Goal: Task Accomplishment & Management: Use online tool/utility

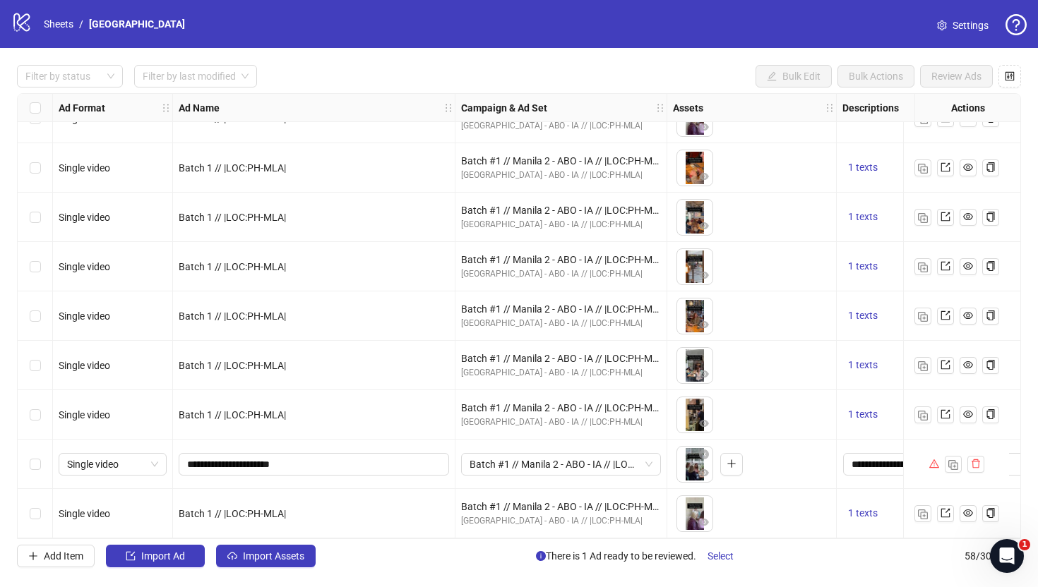
click at [0, 295] on div "Filter by status Filter by last modified Bulk Edit Bulk Actions Review Ads Ad F…" at bounding box center [519, 316] width 1038 height 536
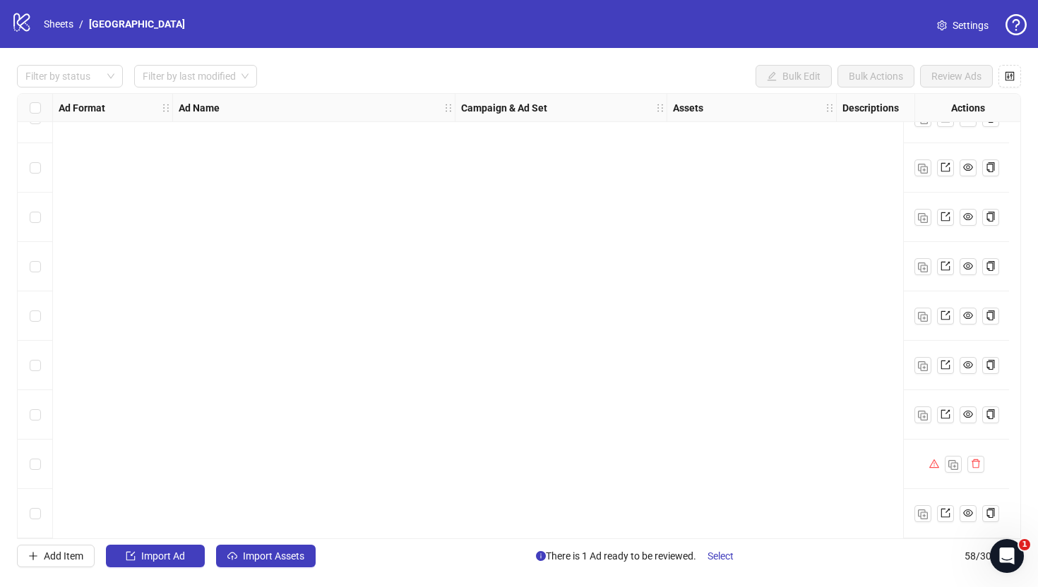
scroll to position [1604, 0]
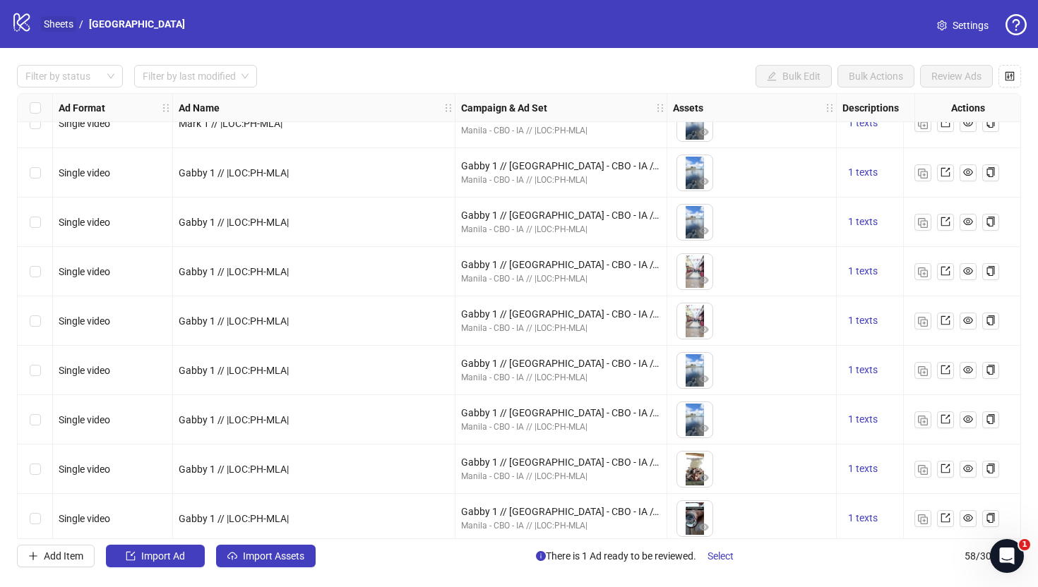
click at [54, 28] on link "Sheets" at bounding box center [58, 24] width 35 height 16
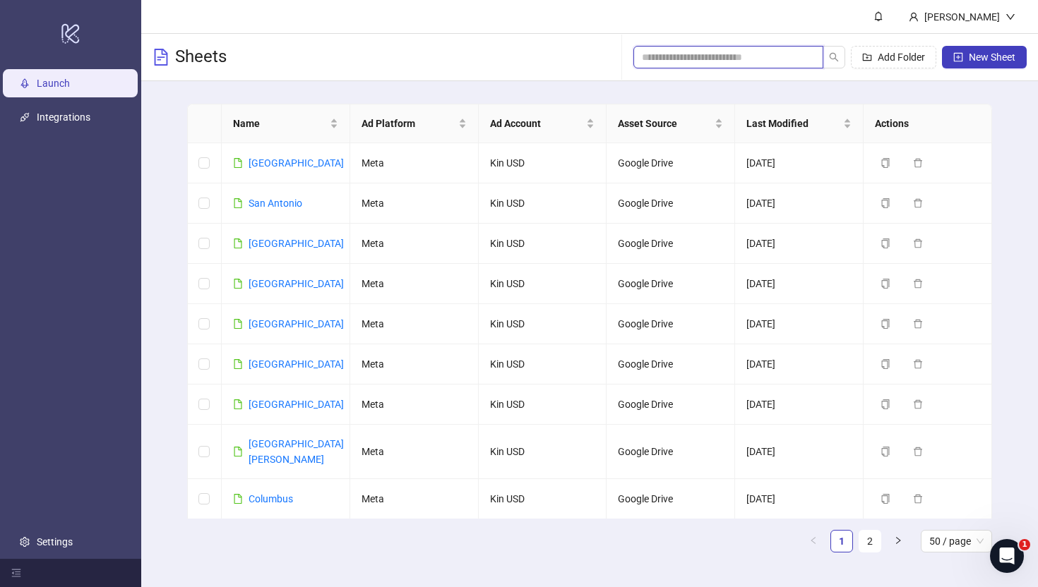
click at [720, 59] on input "search" at bounding box center [723, 57] width 162 height 16
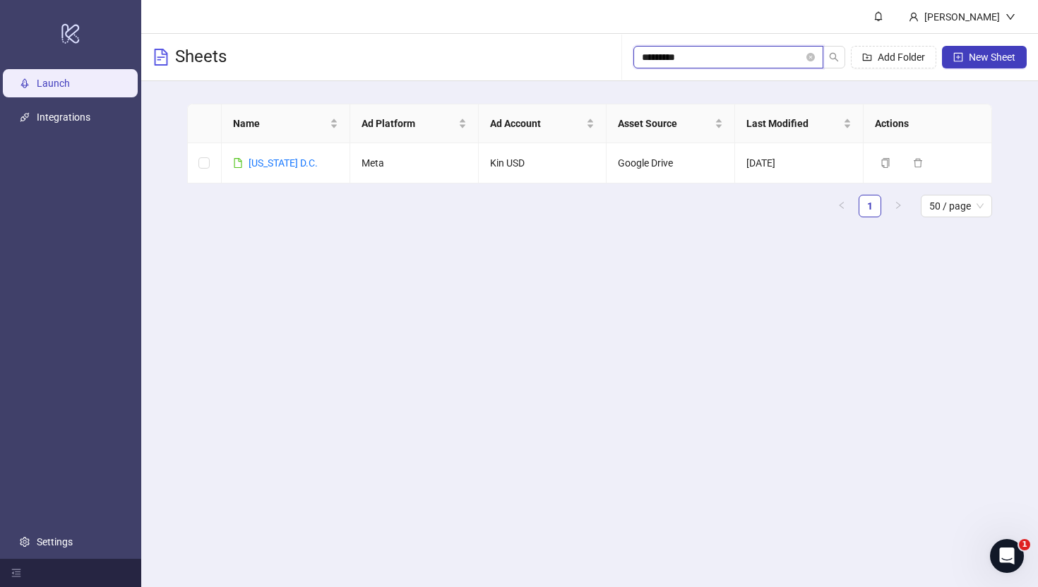
type input "**********"
click at [280, 163] on link "Washington D.C." at bounding box center [282, 162] width 69 height 11
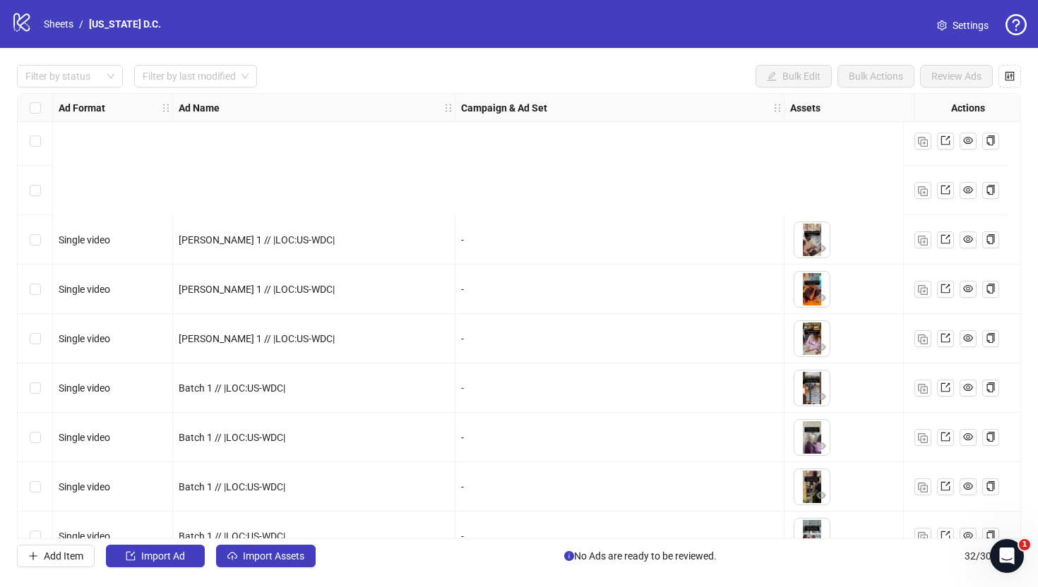
scroll to position [1170, 0]
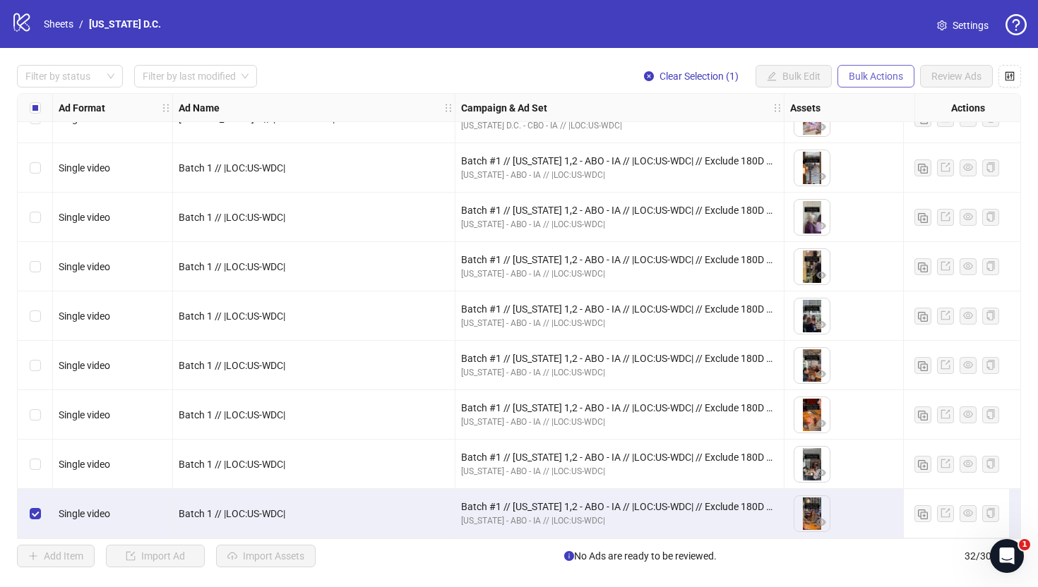
click at [867, 76] on span "Bulk Actions" at bounding box center [875, 76] width 54 height 11
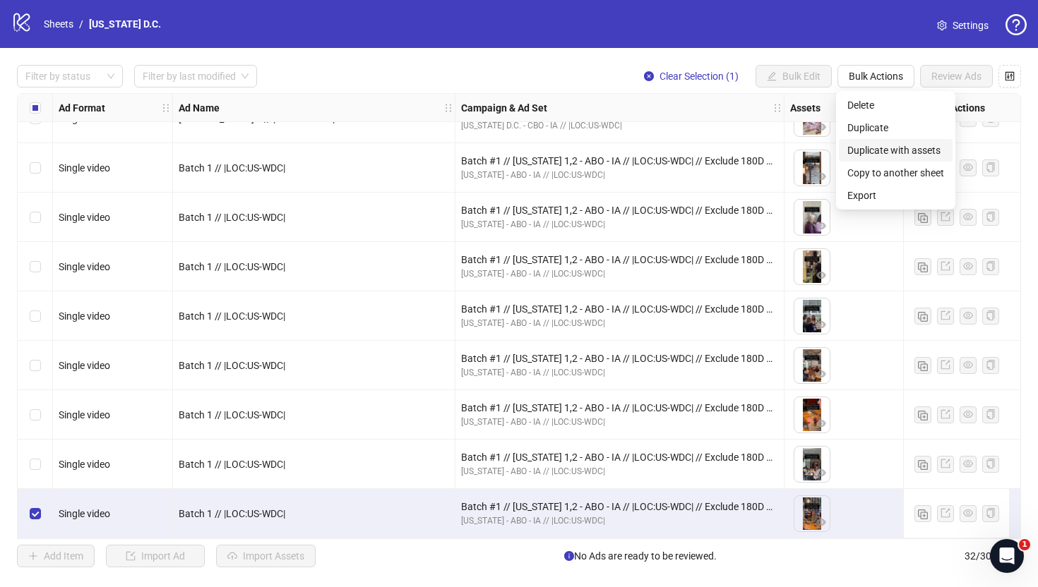
click at [871, 150] on span "Duplicate with assets" at bounding box center [895, 151] width 97 height 16
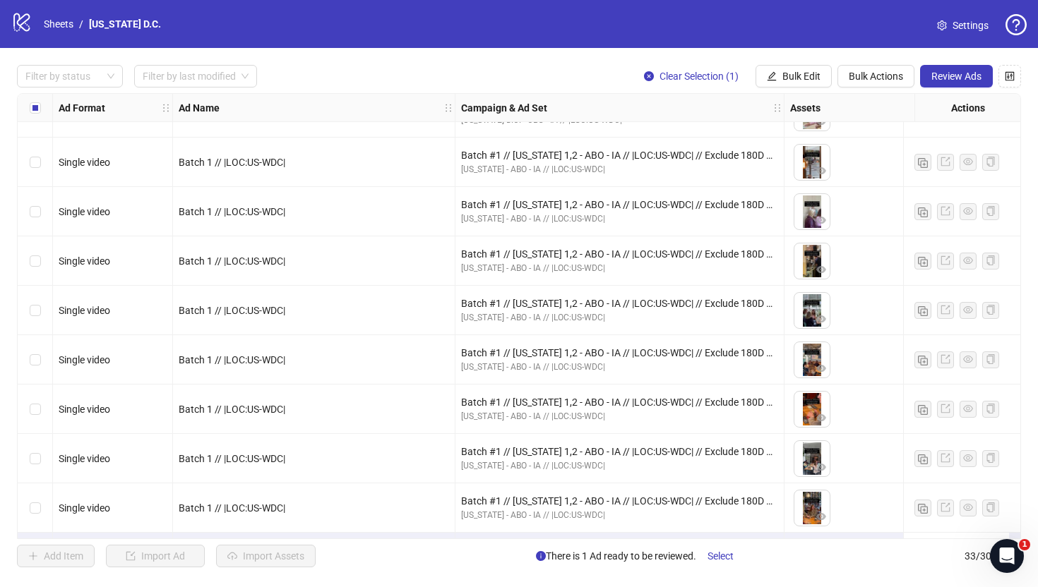
scroll to position [1220, 0]
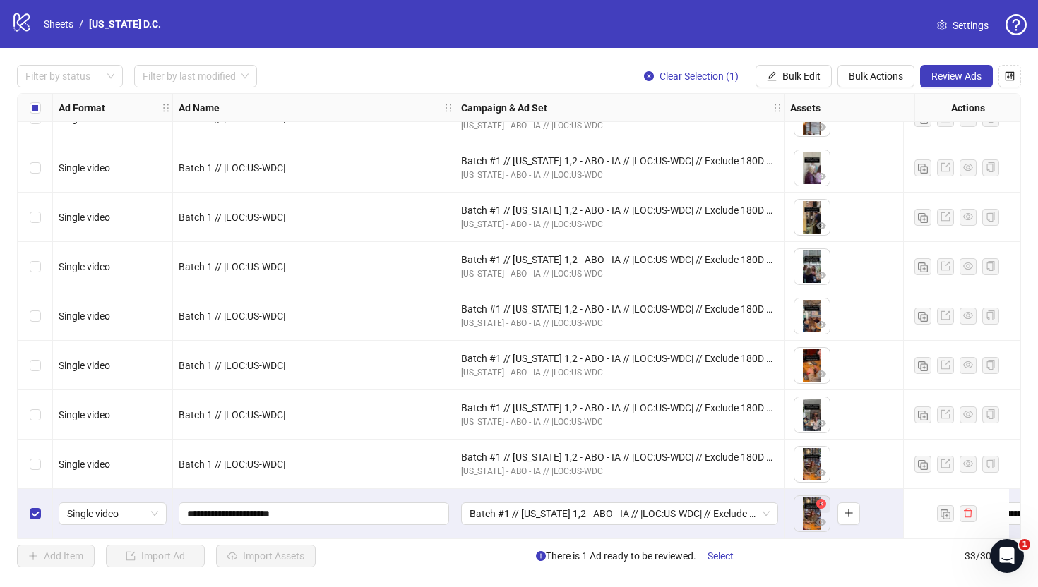
click at [821, 499] on icon "close-circle" at bounding box center [821, 504] width 10 height 10
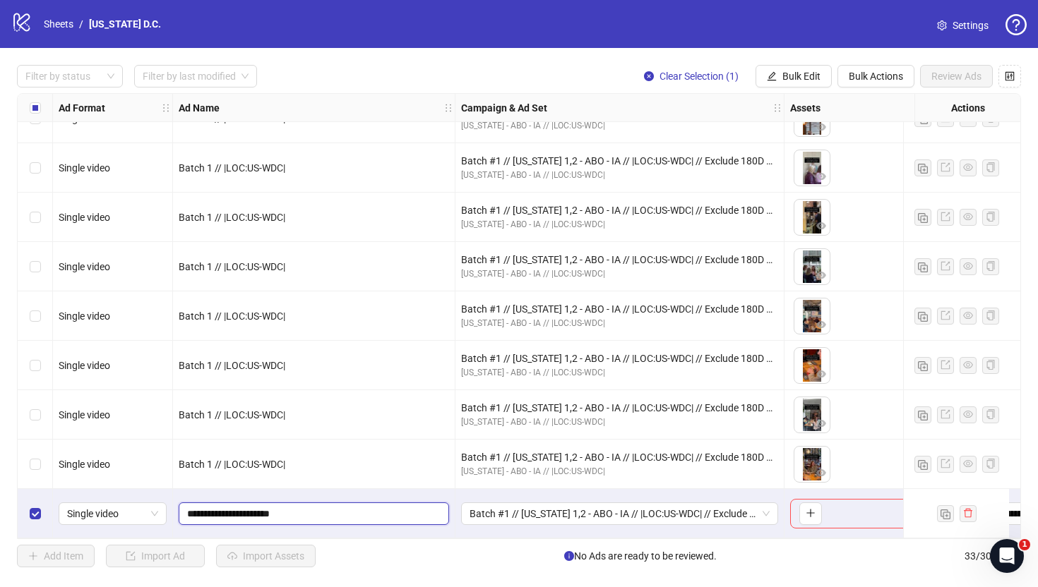
click at [218, 510] on input "**********" at bounding box center [312, 514] width 251 height 16
type input "**********"
click at [534, 508] on span "Batch #1 // Washington 1,2 - ABO - IA // |LOC:US-WDC| // Exclude 180D PUR" at bounding box center [619, 513] width 300 height 21
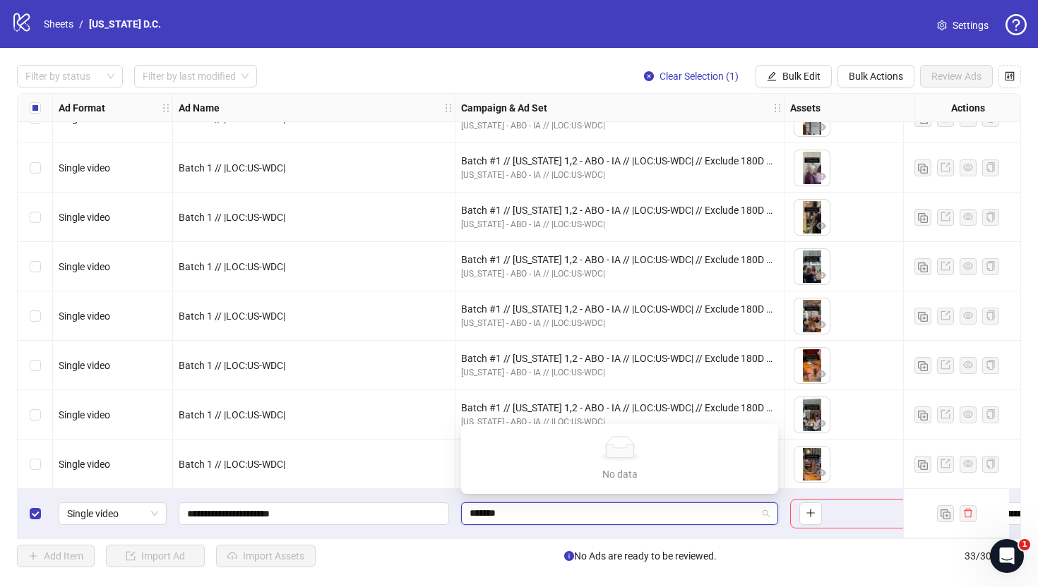
click at [550, 503] on input "*******" at bounding box center [612, 513] width 287 height 21
type input "*******"
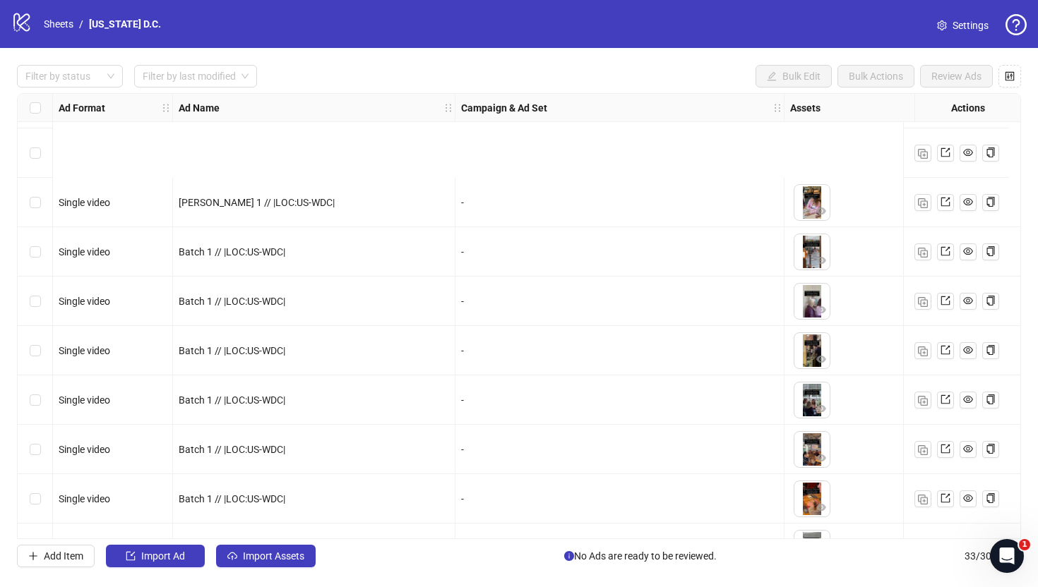
scroll to position [1220, 0]
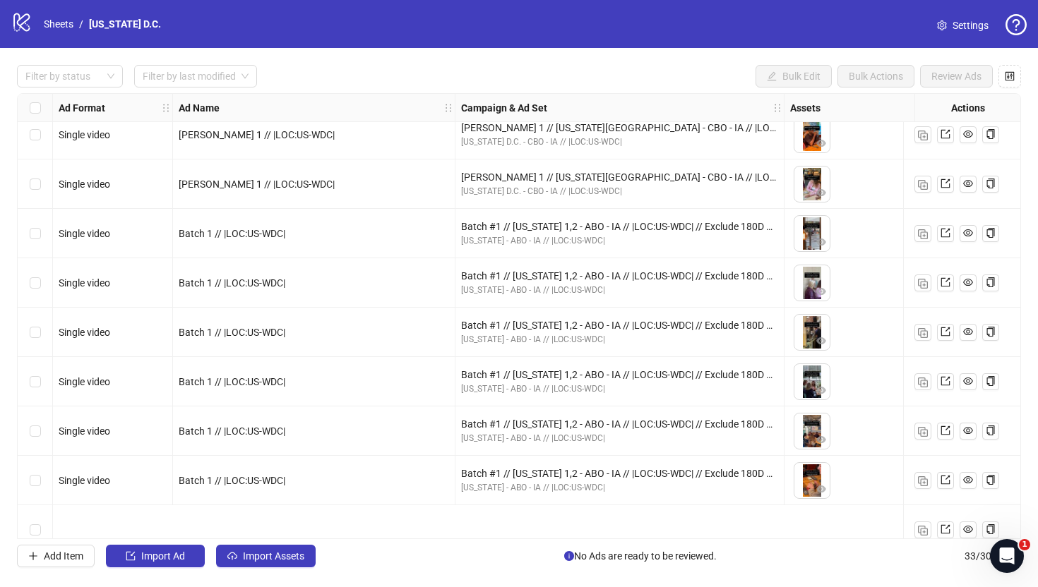
scroll to position [1220, 0]
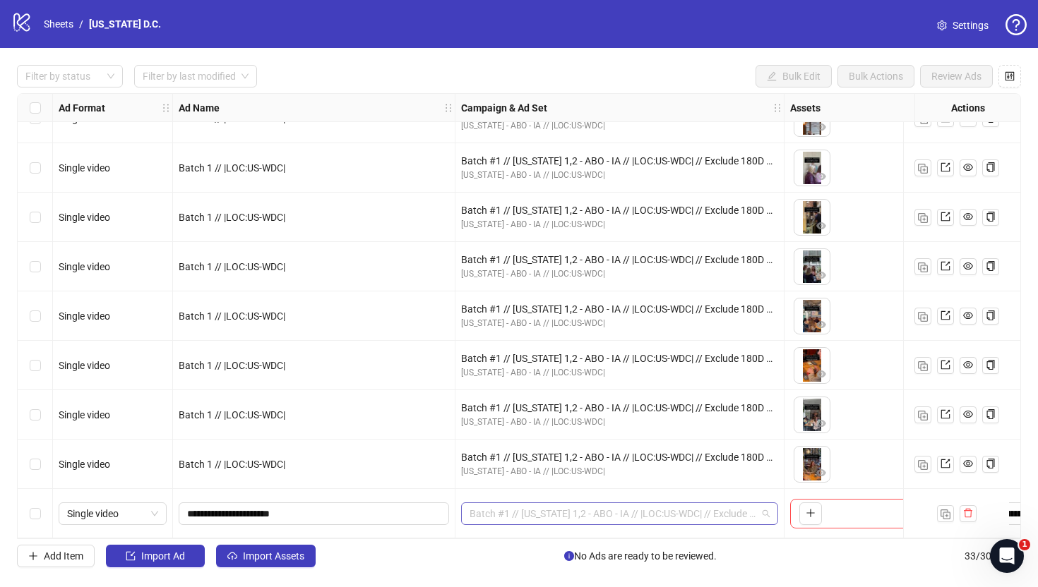
click at [533, 517] on span "Batch #1 // Washington 1,2 - ABO - IA // |LOC:US-WDC| // Exclude 180D PUR" at bounding box center [619, 513] width 300 height 21
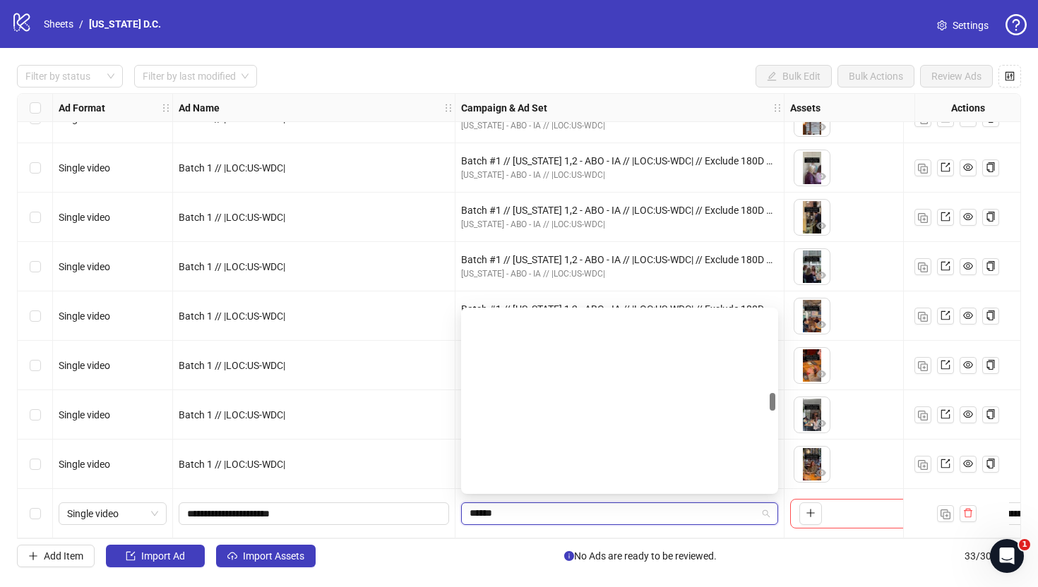
scroll to position [842, 0]
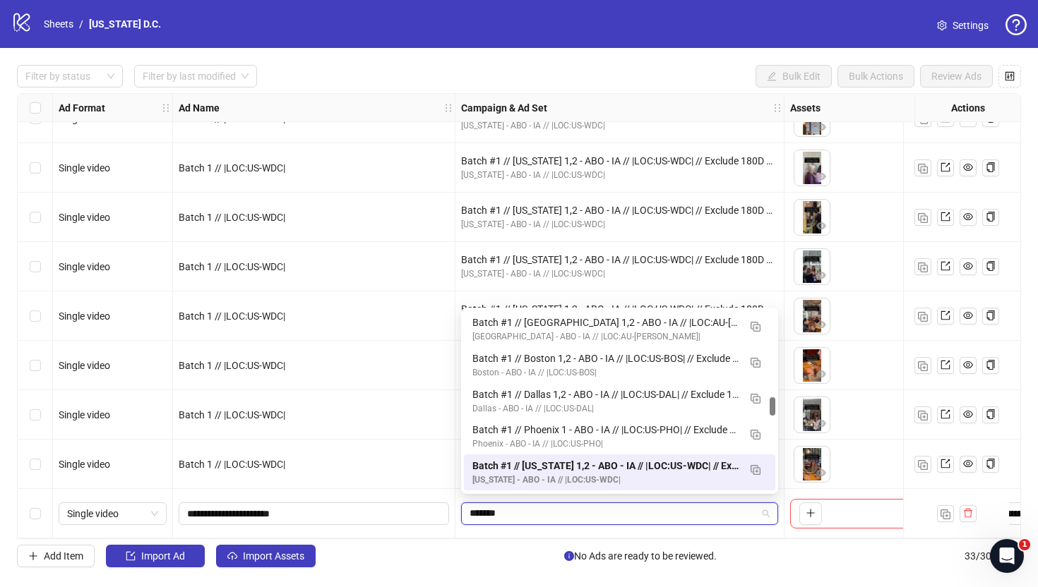
type input "********"
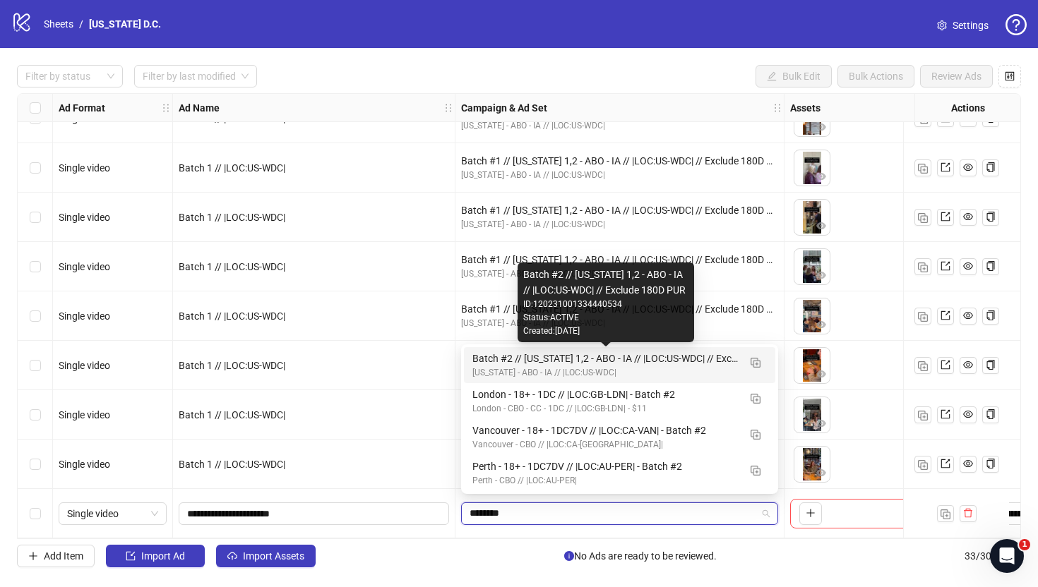
click at [486, 362] on div "Batch #2 // [US_STATE] 1,2 - ABO - IA // |LOC:US-WDC| // Exclude 180D PUR" at bounding box center [605, 359] width 266 height 16
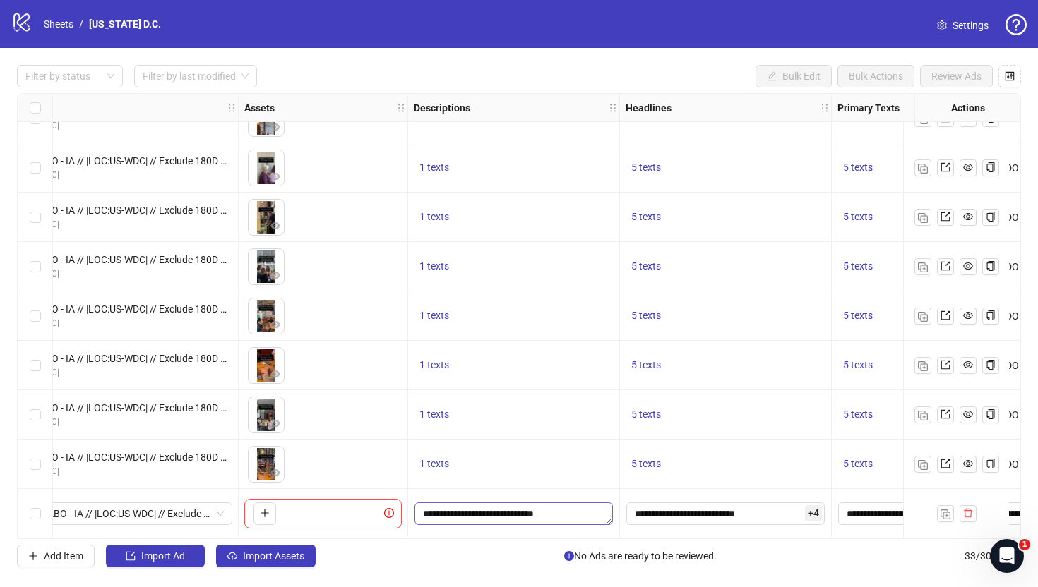
scroll to position [1220, 578]
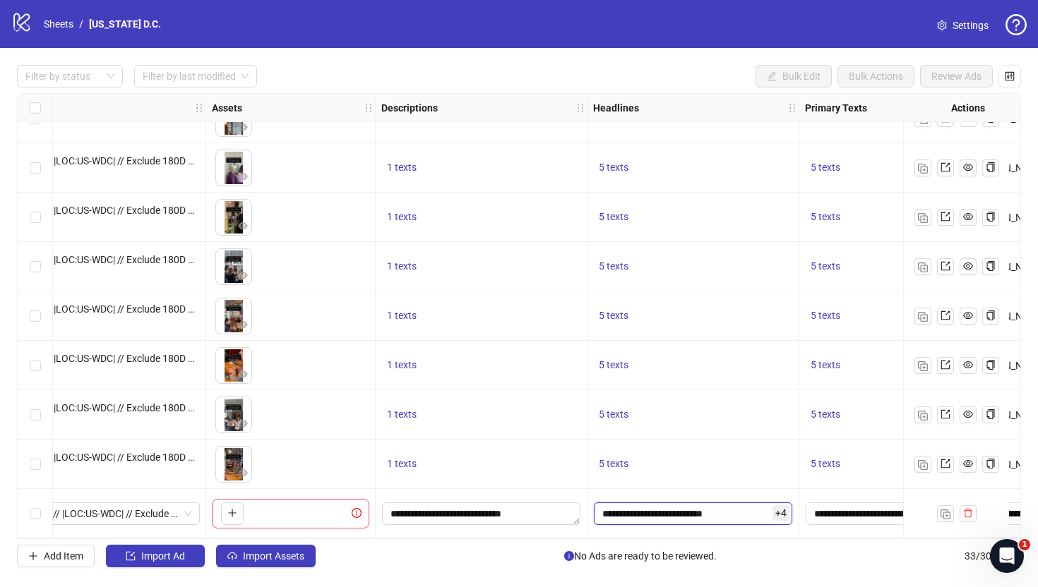
click at [711, 509] on input "**********" at bounding box center [693, 514] width 198 height 23
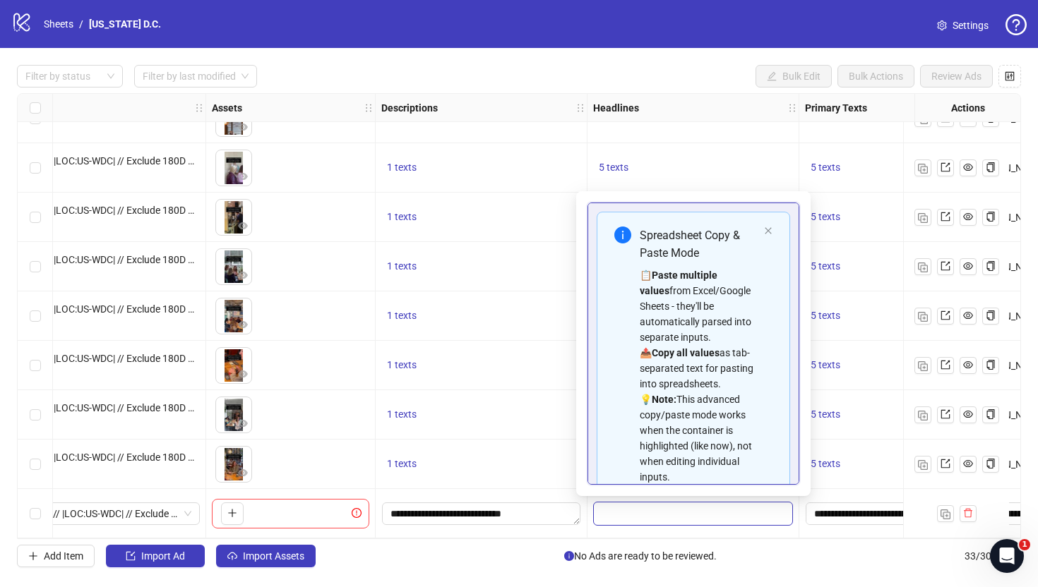
scroll to position [188, 0]
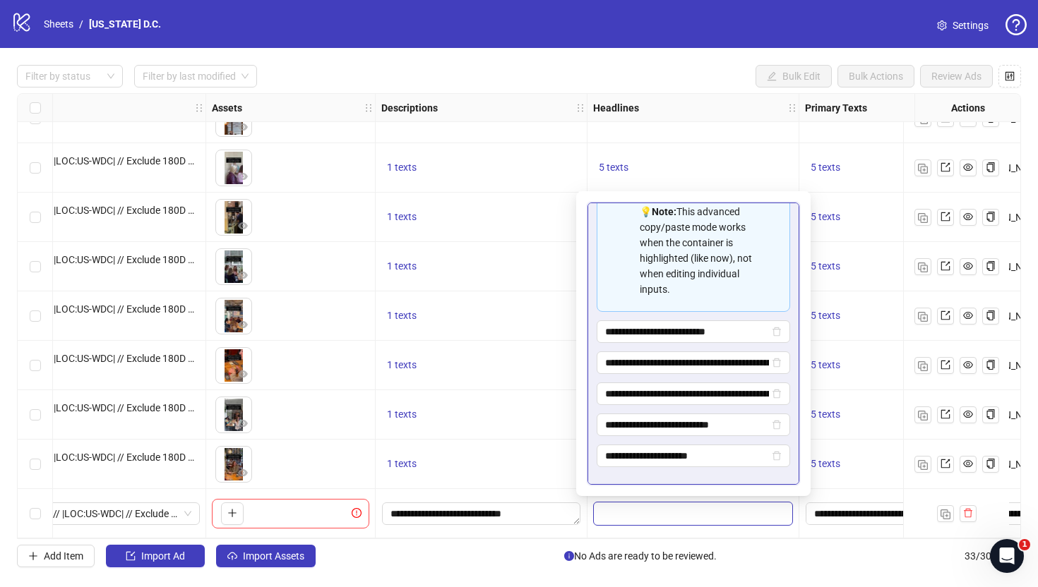
click at [491, 407] on div "1 texts" at bounding box center [481, 415] width 200 height 17
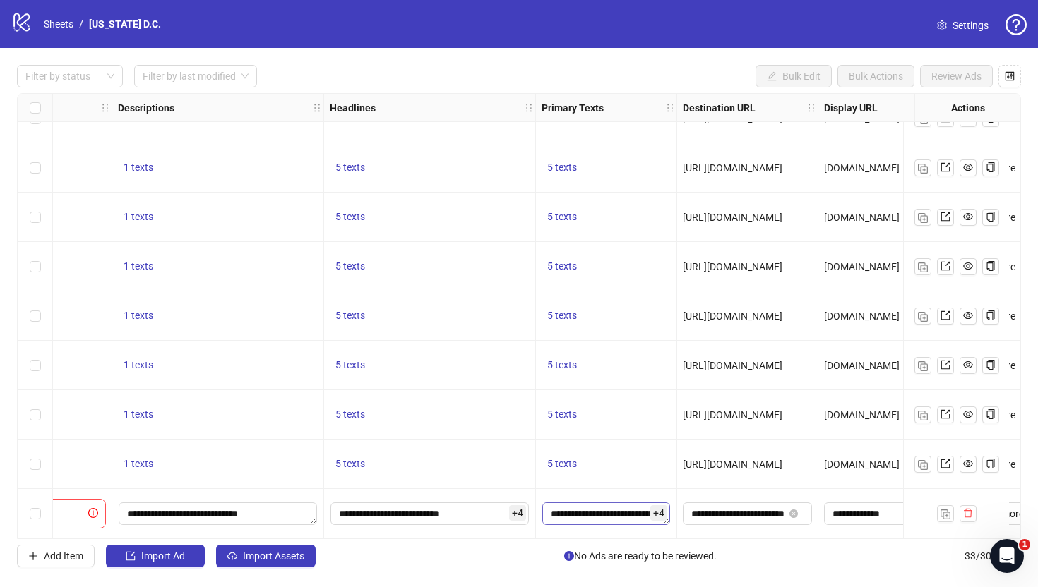
scroll to position [1220, 844]
click at [592, 508] on textarea "**********" at bounding box center [604, 514] width 128 height 23
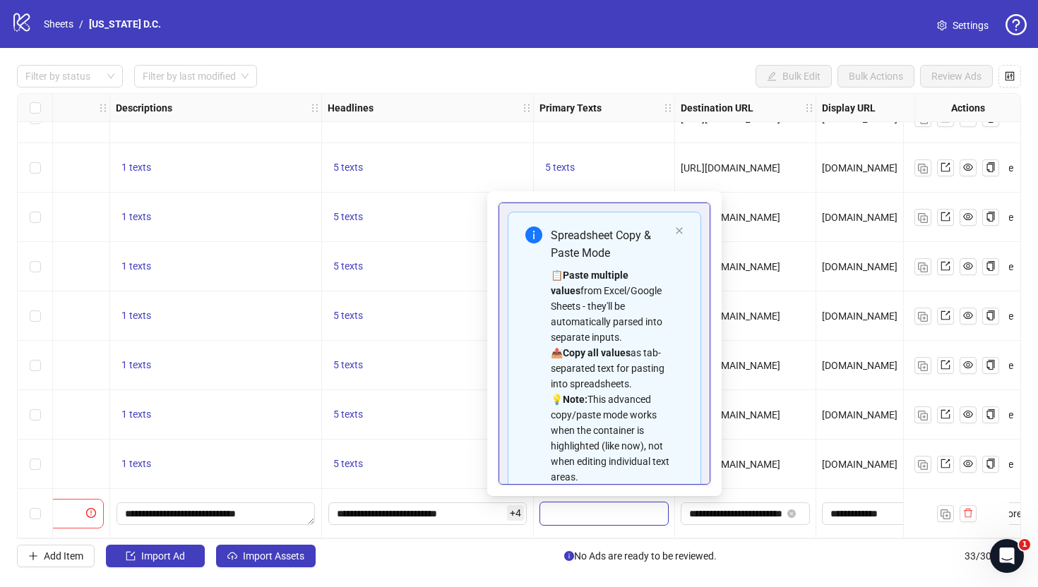
scroll to position [265, 0]
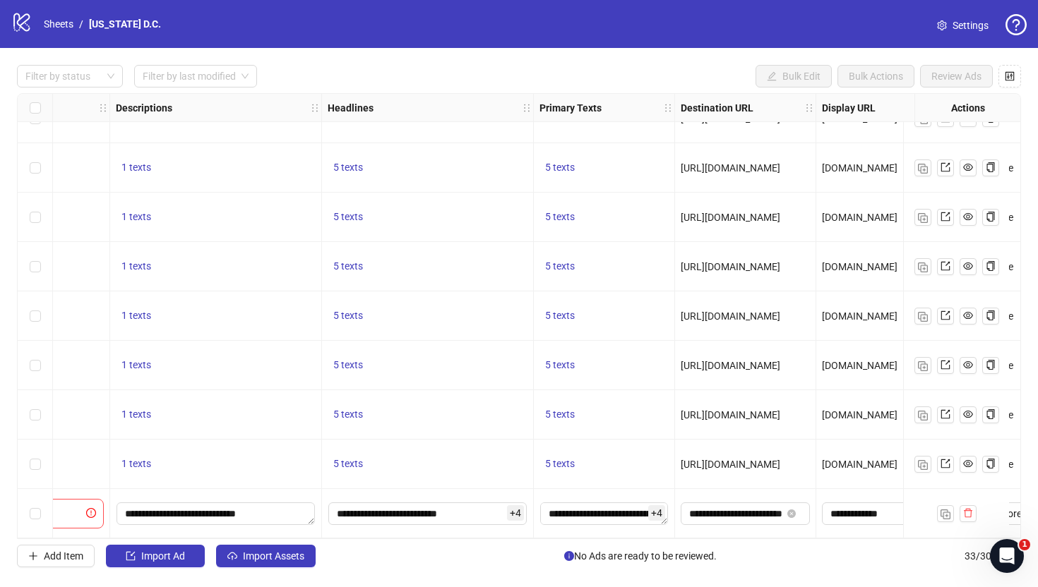
click at [388, 373] on div "5 texts" at bounding box center [428, 365] width 212 height 49
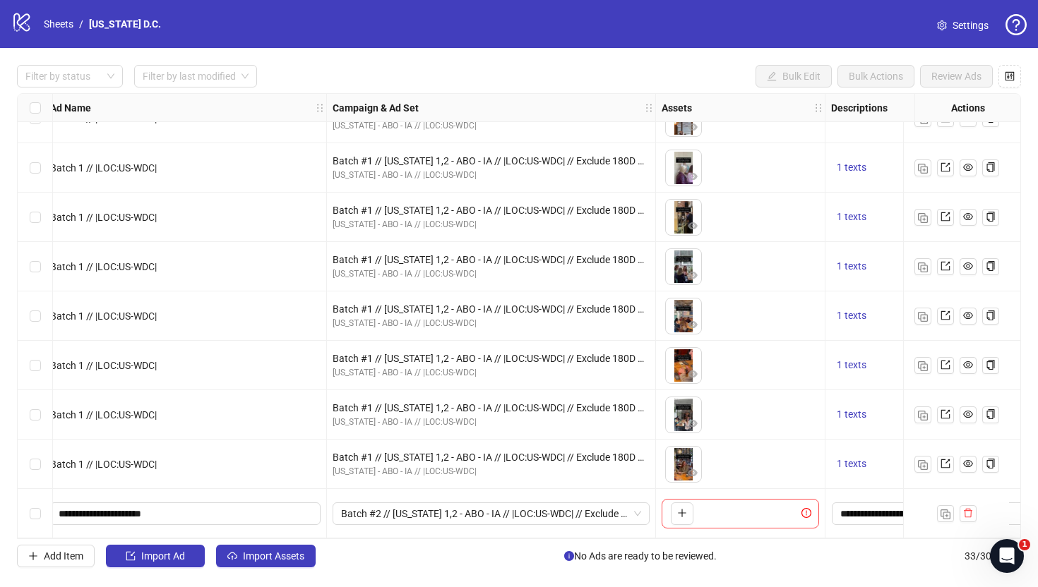
scroll to position [1220, 0]
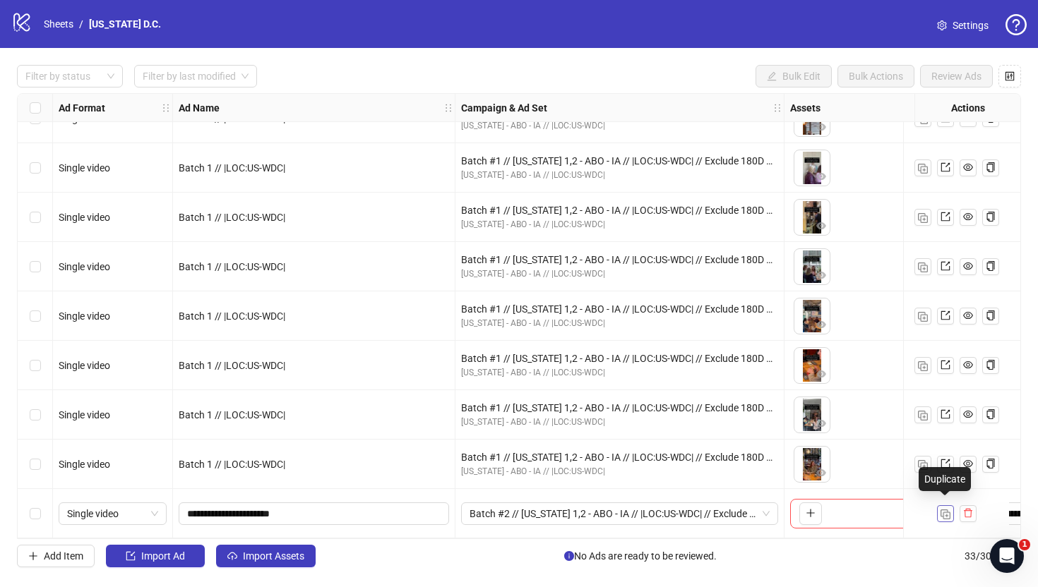
click at [947, 508] on span "button" at bounding box center [945, 513] width 10 height 11
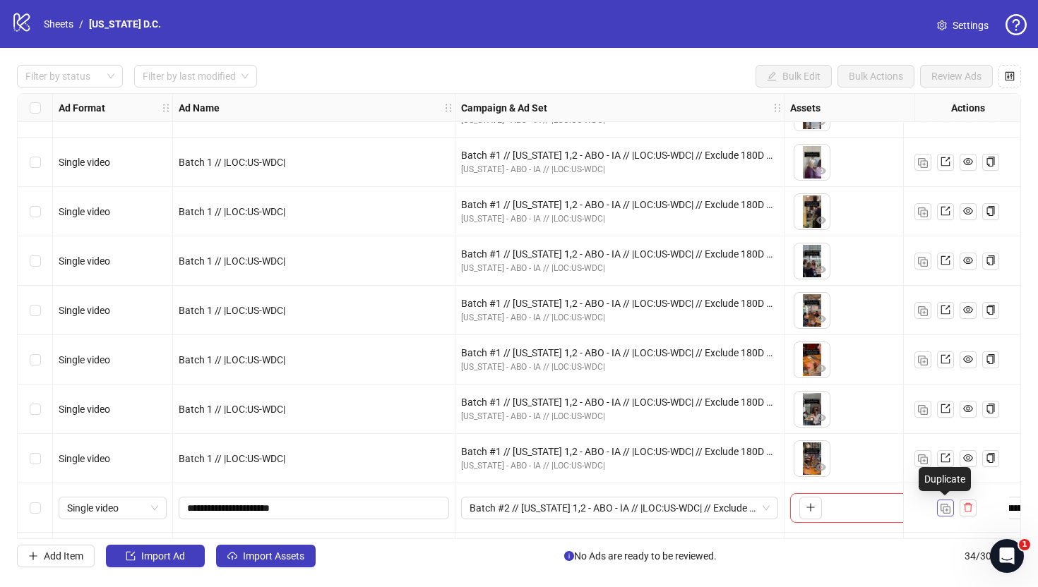
click at [947, 503] on span "button" at bounding box center [945, 507] width 10 height 11
click at [946, 503] on span "button" at bounding box center [945, 507] width 10 height 11
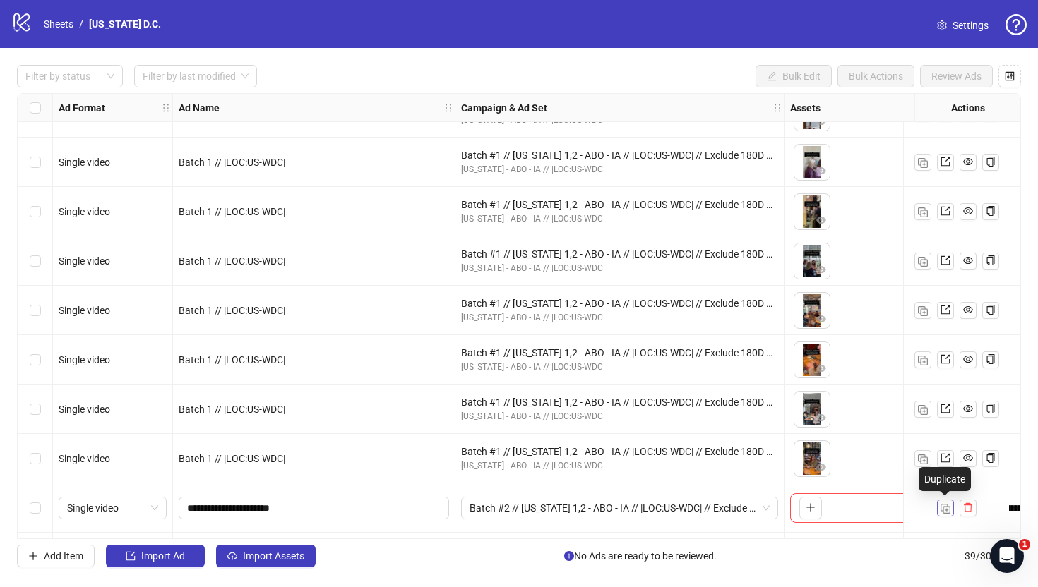
click at [946, 503] on span "button" at bounding box center [945, 507] width 10 height 11
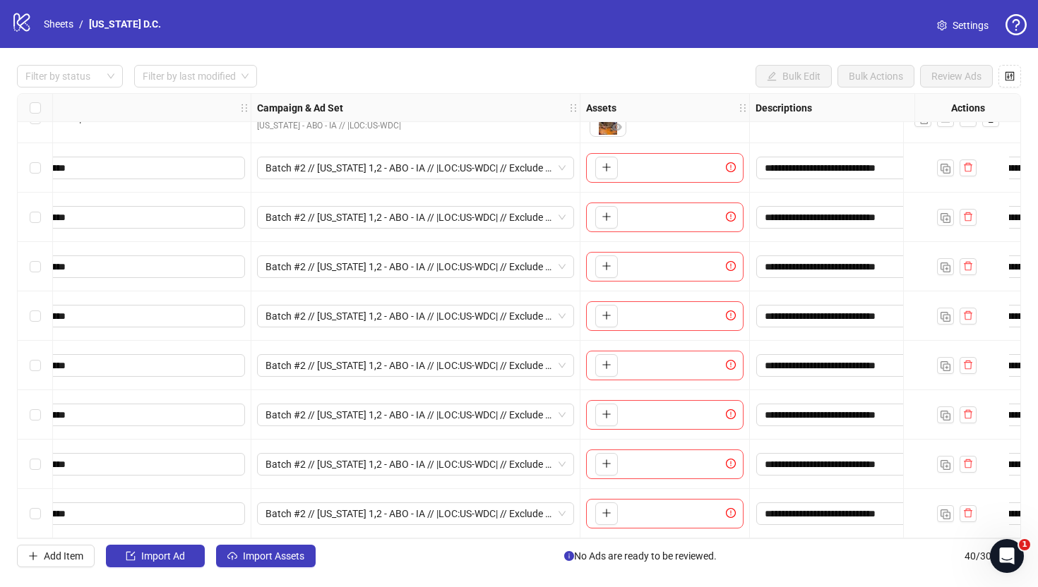
scroll to position [1566, 210]
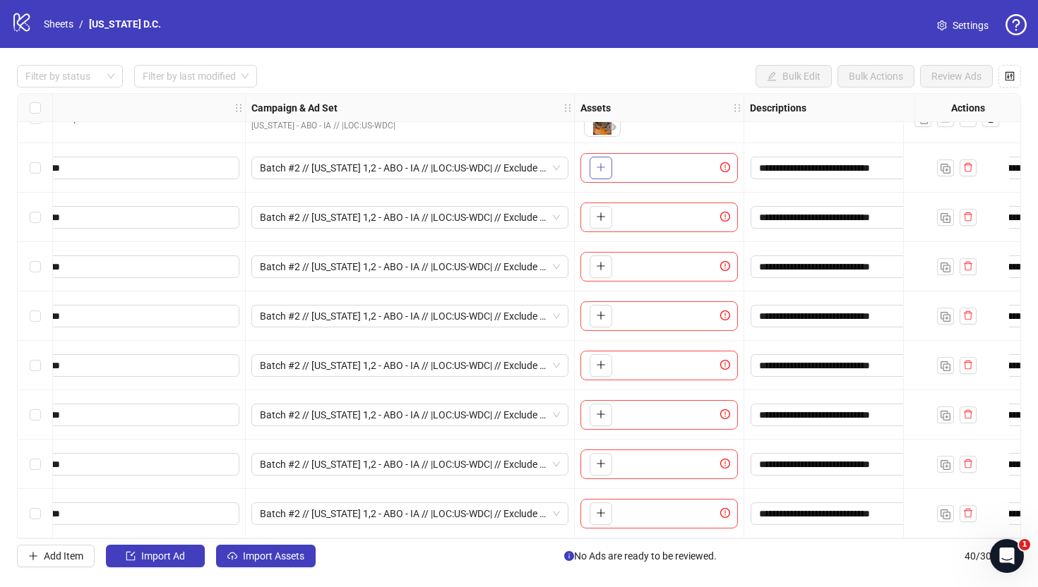
click at [597, 162] on icon "plus" at bounding box center [601, 167] width 10 height 10
click at [599, 212] on icon "plus" at bounding box center [601, 217] width 10 height 10
click at [598, 268] on button "button" at bounding box center [600, 267] width 23 height 23
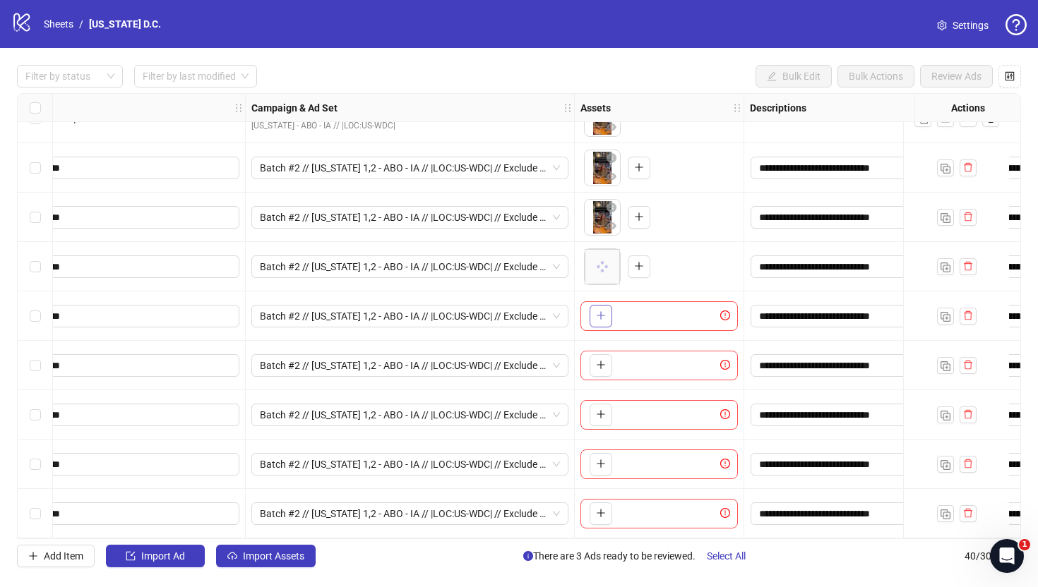
click at [603, 316] on icon "plus" at bounding box center [600, 316] width 8 height 1
click at [604, 361] on icon "plus" at bounding box center [601, 365] width 10 height 10
click at [601, 413] on icon "plus" at bounding box center [601, 414] width 10 height 10
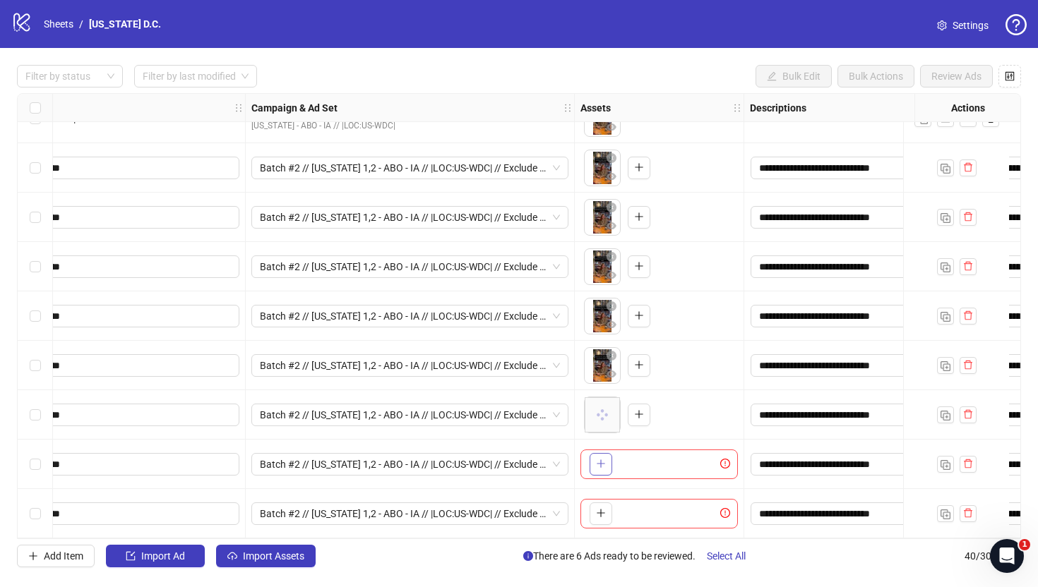
click at [599, 465] on button "button" at bounding box center [600, 464] width 23 height 23
click at [594, 513] on button "button" at bounding box center [600, 514] width 23 height 23
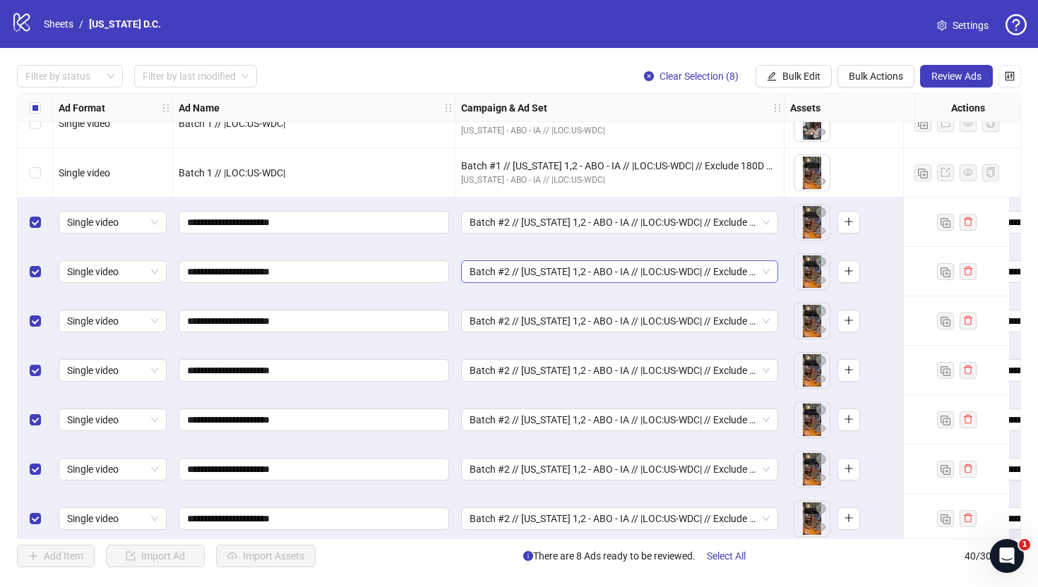
scroll to position [1566, 0]
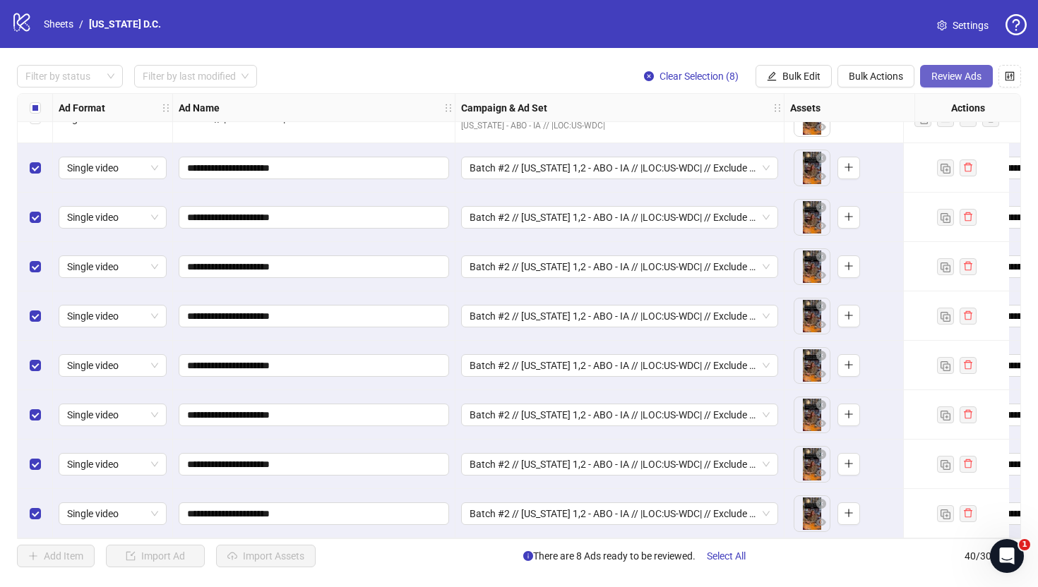
click at [934, 83] on button "Review Ads" at bounding box center [956, 76] width 73 height 23
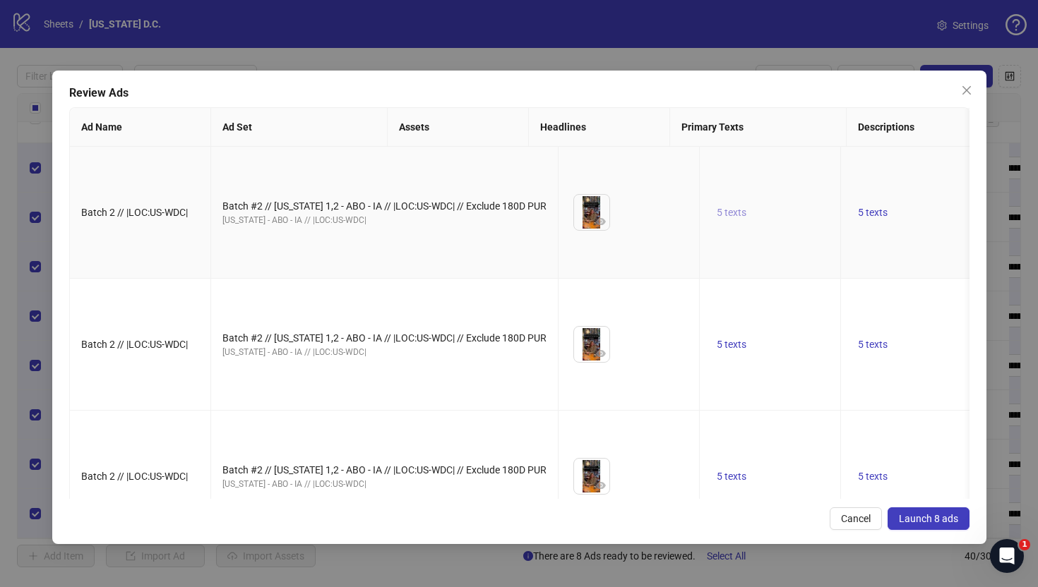
click at [716, 218] on span "5 texts" at bounding box center [731, 212] width 30 height 11
click at [778, 225] on icon "caret-right" at bounding box center [781, 225] width 10 height 10
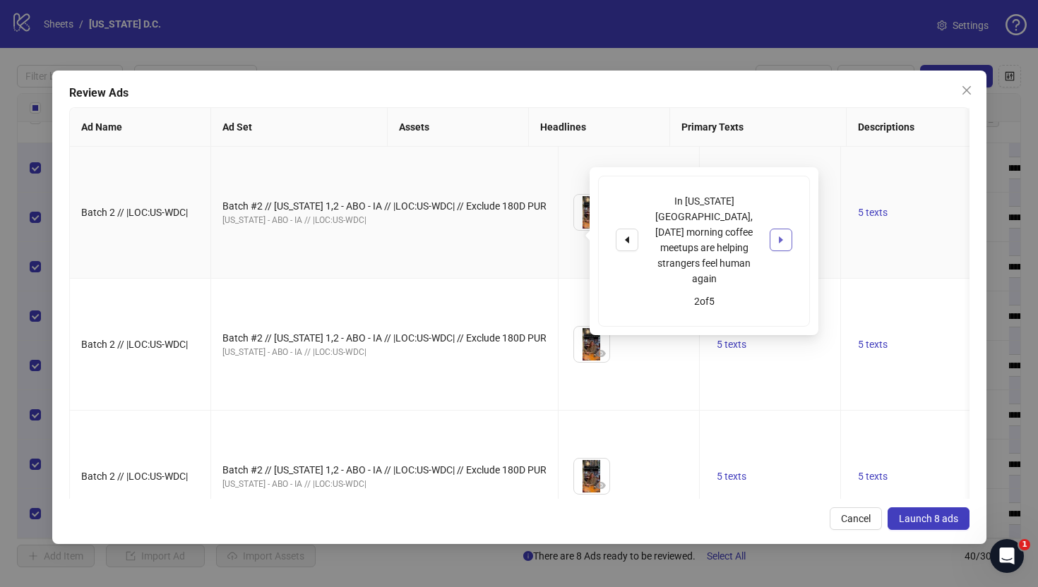
click at [778, 235] on icon "caret-right" at bounding box center [781, 240] width 10 height 10
click at [778, 225] on icon "caret-right" at bounding box center [781, 225] width 10 height 10
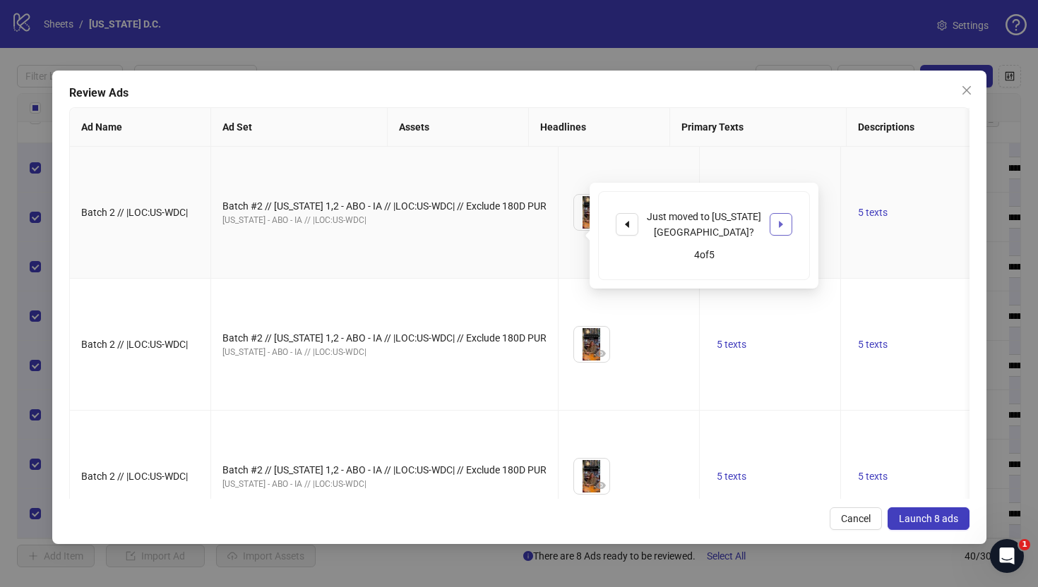
click at [778, 225] on icon "caret-right" at bounding box center [781, 225] width 10 height 10
click at [801, 196] on div "Live in Washington D.C? 5 of 5" at bounding box center [704, 240] width 210 height 88
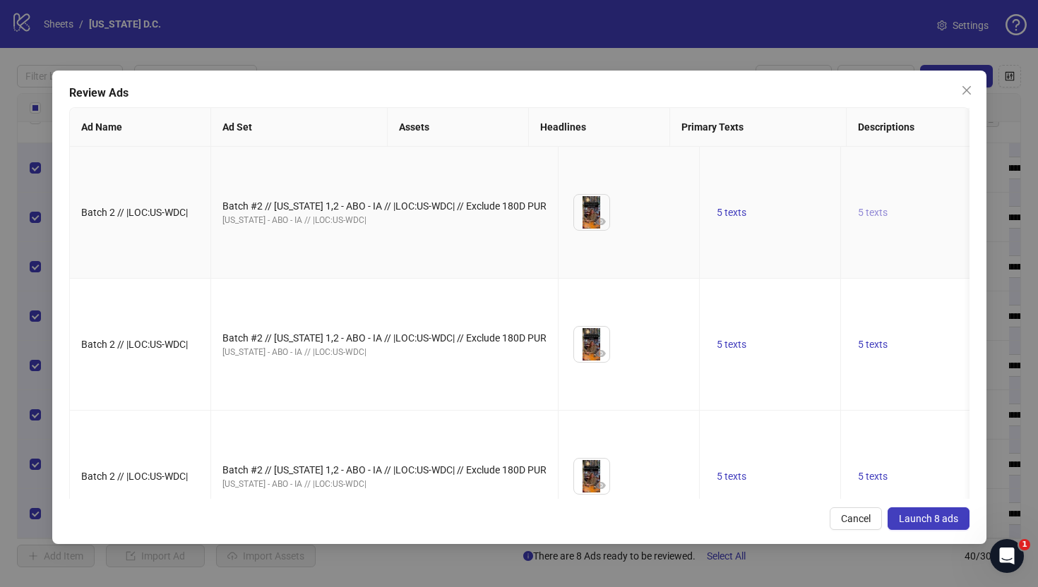
click at [852, 221] on button "5 texts" at bounding box center [872, 212] width 41 height 17
click at [920, 229] on icon "caret-right" at bounding box center [922, 232] width 4 height 7
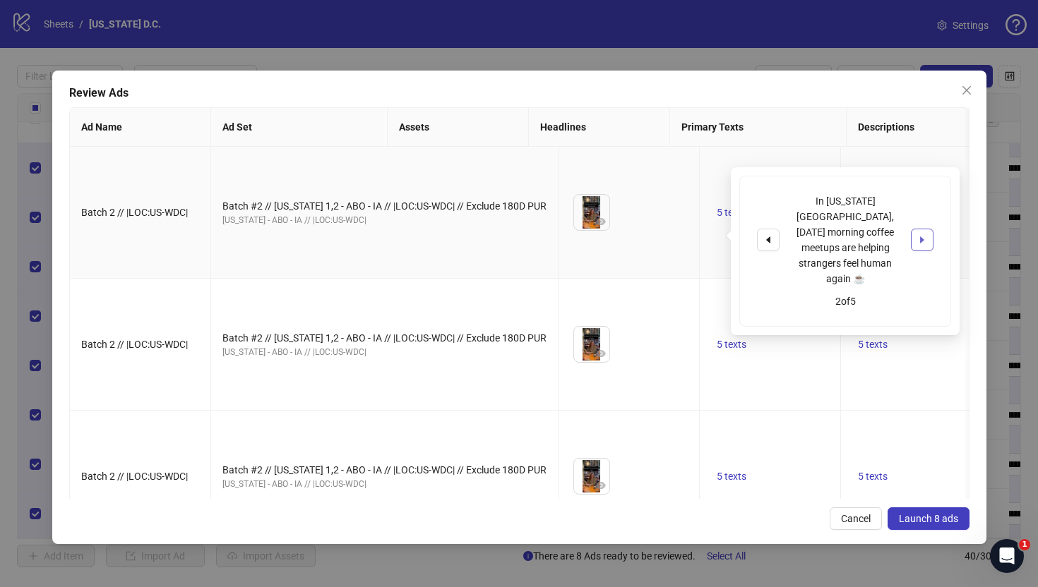
click at [920, 236] on icon "caret-right" at bounding box center [922, 239] width 4 height 7
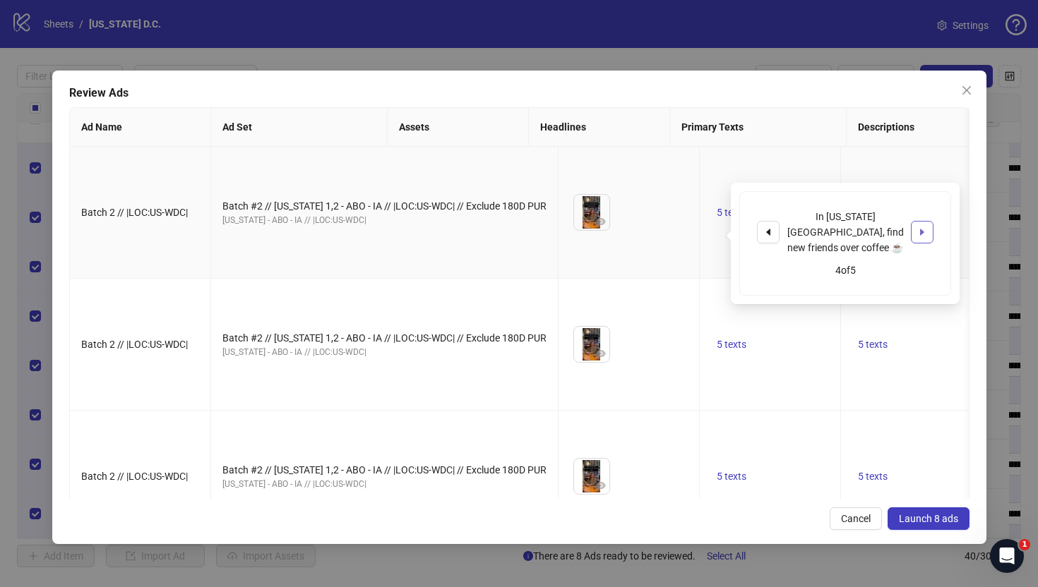
click at [920, 229] on icon "caret-right" at bounding box center [922, 232] width 4 height 7
click at [841, 279] on td "5 texts" at bounding box center [929, 213] width 176 height 132
click at [1034, 218] on span "1 texts" at bounding box center [1049, 212] width 30 height 11
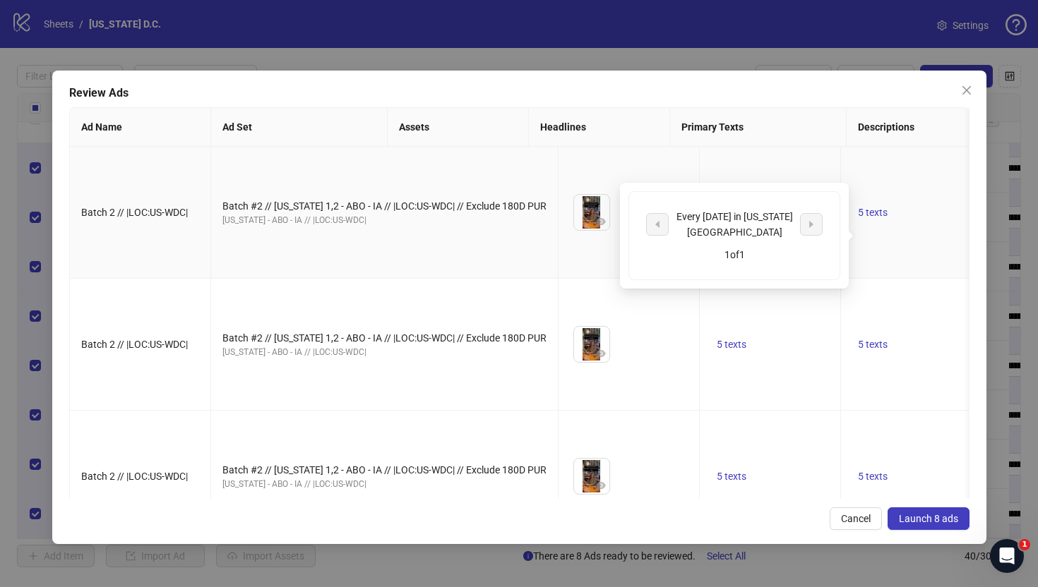
click at [652, 184] on div "Every Sunday in Washington D.C. 1 of 1" at bounding box center [734, 236] width 229 height 106
click at [592, 230] on button "button" at bounding box center [600, 221] width 17 height 17
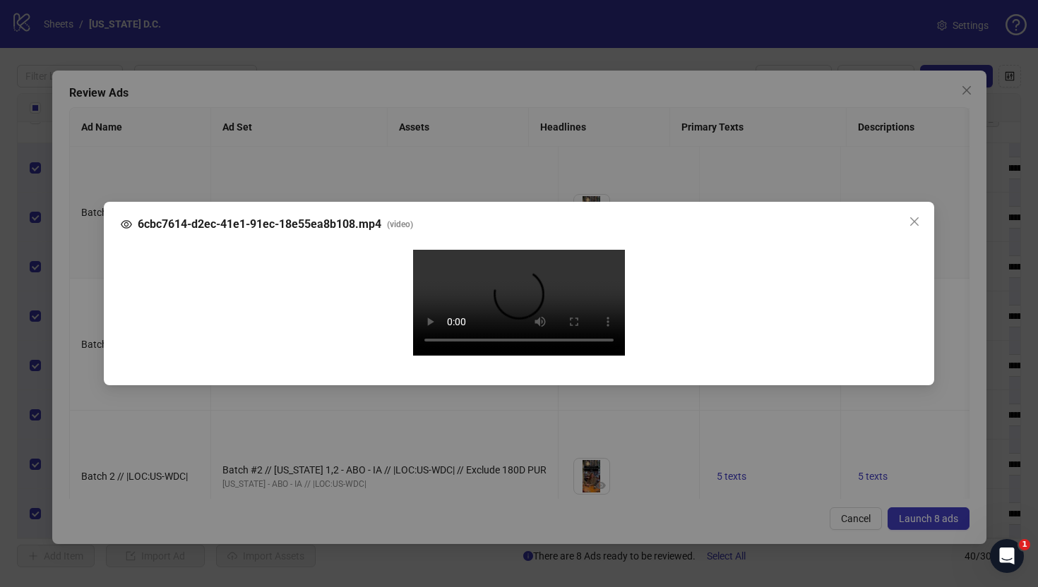
click at [78, 269] on div "6cbc7614-d2ec-41e1-91ec-18e55ea8b108.mp4 ( video ) Your browser does not suppor…" at bounding box center [519, 293] width 1038 height 587
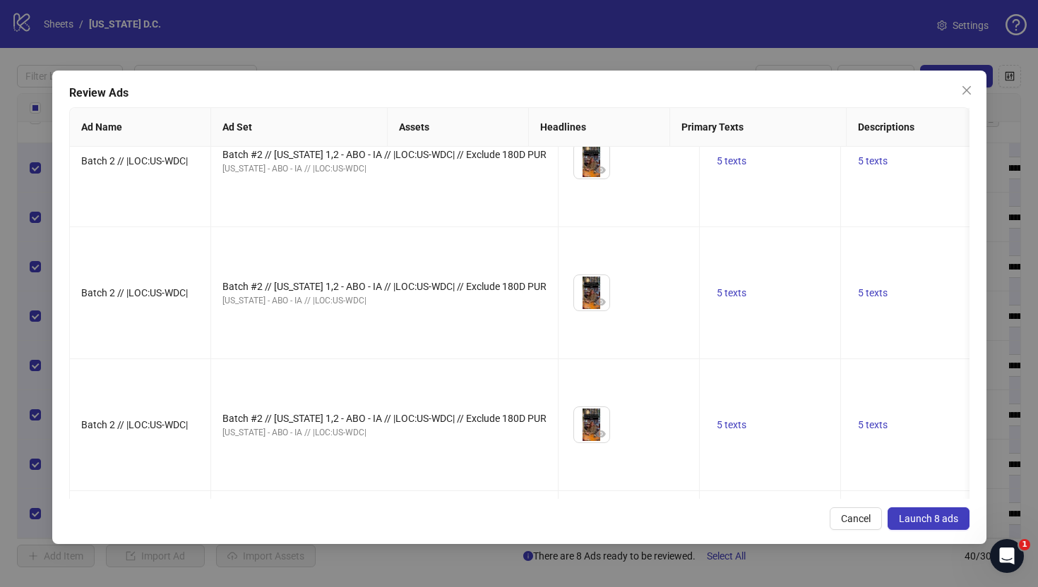
scroll to position [194, 0]
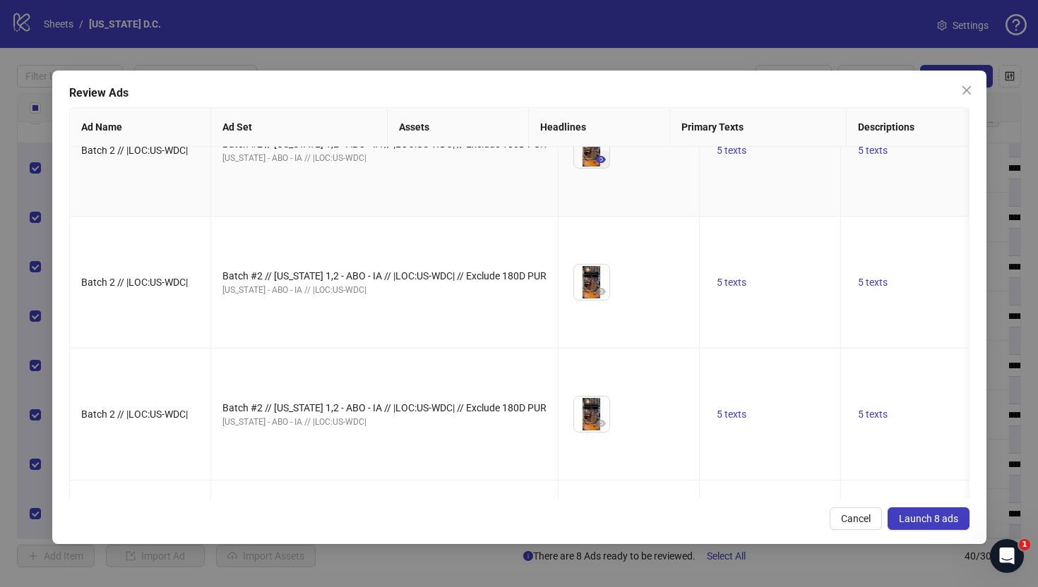
click at [596, 164] on icon "eye" at bounding box center [601, 160] width 10 height 10
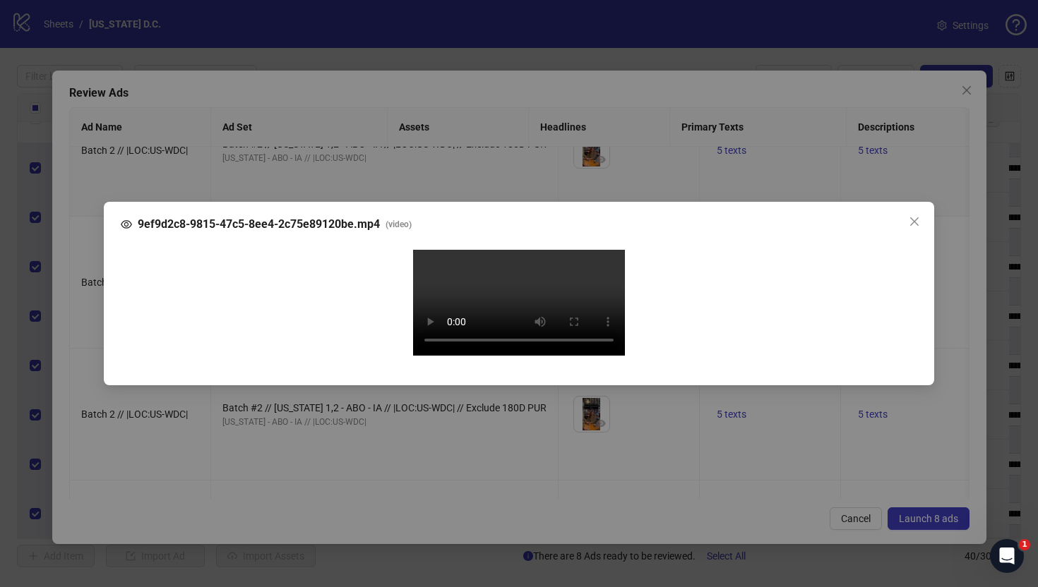
click at [83, 301] on div "9ef9d2c8-9815-47c5-8ee4-2c75e89120be.mp4 ( video ) Your browser does not suppor…" at bounding box center [519, 293] width 1038 height 587
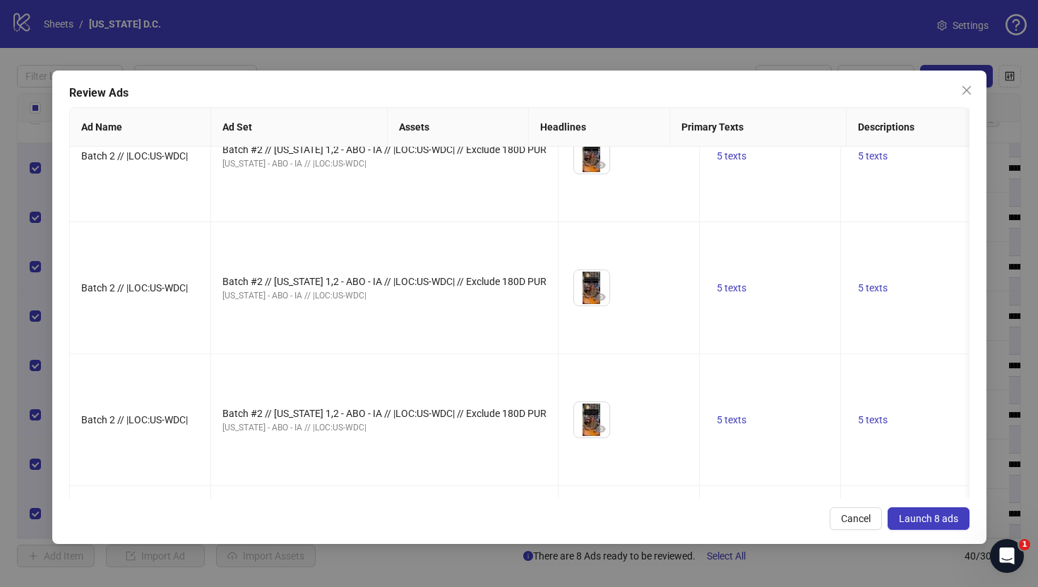
scroll to position [337, 0]
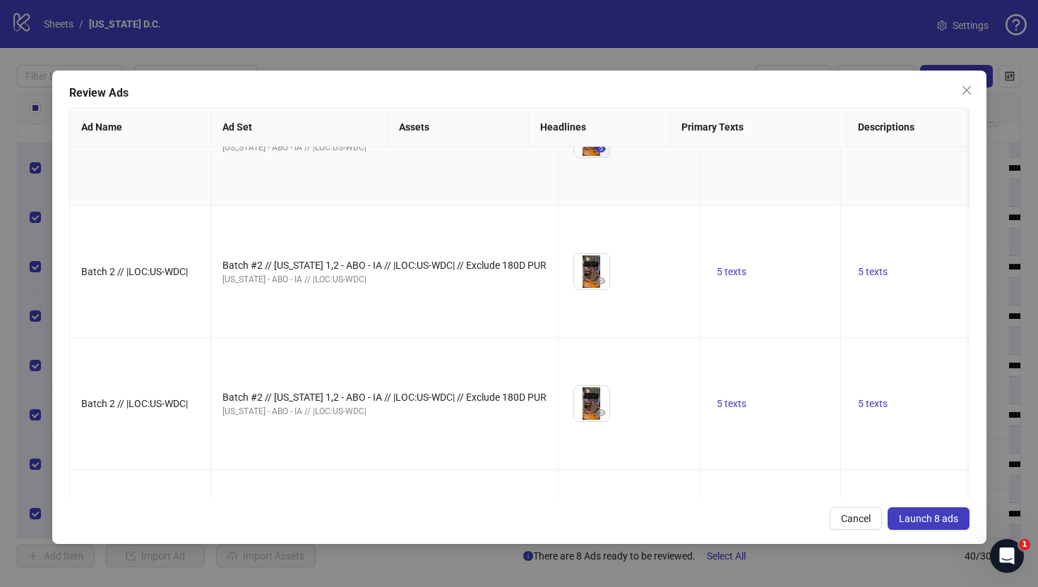
click at [596, 154] on icon "eye" at bounding box center [601, 149] width 10 height 10
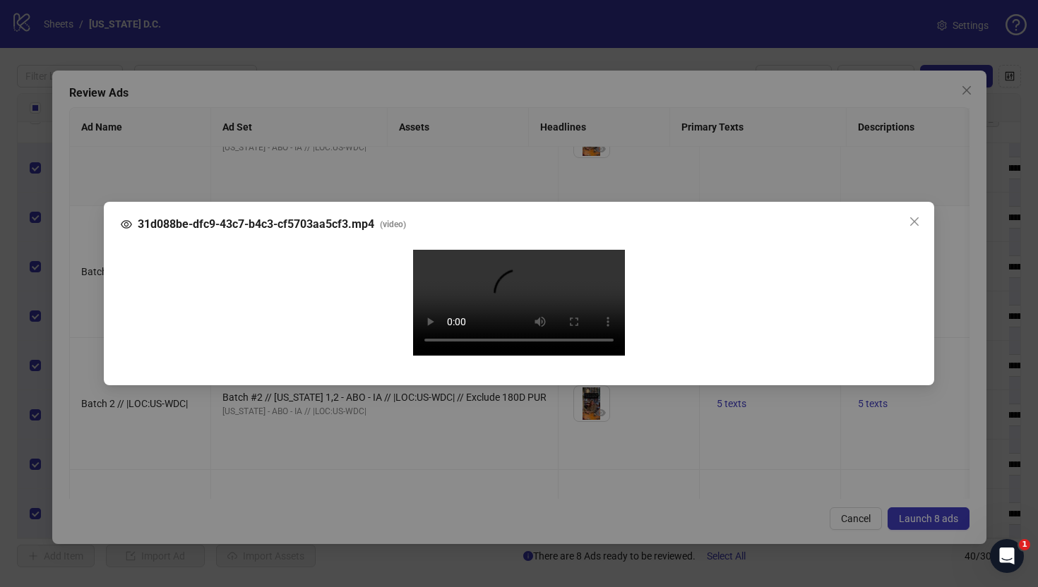
click at [88, 282] on div "31d088be-dfc9-43c7-b4c3-cf5703aa5cf3.mp4 ( video ) Your browser does not suppor…" at bounding box center [519, 293] width 1038 height 587
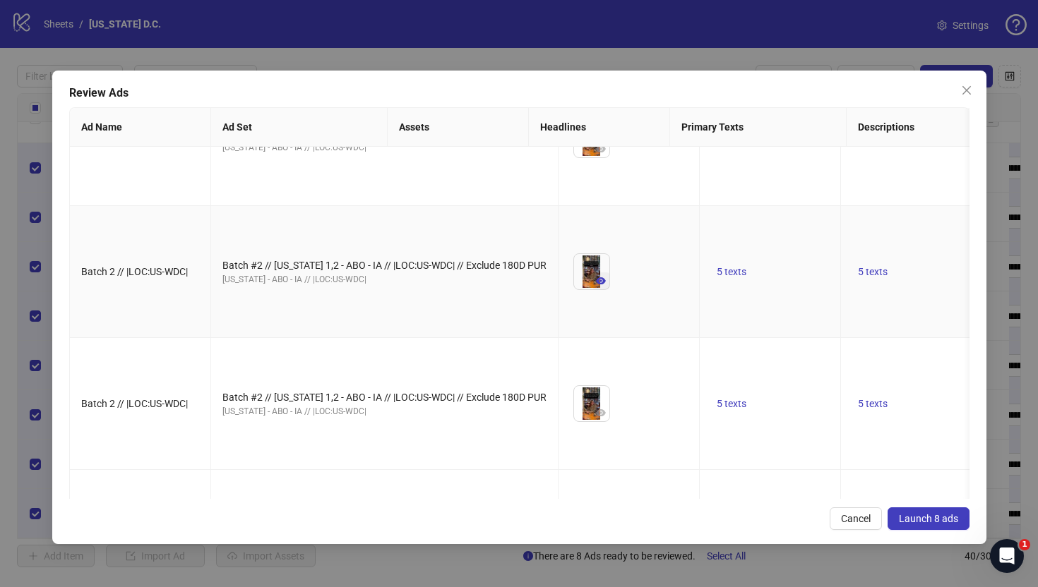
click at [596, 286] on icon "eye" at bounding box center [601, 281] width 10 height 10
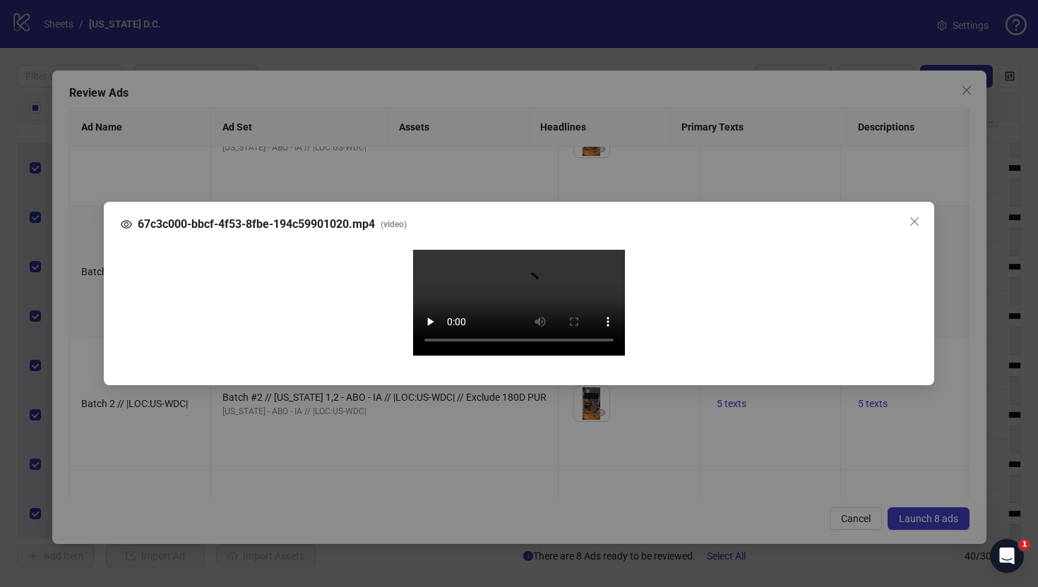
click at [84, 260] on div "67c3c000-bbcf-4f53-8fbe-194c59901020.mp4 ( video ) Your browser does not suppor…" at bounding box center [519, 293] width 1038 height 587
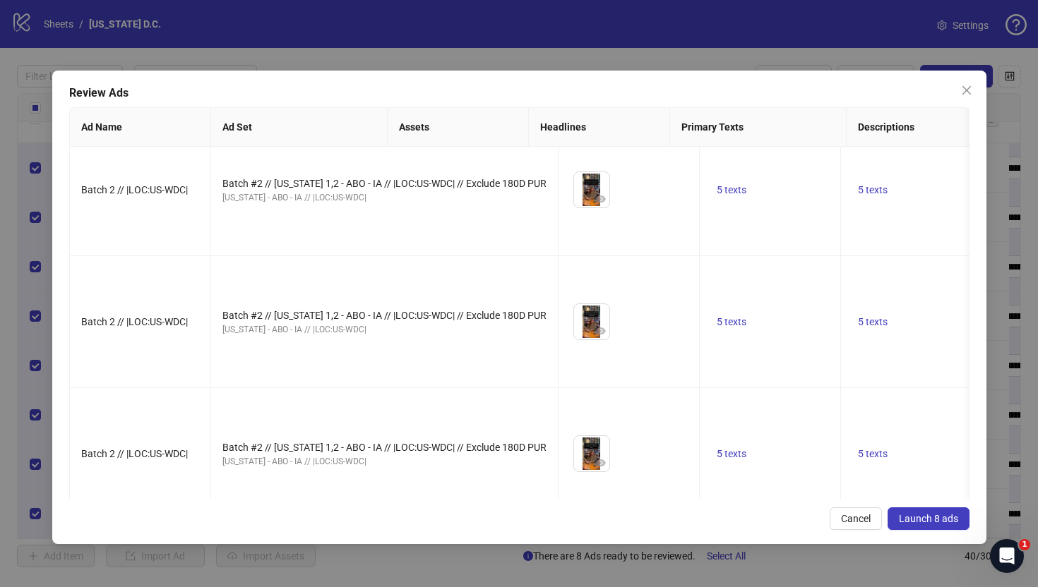
scroll to position [590, 0]
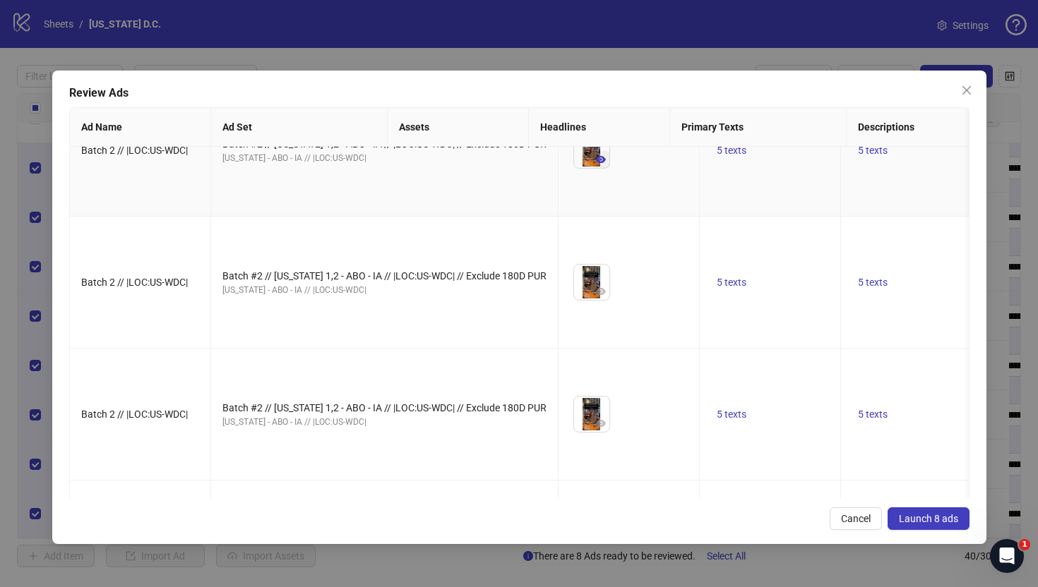
click at [596, 163] on icon "eye" at bounding box center [601, 159] width 10 height 7
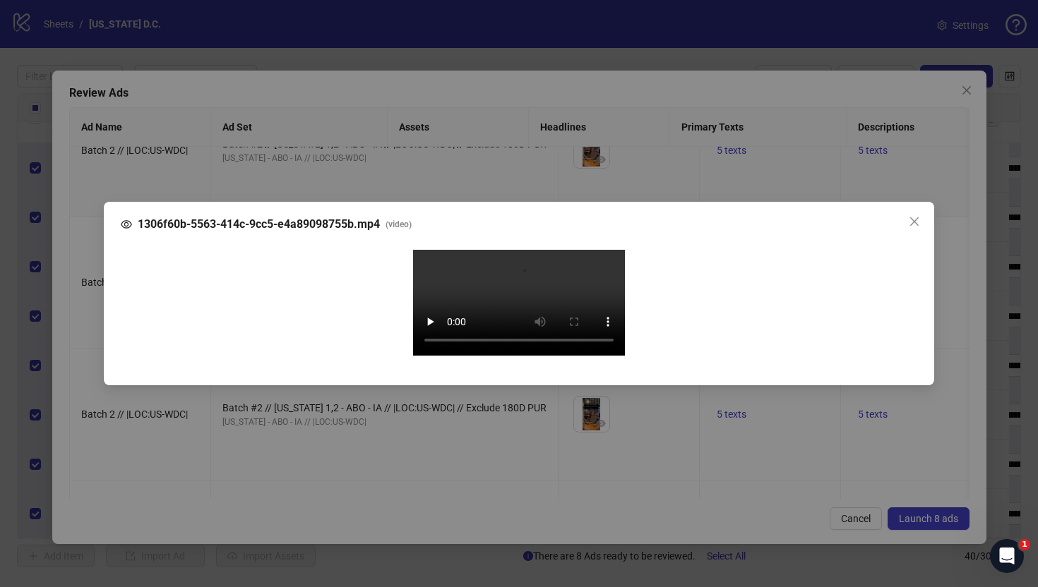
click at [78, 264] on div "1306f60b-5563-414c-9cc5-e4a89098755b.mp4 ( video ) Your browser does not suppor…" at bounding box center [519, 293] width 1038 height 587
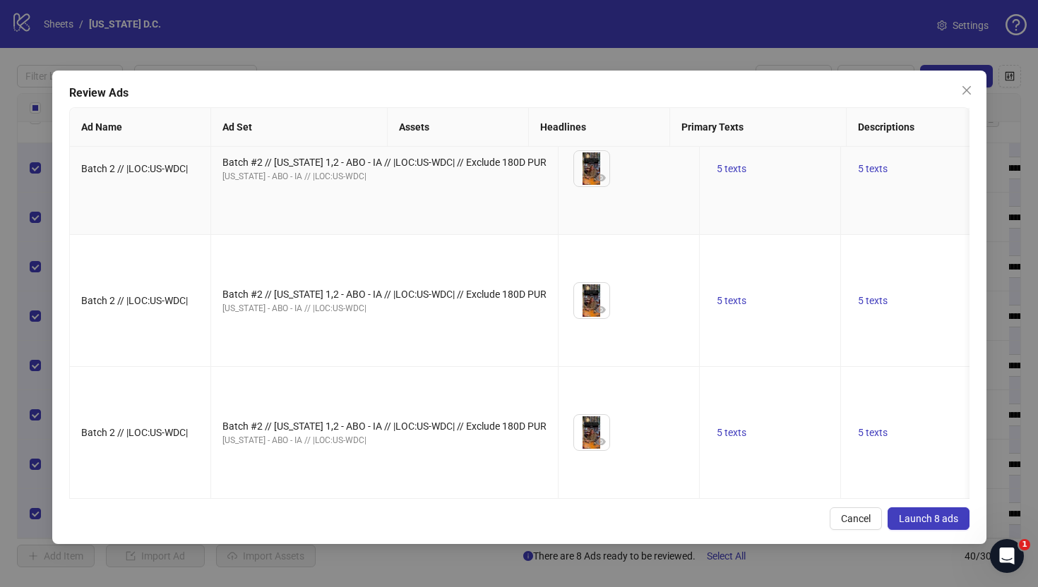
scroll to position [940, 0]
click at [596, 181] on icon "eye" at bounding box center [601, 177] width 10 height 7
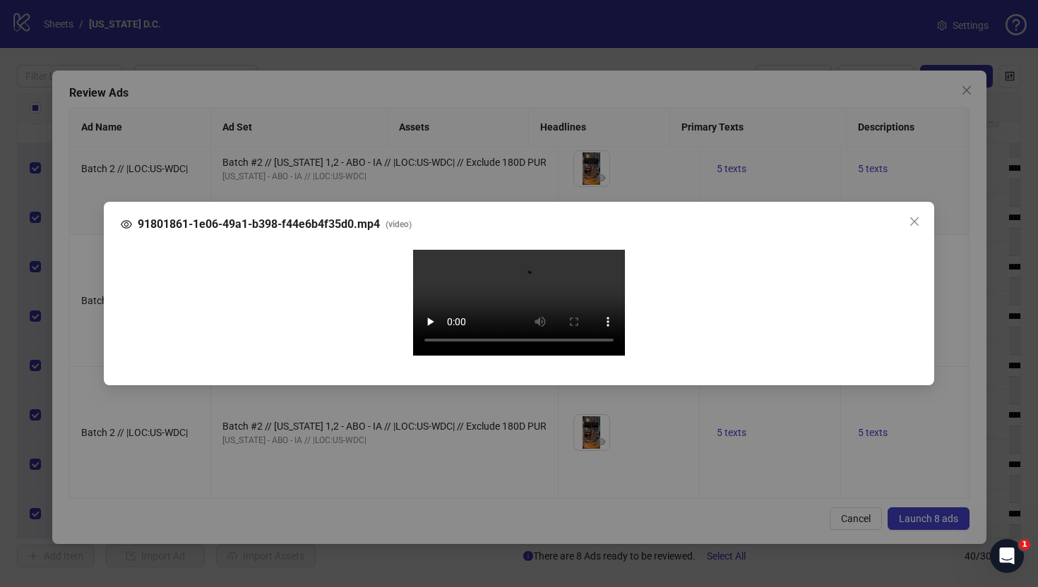
click at [79, 250] on div "91801861-1e06-49a1-b398-f44e6b4f35d0.mp4 ( video ) Your browser does not suppor…" at bounding box center [519, 293] width 1038 height 587
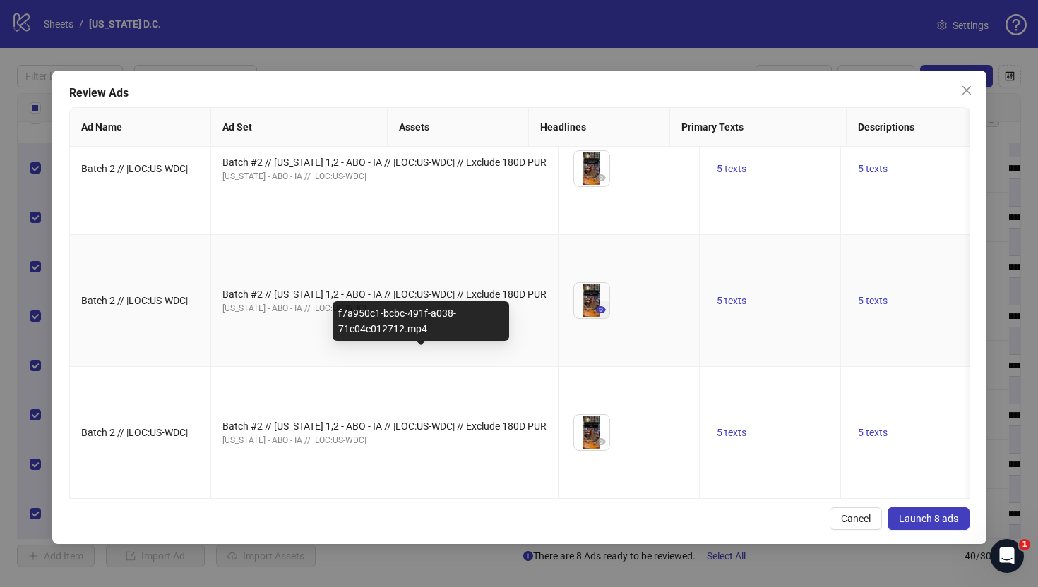
click at [596, 313] on icon "eye" at bounding box center [601, 309] width 10 height 7
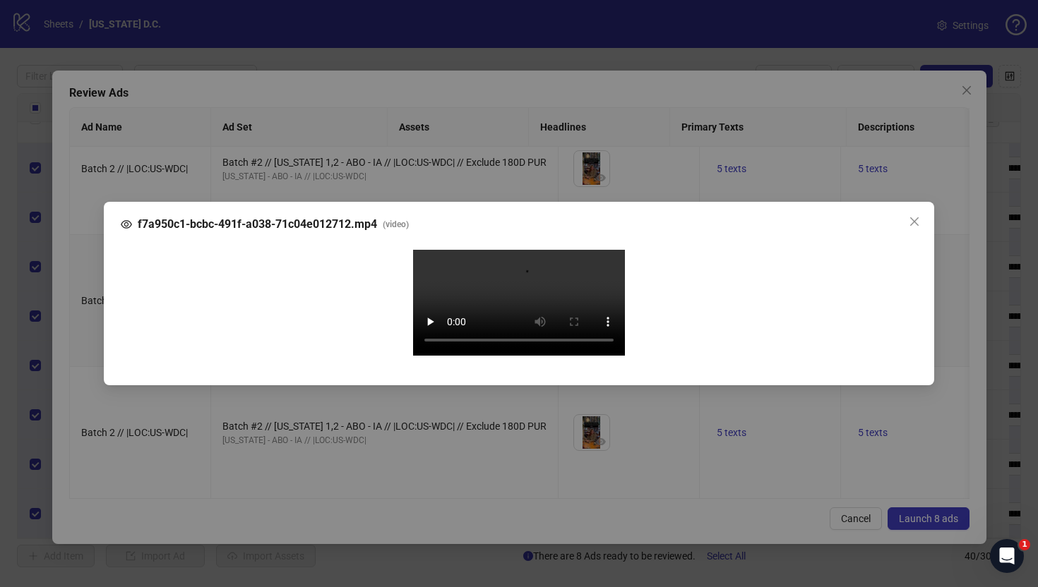
click at [87, 287] on div "f7a950c1-bcbc-491f-a038-71c04e012712.mp4 ( video ) Your browser does not suppor…" at bounding box center [519, 293] width 1038 height 587
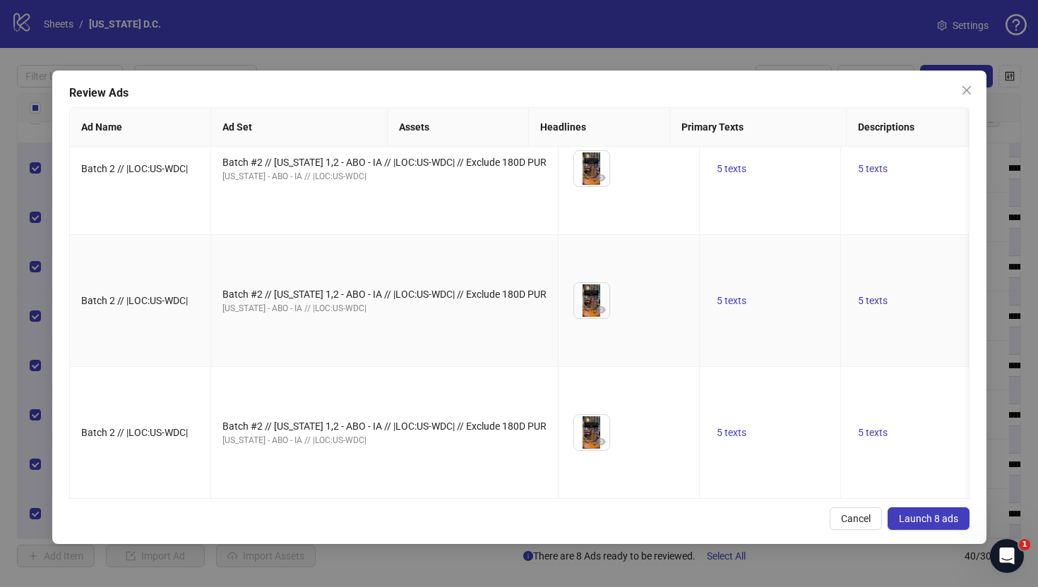
scroll to position [1076, 0]
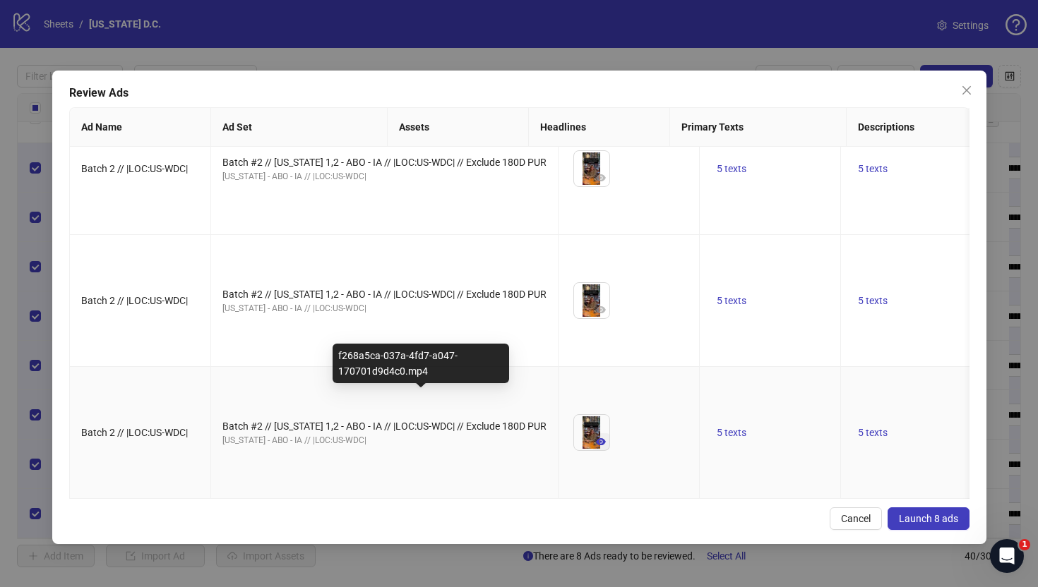
click at [596, 438] on icon "eye" at bounding box center [601, 441] width 10 height 7
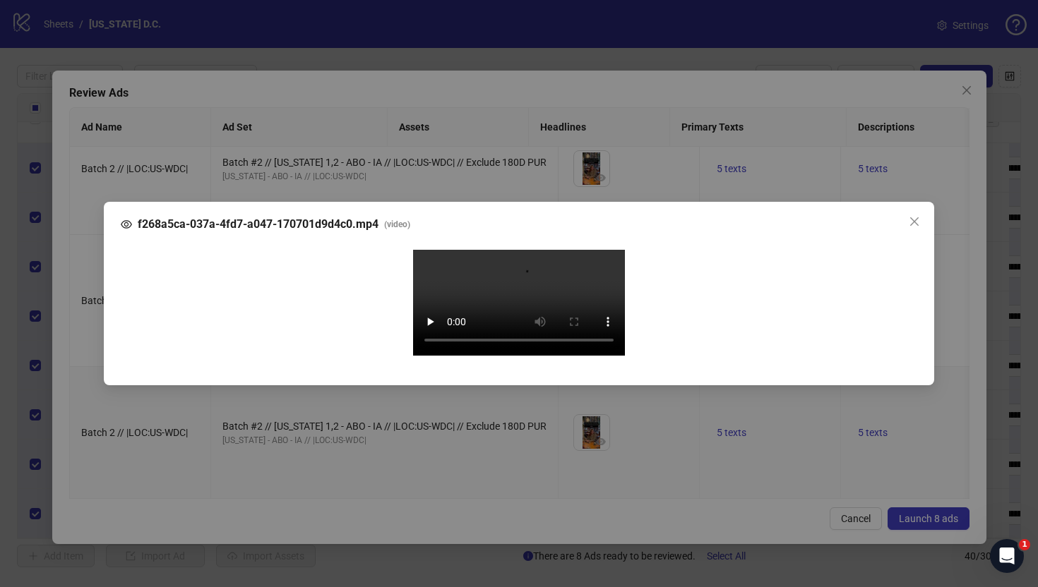
click at [77, 287] on div "f268a5ca-037a-4fd7-a047-170701d9d4c0.mp4 ( video ) Your browser does not suppor…" at bounding box center [519, 293] width 1038 height 587
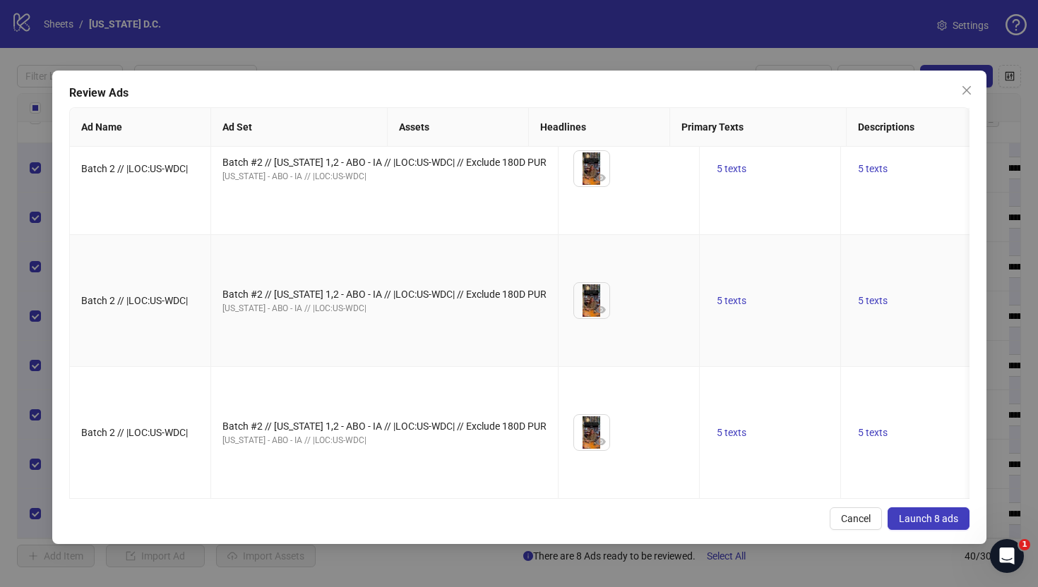
scroll to position [0, 0]
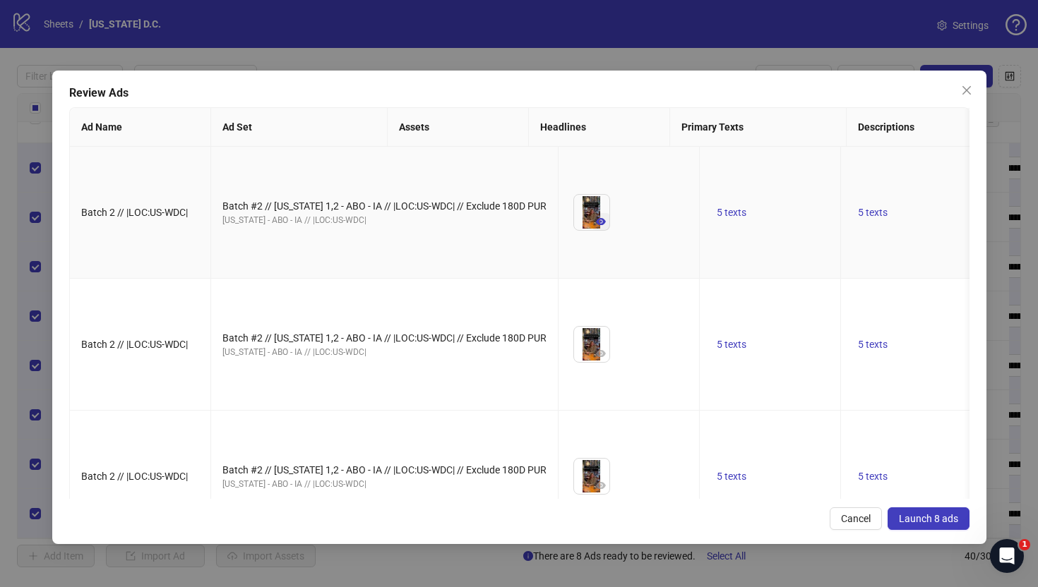
click at [596, 225] on icon "eye" at bounding box center [601, 221] width 10 height 7
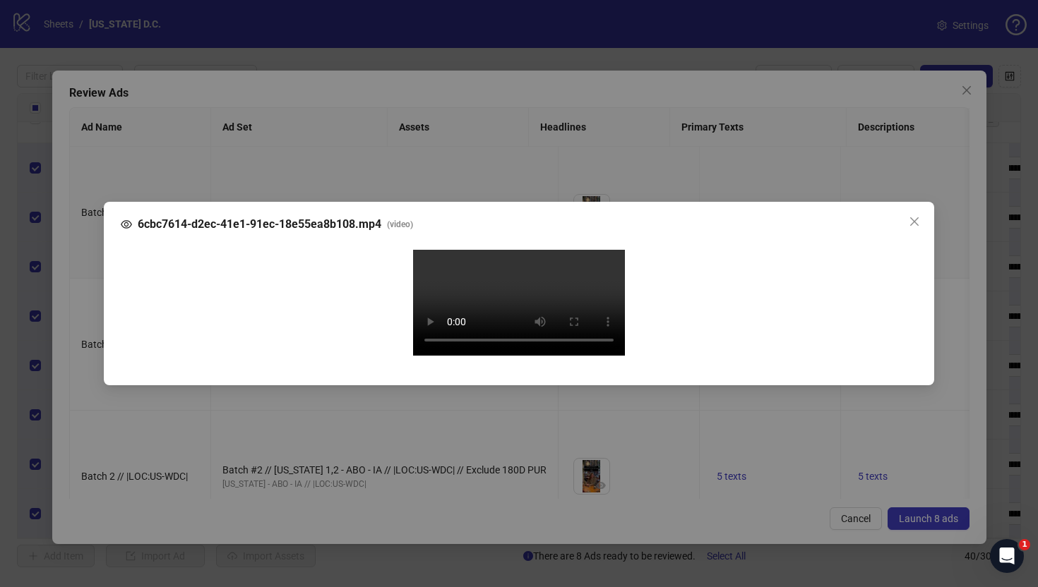
click at [77, 275] on div "6cbc7614-d2ec-41e1-91ec-18e55ea8b108.mp4 ( video ) Your browser does not suppor…" at bounding box center [519, 293] width 1038 height 587
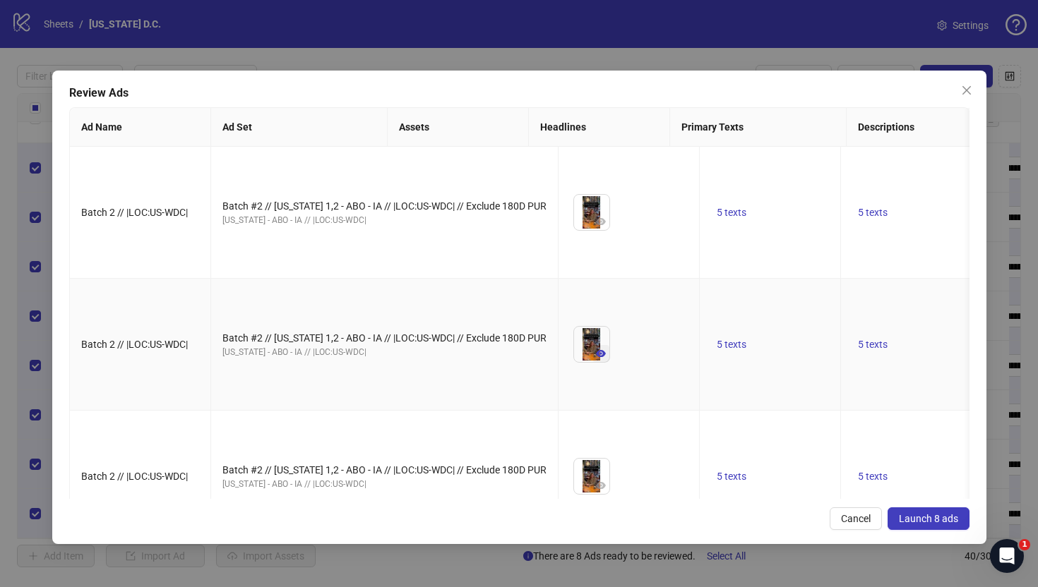
click at [596, 357] on icon "eye" at bounding box center [601, 353] width 10 height 7
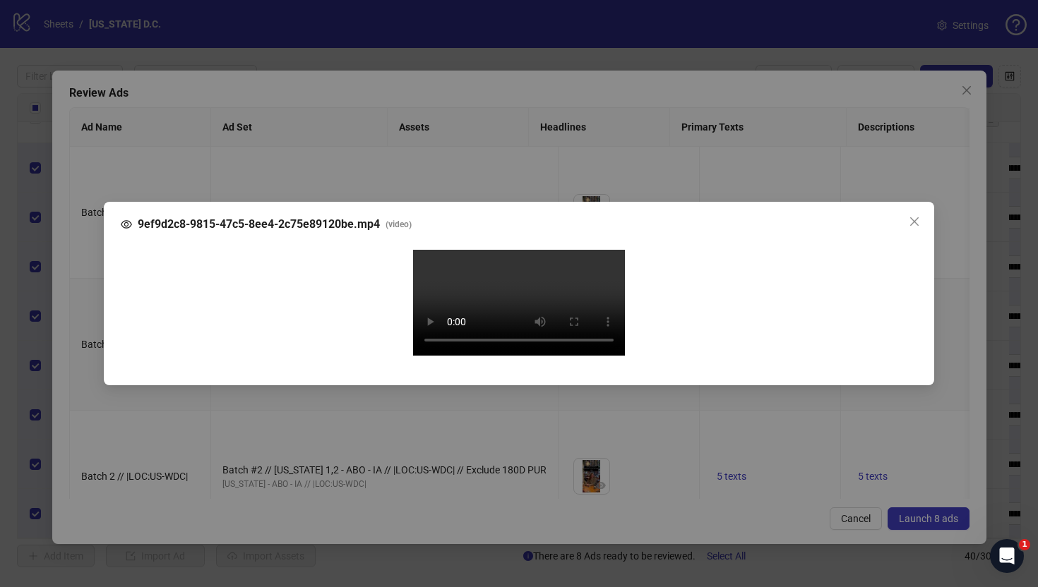
click at [85, 276] on div "9ef9d2c8-9815-47c5-8ee4-2c75e89120be.mp4 ( video ) Your browser does not suppor…" at bounding box center [519, 293] width 1038 height 587
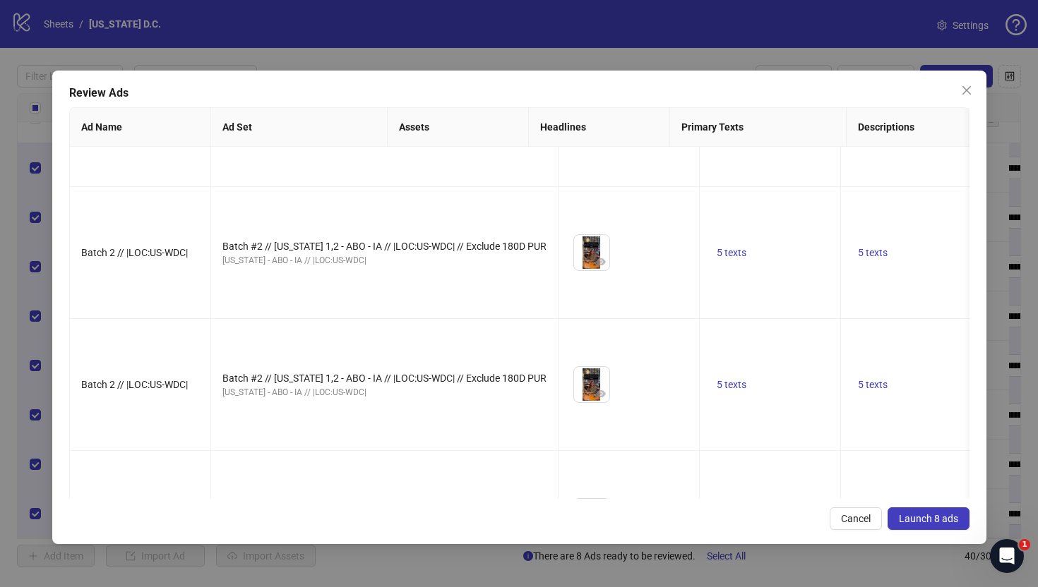
scroll to position [244, 0]
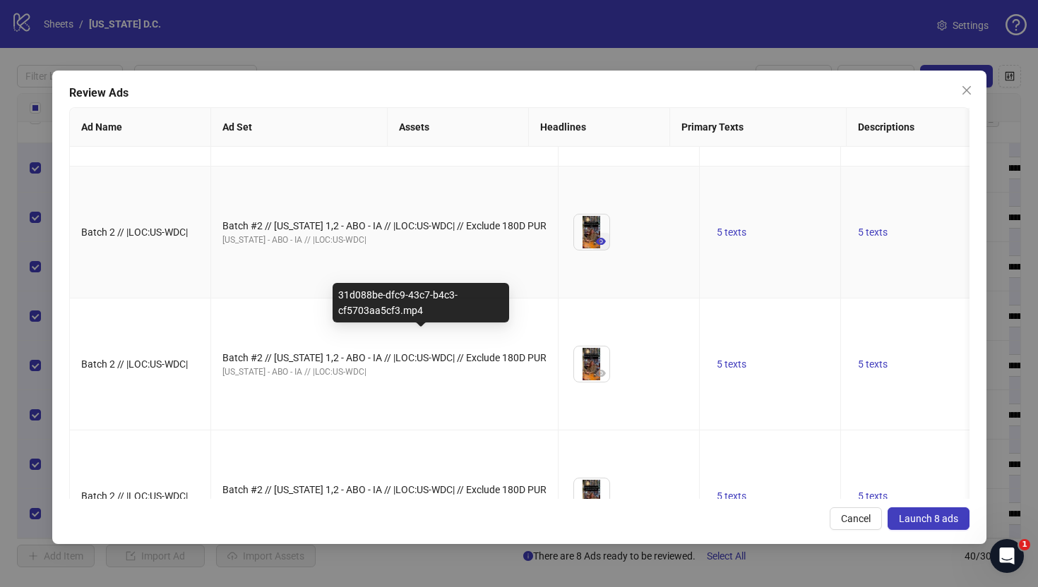
click at [596, 246] on icon "eye" at bounding box center [601, 241] width 10 height 10
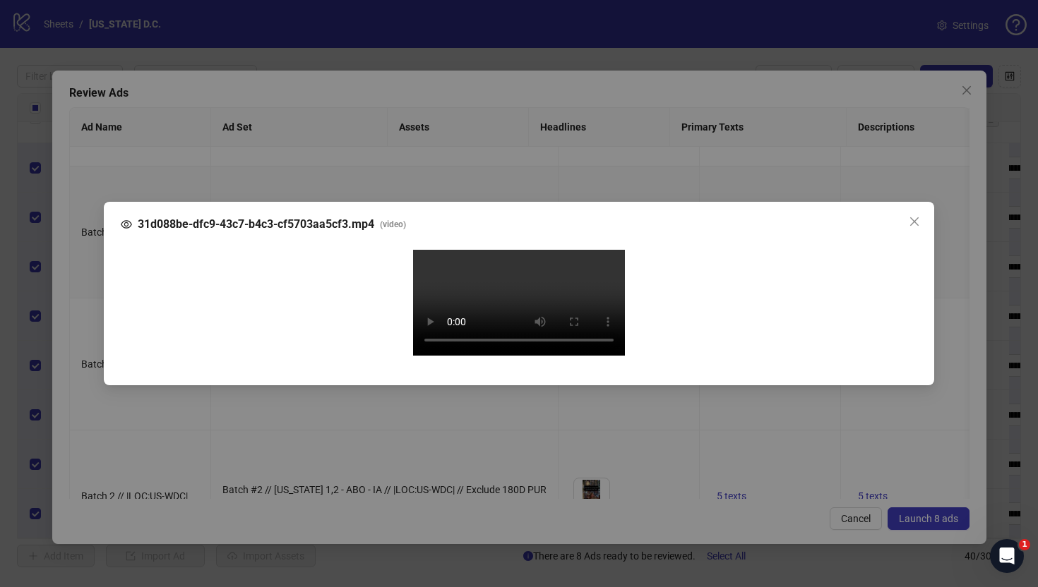
click at [85, 292] on div "31d088be-dfc9-43c7-b4c3-cf5703aa5cf3.mp4 ( video ) Your browser does not suppor…" at bounding box center [519, 293] width 1038 height 587
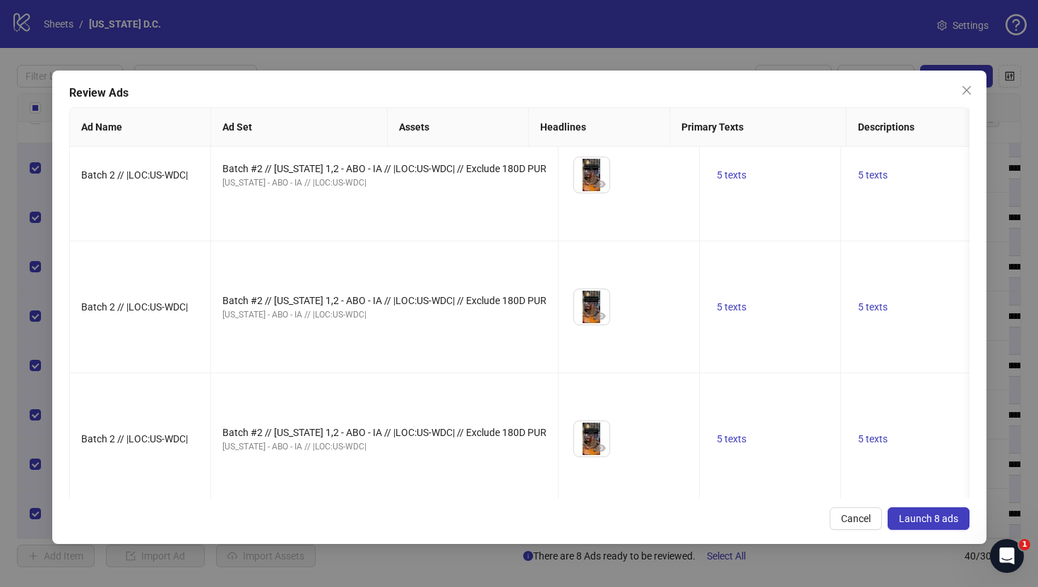
scroll to position [374, 0]
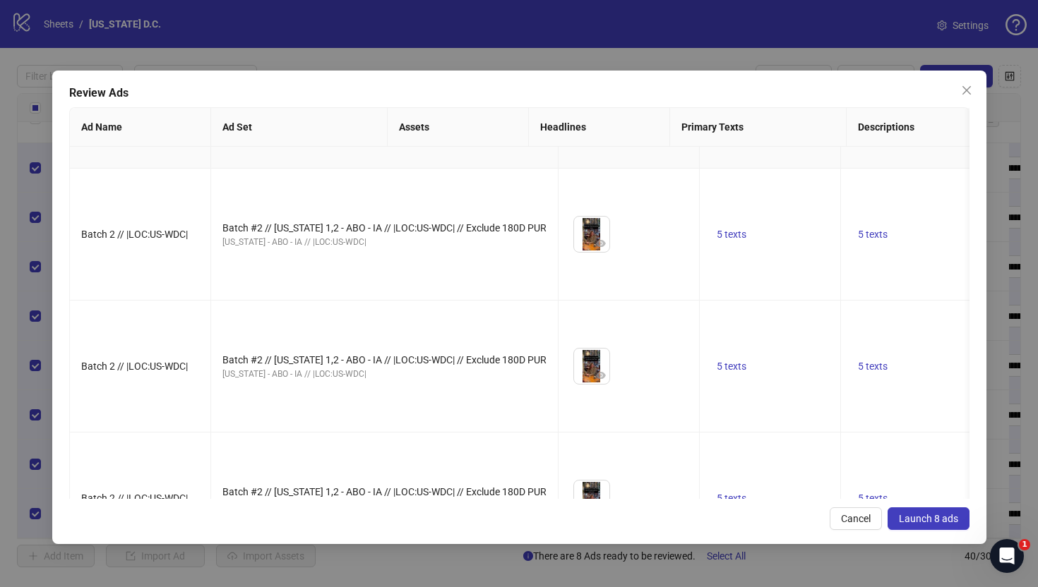
click at [596, 116] on icon "eye" at bounding box center [601, 112] width 10 height 10
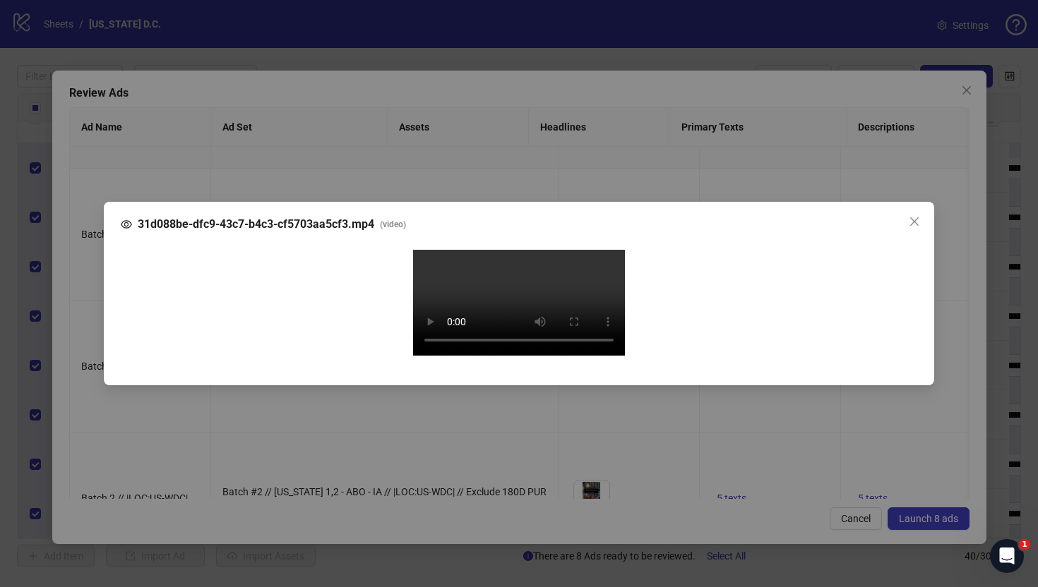
click at [87, 284] on div "31d088be-dfc9-43c7-b4c3-cf5703aa5cf3.mp4 ( video ) Your browser does not suppor…" at bounding box center [519, 293] width 1038 height 587
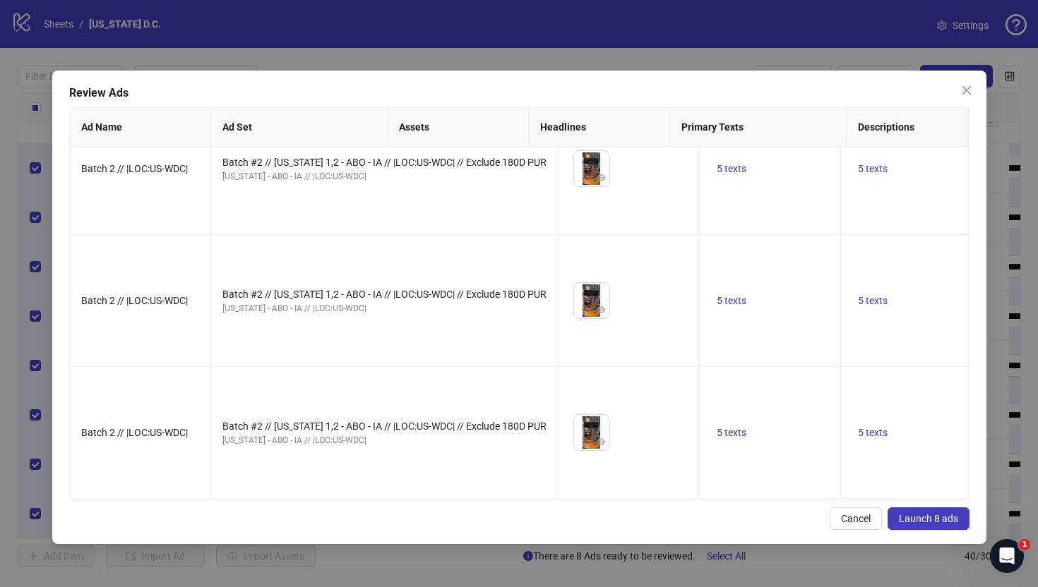
scroll to position [1076, 0]
click at [596, 438] on icon "eye" at bounding box center [601, 441] width 10 height 7
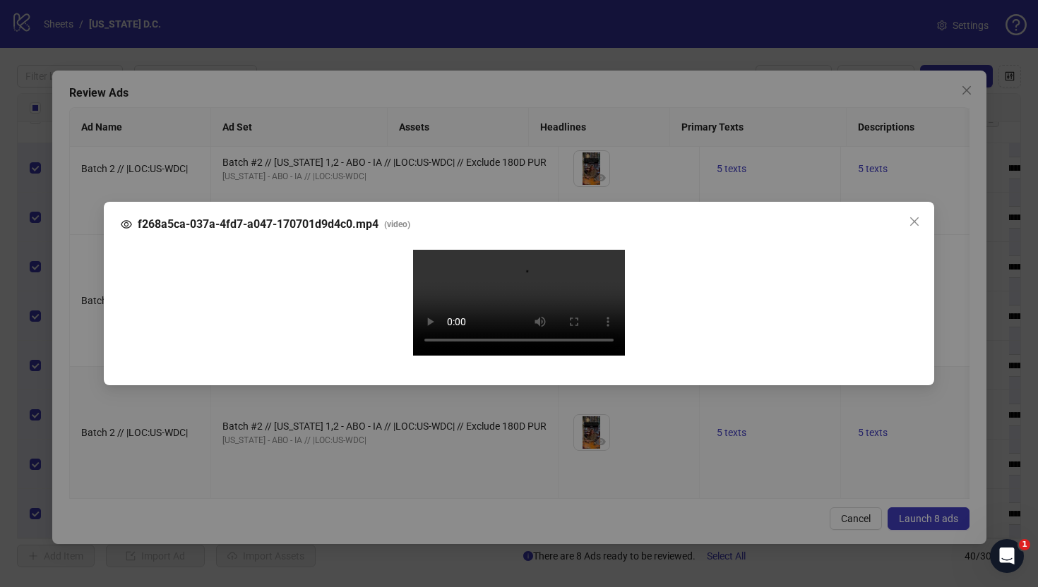
click at [86, 270] on div "f268a5ca-037a-4fd7-a047-170701d9d4c0.mp4 ( video ) Your browser does not suppor…" at bounding box center [519, 293] width 1038 height 587
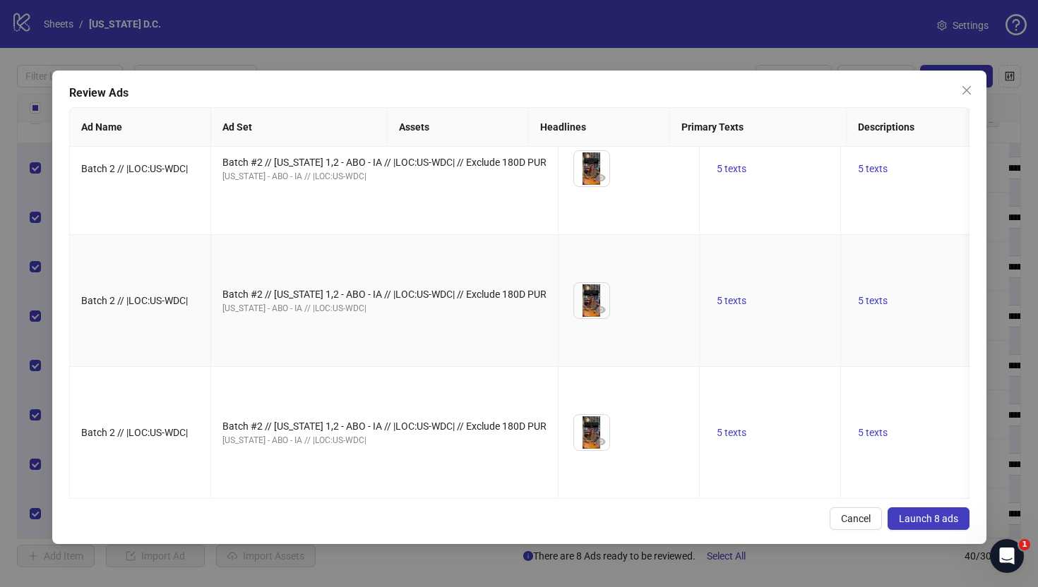
scroll to position [956, 0]
click at [596, 315] on icon "eye" at bounding box center [601, 310] width 10 height 10
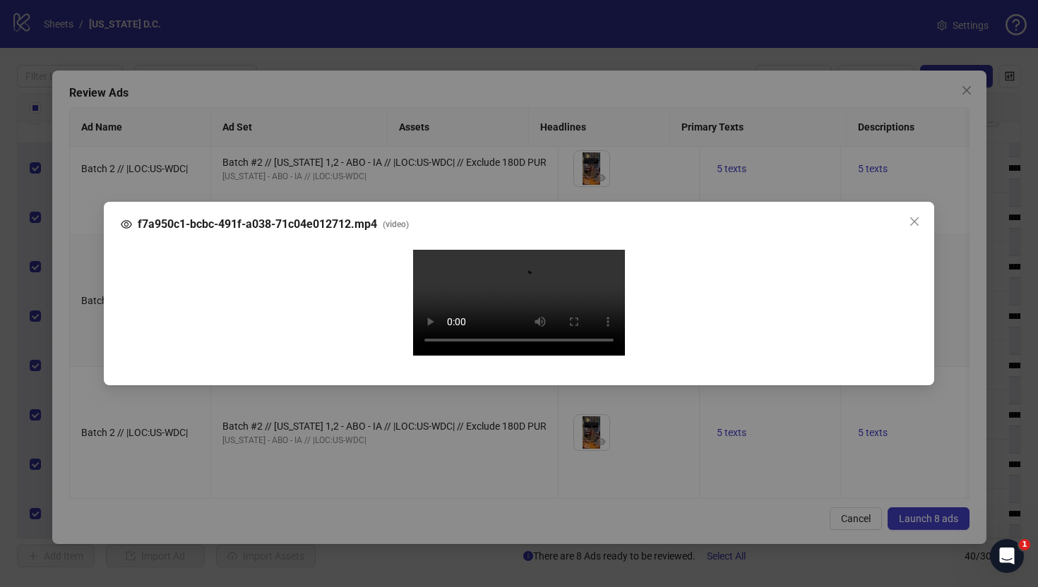
click at [83, 299] on div "f7a950c1-bcbc-491f-a038-71c04e012712.mp4 ( video ) Your browser does not suppor…" at bounding box center [519, 293] width 1038 height 587
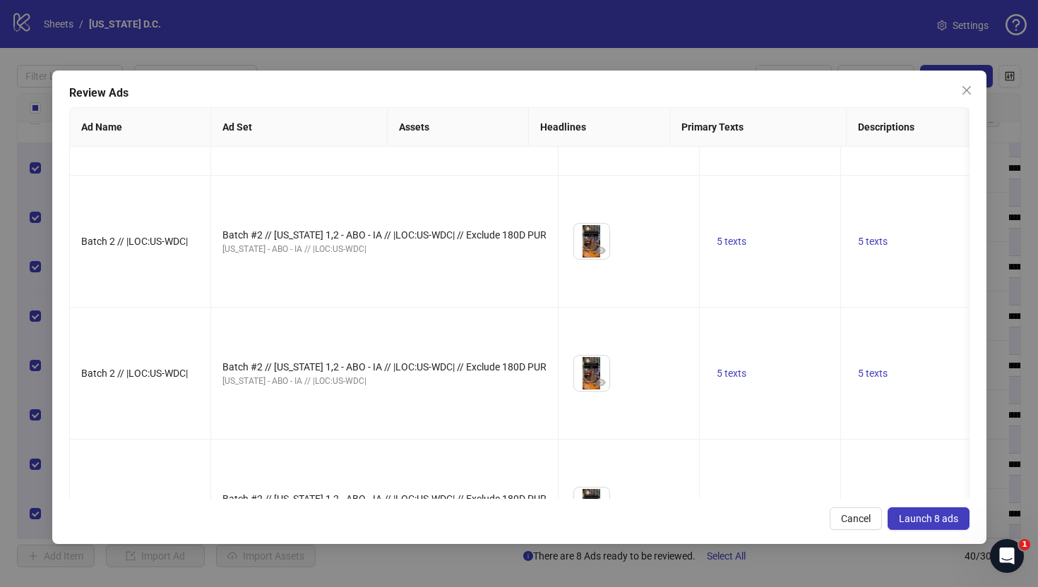
scroll to position [0, 0]
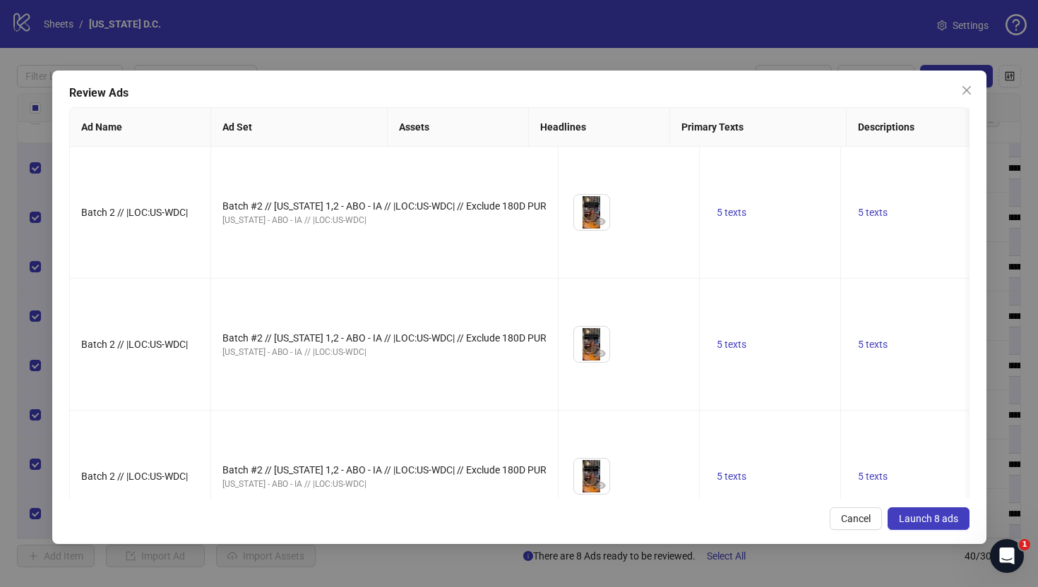
click at [943, 519] on span "Launch 8 ads" at bounding box center [928, 518] width 59 height 11
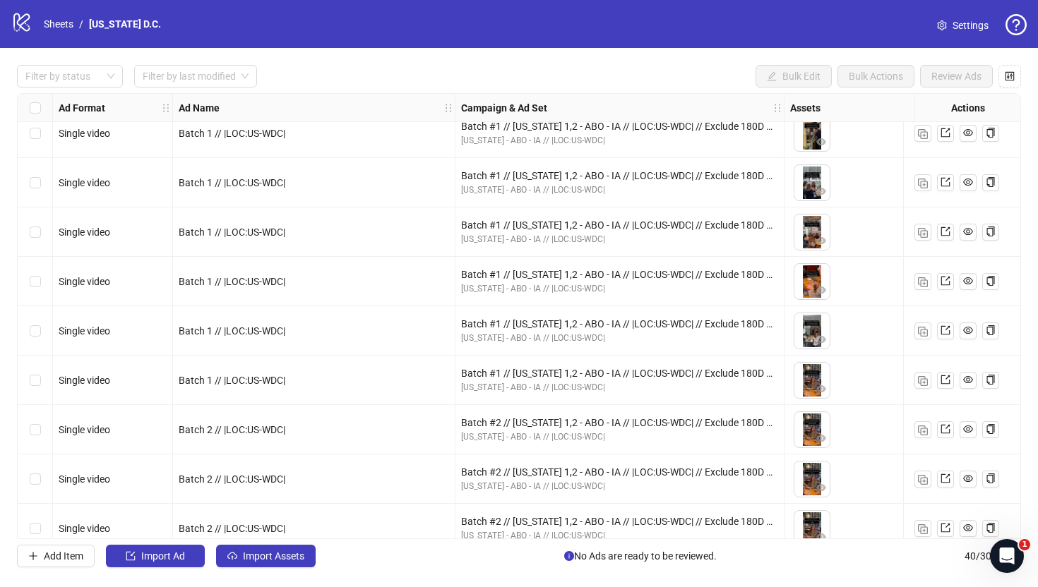
scroll to position [1566, 0]
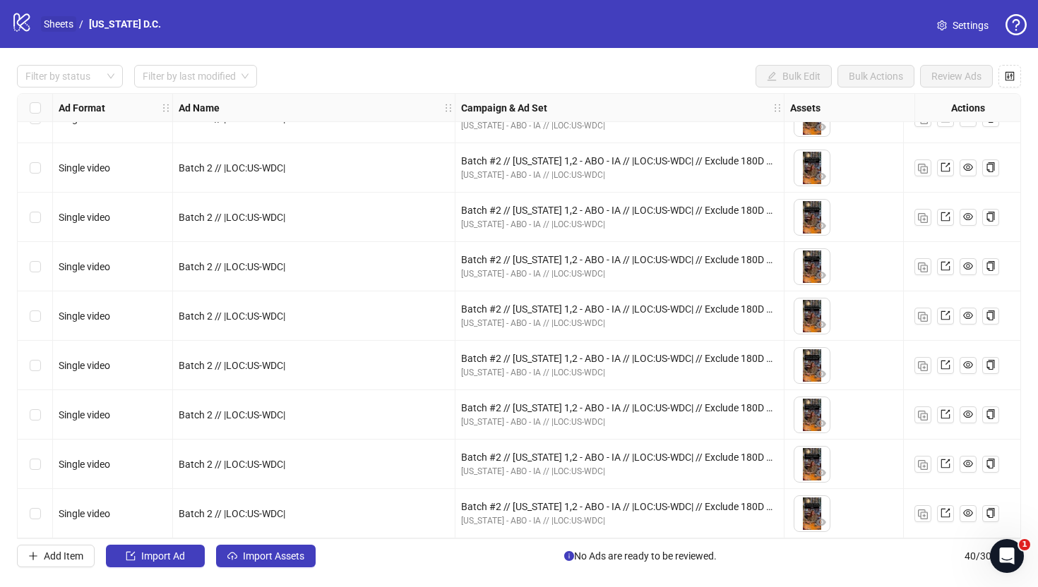
click at [54, 20] on link "Sheets" at bounding box center [58, 24] width 35 height 16
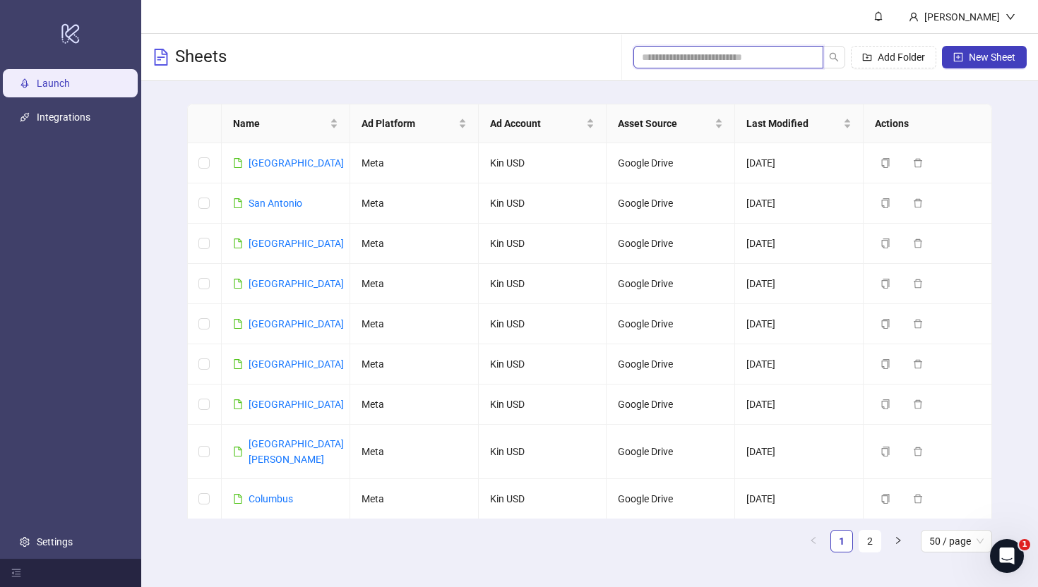
click at [743, 62] on input "search" at bounding box center [723, 57] width 162 height 16
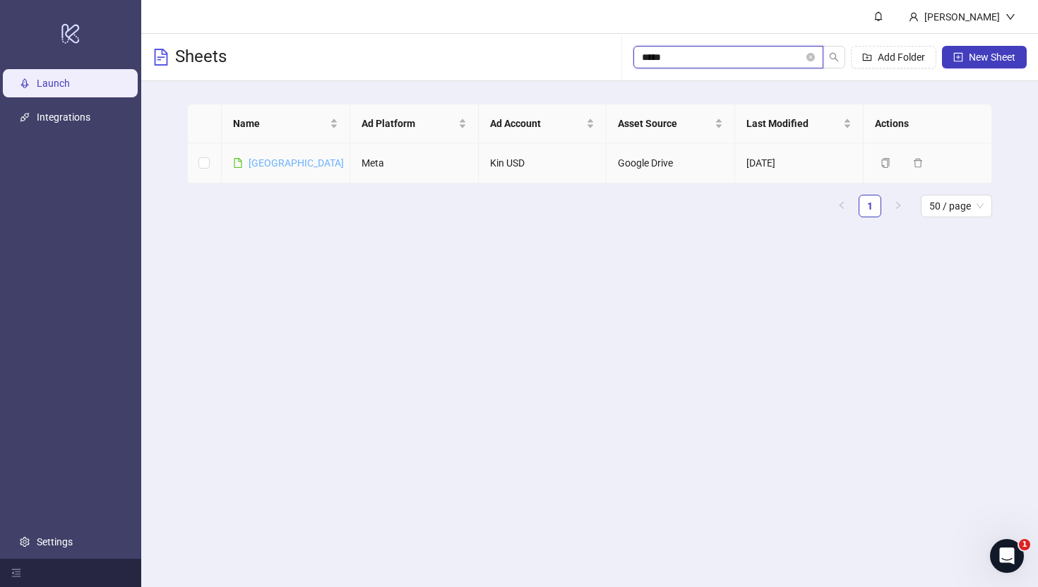
type input "*****"
click at [262, 158] on link "Miami" at bounding box center [295, 162] width 95 height 11
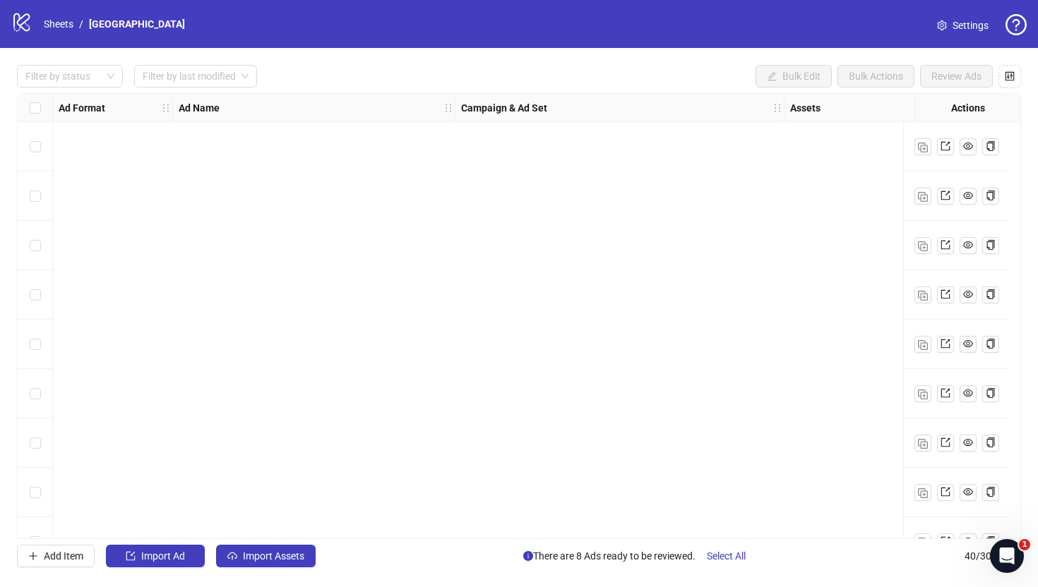
scroll to position [1566, 0]
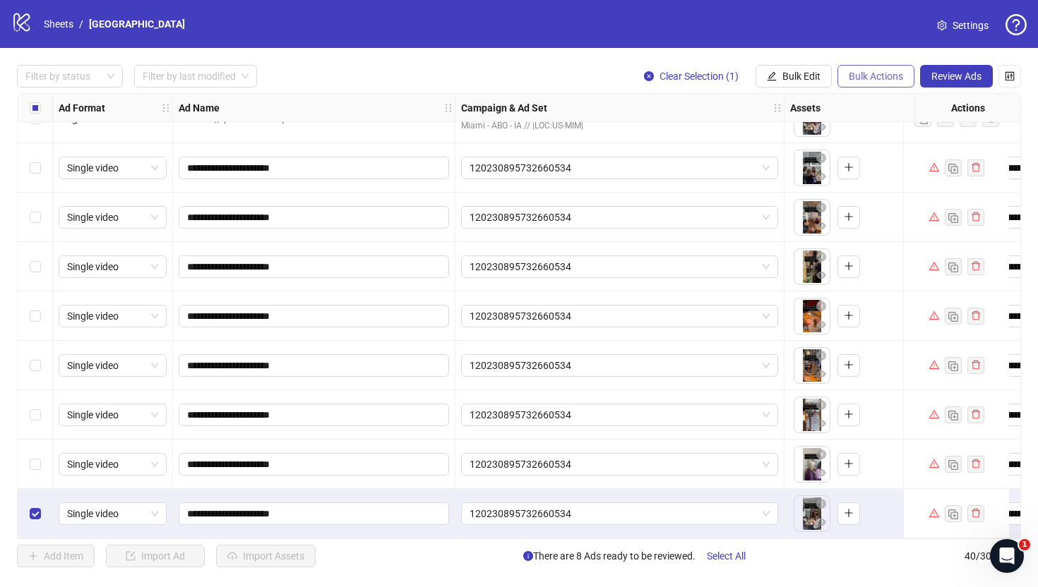
click at [872, 73] on span "Bulk Actions" at bounding box center [875, 76] width 54 height 11
click at [873, 152] on span "Duplicate with assets" at bounding box center [895, 151] width 97 height 16
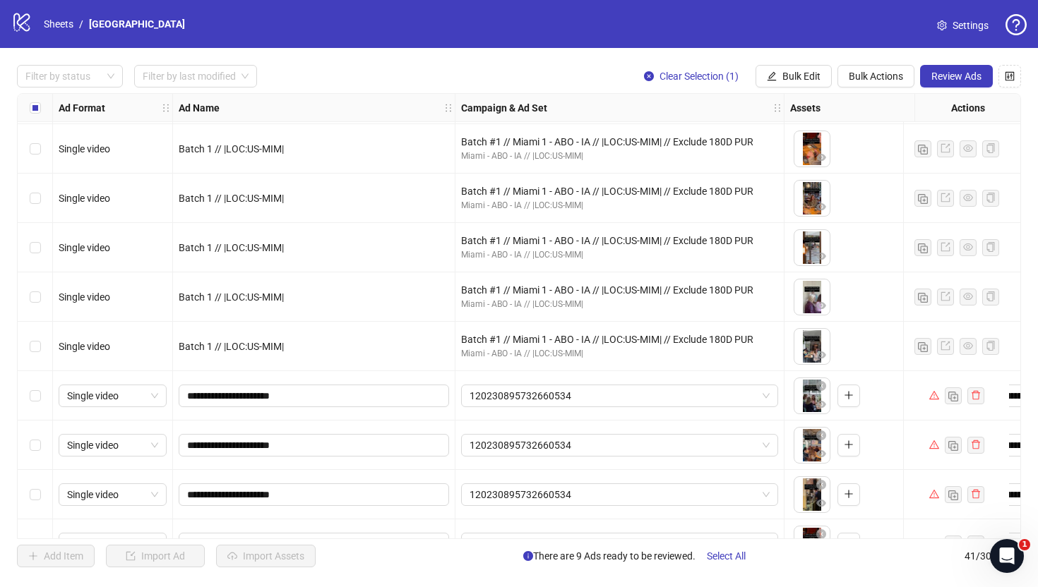
scroll to position [1300, 0]
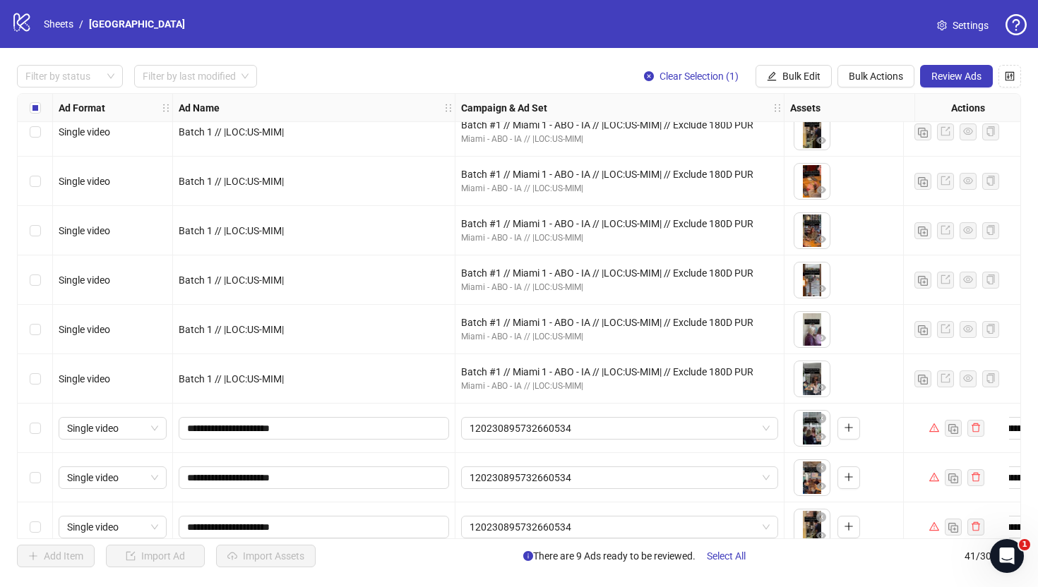
click at [614, 422] on span "120230895732660534" at bounding box center [619, 428] width 300 height 21
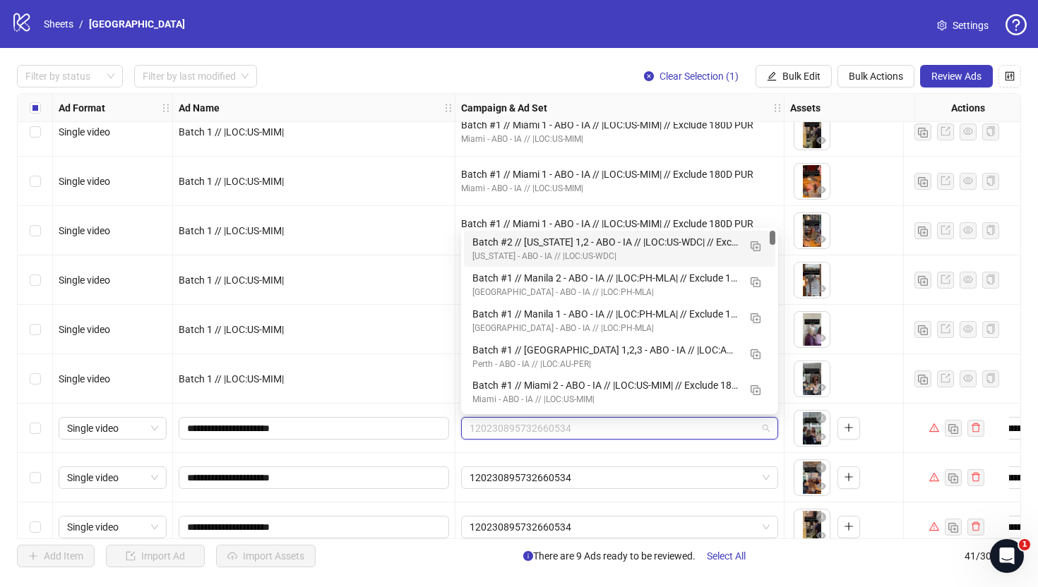
click at [614, 422] on span "120230895732660534" at bounding box center [619, 428] width 300 height 21
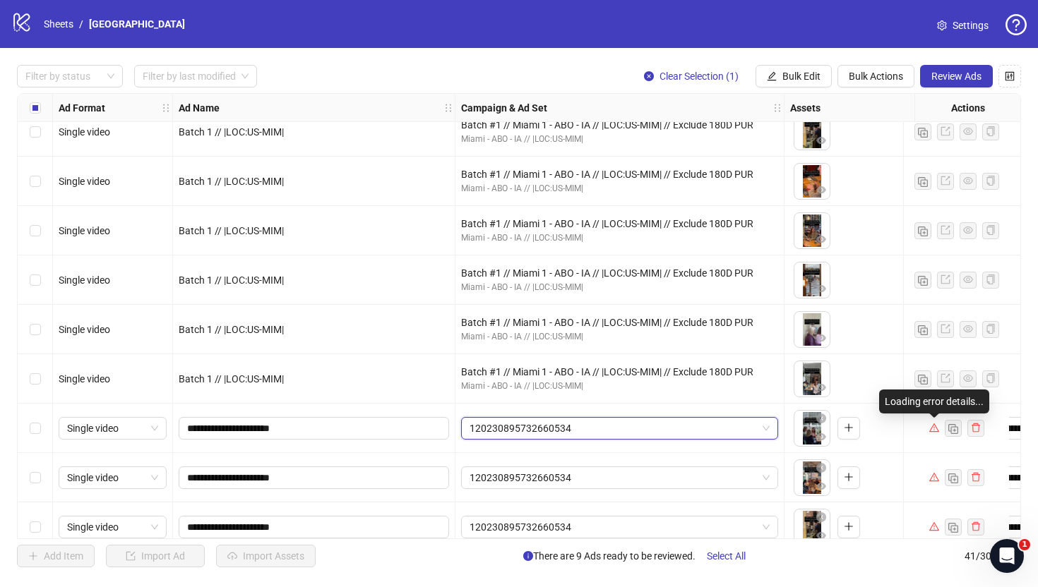
click at [935, 429] on icon "warning" at bounding box center [934, 428] width 10 height 10
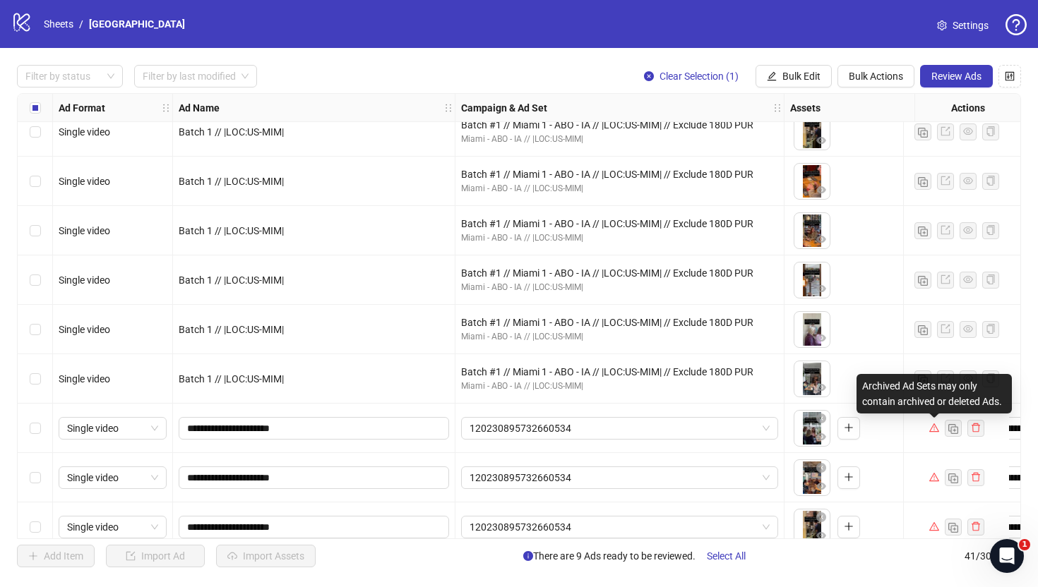
click at [935, 429] on icon "warning" at bounding box center [934, 428] width 10 height 10
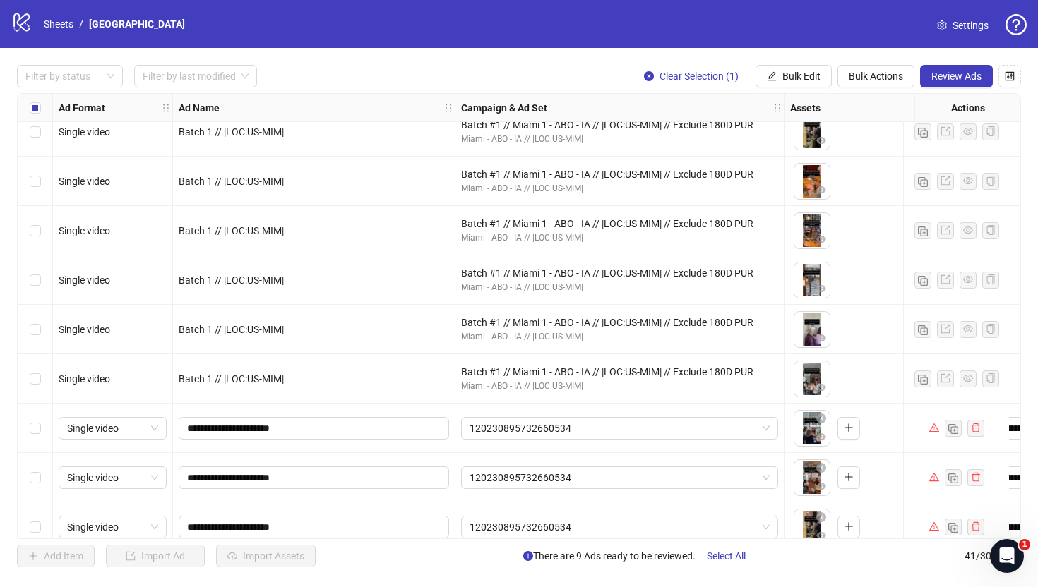
click at [0, 341] on div "Filter by status Filter by last modified Clear Selection (1) Bulk Edit Bulk Act…" at bounding box center [519, 316] width 1038 height 536
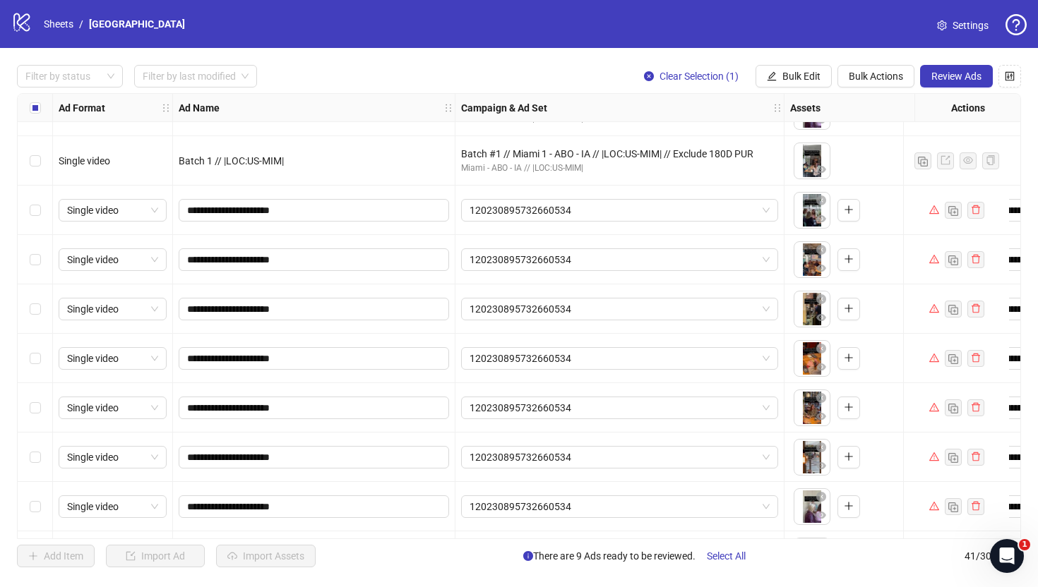
scroll to position [1525, 0]
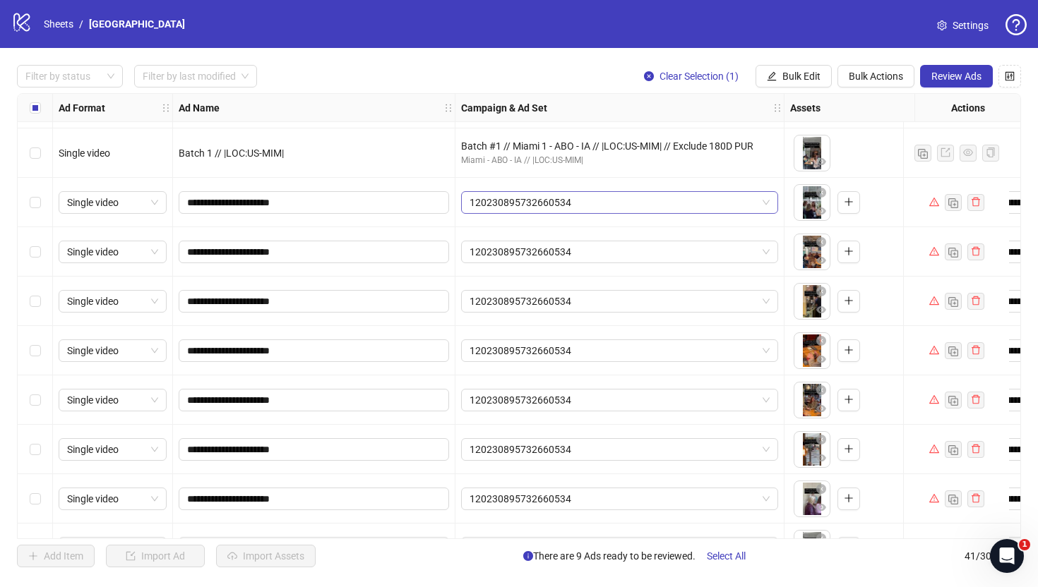
click at [570, 202] on span "120230895732660534" at bounding box center [619, 202] width 300 height 21
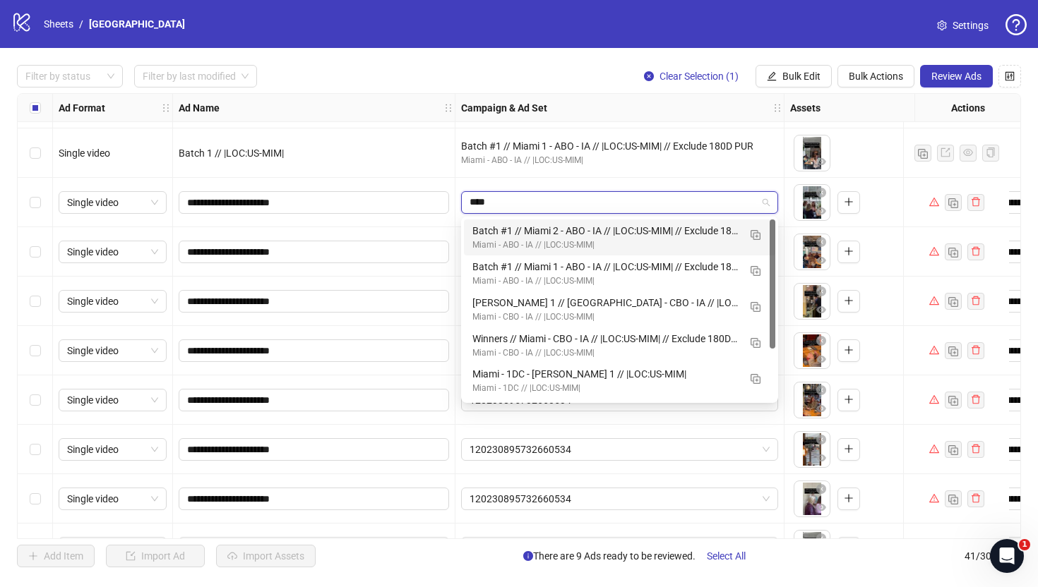
type input "*****"
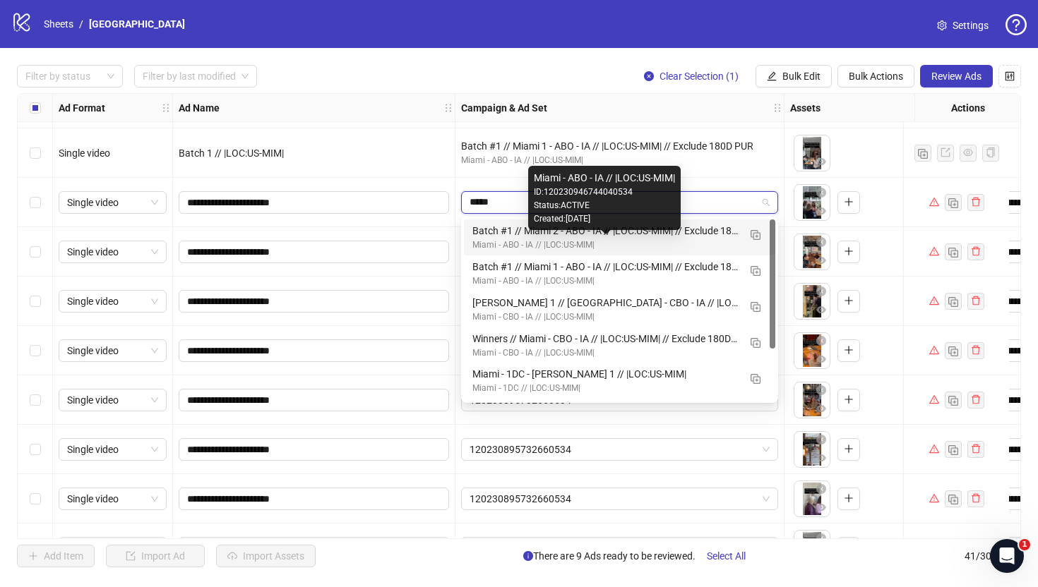
click at [503, 241] on div "Miami - ABO - IA // |LOC:US-MIM|" at bounding box center [605, 245] width 266 height 13
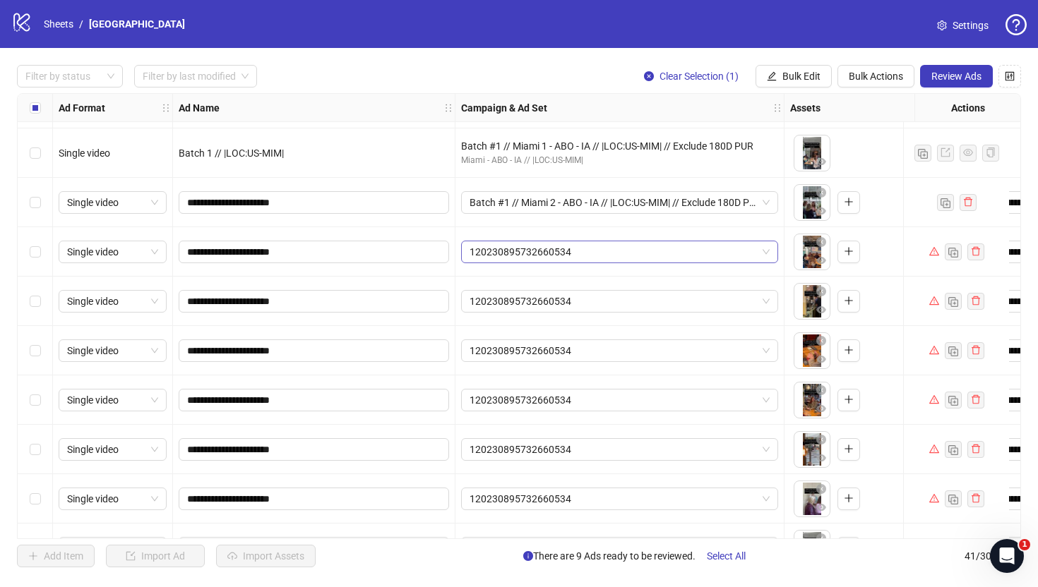
click at [545, 258] on span "120230895732660534" at bounding box center [619, 251] width 300 height 21
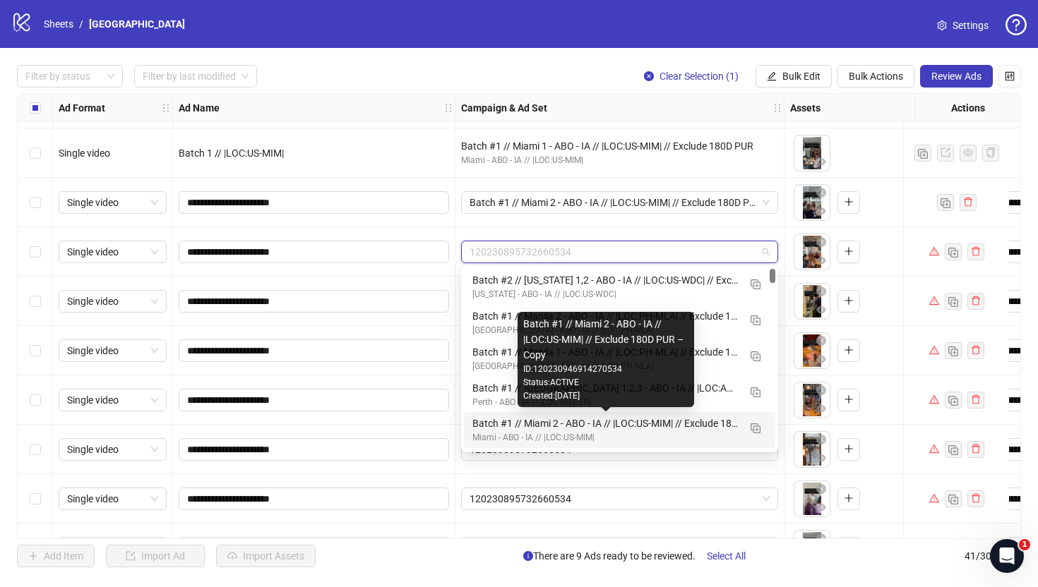
click at [537, 428] on div "Batch #1 // Miami 2 - ABO - IA // |LOC:US-MIM| // Exclude 180D PUR – Copy" at bounding box center [605, 424] width 266 height 16
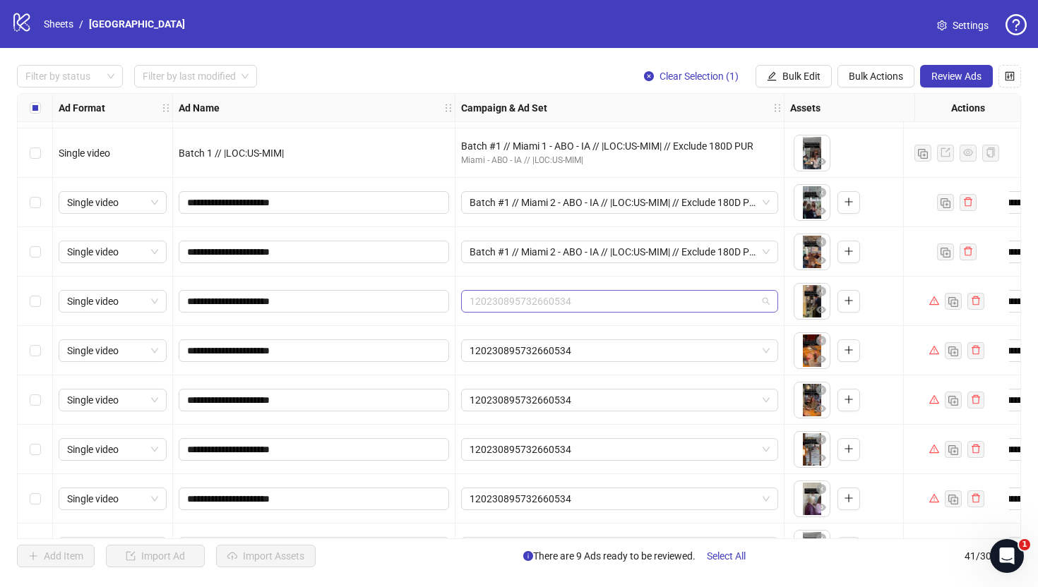
click at [556, 305] on span "120230895732660534" at bounding box center [619, 301] width 300 height 21
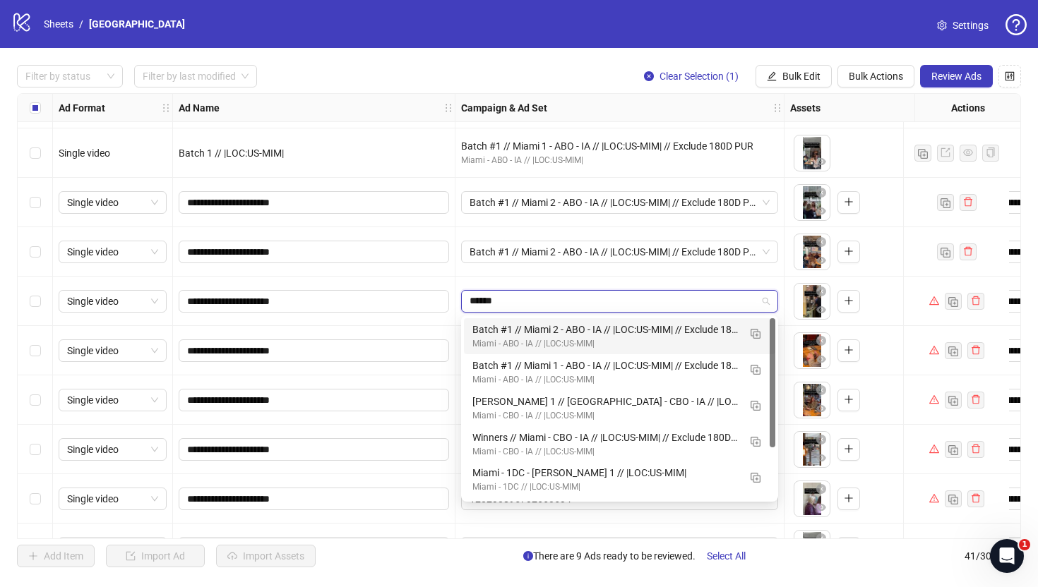
type input "*******"
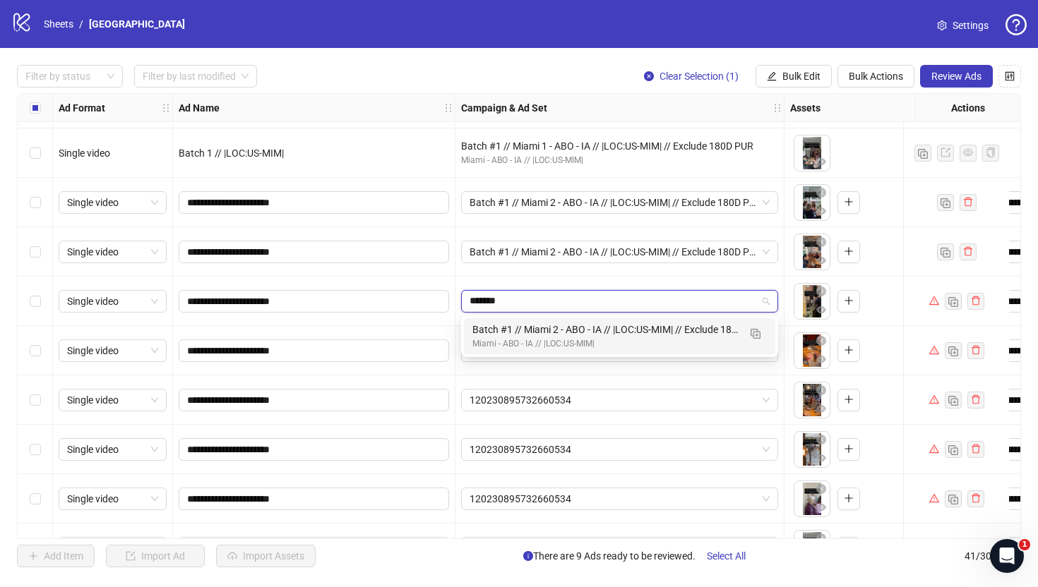
click at [502, 301] on input "*******" at bounding box center [612, 301] width 287 height 21
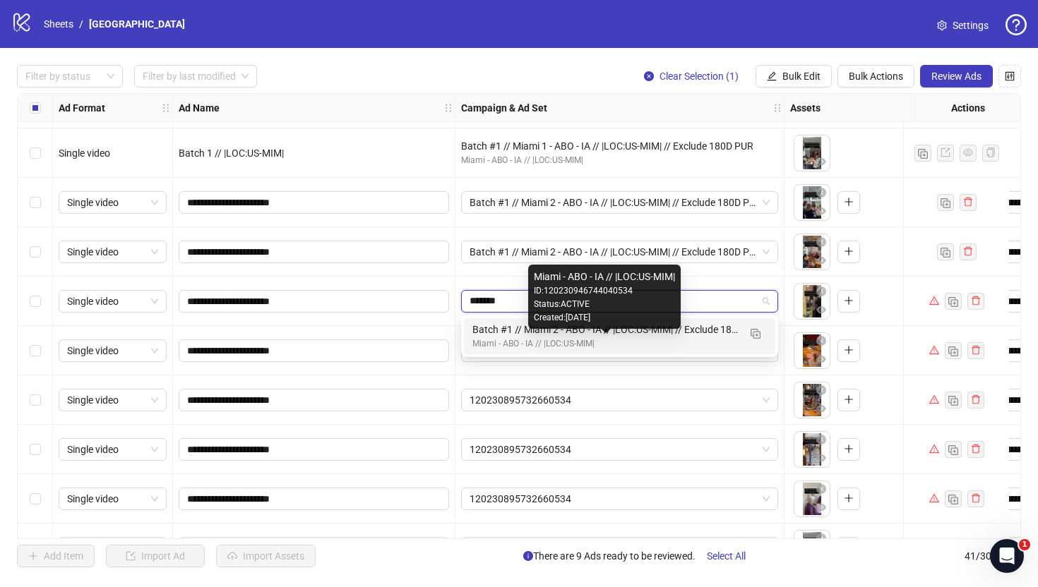
click at [539, 342] on div "Miami - ABO - IA // |LOC:US-MIM|" at bounding box center [605, 343] width 266 height 13
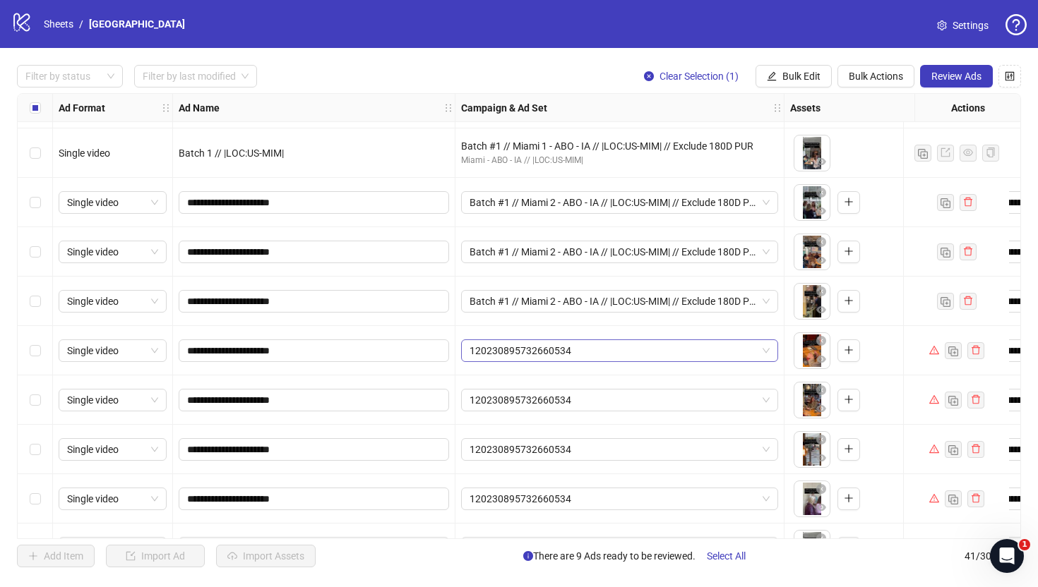
click at [527, 355] on span "120230895732660534" at bounding box center [619, 350] width 300 height 21
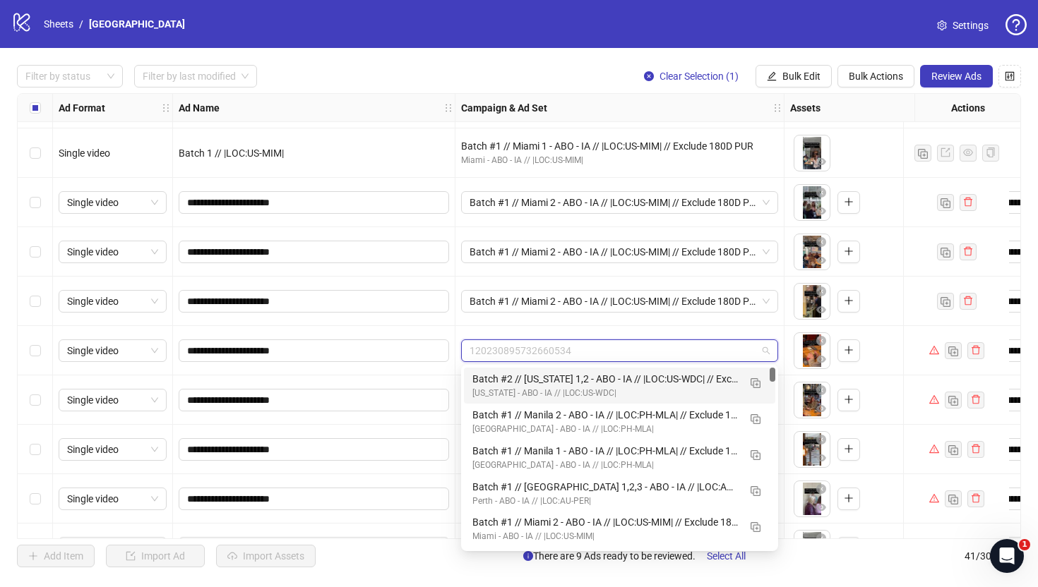
paste input "*******"
type input "*******"
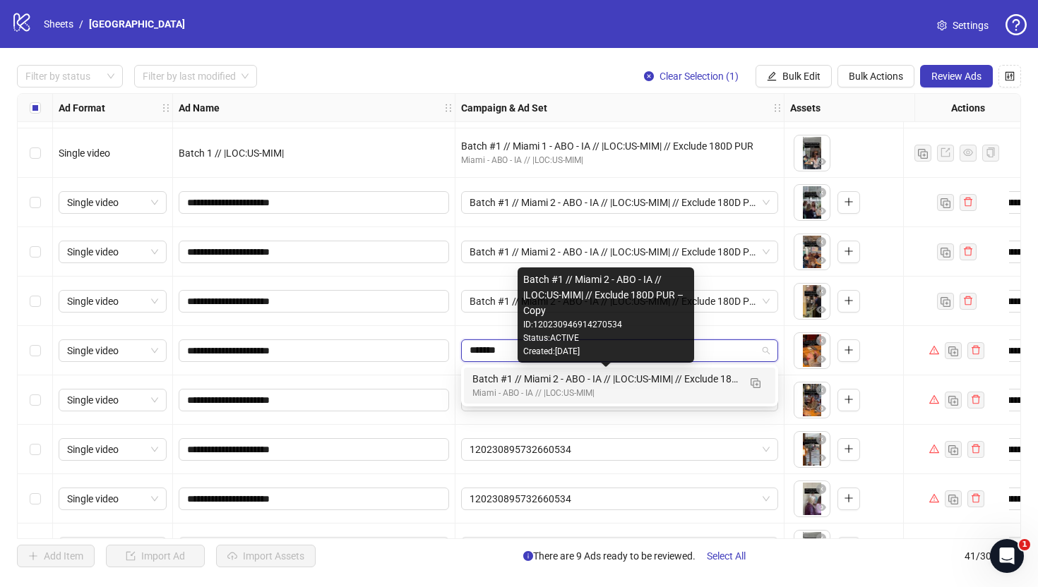
click at [515, 380] on div "Batch #1 // Miami 2 - ABO - IA // |LOC:US-MIM| // Exclude 180D PUR – Copy" at bounding box center [605, 379] width 266 height 16
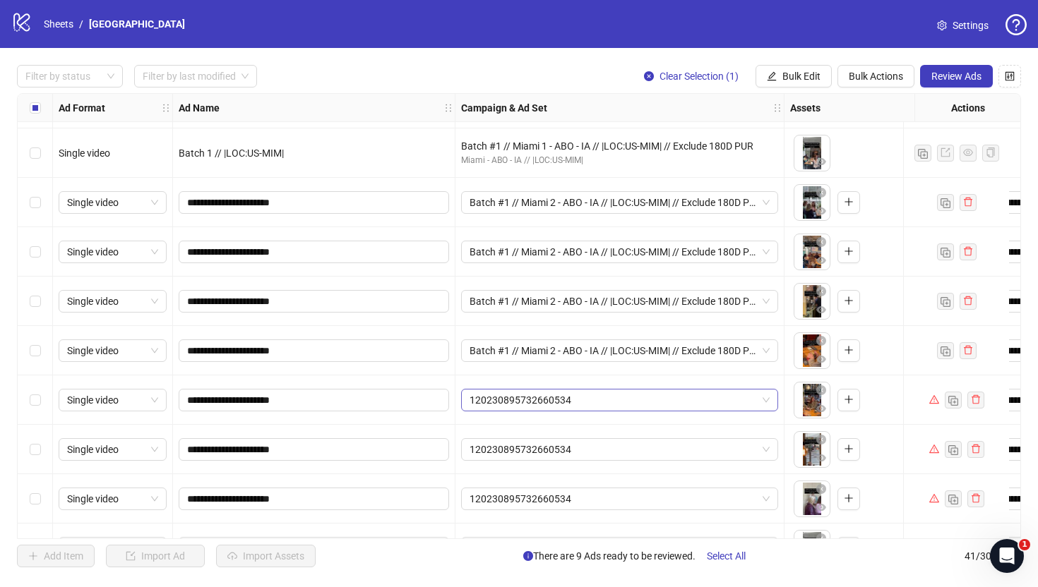
click at [514, 411] on div "120230895732660534" at bounding box center [619, 400] width 317 height 23
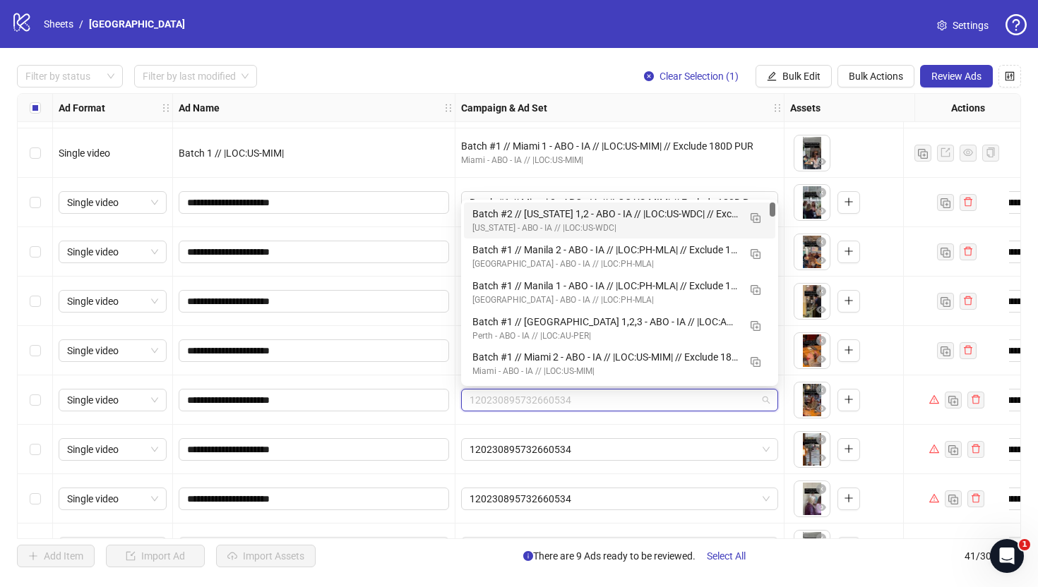
paste input "*******"
type input "*******"
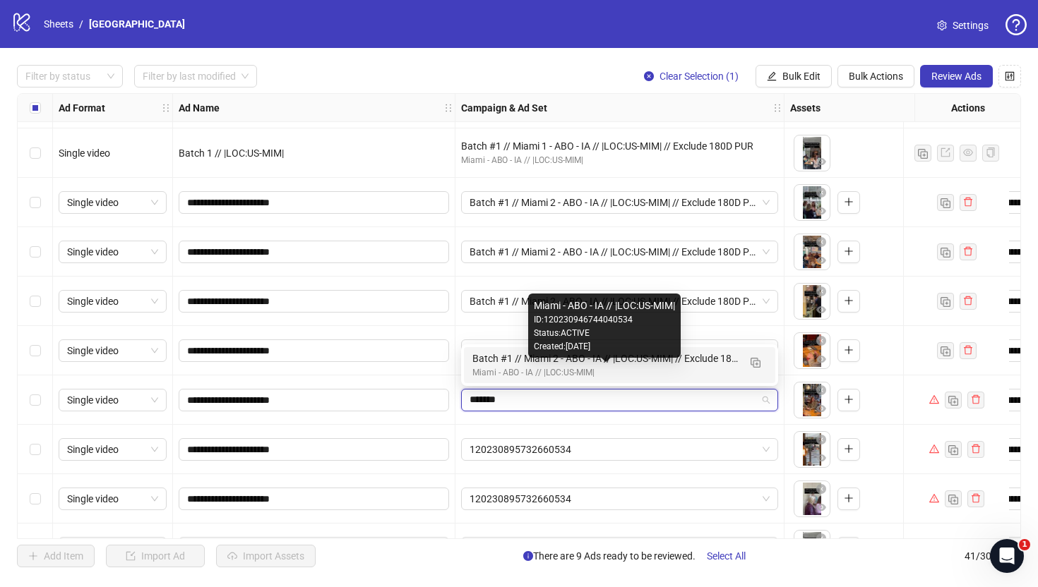
click at [524, 376] on div "Miami - ABO - IA // |LOC:US-MIM|" at bounding box center [605, 372] width 266 height 13
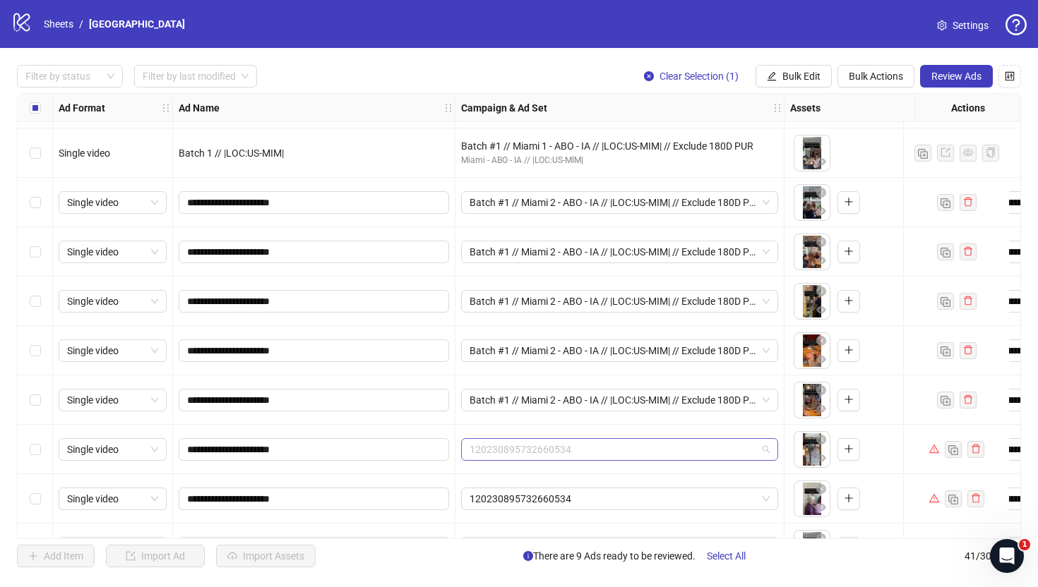
click at [508, 458] on span "120230895732660534" at bounding box center [619, 449] width 300 height 21
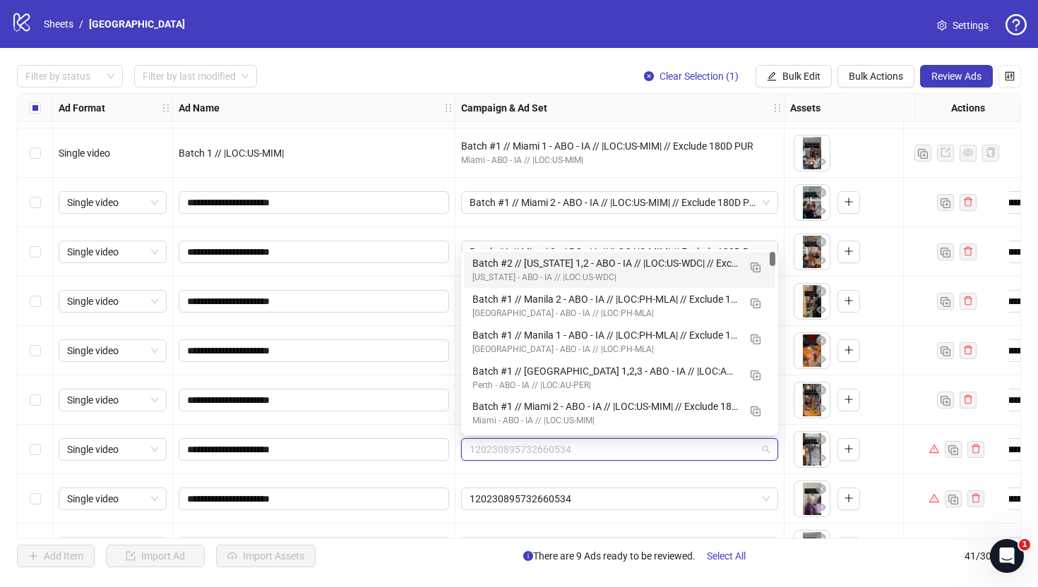
paste input "*******"
type input "*******"
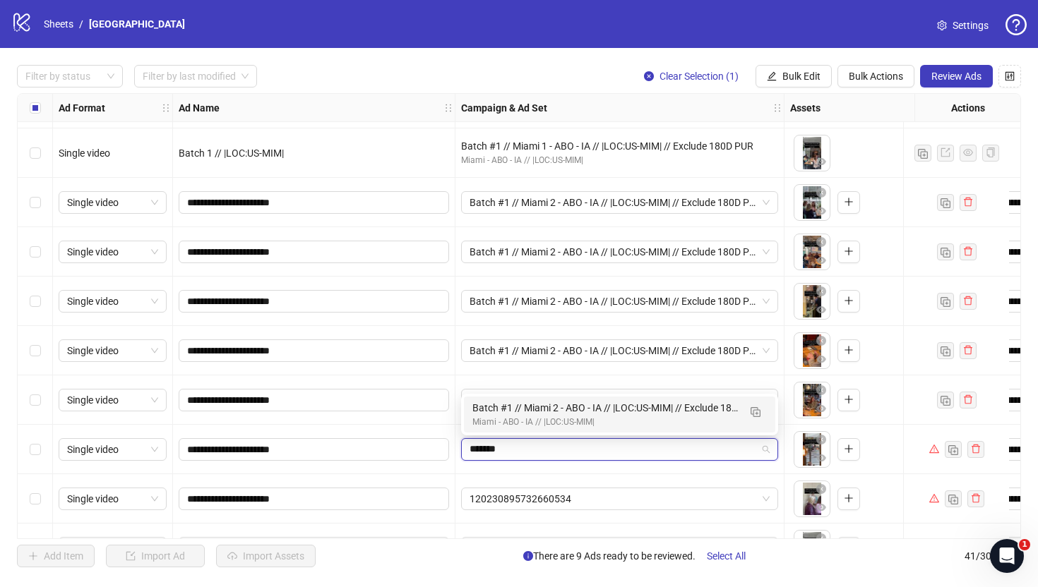
click at [533, 412] on div "Batch #1 // Miami 2 - ABO - IA // |LOC:US-MIM| // Exclude 180D PUR – Copy" at bounding box center [605, 408] width 266 height 16
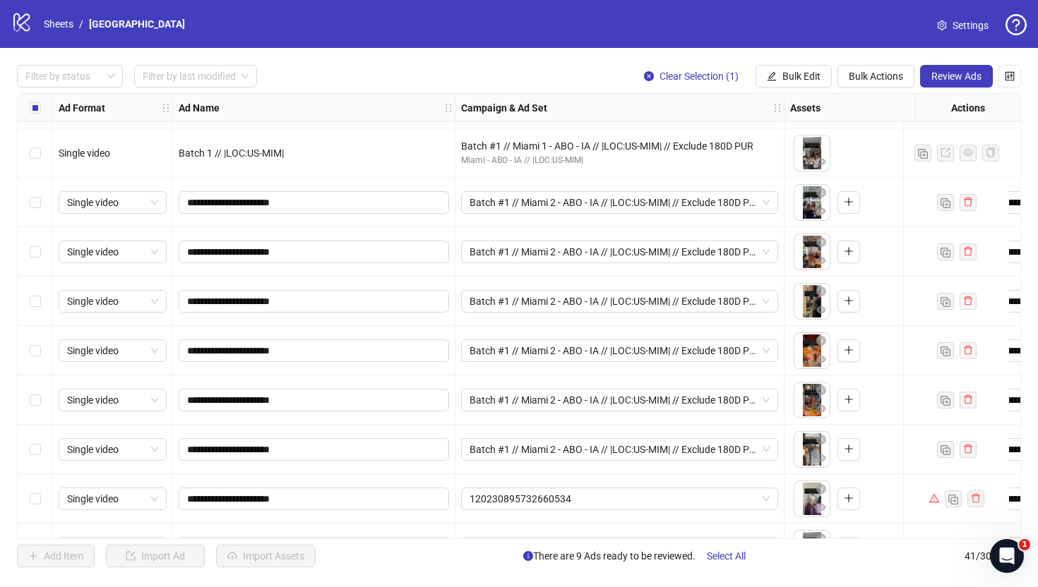
scroll to position [1615, 0]
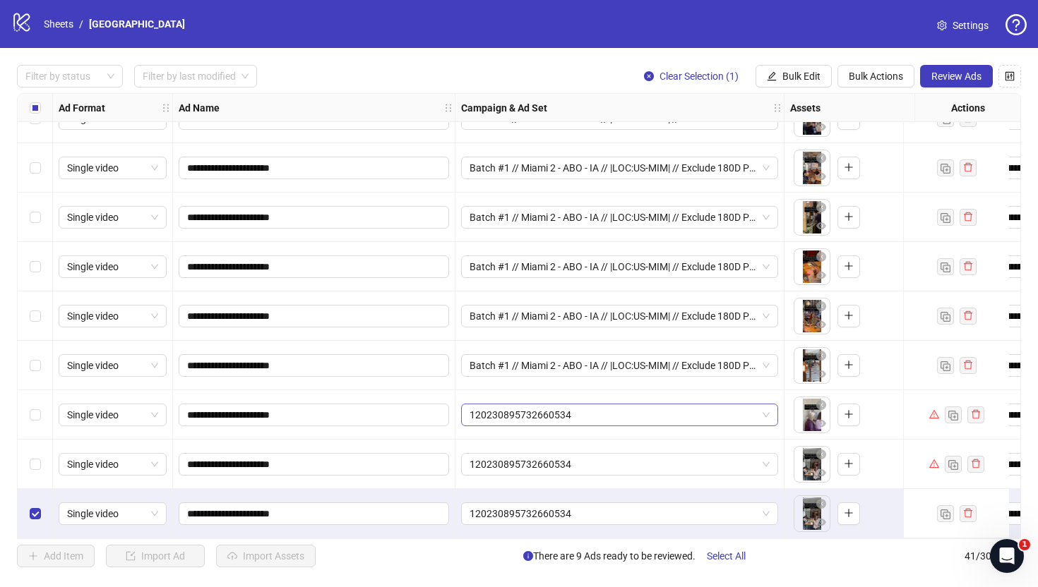
click at [519, 412] on span "120230895732660534" at bounding box center [619, 414] width 300 height 21
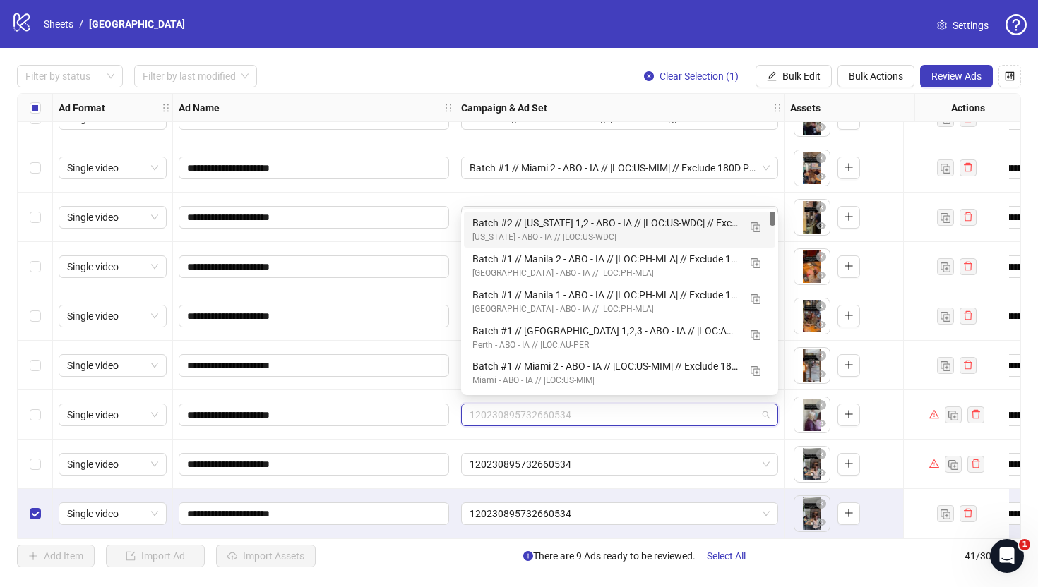
paste input "*******"
type input "*******"
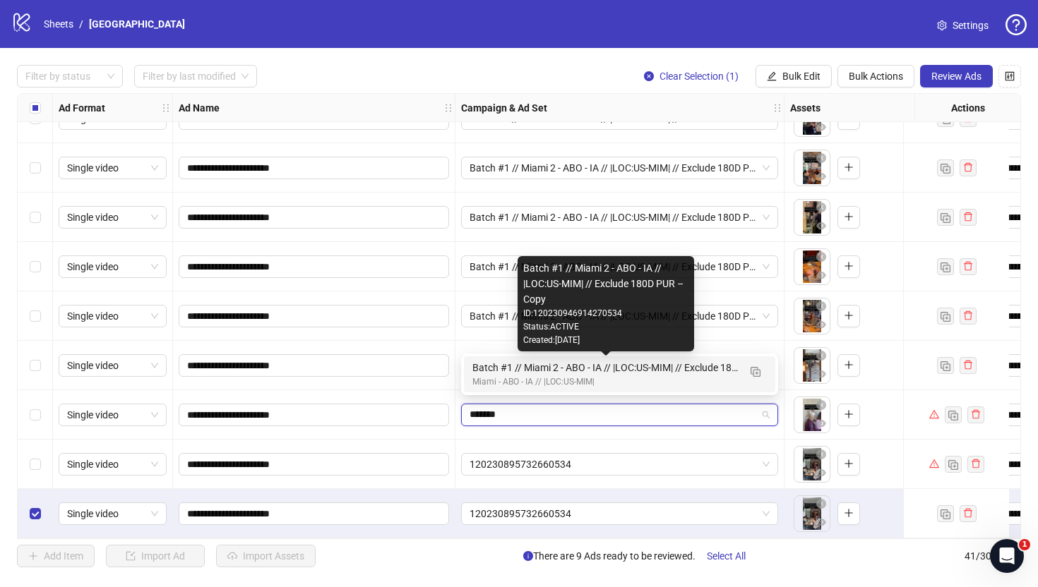
click at [527, 372] on div "Batch #1 // Miami 2 - ABO - IA // |LOC:US-MIM| // Exclude 180D PUR – Copy" at bounding box center [605, 368] width 266 height 16
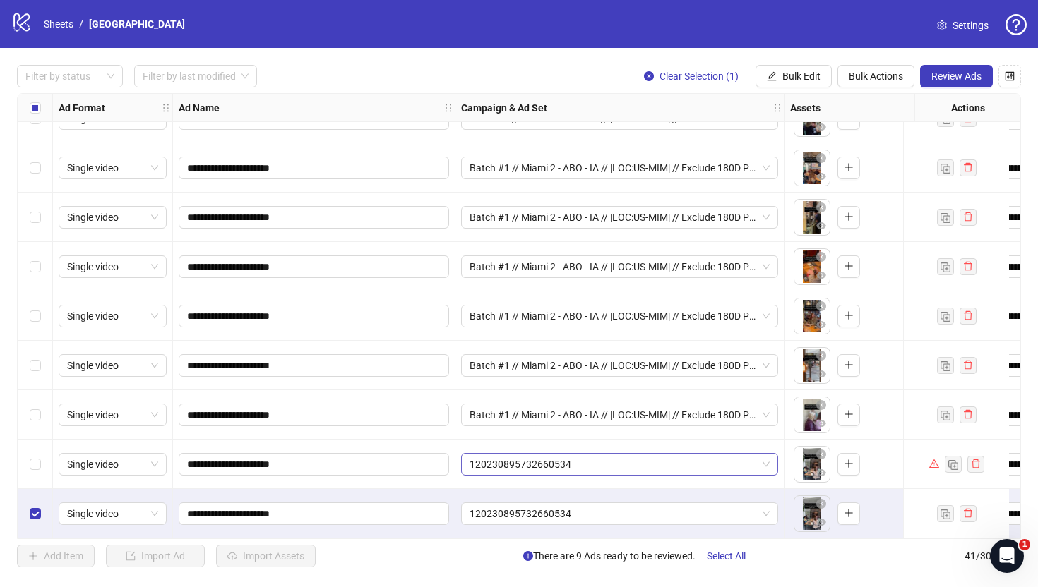
click at [505, 460] on span "120230895732660534" at bounding box center [619, 464] width 300 height 21
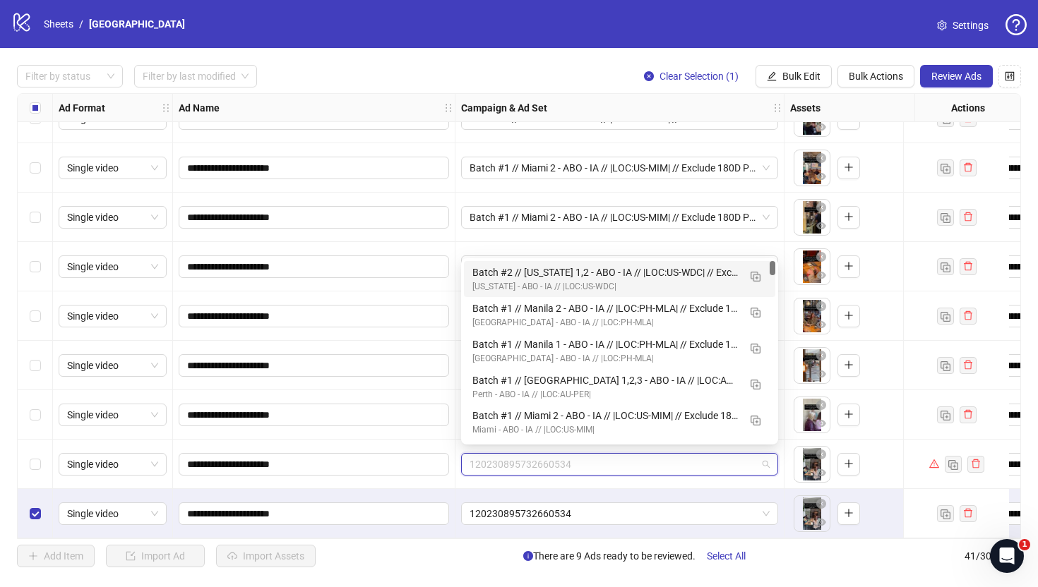
paste input "*******"
type input "*******"
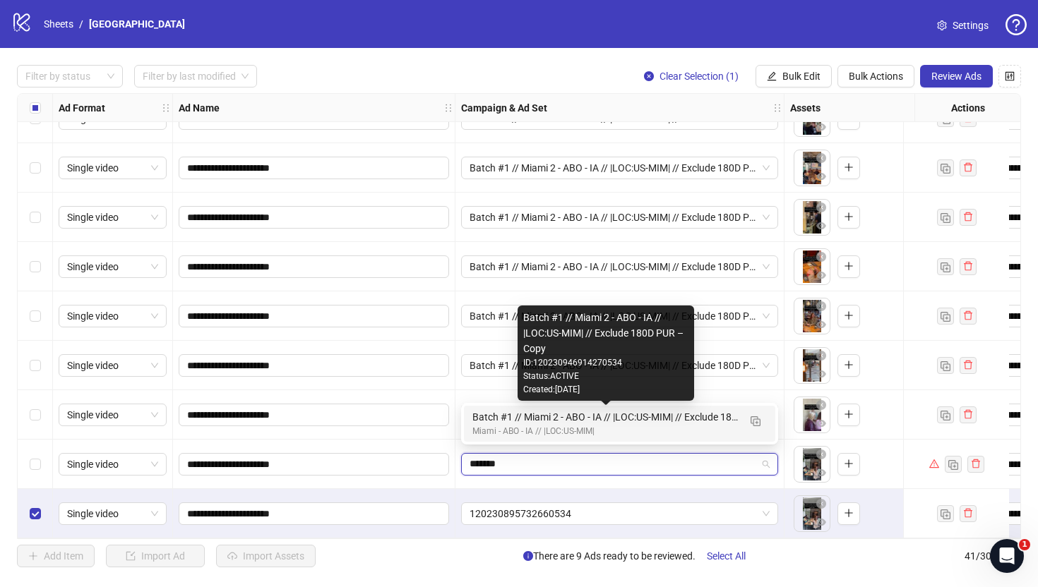
click at [520, 418] on div "Batch #1 // Miami 2 - ABO - IA // |LOC:US-MIM| // Exclude 180D PUR – Copy" at bounding box center [605, 417] width 266 height 16
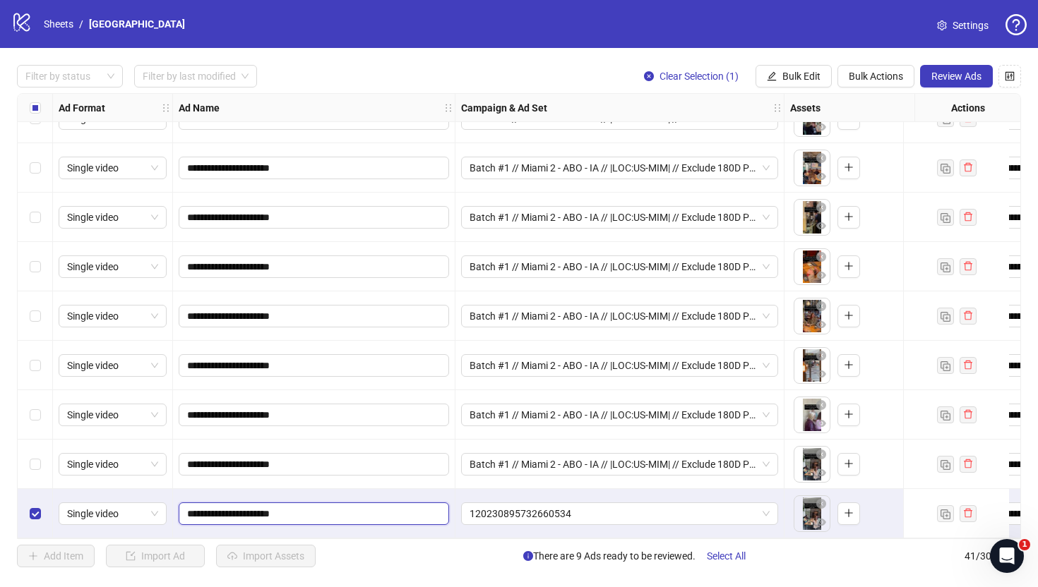
click at [219, 509] on input "**********" at bounding box center [312, 514] width 251 height 16
click at [219, 510] on input "**********" at bounding box center [312, 514] width 251 height 16
type input "**********"
click at [563, 514] on span "120230895732660534" at bounding box center [619, 513] width 300 height 21
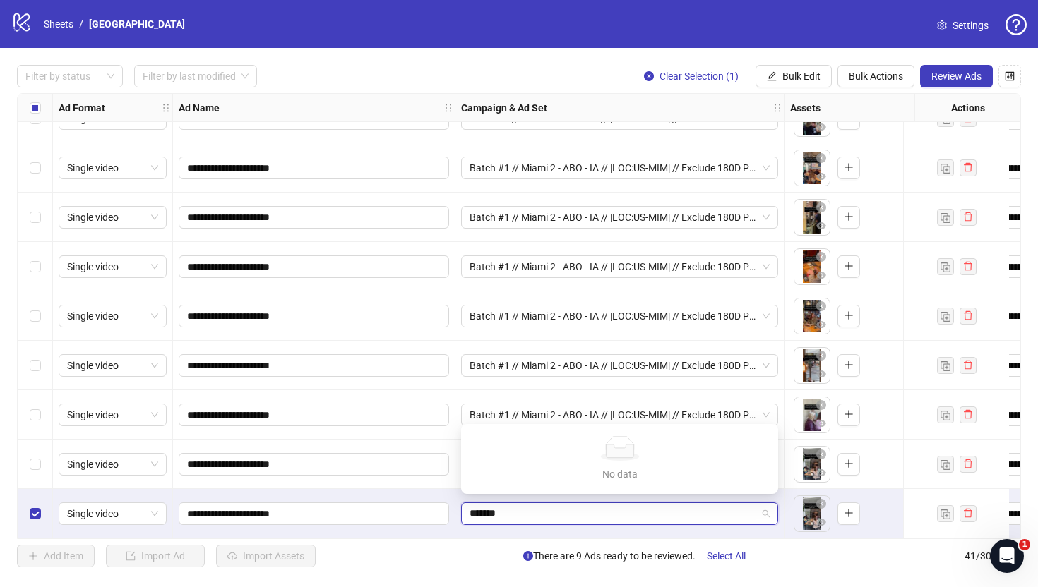
type input "*******"
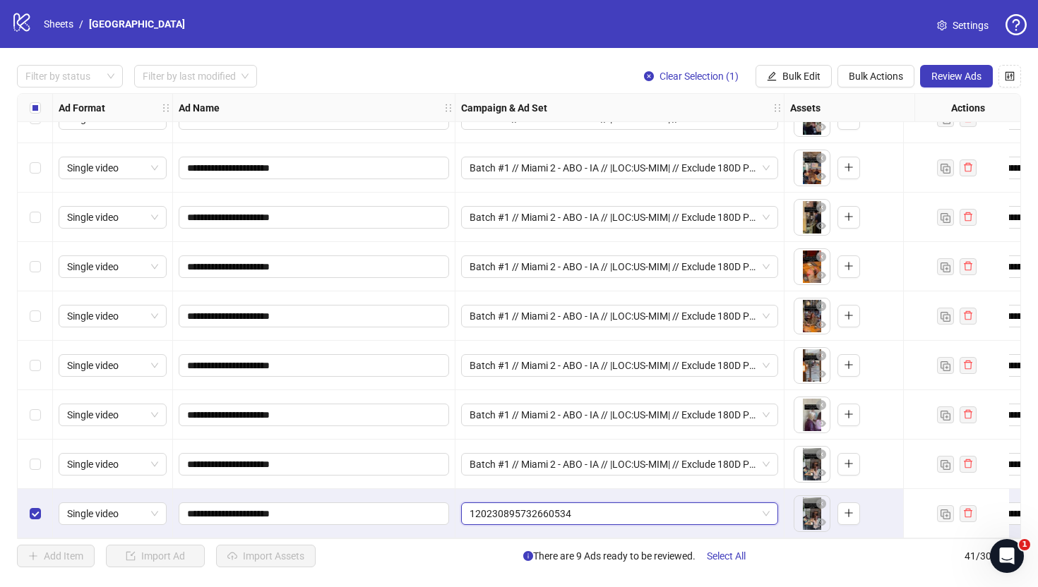
click at [549, 505] on span "120230895732660534" at bounding box center [619, 513] width 300 height 21
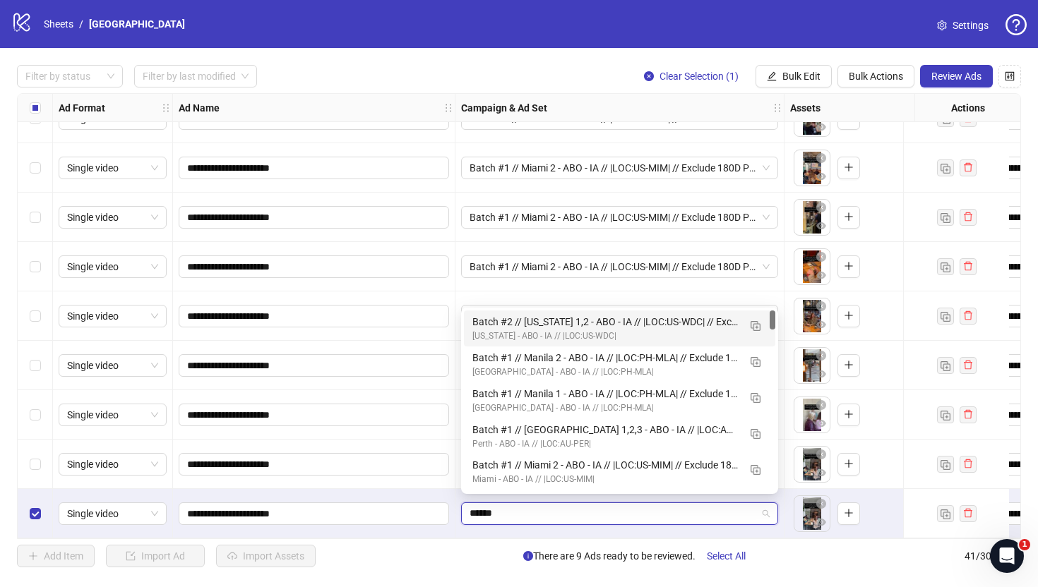
type input "*******"
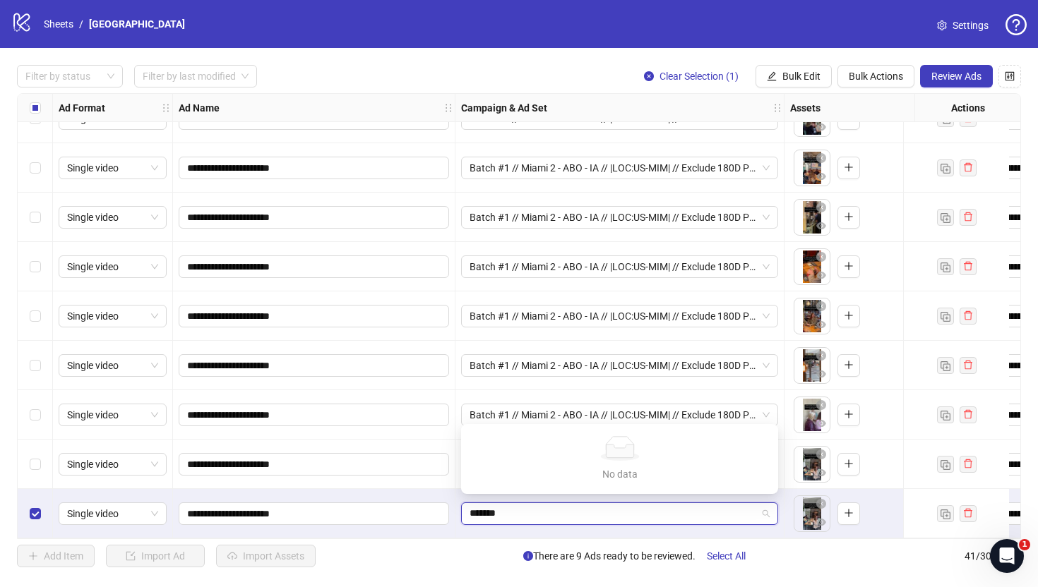
click at [574, 503] on input "*******" at bounding box center [612, 513] width 287 height 21
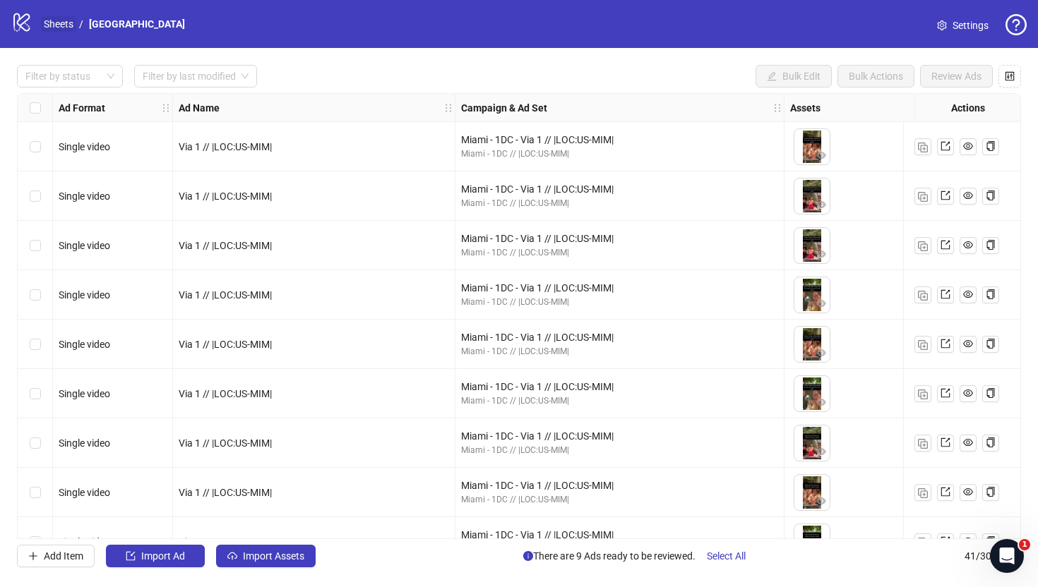
click at [69, 23] on link "Sheets" at bounding box center [58, 24] width 35 height 16
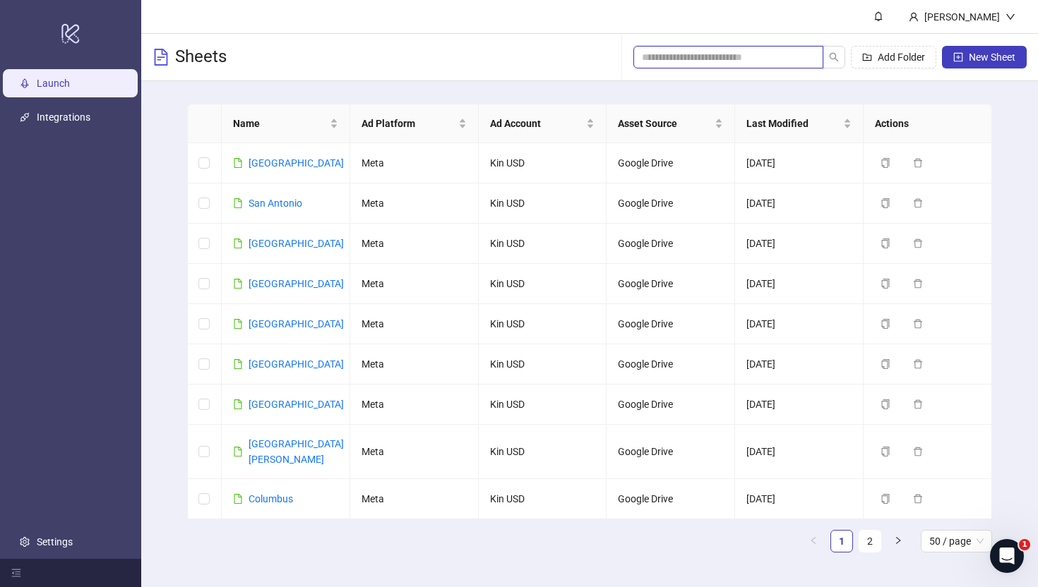
click at [692, 55] on input "search" at bounding box center [723, 57] width 162 height 16
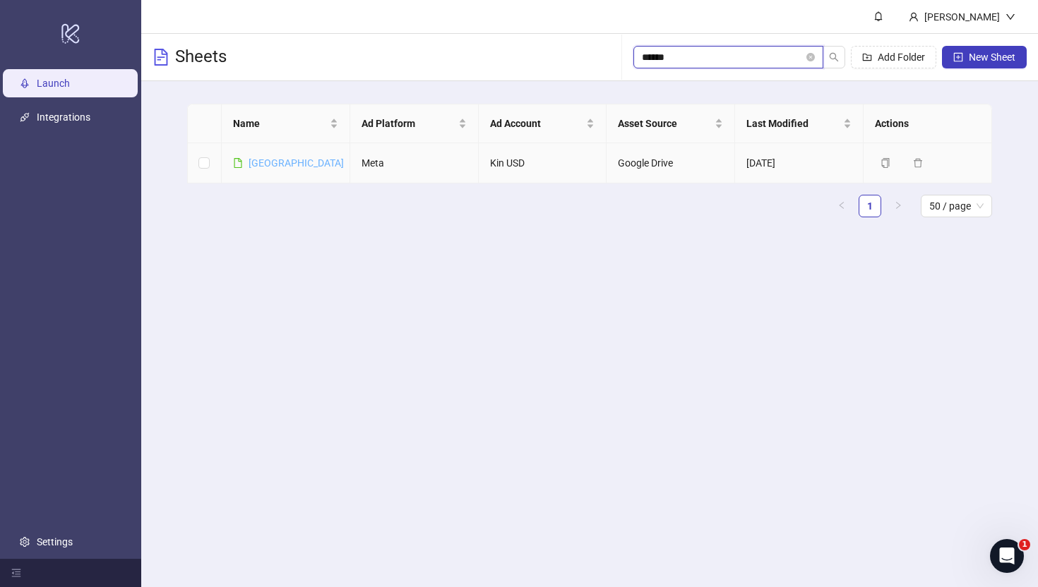
type input "******"
click at [258, 162] on link "[GEOGRAPHIC_DATA]" at bounding box center [295, 162] width 95 height 11
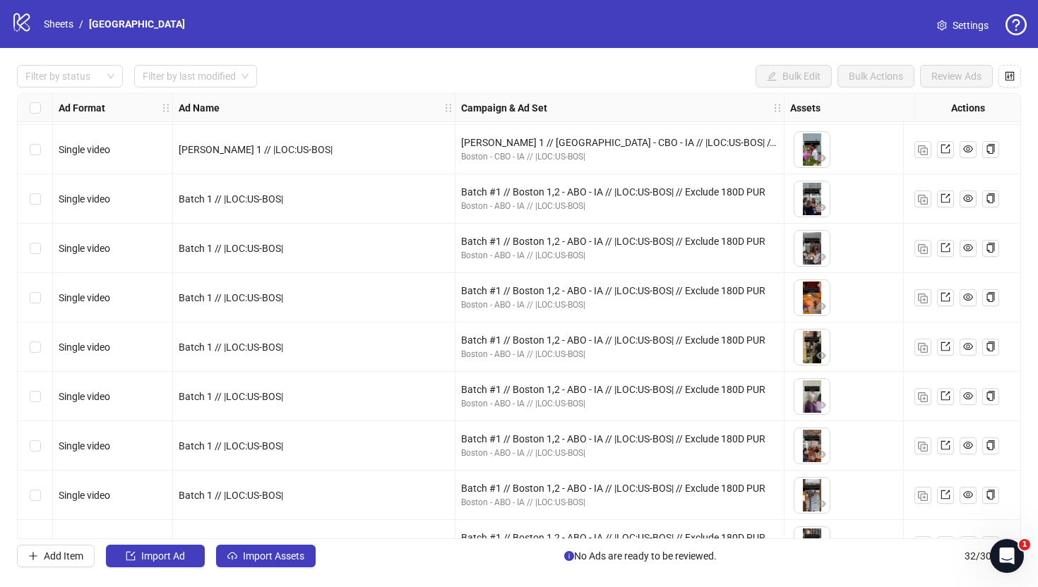
scroll to position [1170, 0]
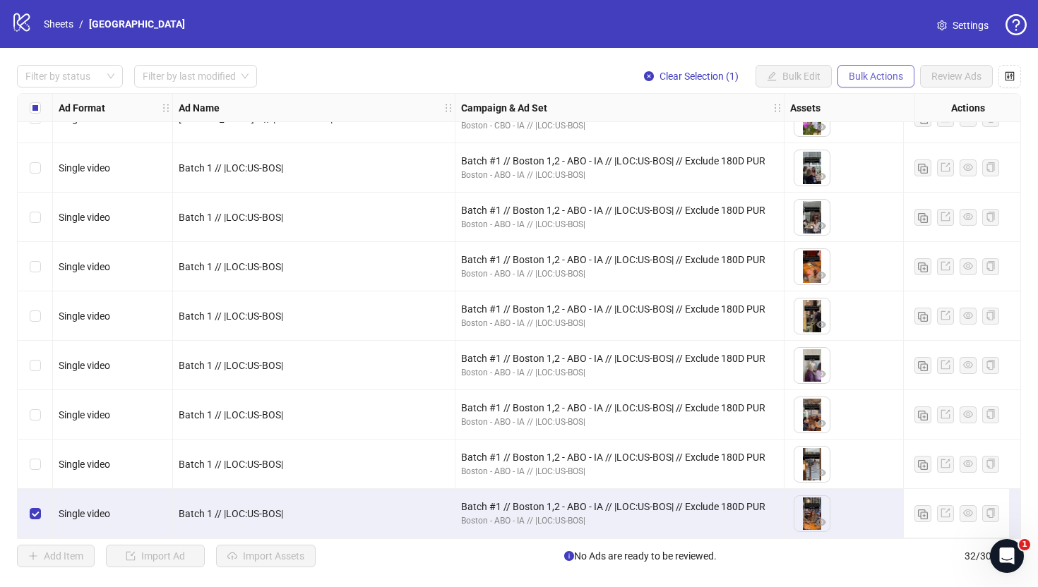
click at [882, 74] on span "Bulk Actions" at bounding box center [875, 76] width 54 height 11
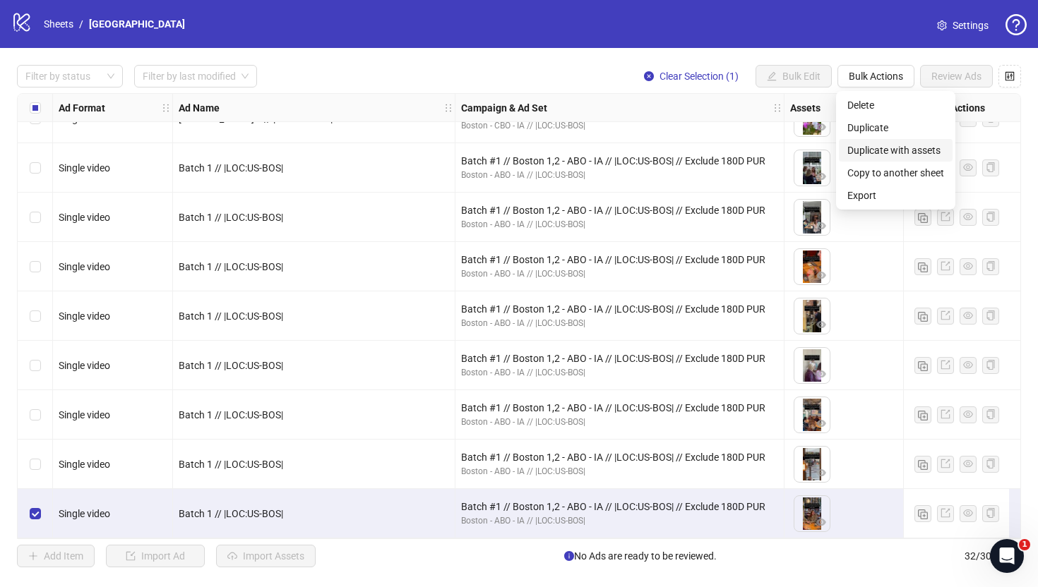
click at [876, 150] on span "Duplicate with assets" at bounding box center [895, 151] width 97 height 16
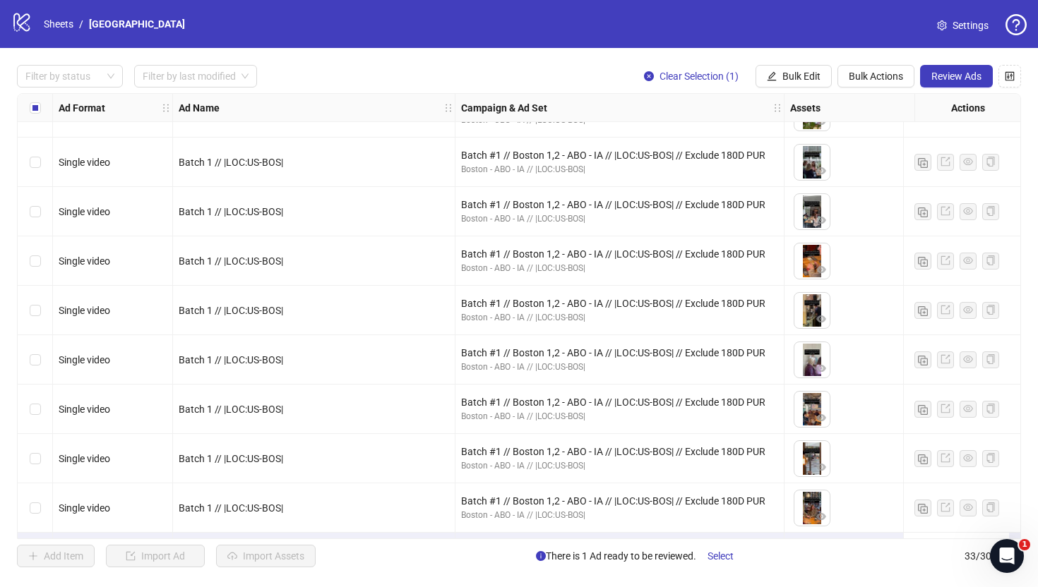
scroll to position [1220, 0]
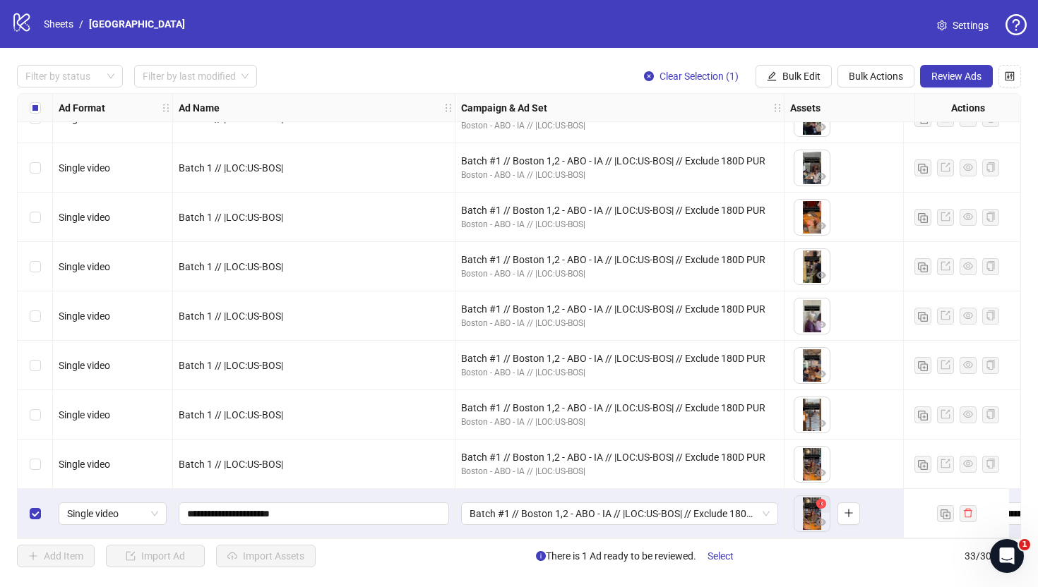
click at [818, 499] on icon "close-circle" at bounding box center [821, 504] width 10 height 10
click at [503, 507] on span "Batch #1 // Boston 1,2 - ABO - IA // |LOC:US-BOS| // Exclude 180D PUR" at bounding box center [619, 513] width 300 height 21
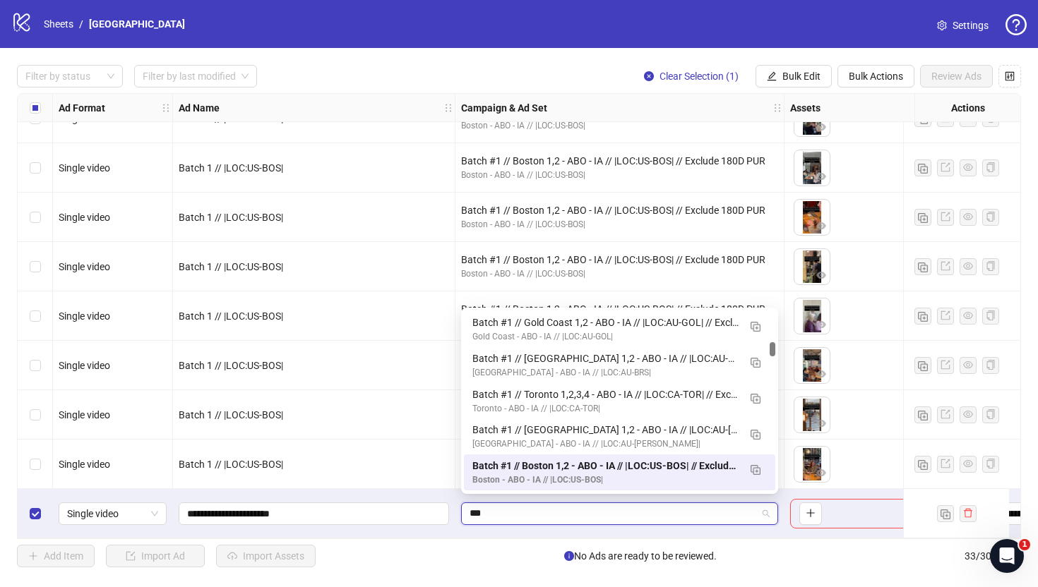
scroll to position [0, 0]
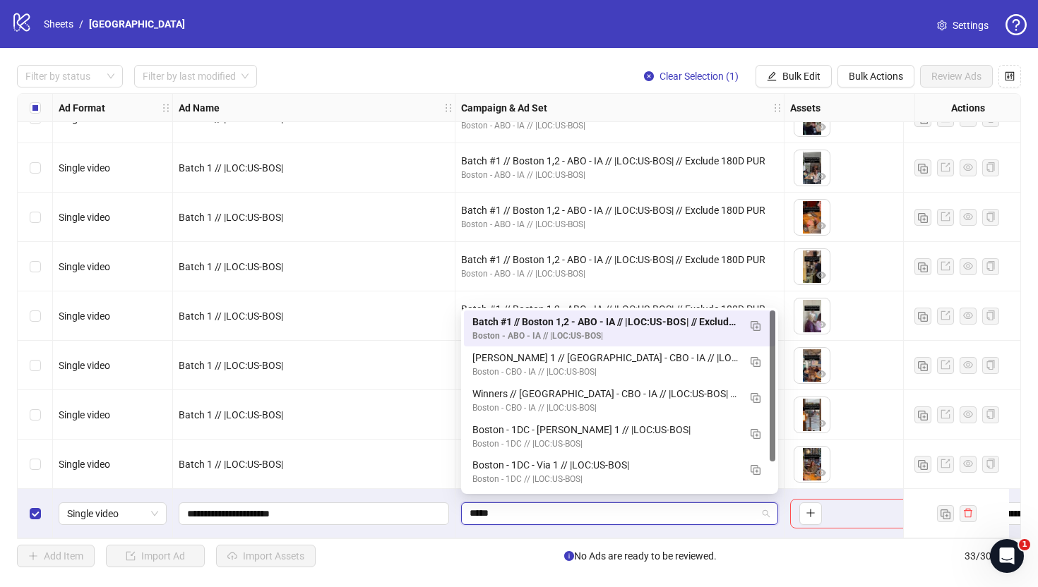
type input "******"
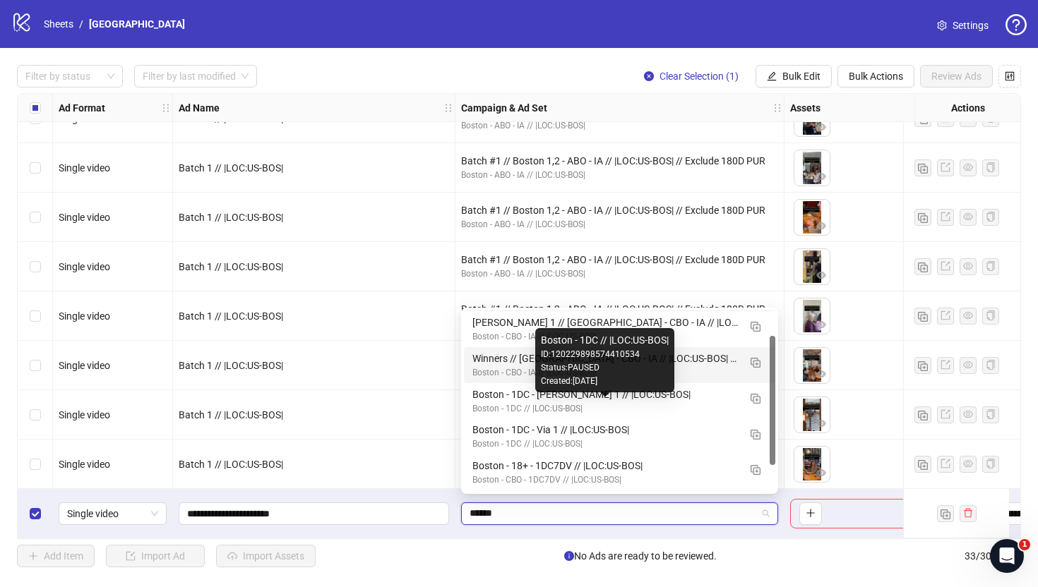
scroll to position [31, 0]
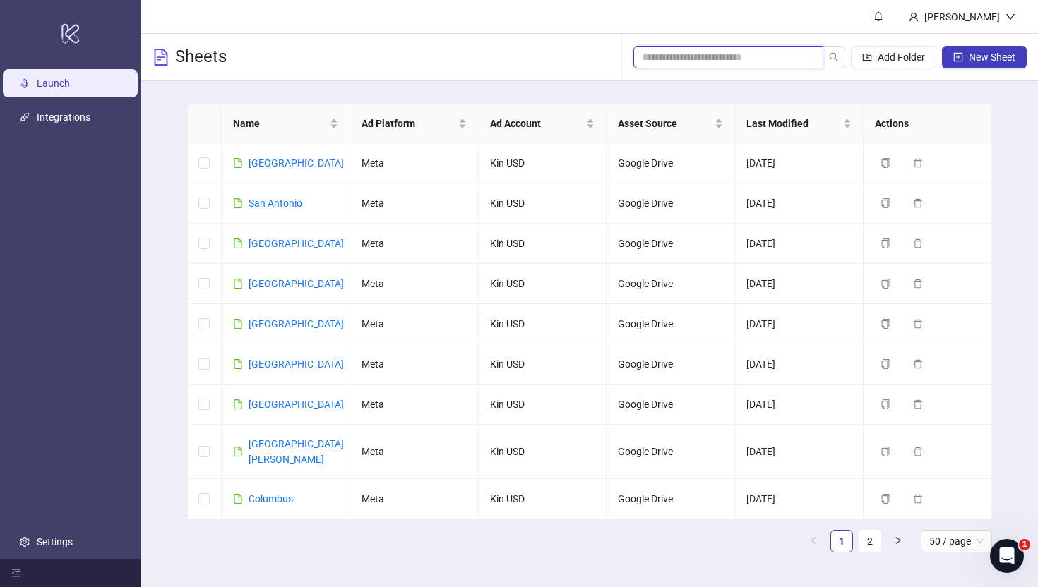
click at [765, 57] on input "search" at bounding box center [723, 57] width 162 height 16
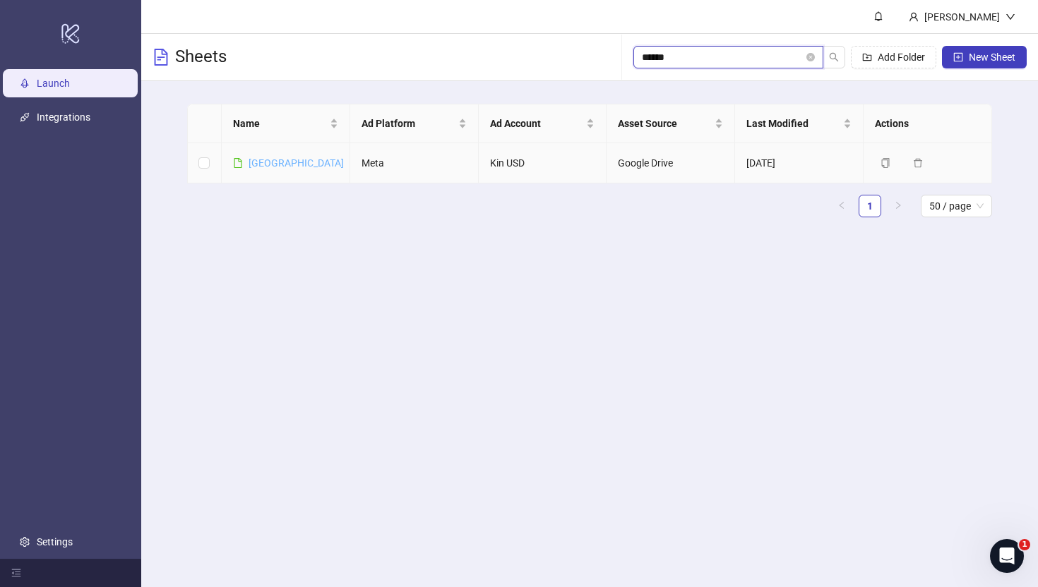
type input "******"
click at [265, 162] on link "Boston" at bounding box center [295, 162] width 95 height 11
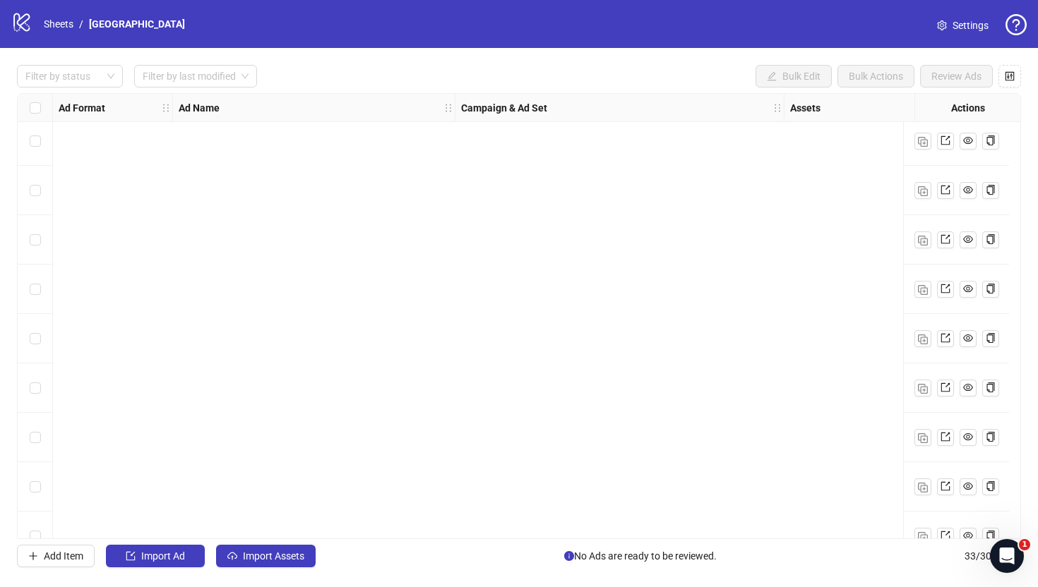
scroll to position [1220, 0]
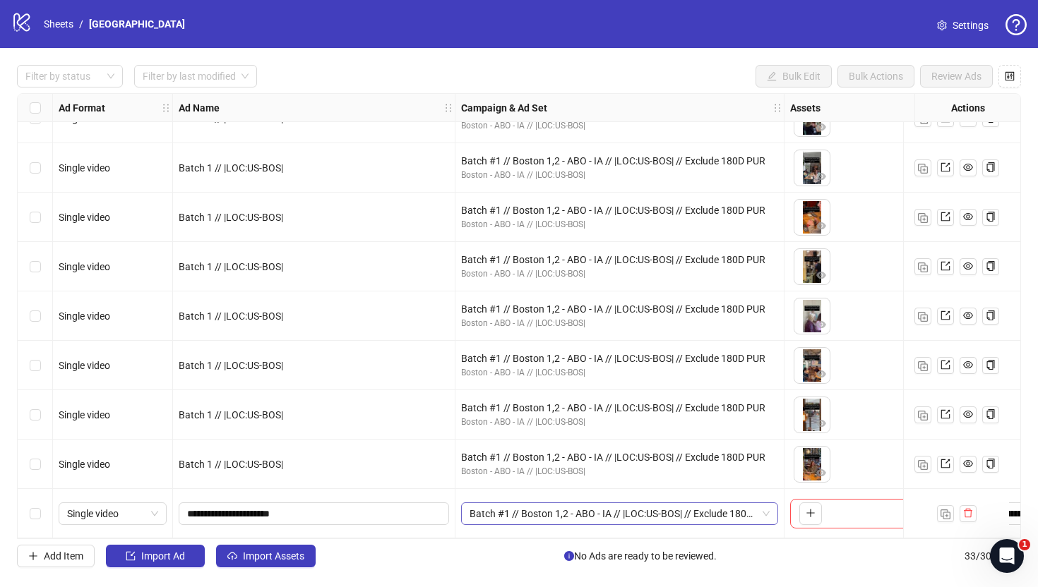
click at [553, 512] on span "Batch #1 // Boston 1,2 - ABO - IA // |LOC:US-BOS| // Exclude 180D PUR" at bounding box center [619, 513] width 300 height 21
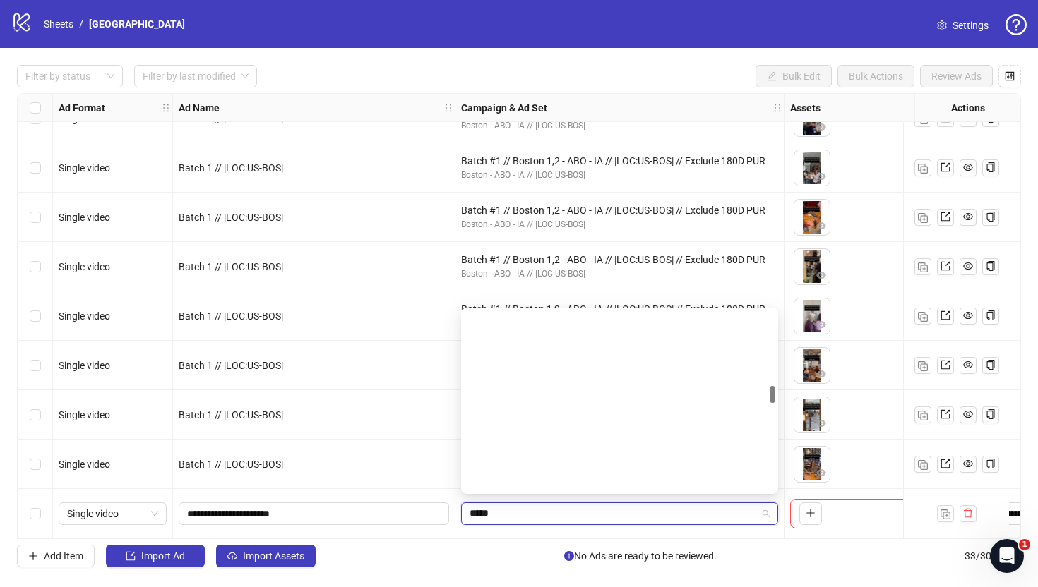
scroll to position [774, 0]
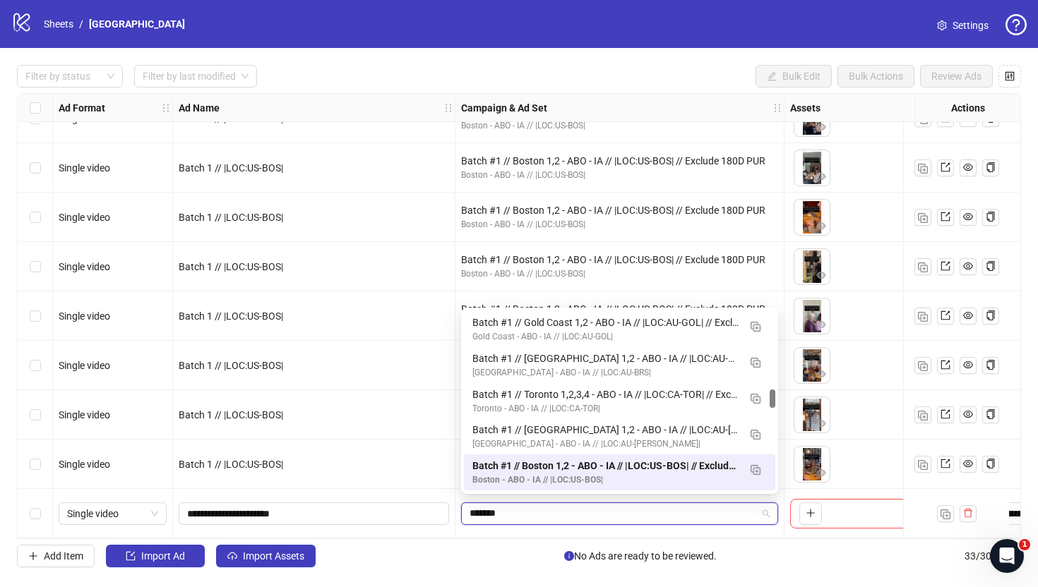
type input "********"
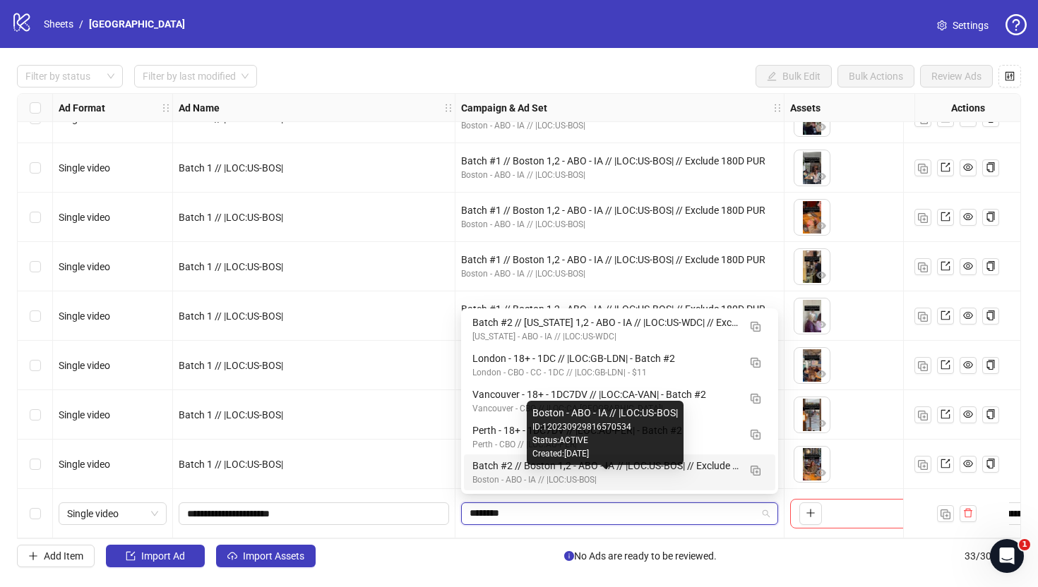
click at [599, 481] on div "Boston - ABO - IA // |LOC:US-BOS|" at bounding box center [605, 480] width 266 height 13
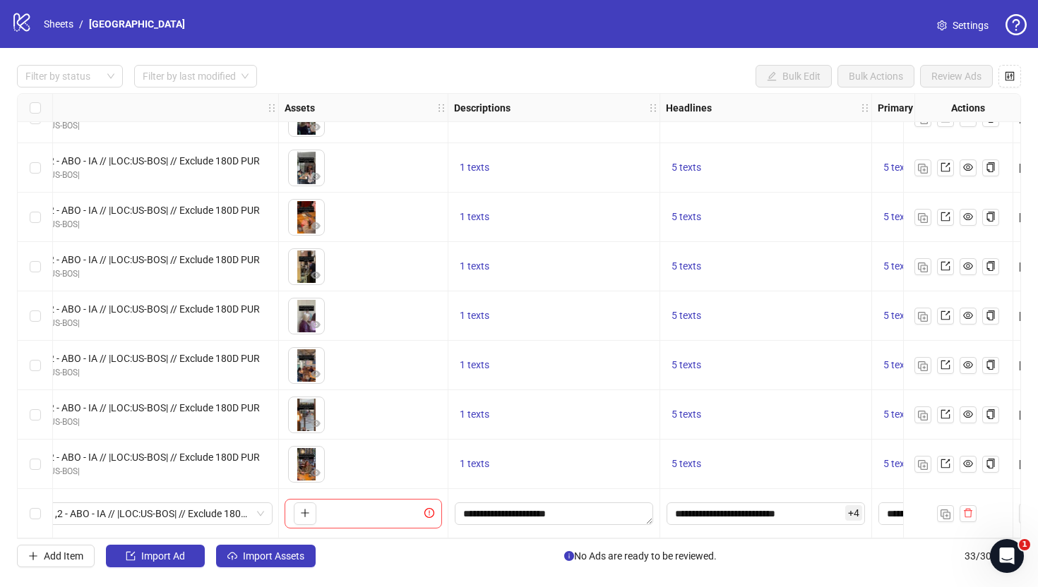
scroll to position [1220, 523]
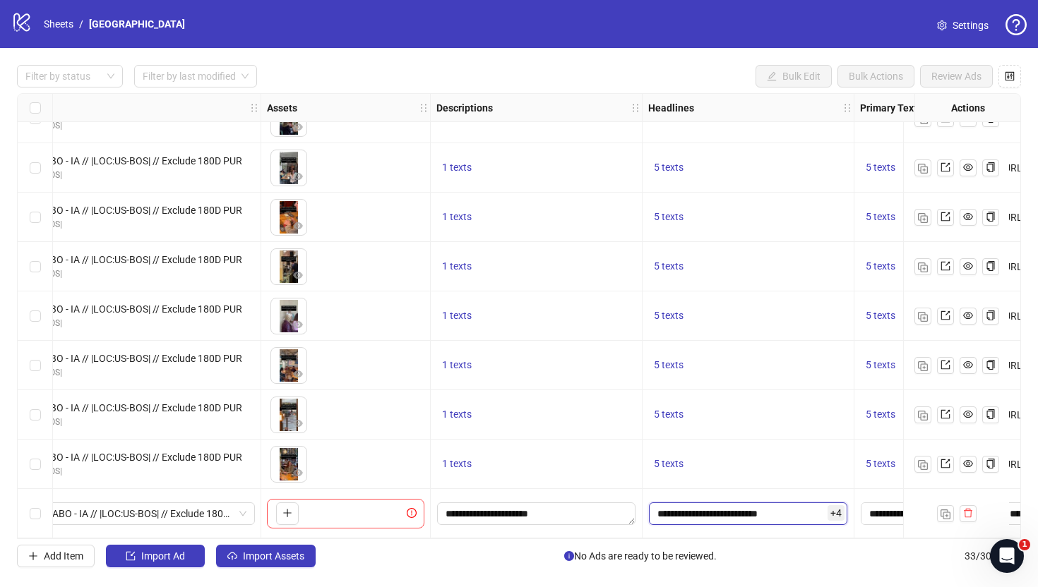
click at [684, 505] on input "**********" at bounding box center [748, 514] width 198 height 23
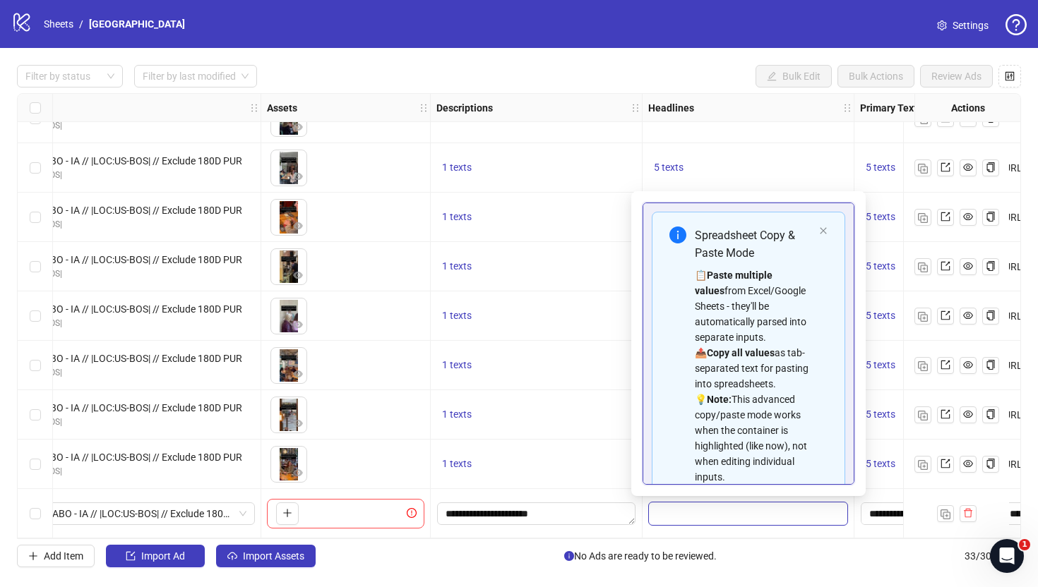
scroll to position [188, 0]
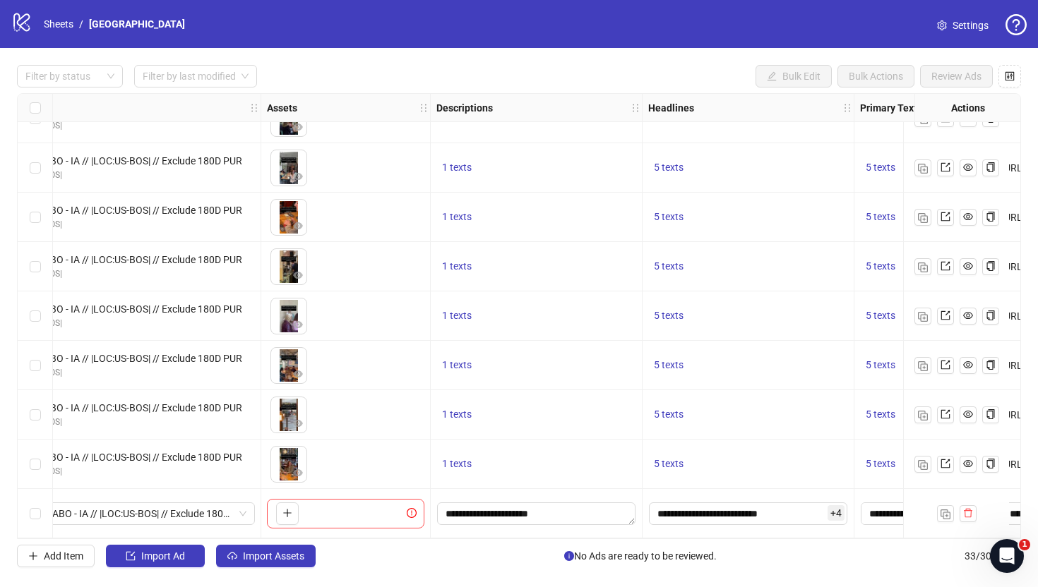
click at [500, 407] on div "1 texts" at bounding box center [536, 415] width 200 height 17
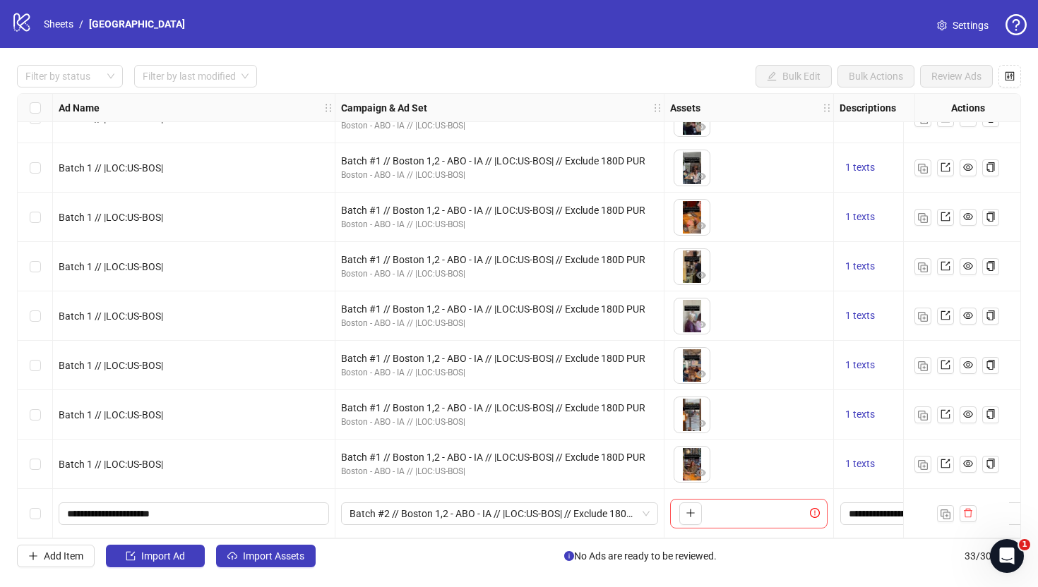
scroll to position [1220, 127]
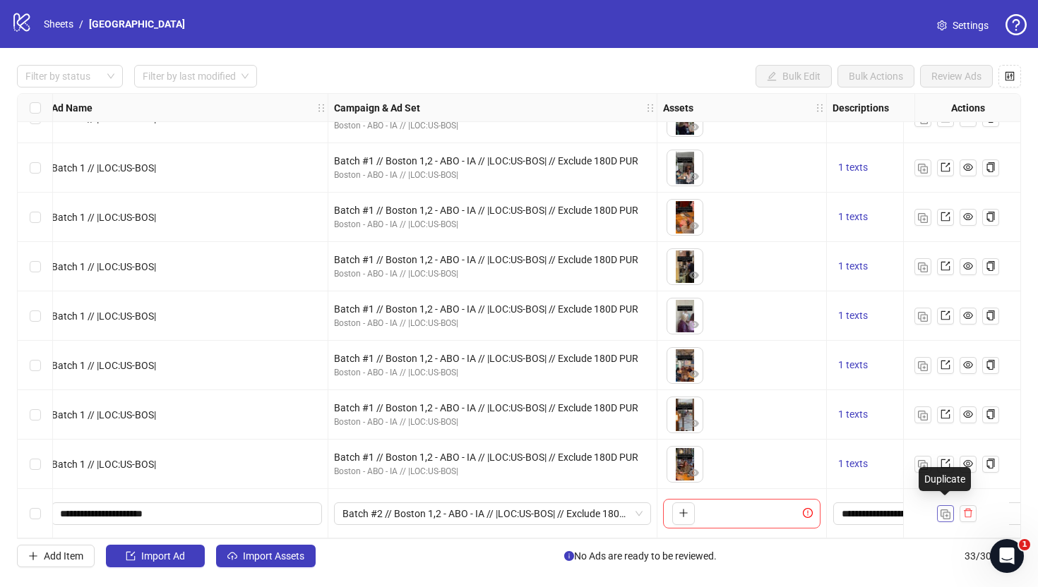
click at [951, 511] on button "button" at bounding box center [945, 513] width 17 height 17
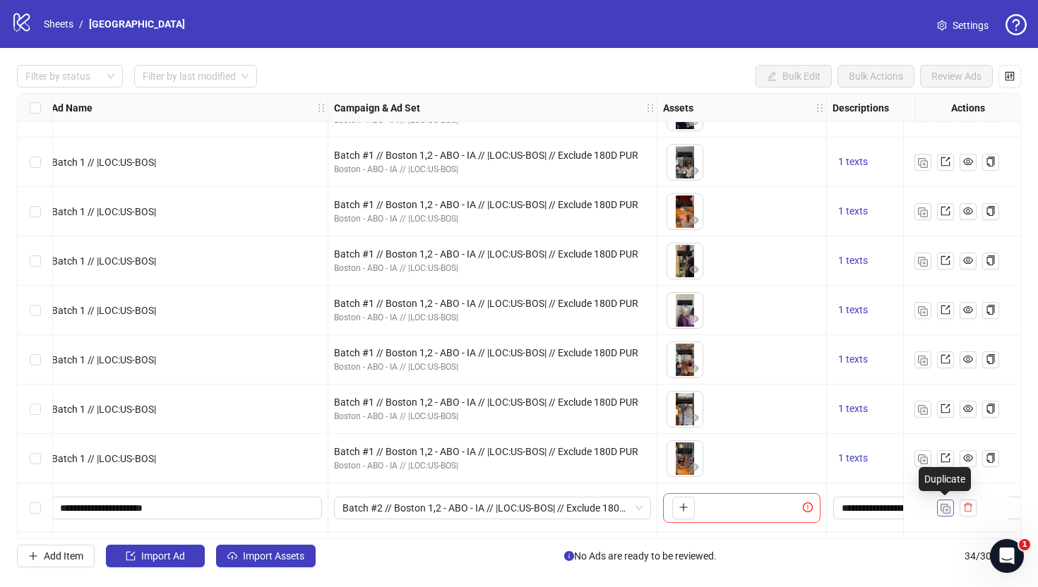
click at [951, 511] on button "button" at bounding box center [945, 508] width 17 height 17
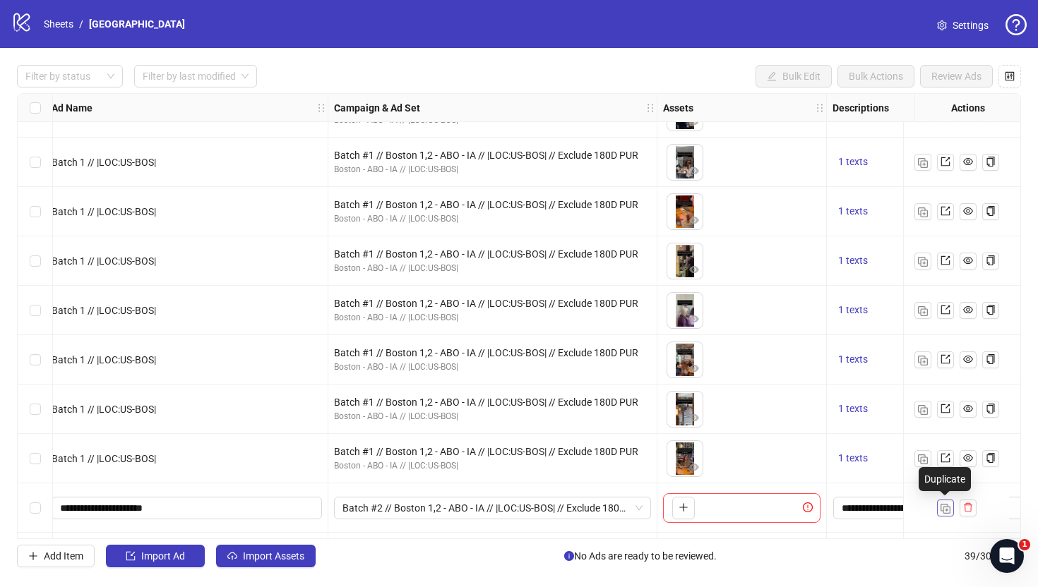
click at [951, 511] on button "button" at bounding box center [945, 508] width 17 height 17
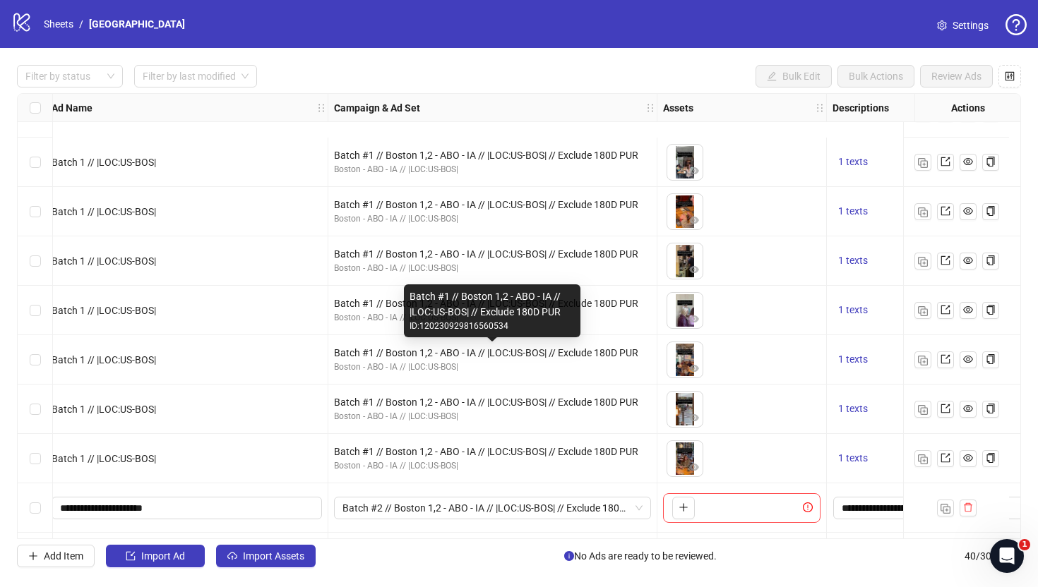
scroll to position [1566, 127]
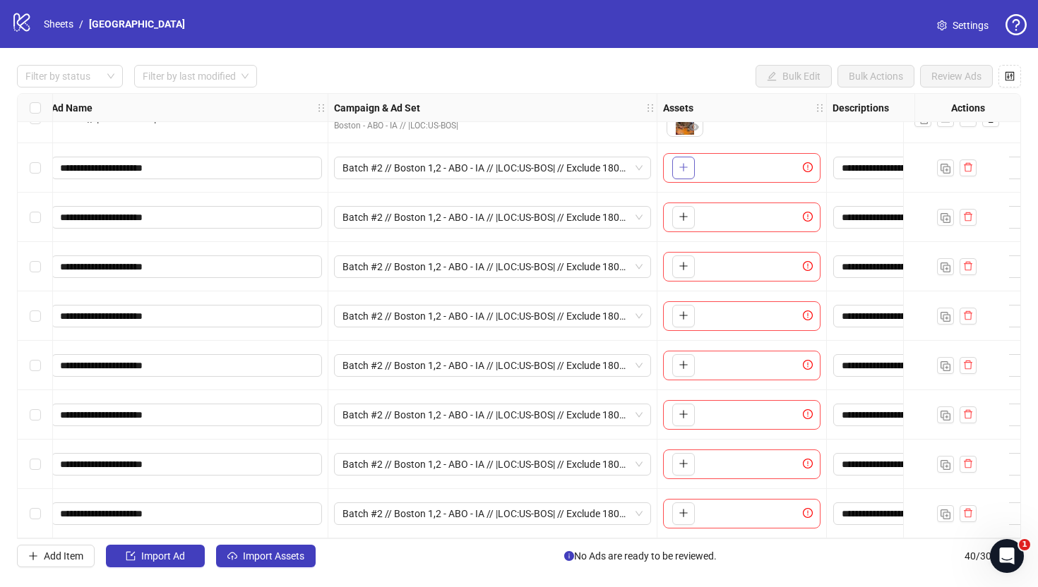
click at [687, 163] on icon "plus" at bounding box center [683, 167] width 10 height 10
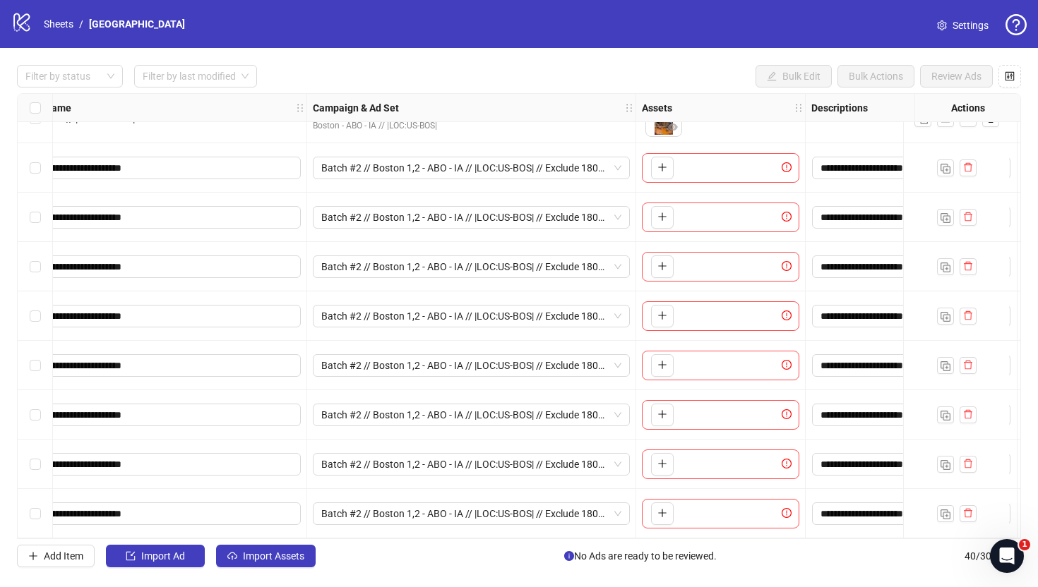
scroll to position [1566, 263]
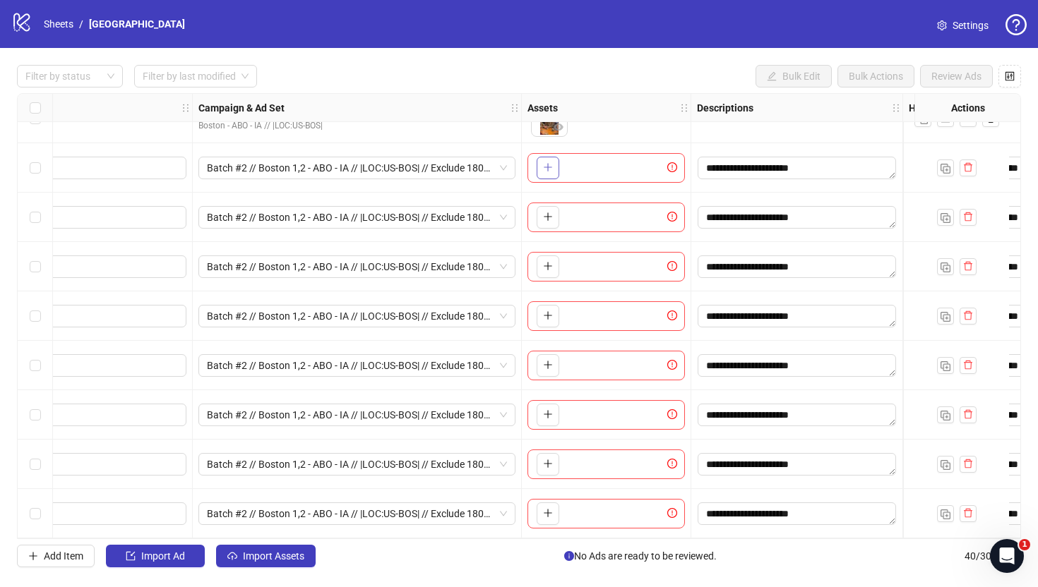
click at [549, 162] on icon "plus" at bounding box center [548, 167] width 10 height 10
click at [546, 212] on icon "plus" at bounding box center [548, 217] width 10 height 10
click at [550, 266] on icon "plus" at bounding box center [548, 266] width 8 height 1
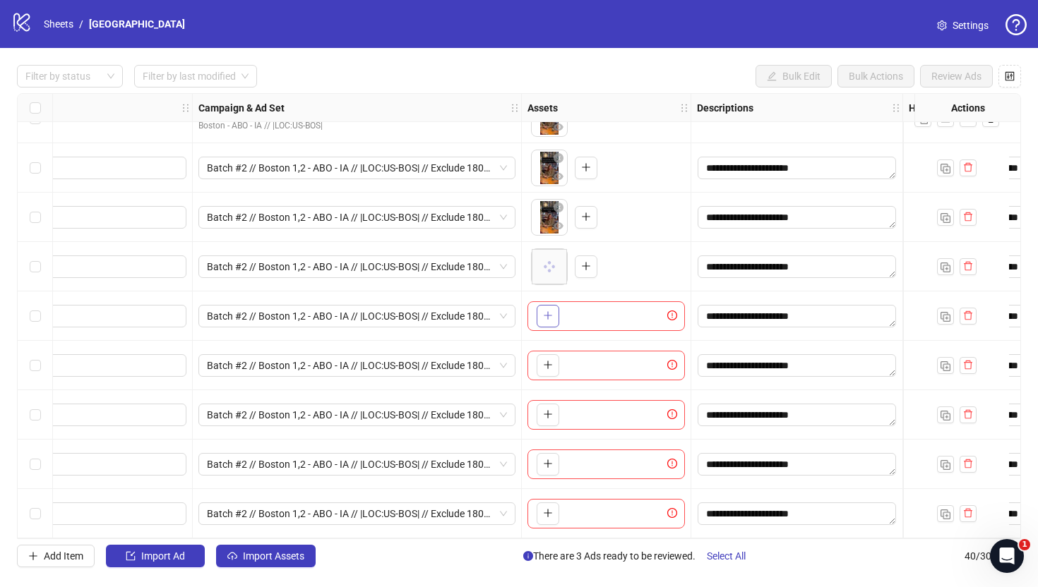
click at [544, 311] on icon "plus" at bounding box center [548, 316] width 10 height 10
click at [548, 354] on button "button" at bounding box center [547, 365] width 23 height 23
click at [549, 412] on icon "plus" at bounding box center [548, 414] width 10 height 10
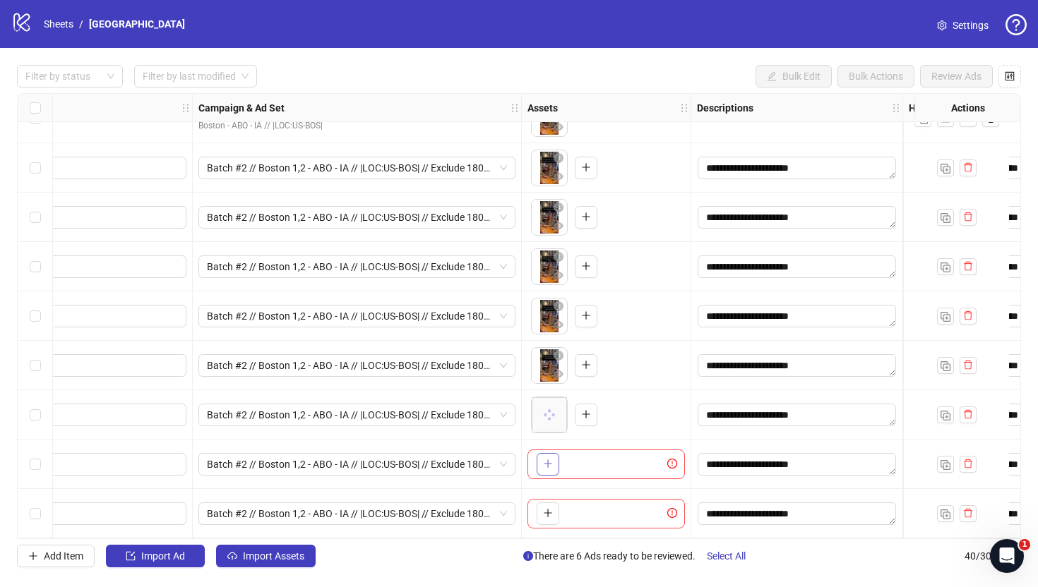
click at [548, 460] on icon "plus" at bounding box center [547, 464] width 1 height 8
click at [545, 508] on icon "plus" at bounding box center [548, 513] width 10 height 10
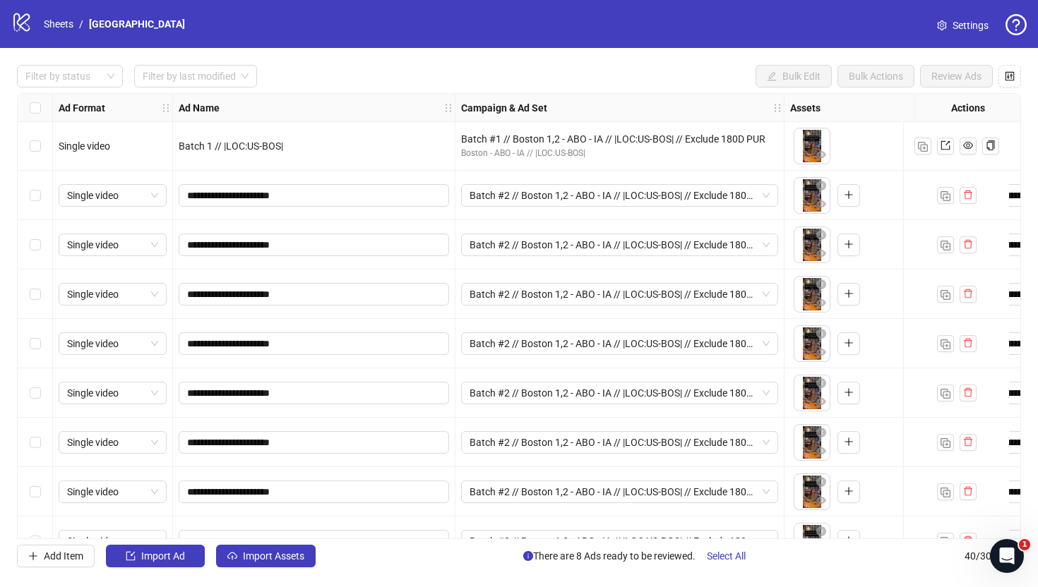
scroll to position [1553, 0]
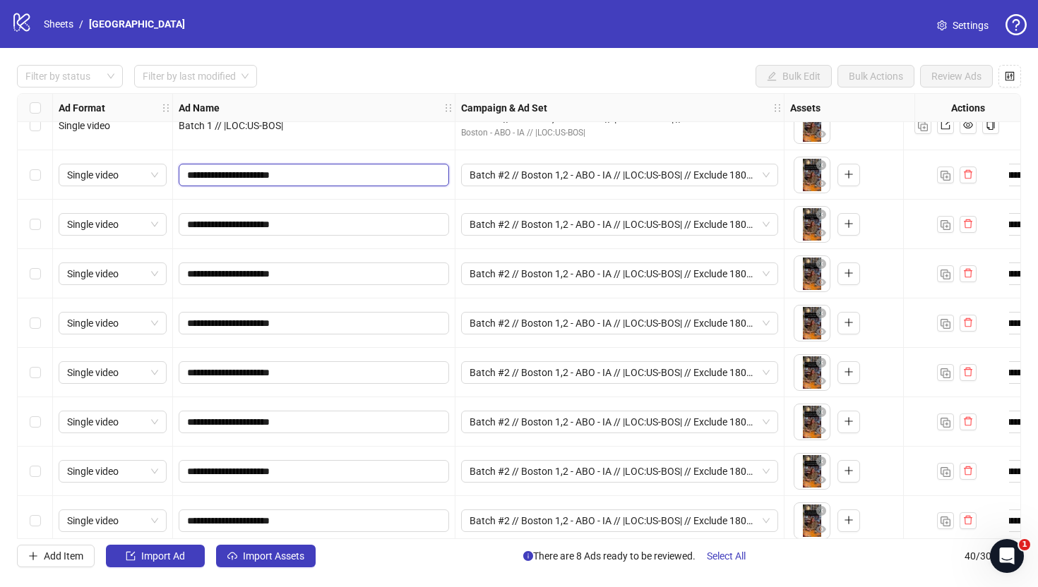
click at [219, 177] on input "**********" at bounding box center [312, 175] width 251 height 16
type input "**********"
click at [220, 227] on input "**********" at bounding box center [312, 225] width 251 height 16
type input "**********"
click at [219, 275] on input "**********" at bounding box center [312, 274] width 251 height 16
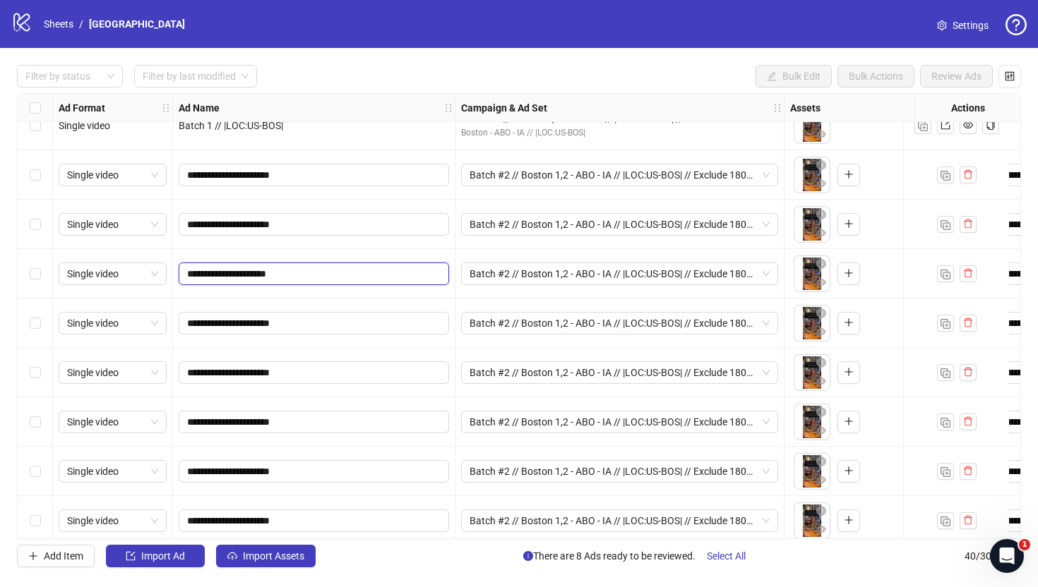
type input "**********"
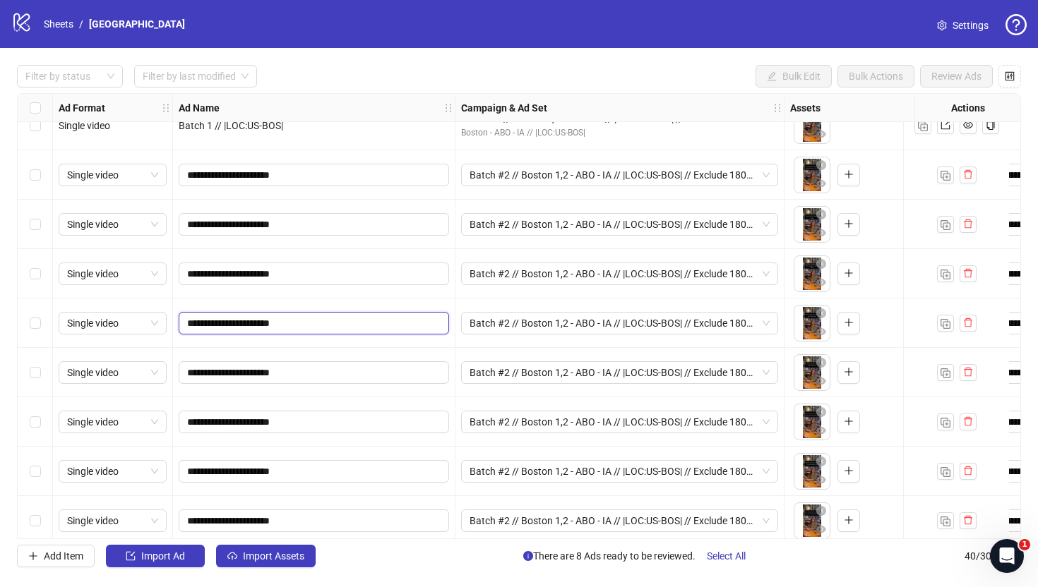
click at [219, 325] on input "**********" at bounding box center [312, 324] width 251 height 16
type input "**********"
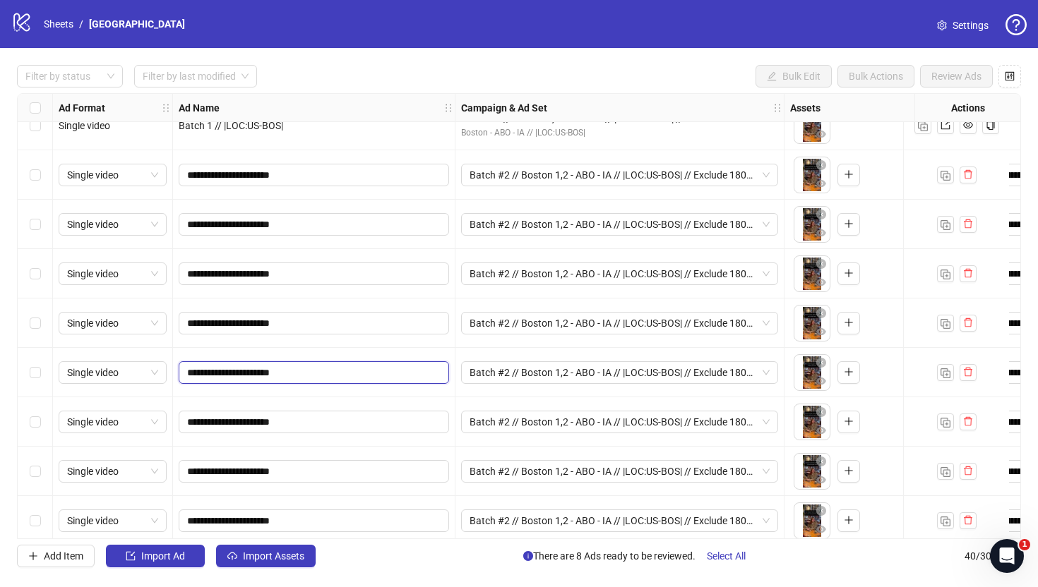
click at [217, 375] on input "**********" at bounding box center [312, 373] width 251 height 16
type input "**********"
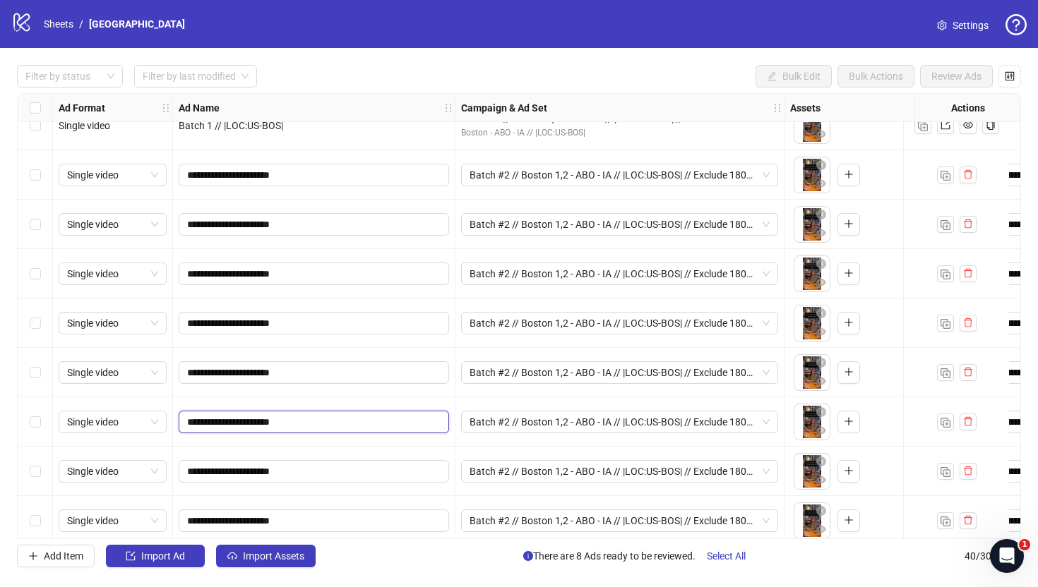
click at [219, 425] on input "**********" at bounding box center [312, 422] width 251 height 16
type input "**********"
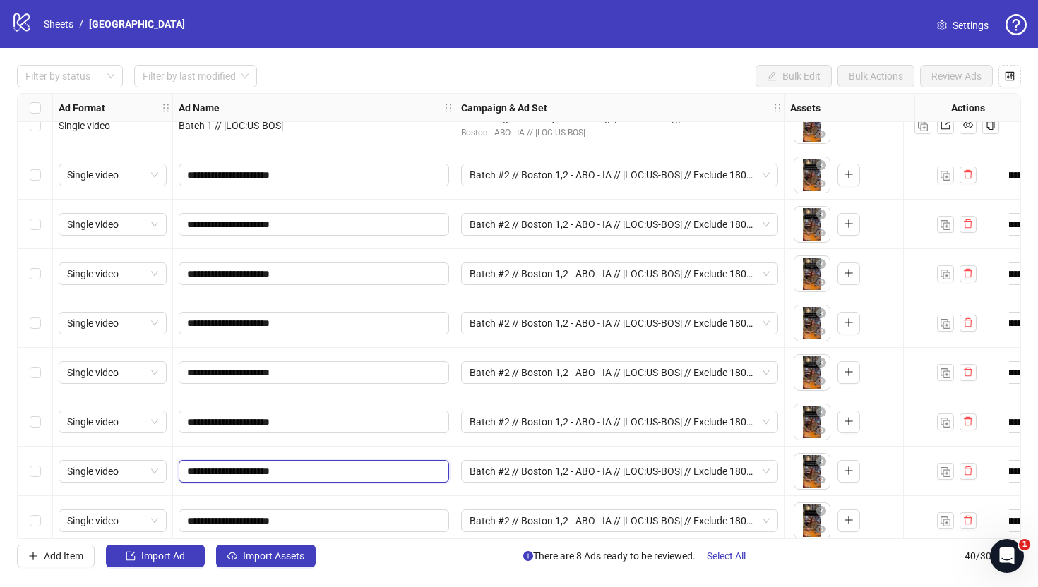
click at [218, 472] on input "**********" at bounding box center [312, 472] width 251 height 16
type input "**********"
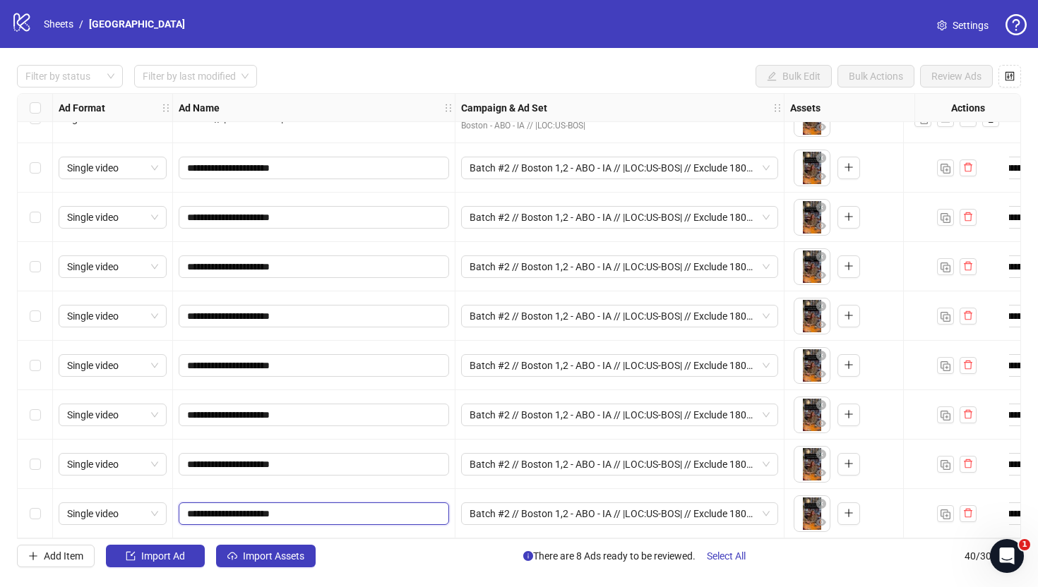
click at [218, 512] on input "**********" at bounding box center [312, 514] width 251 height 16
type input "**********"
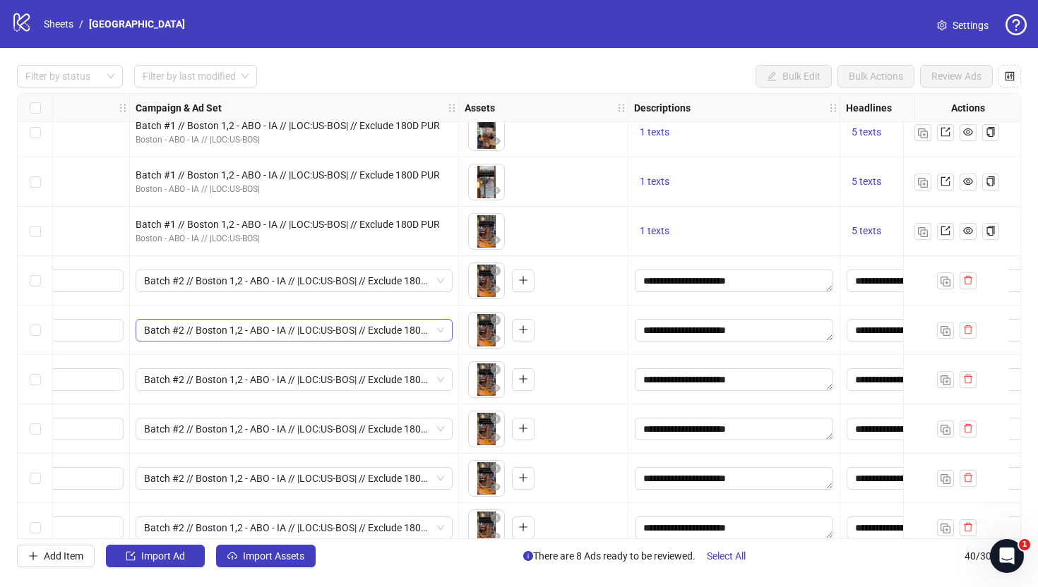
scroll to position [1447, 0]
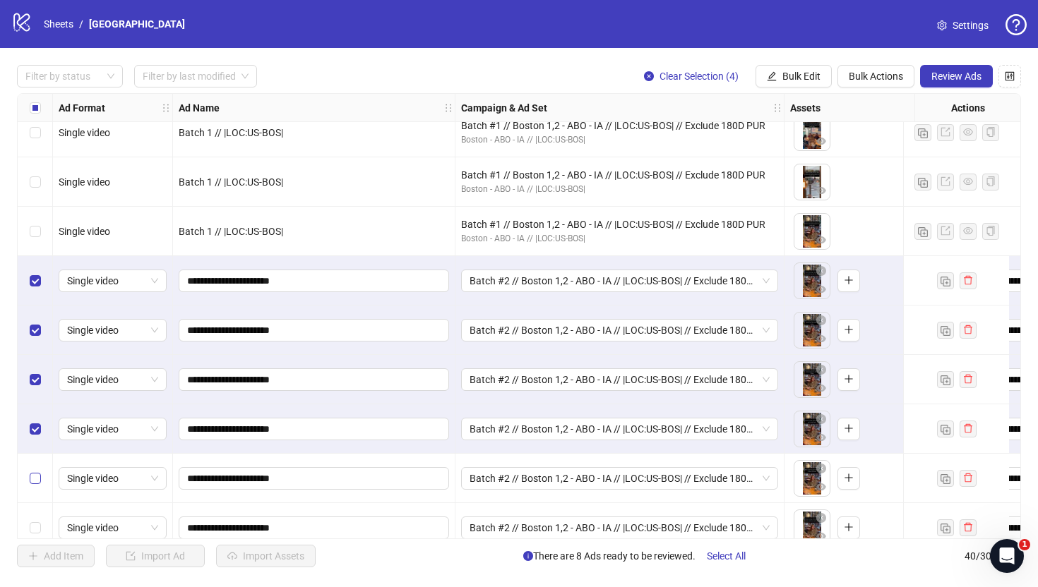
click at [36, 485] on label "Select row 37" at bounding box center [35, 479] width 11 height 16
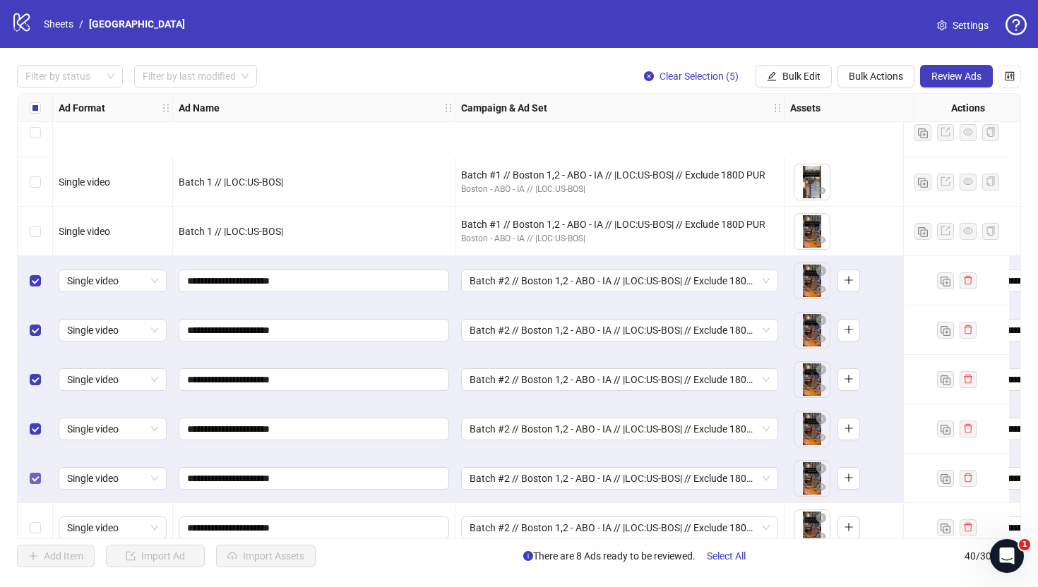
scroll to position [1566, 0]
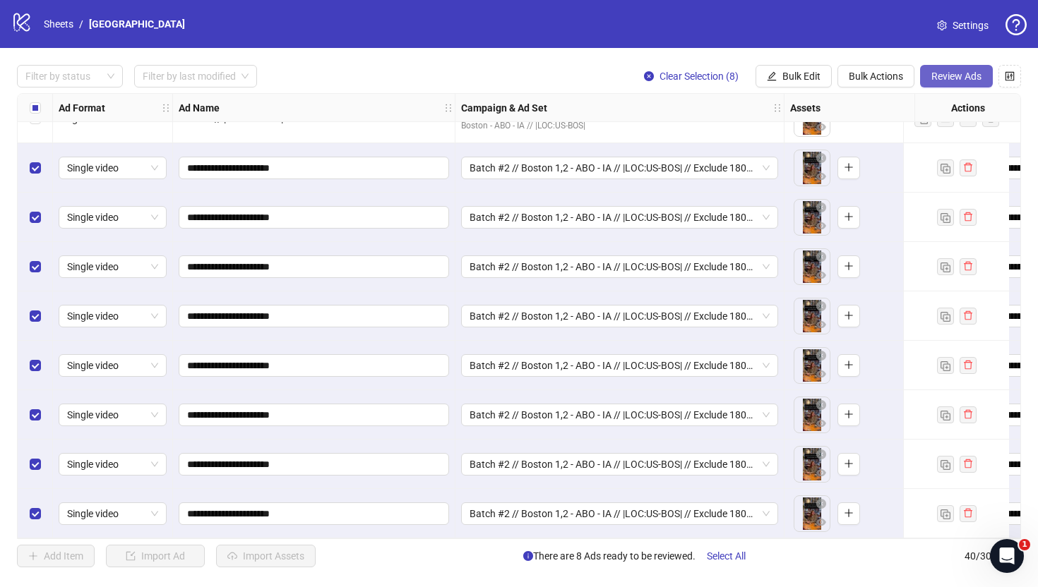
click at [956, 78] on span "Review Ads" at bounding box center [956, 76] width 50 height 11
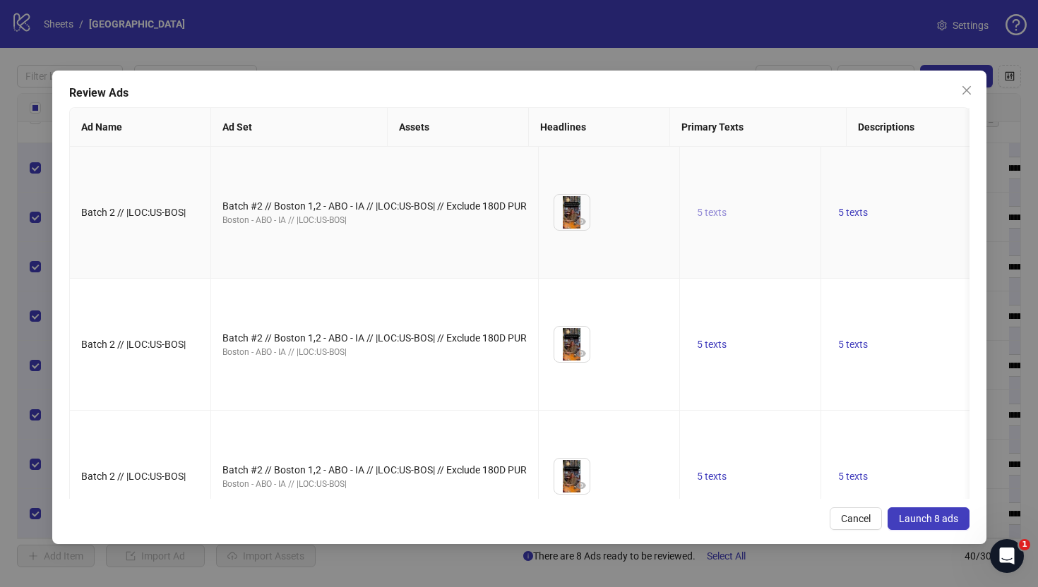
click at [697, 218] on span "5 texts" at bounding box center [712, 212] width 30 height 11
click at [777, 224] on icon "caret-right" at bounding box center [781, 225] width 10 height 10
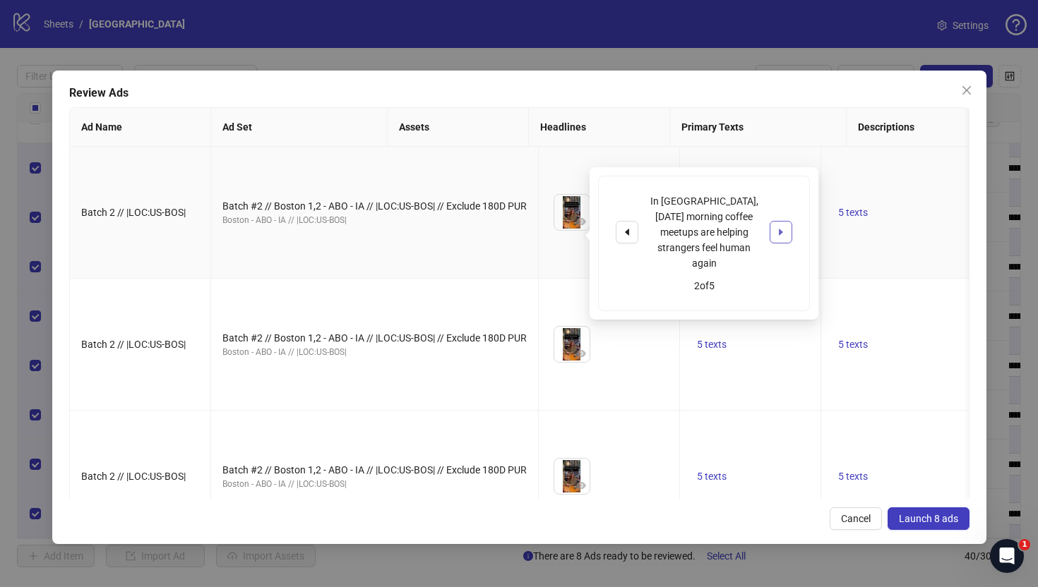
click at [777, 227] on icon "caret-right" at bounding box center [781, 232] width 10 height 10
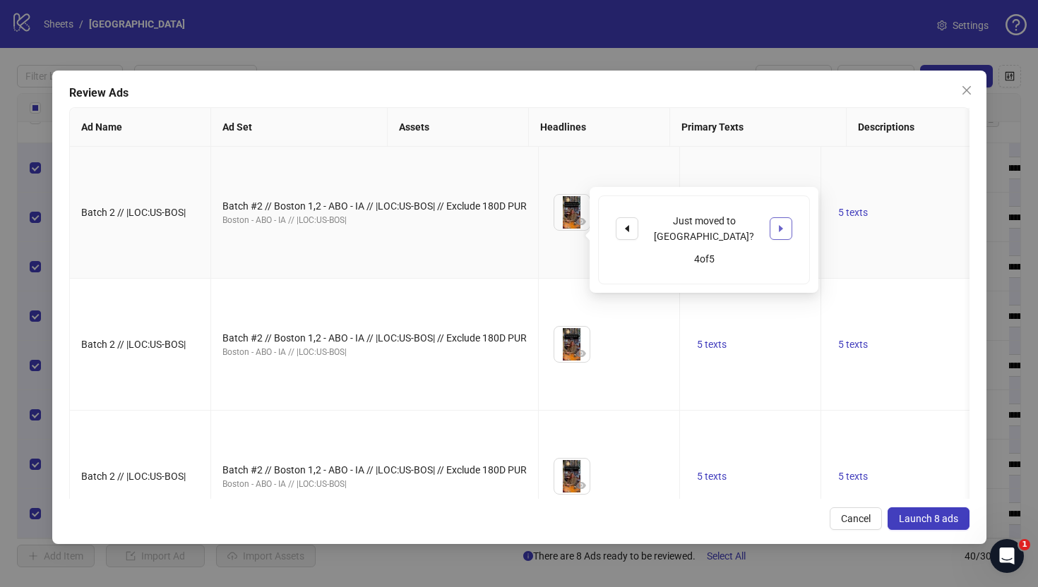
click at [777, 224] on icon "caret-right" at bounding box center [781, 229] width 10 height 10
click at [839, 183] on td "5 texts" at bounding box center [909, 213] width 176 height 132
click at [838, 218] on span "5 texts" at bounding box center [853, 212] width 30 height 11
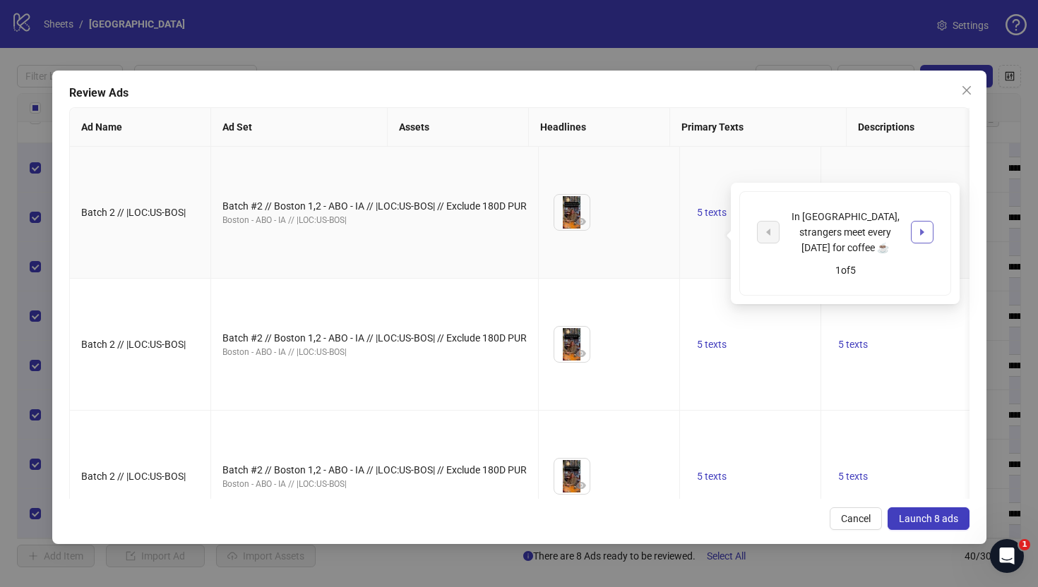
click at [920, 229] on icon "caret-right" at bounding box center [922, 232] width 4 height 7
click at [821, 391] on td "5 texts" at bounding box center [909, 345] width 176 height 132
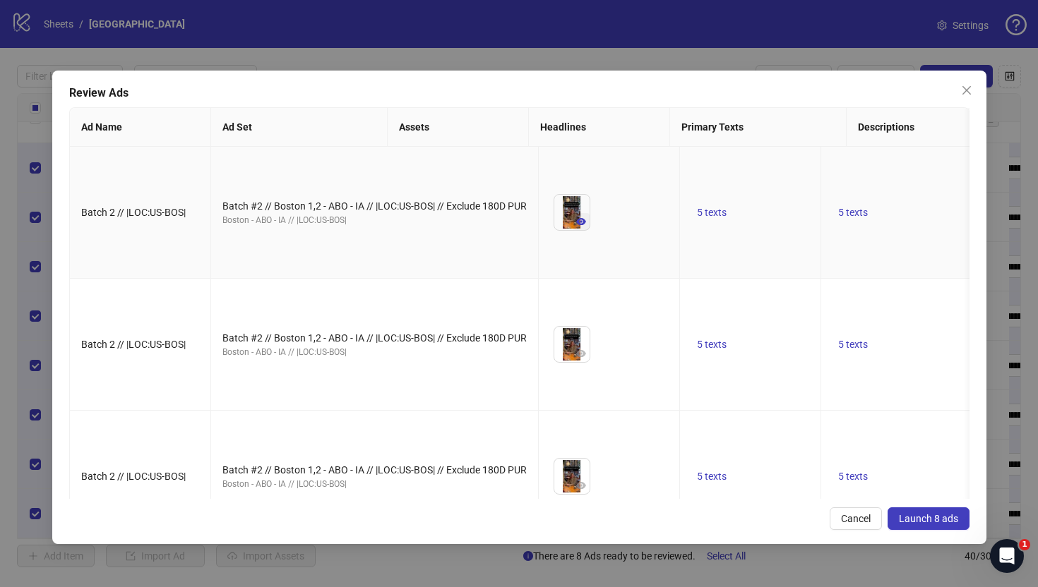
click at [576, 225] on icon "eye" at bounding box center [581, 221] width 10 height 7
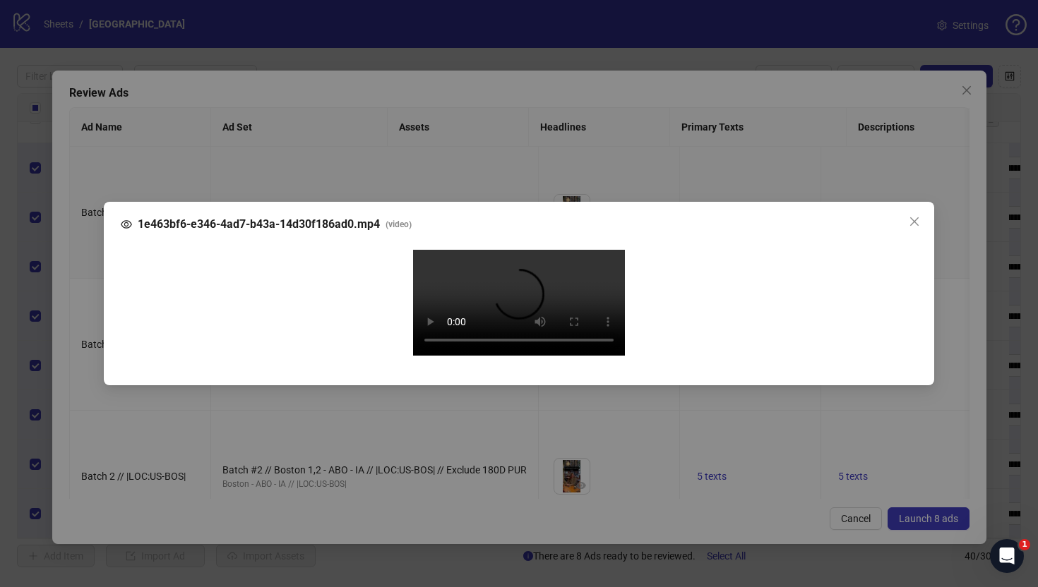
click at [90, 293] on div "1e463bf6-e346-4ad7-b43a-14d30f186ad0.mp4 ( video ) Your browser does not suppor…" at bounding box center [519, 293] width 1038 height 587
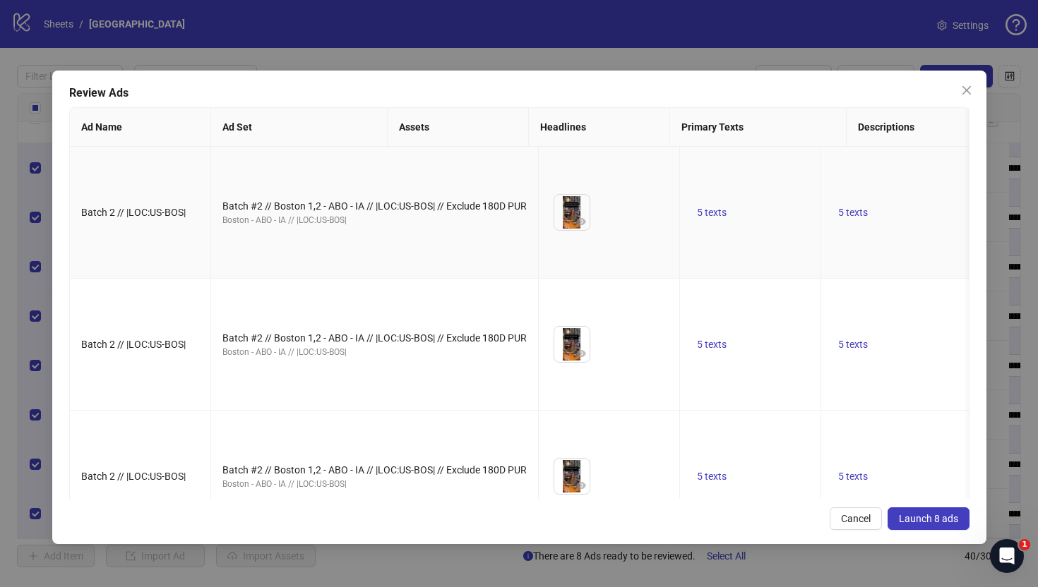
scroll to position [138, 0]
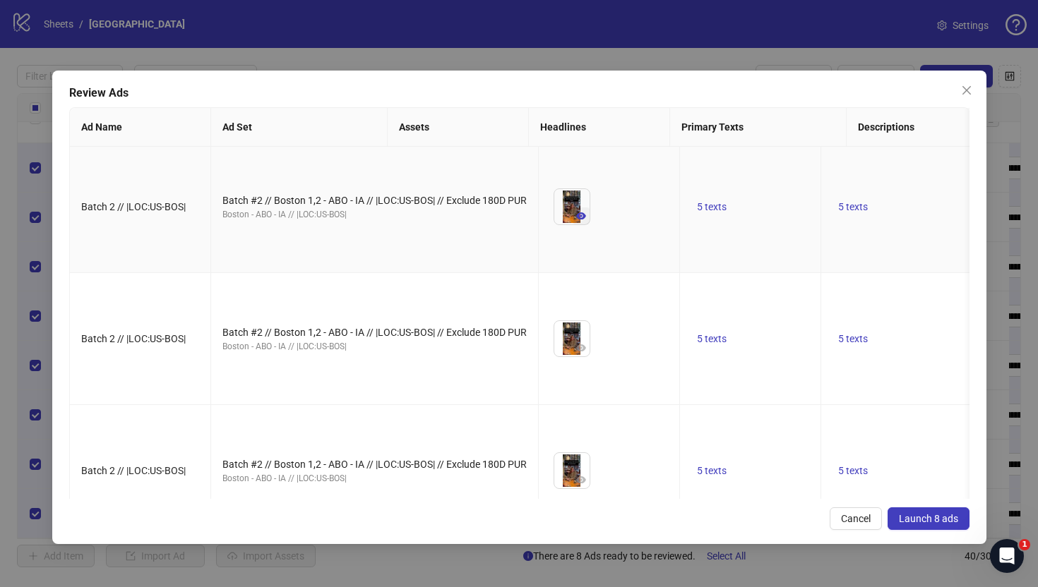
click at [576, 220] on icon "eye" at bounding box center [581, 215] width 10 height 7
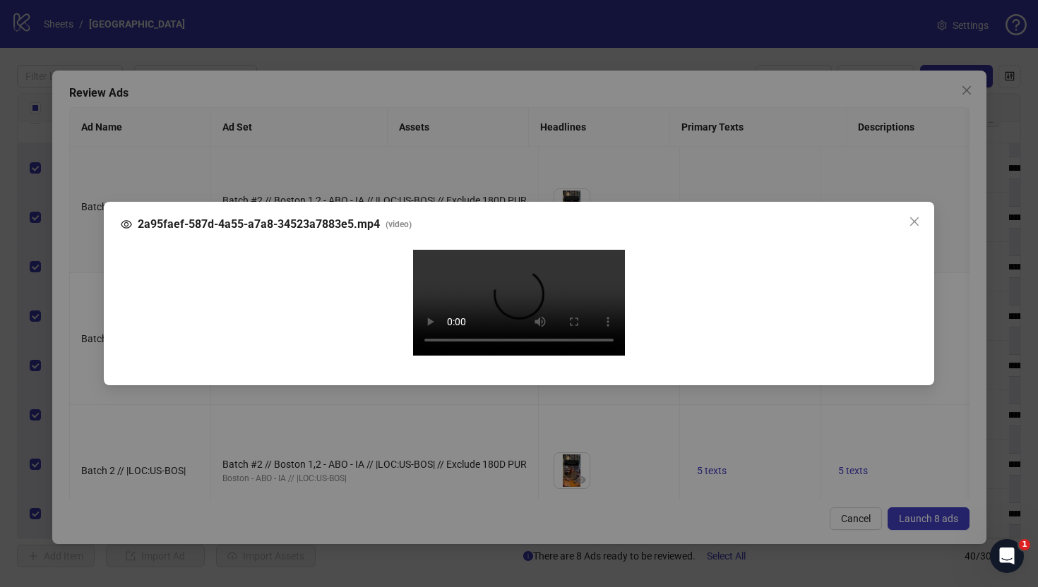
click at [85, 306] on div "2a95faef-587d-4a55-a7a8-34523a7883e5.mp4 ( video ) Your browser does not suppor…" at bounding box center [519, 293] width 1038 height 587
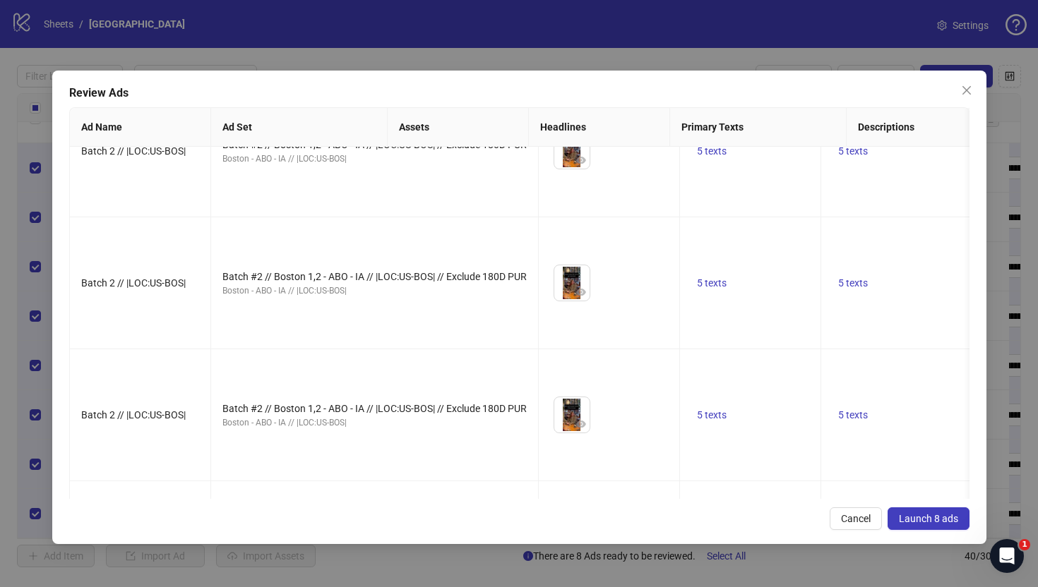
scroll to position [343, 0]
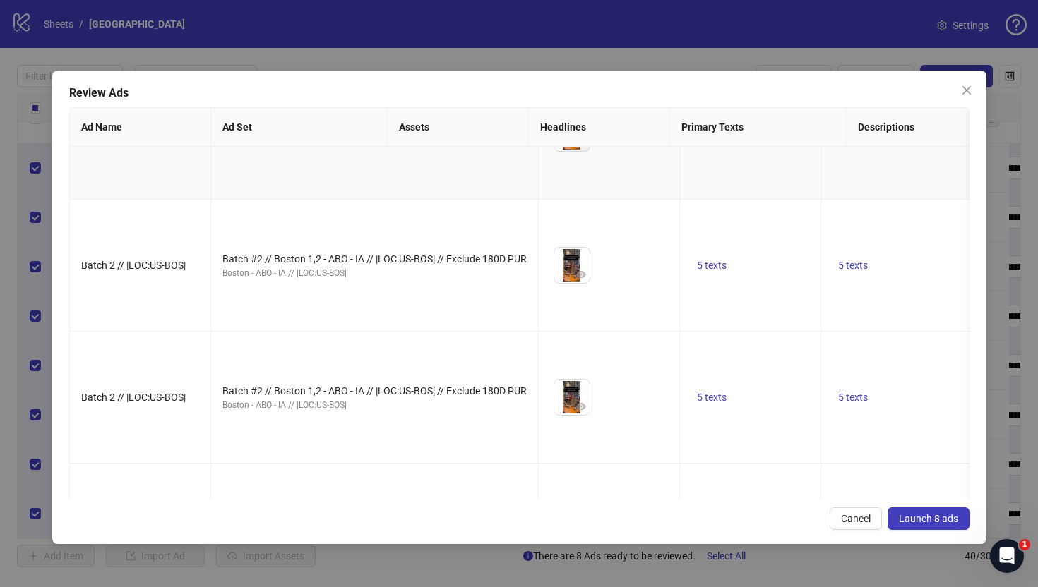
click at [576, 148] on icon "eye" at bounding box center [581, 143] width 10 height 10
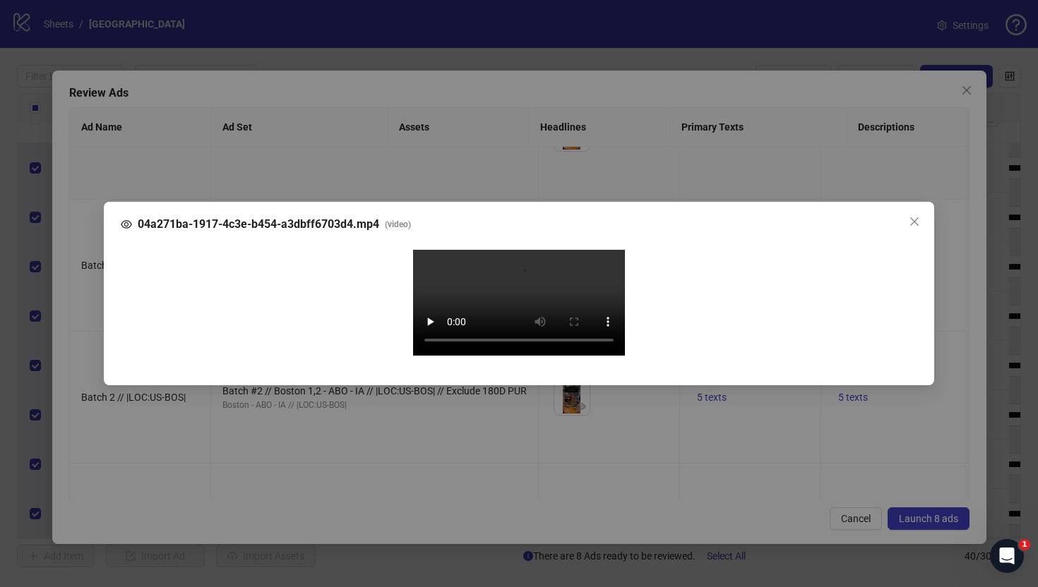
click at [81, 296] on div "04a271ba-1917-4c3e-b454-a3dbff6703d4.mp4 ( video ) Your browser does not suppor…" at bounding box center [519, 293] width 1038 height 587
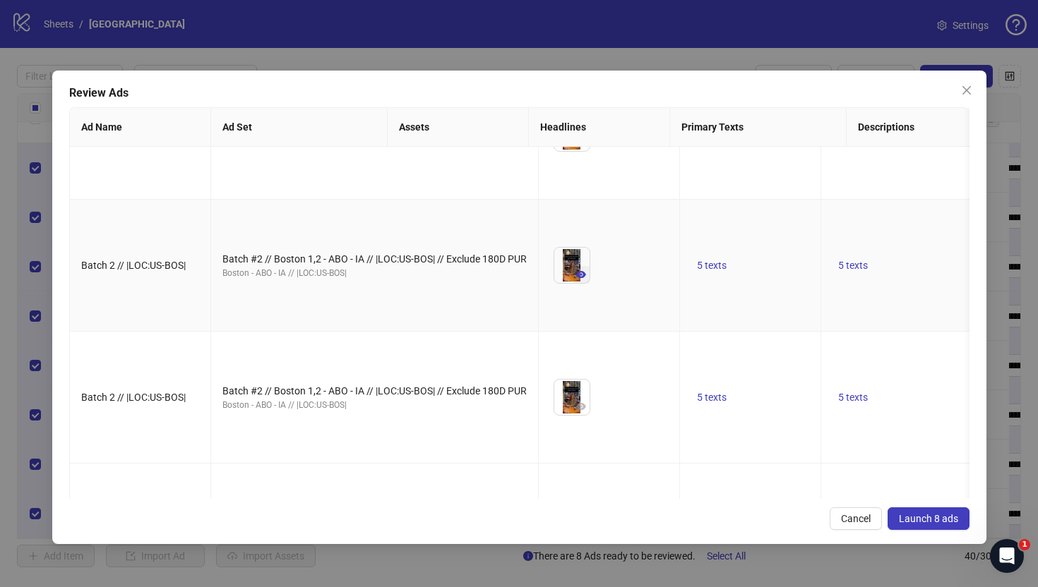
click at [576, 278] on icon "eye" at bounding box center [581, 274] width 10 height 7
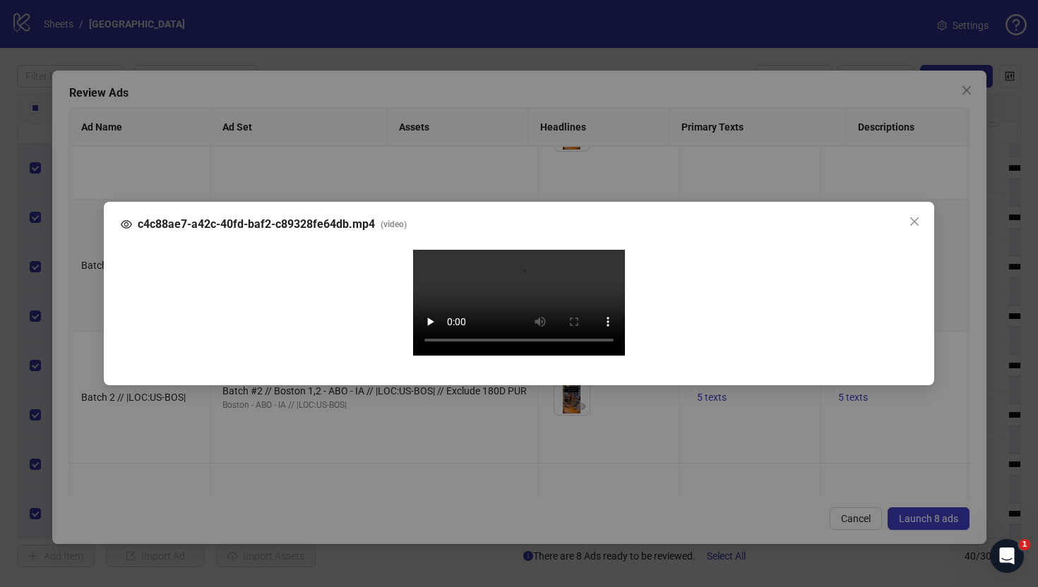
click at [76, 287] on div "c4c88ae7-a42c-40fd-baf2-c89328fe64db.mp4 ( video ) Your browser does not suppor…" at bounding box center [519, 293] width 1038 height 587
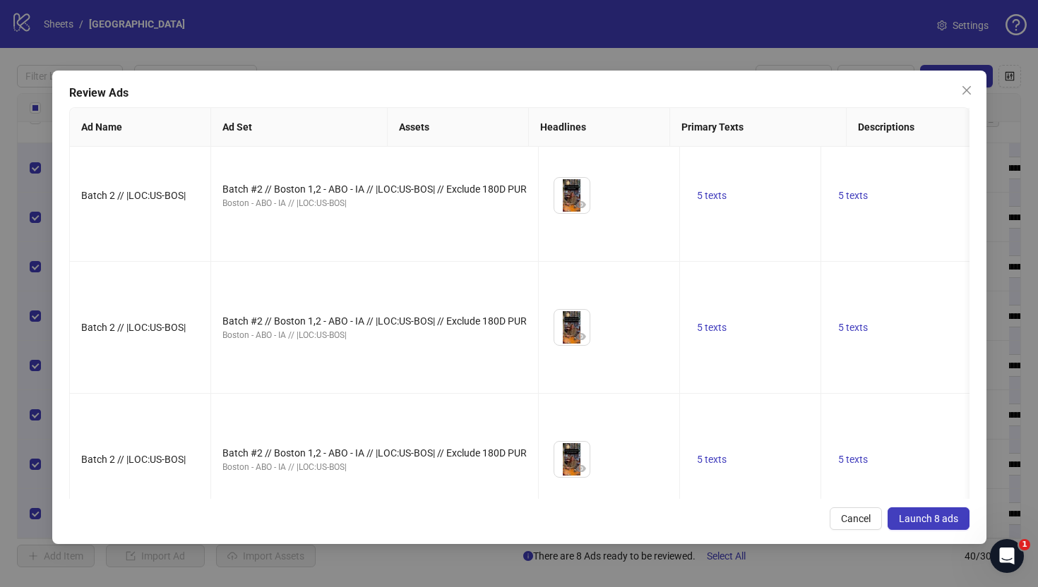
scroll to position [546, 0]
click at [576, 76] on icon "eye" at bounding box center [581, 71] width 10 height 7
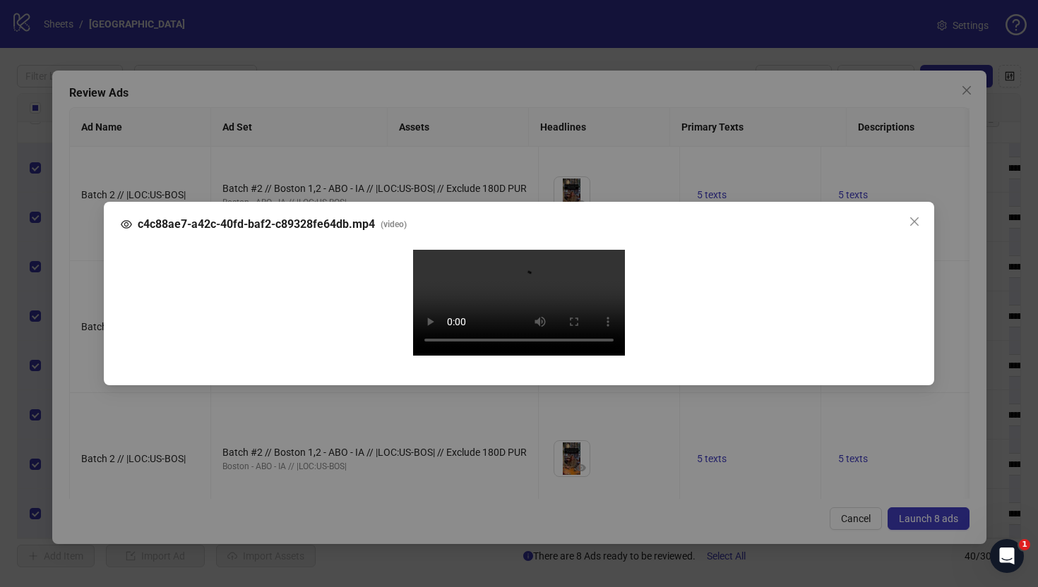
click at [73, 311] on div "c4c88ae7-a42c-40fd-baf2-c89328fe64db.mp4 ( video ) Your browser does not suppor…" at bounding box center [519, 293] width 1038 height 587
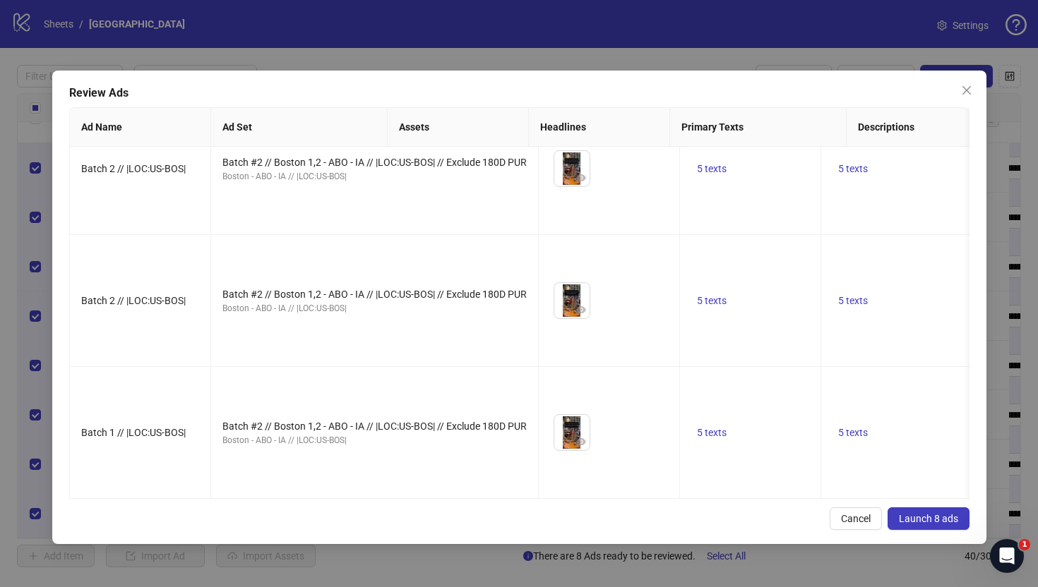
scroll to position [738, 0]
click at [572, 54] on button "button" at bounding box center [580, 45] width 17 height 17
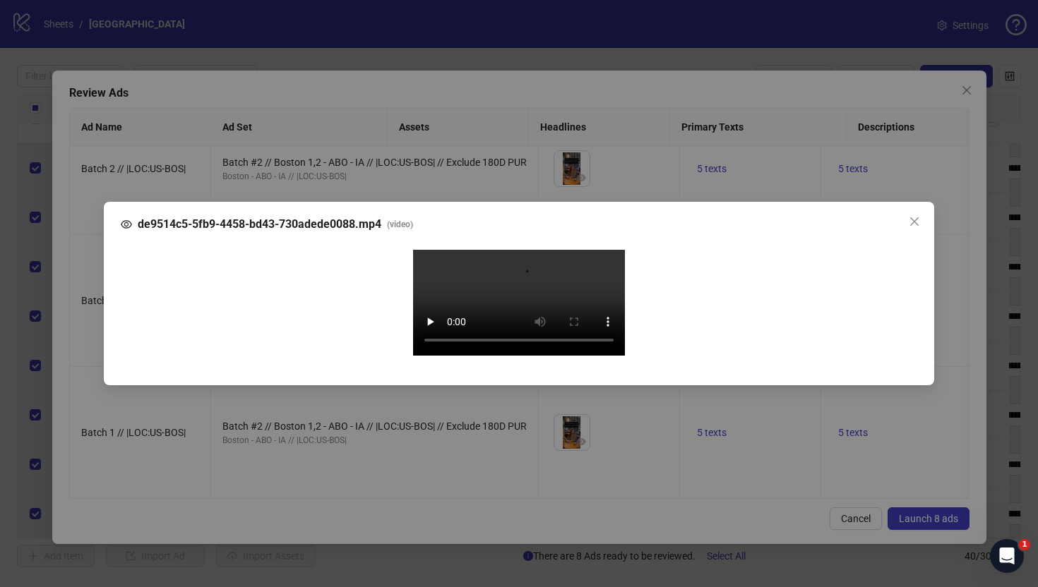
click at [88, 308] on div "de9514c5-5fb9-4458-bd43-730adede0088.mp4 ( video ) Your browser does not suppor…" at bounding box center [519, 293] width 1038 height 587
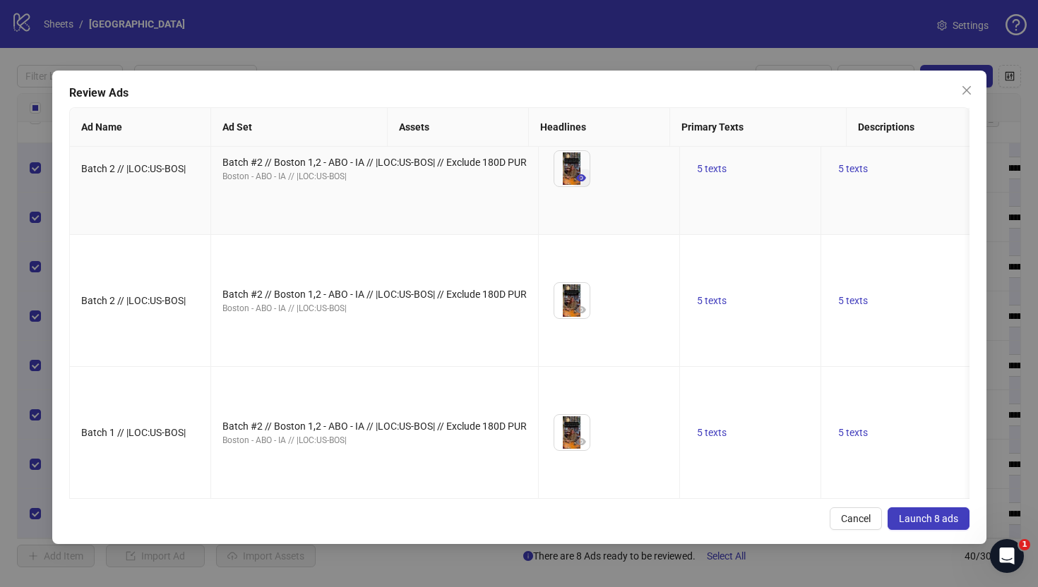
click at [576, 183] on icon "eye" at bounding box center [581, 178] width 10 height 10
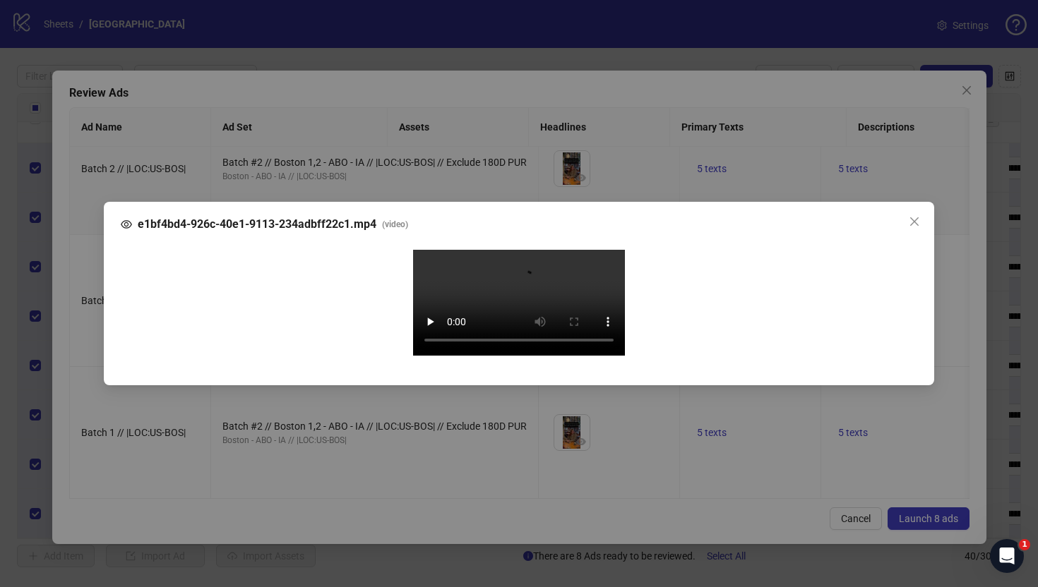
click at [73, 340] on div "e1bf4bd4-926c-40e1-9113-234adbff22c1.mp4 ( video ) Your browser does not suppor…" at bounding box center [519, 293] width 1038 height 587
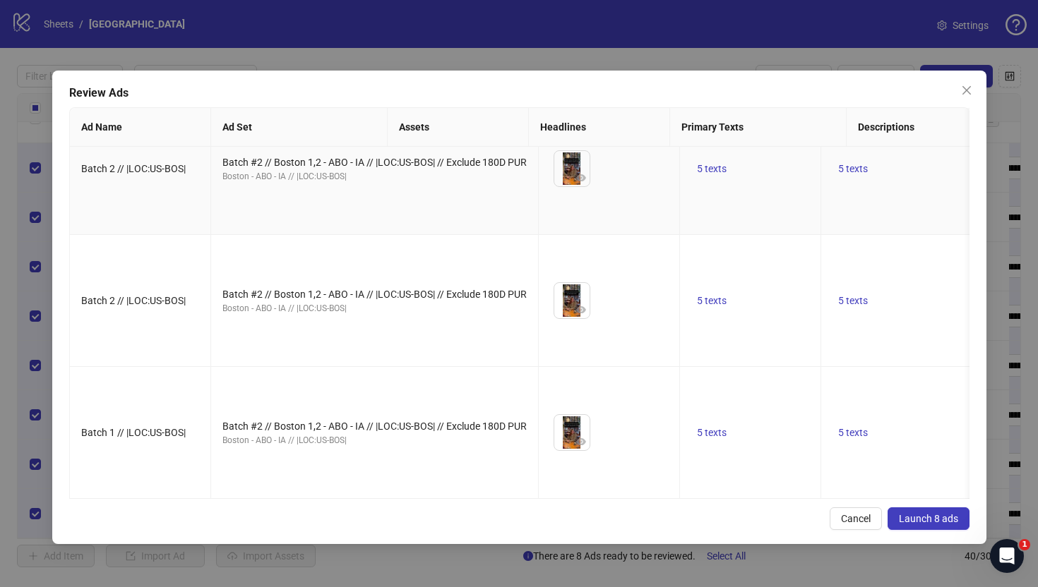
scroll to position [1043, 0]
click at [572, 301] on button "button" at bounding box center [580, 309] width 17 height 17
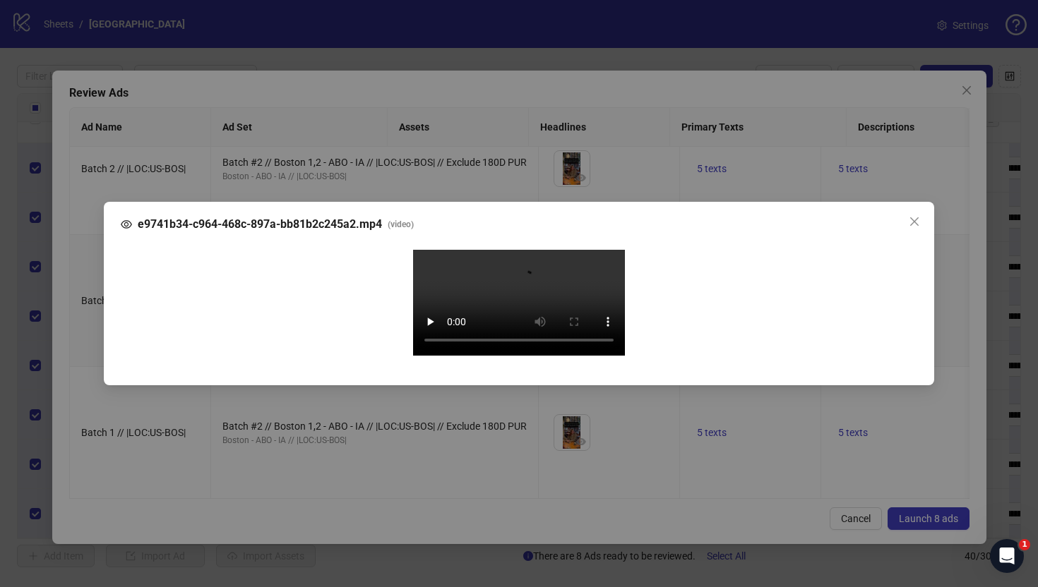
click at [85, 362] on div "e9741b34-c964-468c-897a-bb81b2c245a2.mp4 ( video ) Your browser does not suppor…" at bounding box center [519, 293] width 1038 height 587
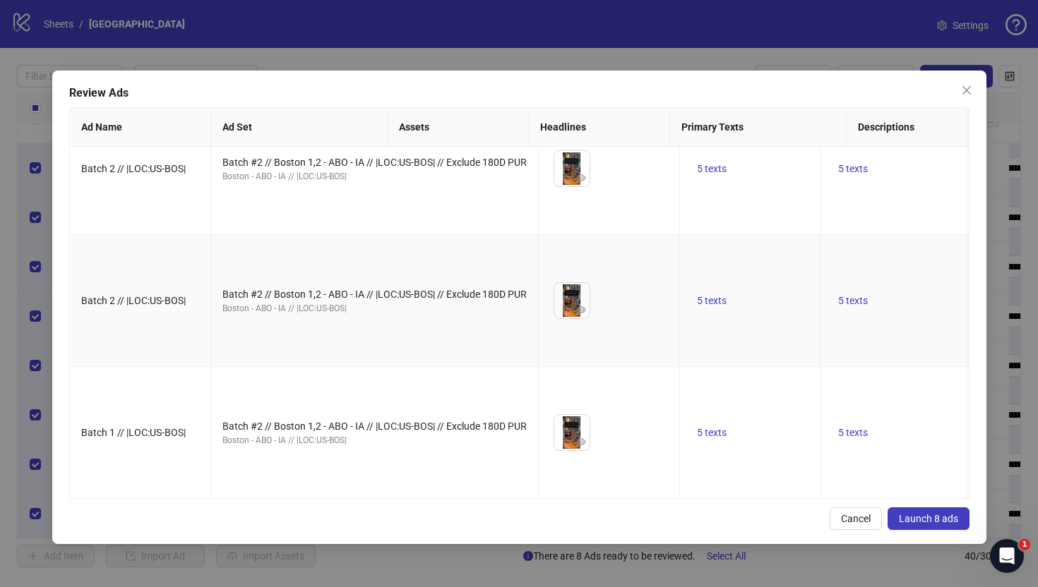
scroll to position [1076, 0]
click at [576, 437] on icon "eye" at bounding box center [581, 442] width 10 height 10
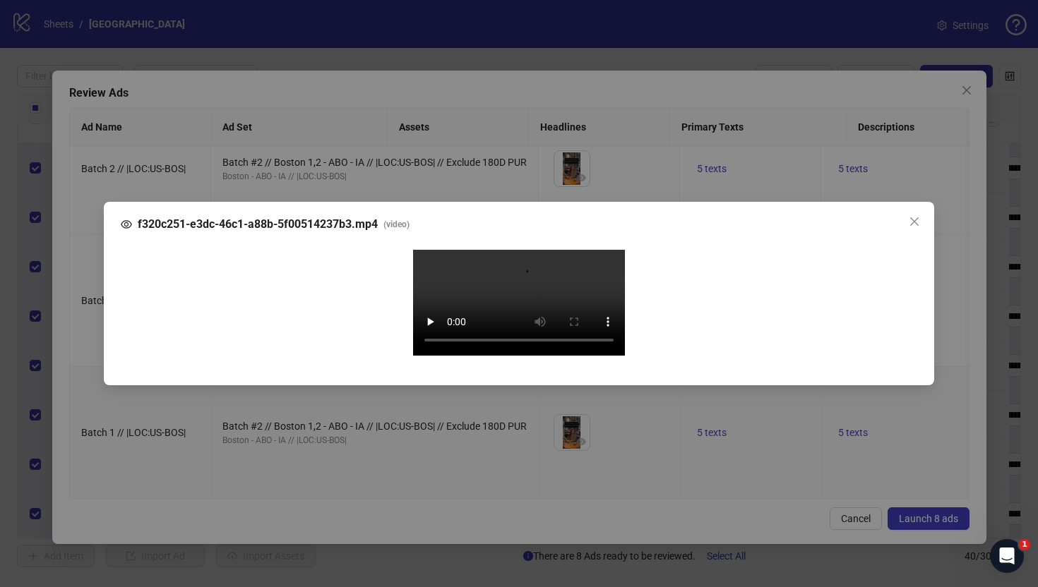
click at [91, 337] on div "f320c251-e3dc-46c1-a88b-5f00514237b3.mp4 ( video ) Your browser does not suppor…" at bounding box center [519, 293] width 1038 height 587
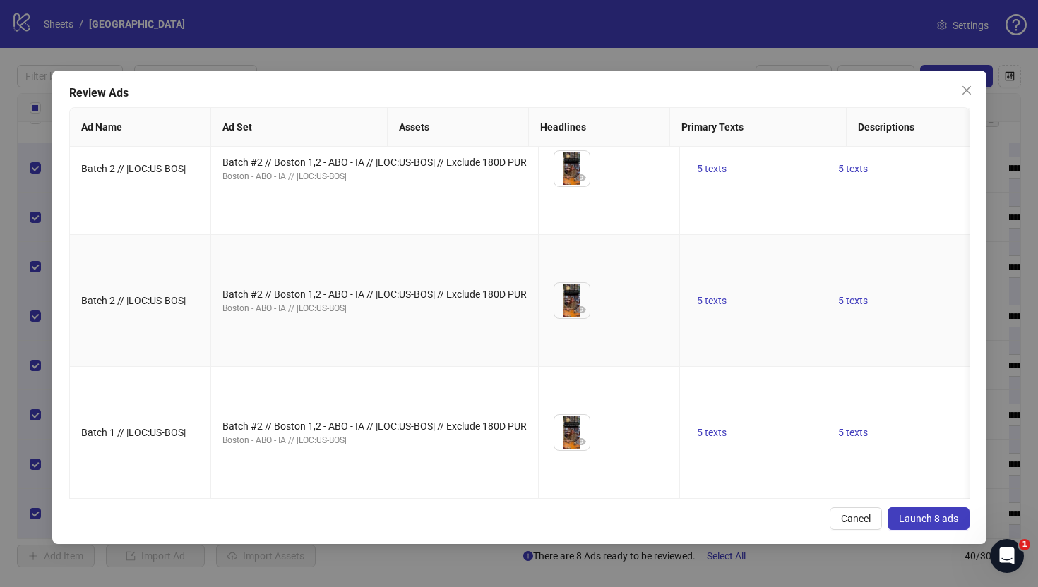
scroll to position [0, 0]
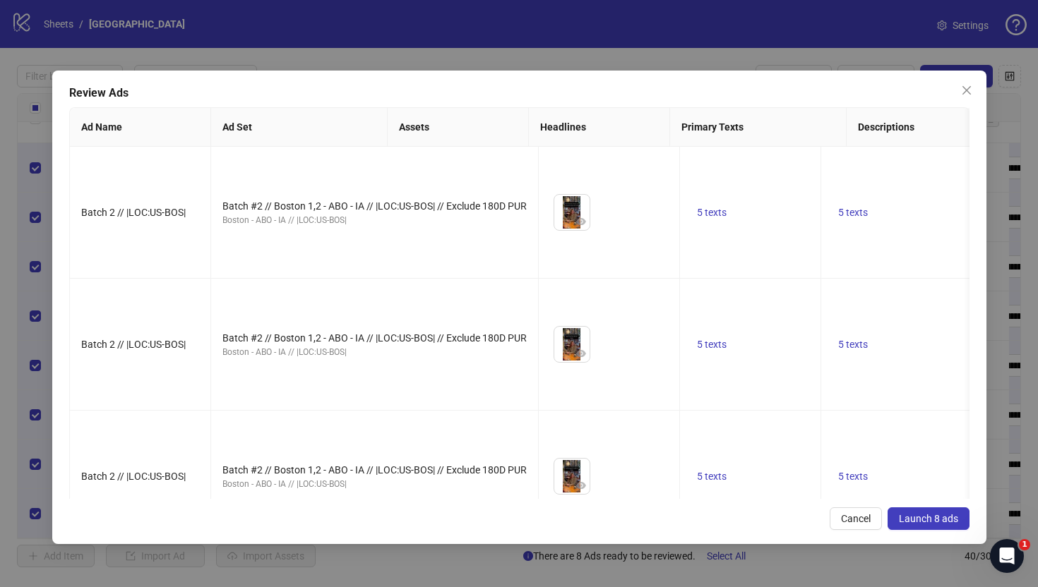
click at [938, 517] on span "Launch 8 ads" at bounding box center [928, 518] width 59 height 11
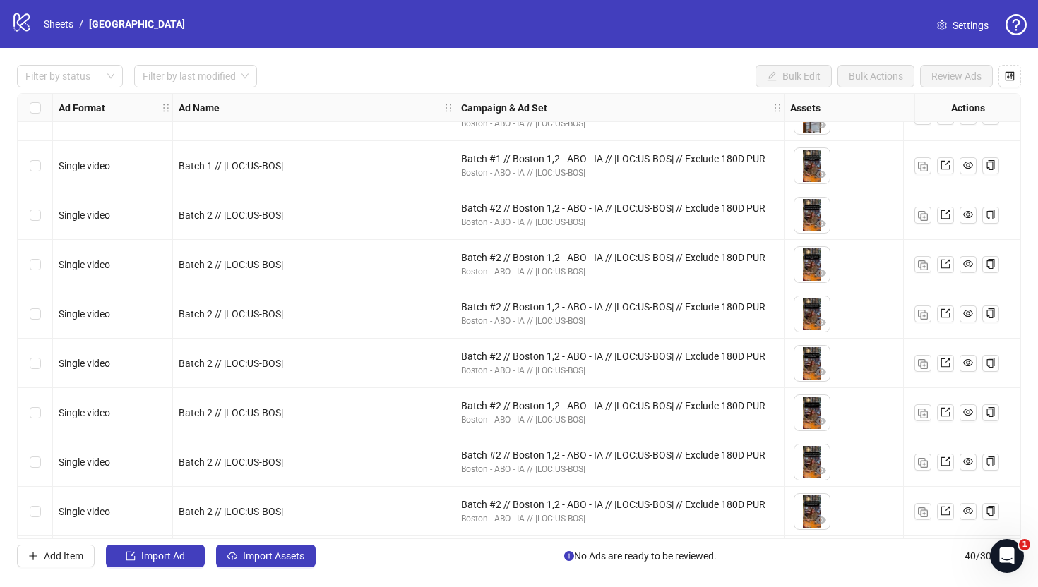
scroll to position [1566, 0]
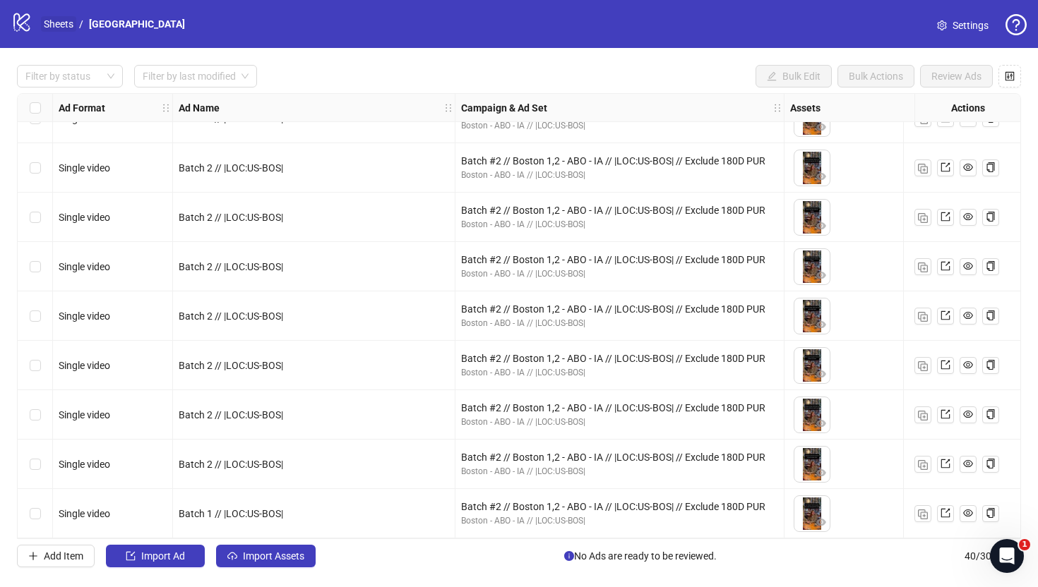
click at [51, 24] on link "Sheets" at bounding box center [58, 24] width 35 height 16
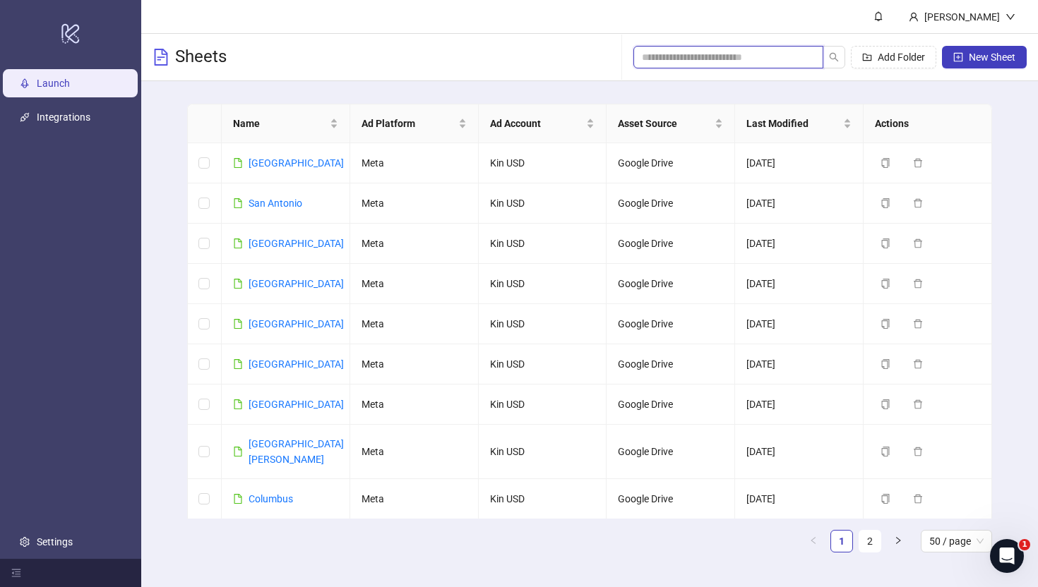
click at [728, 63] on input "search" at bounding box center [723, 57] width 162 height 16
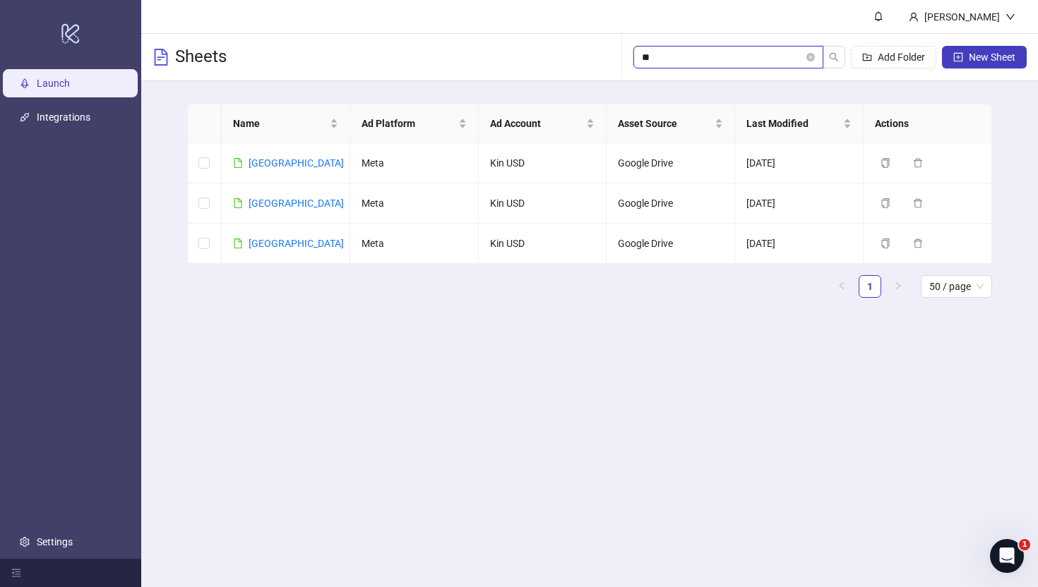
type input "*"
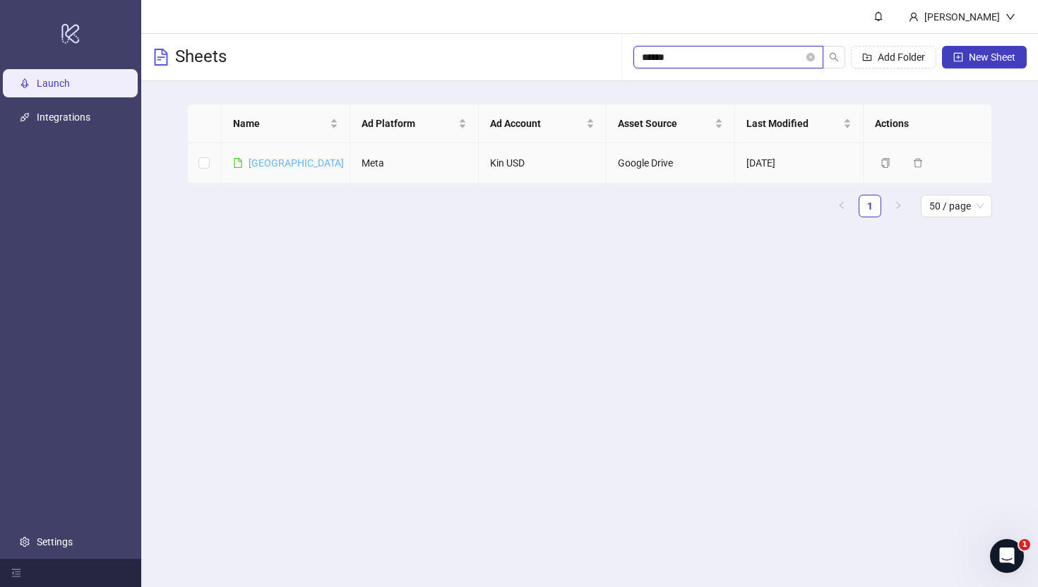
type input "******"
click at [272, 166] on link "Sydney" at bounding box center [295, 162] width 95 height 11
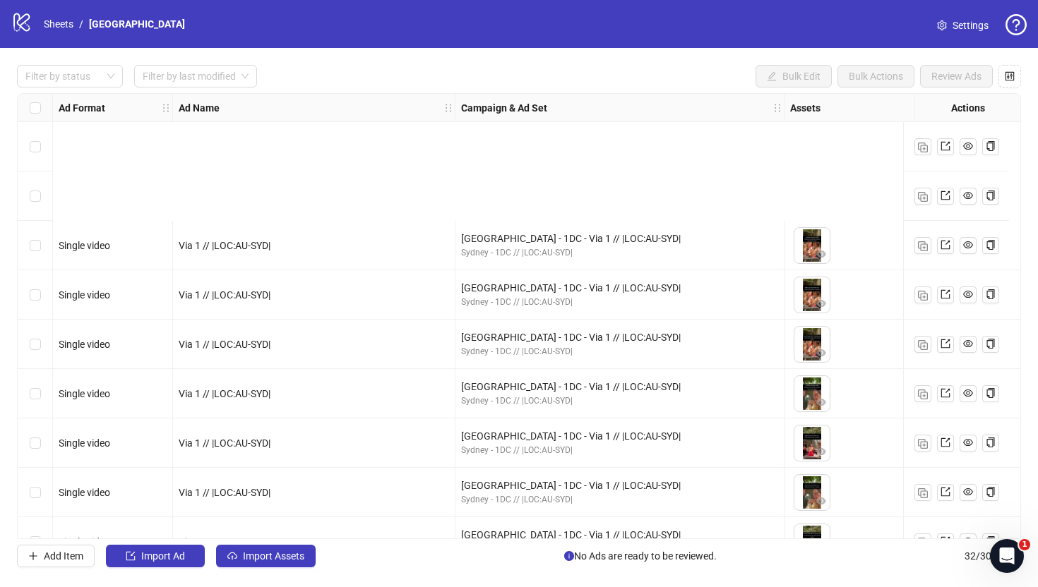
scroll to position [1170, 0]
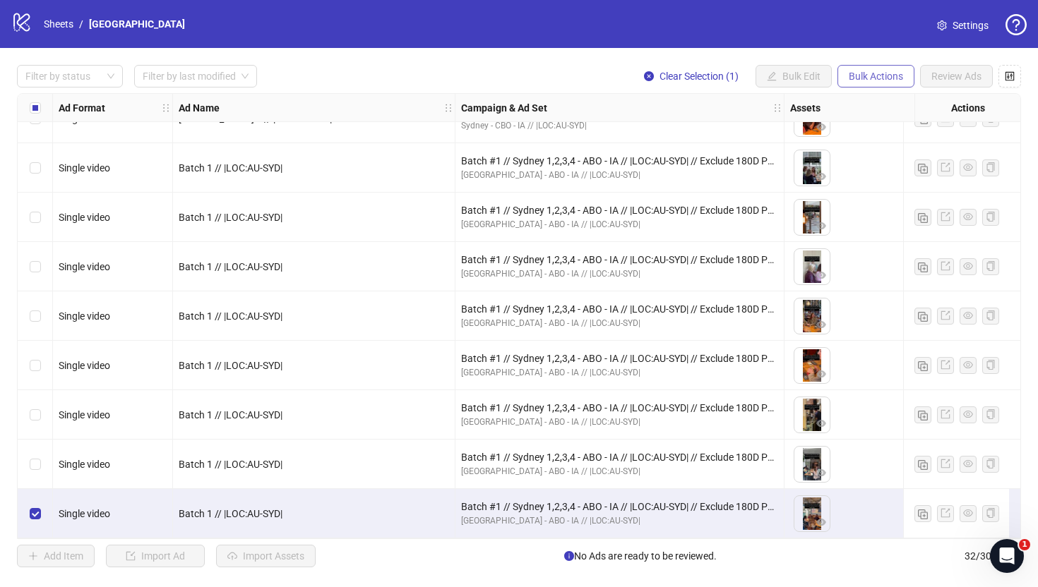
click at [897, 83] on button "Bulk Actions" at bounding box center [875, 76] width 77 height 23
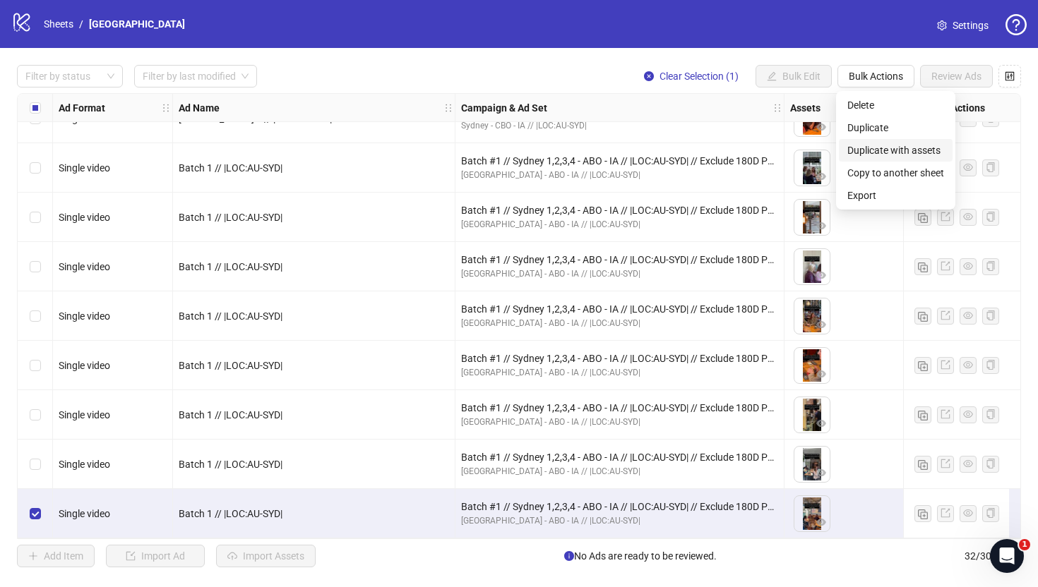
click at [898, 146] on span "Duplicate with assets" at bounding box center [895, 151] width 97 height 16
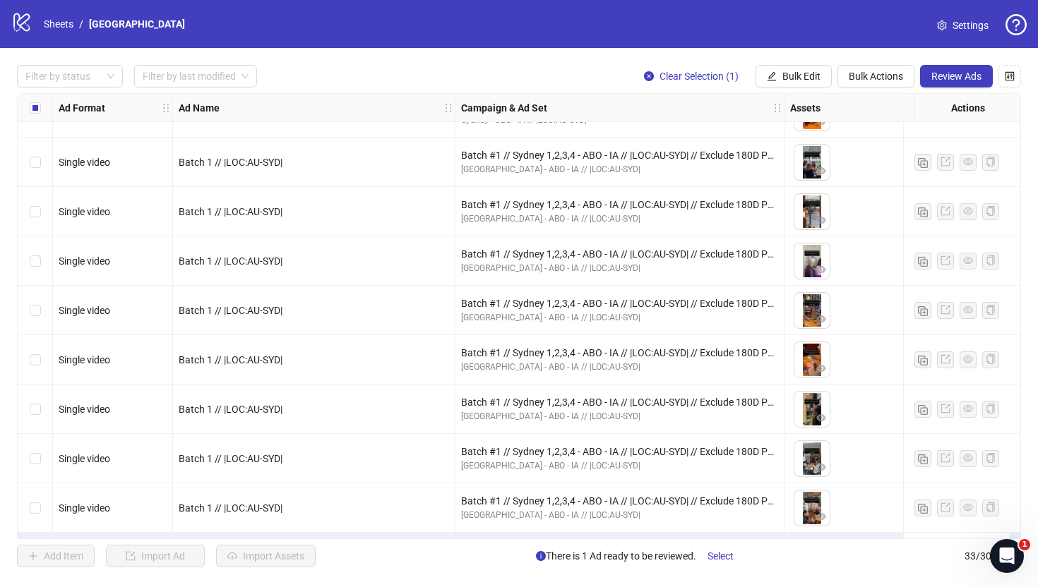
scroll to position [1220, 0]
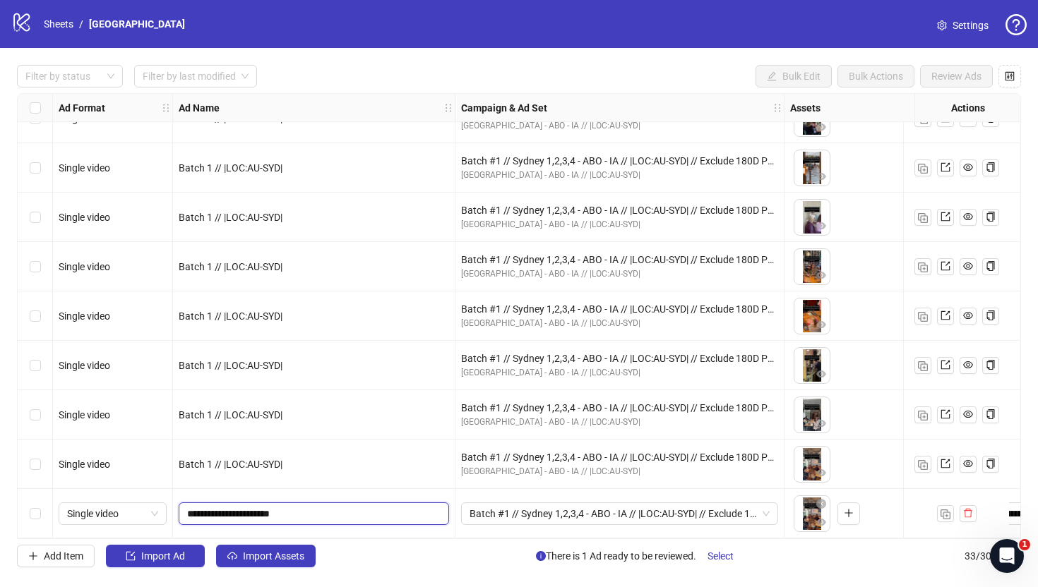
click at [219, 510] on input "**********" at bounding box center [312, 514] width 251 height 16
type input "**********"
click at [665, 507] on span "Batch #1 // Sydney 1,2,3,4 - ABO - IA // |LOC:AU-SYD| // Exclude 180D PUR" at bounding box center [619, 513] width 300 height 21
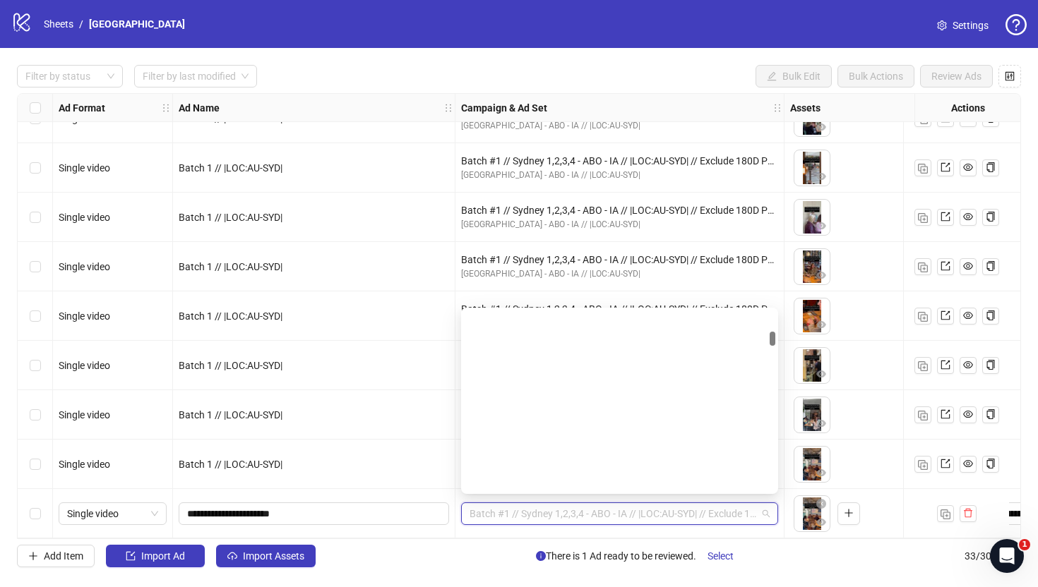
scroll to position [910, 0]
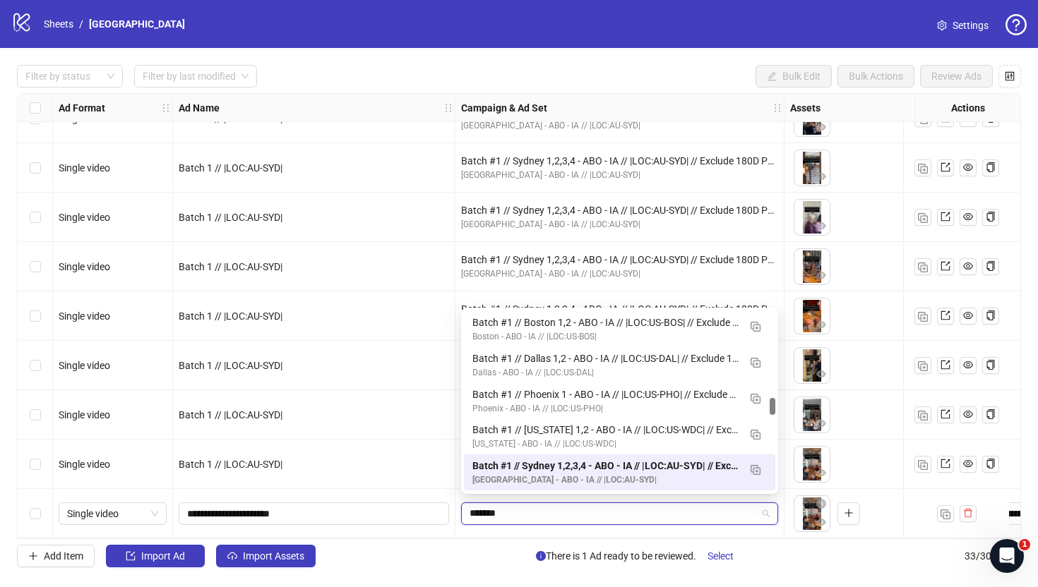
type input "********"
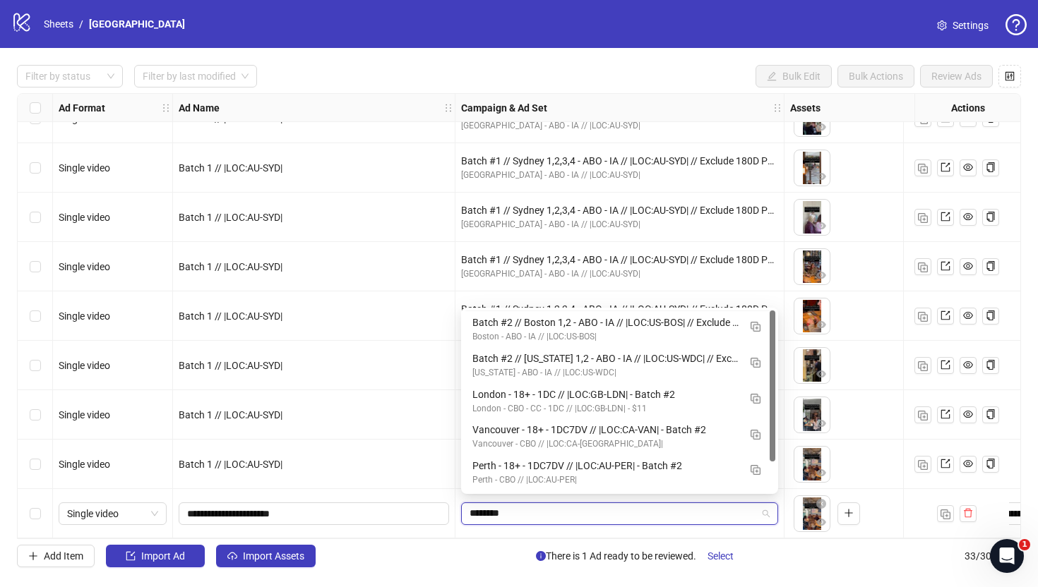
scroll to position [0, 0]
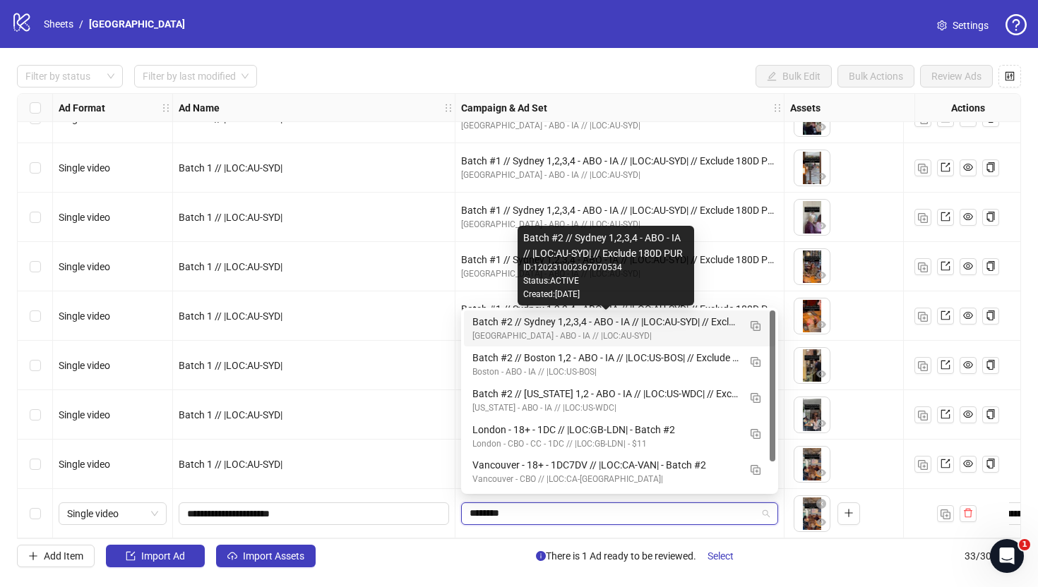
click at [646, 328] on div "Batch #2 // Sydney 1,2,3,4 - ABO - IA // |LOC:AU-SYD| // Exclude 180D PUR" at bounding box center [605, 322] width 266 height 16
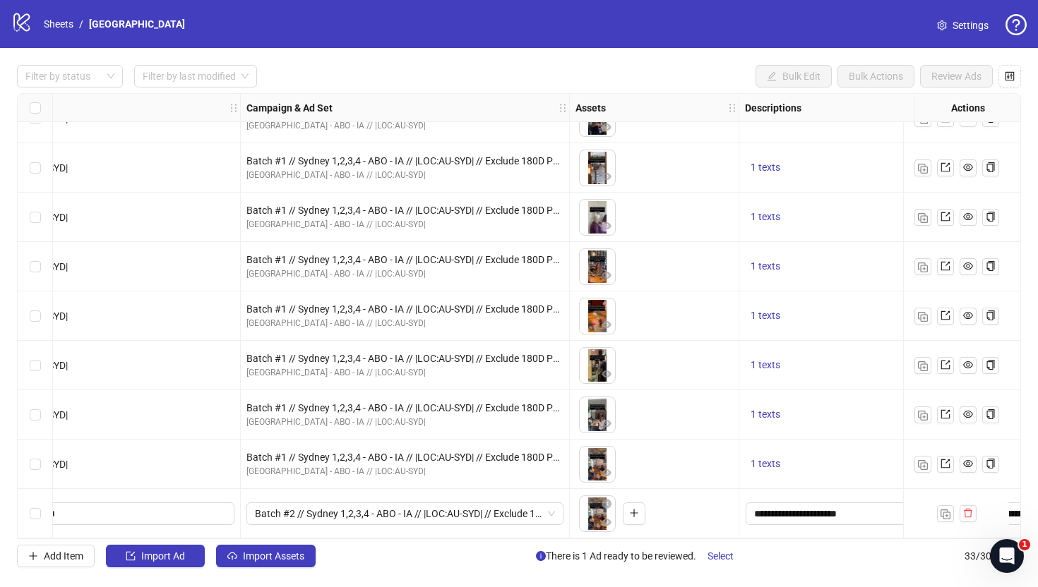
scroll to position [1220, 322]
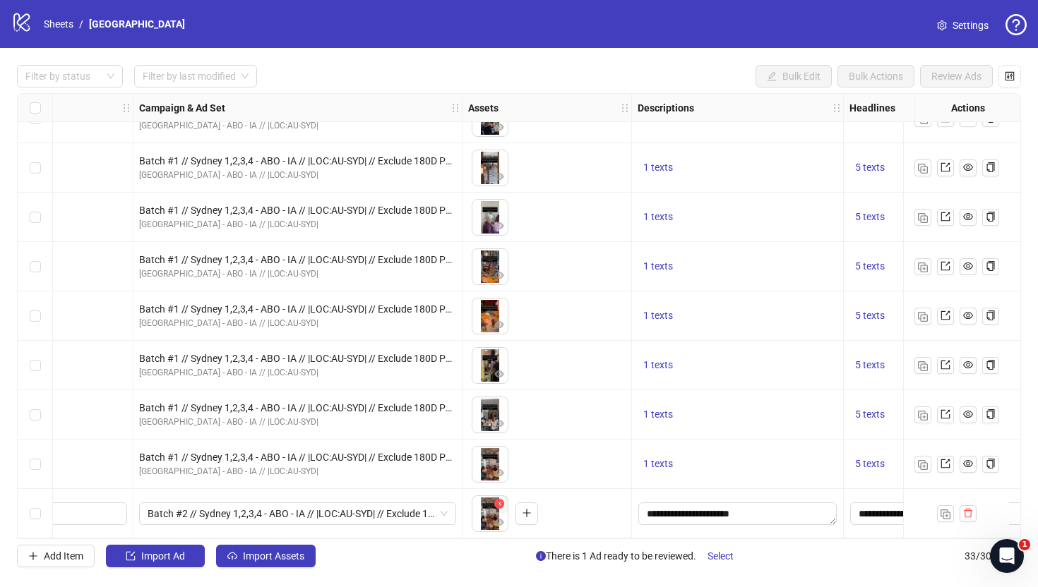
click at [502, 500] on icon "close-circle" at bounding box center [499, 504] width 10 height 10
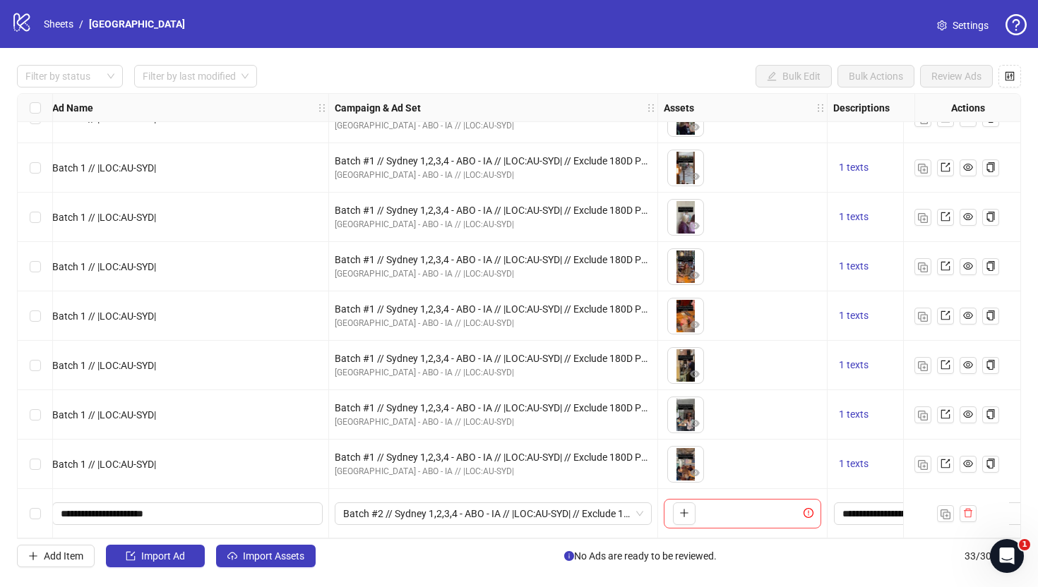
scroll to position [1220, 0]
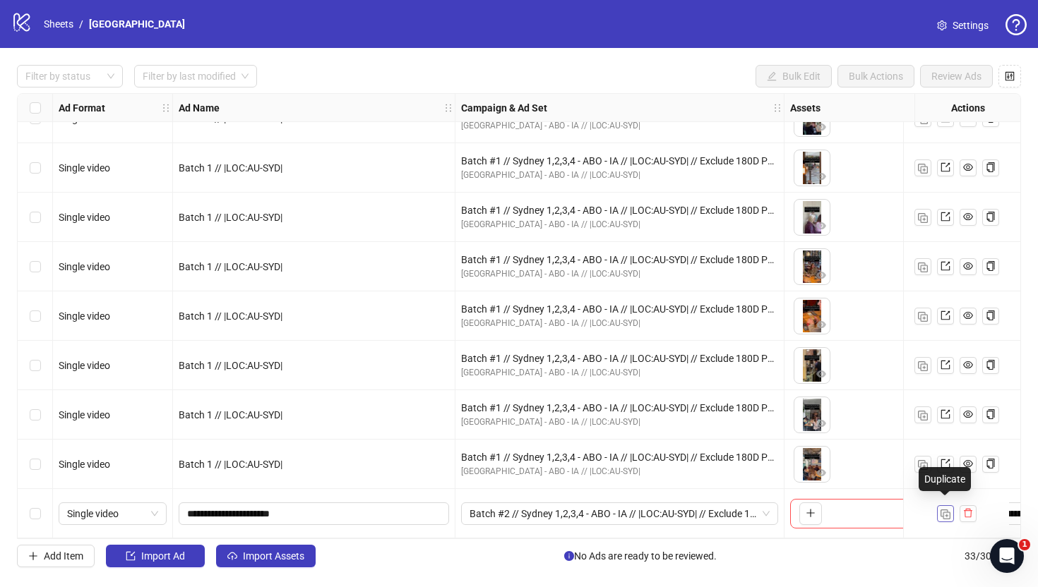
click at [943, 510] on img "button" at bounding box center [945, 515] width 10 height 10
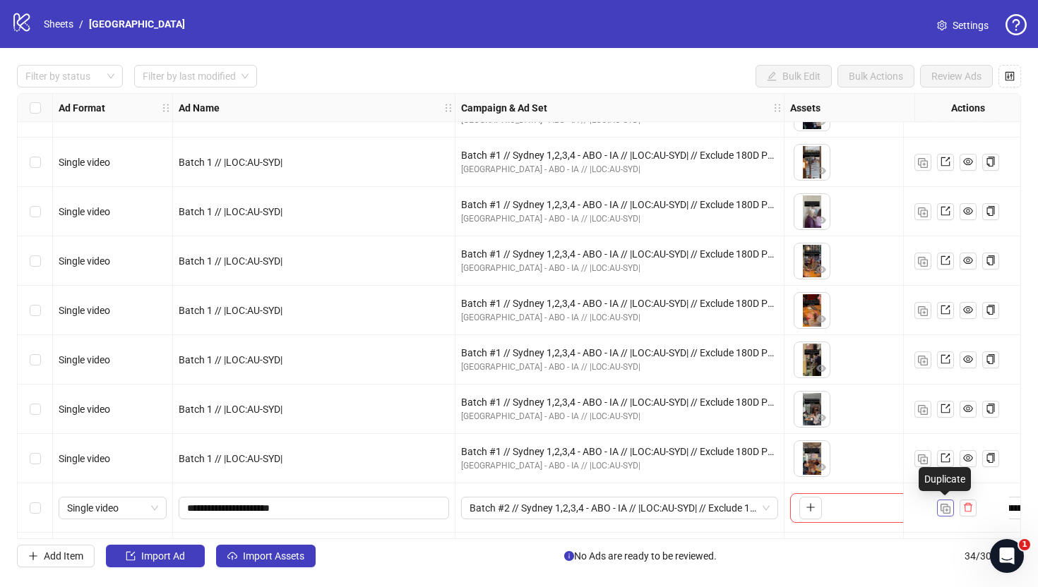
click at [943, 505] on img "button" at bounding box center [945, 509] width 10 height 10
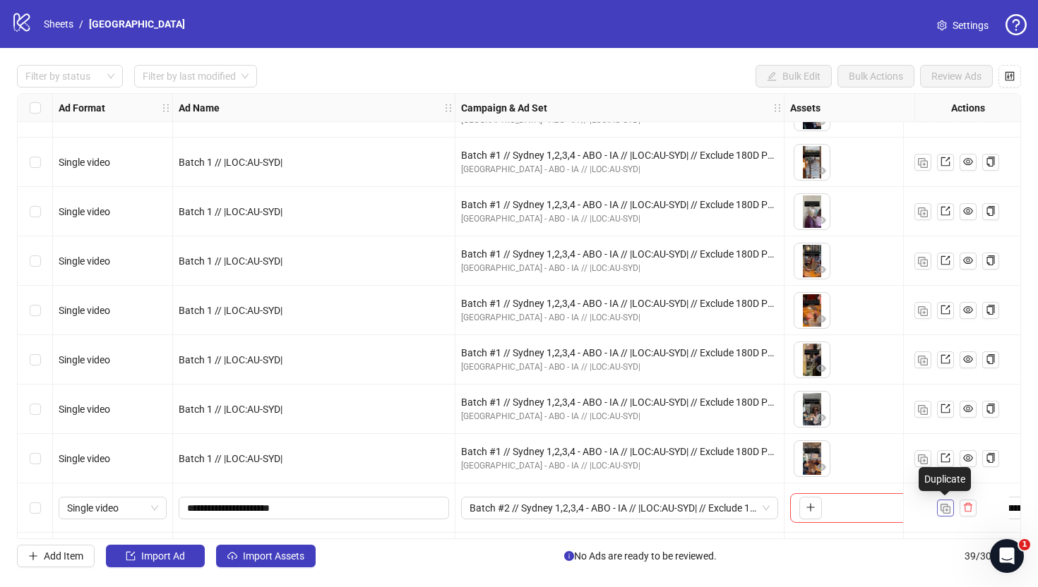
click at [943, 505] on img "button" at bounding box center [945, 509] width 10 height 10
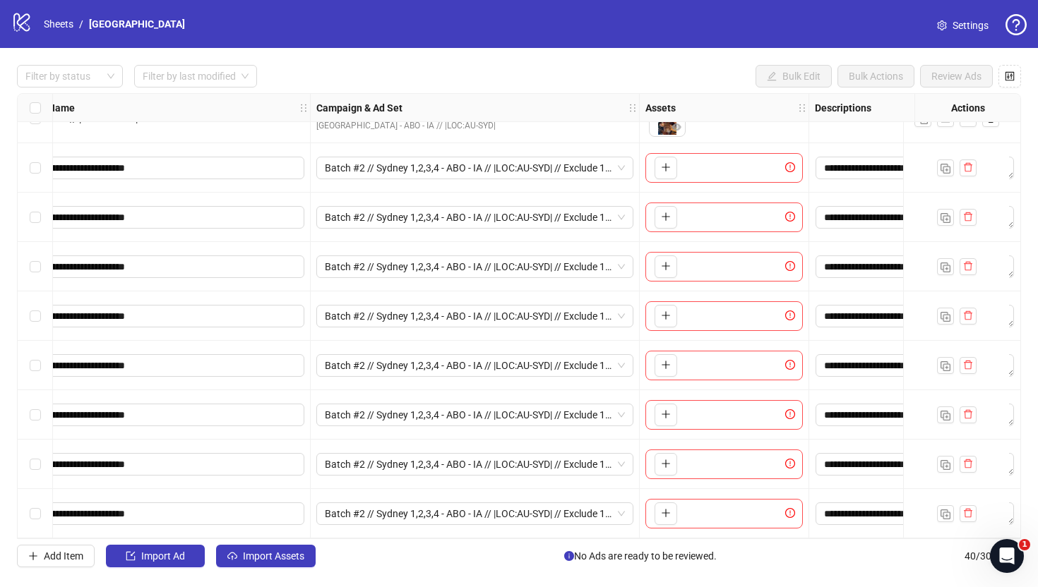
scroll to position [1566, 149]
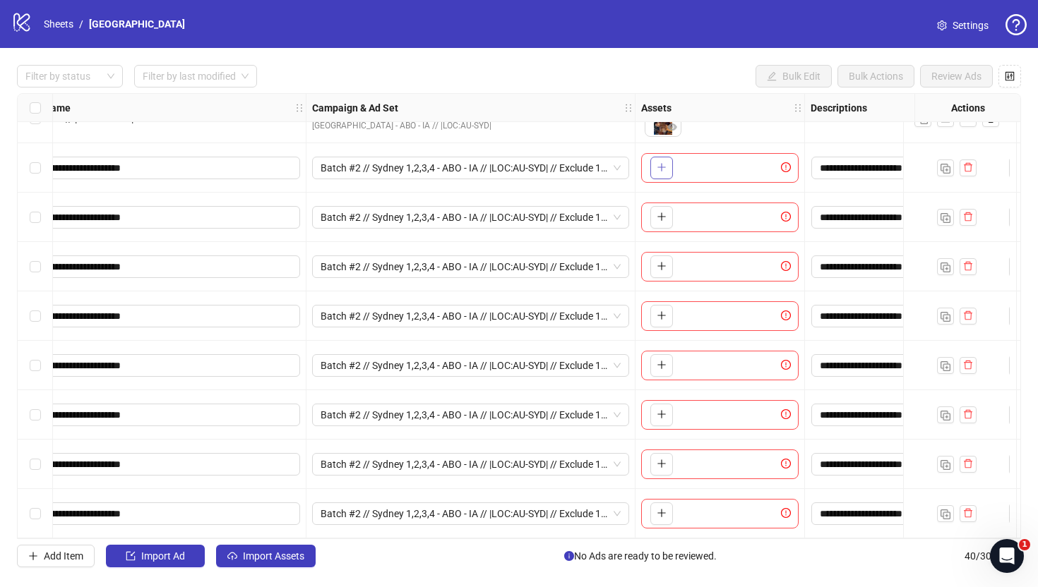
click at [658, 162] on icon "plus" at bounding box center [661, 167] width 10 height 10
click at [659, 212] on icon "plus" at bounding box center [661, 217] width 10 height 10
click at [663, 264] on icon "plus" at bounding box center [661, 266] width 10 height 10
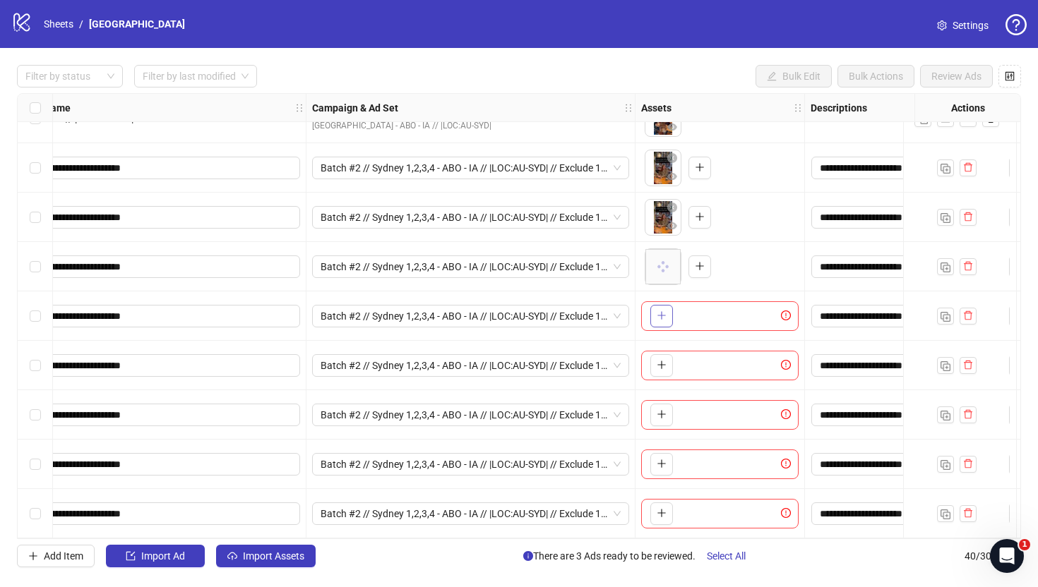
click at [659, 313] on icon "plus" at bounding box center [661, 316] width 10 height 10
click at [665, 359] on span "button" at bounding box center [661, 364] width 10 height 11
click at [659, 415] on button "button" at bounding box center [661, 415] width 23 height 23
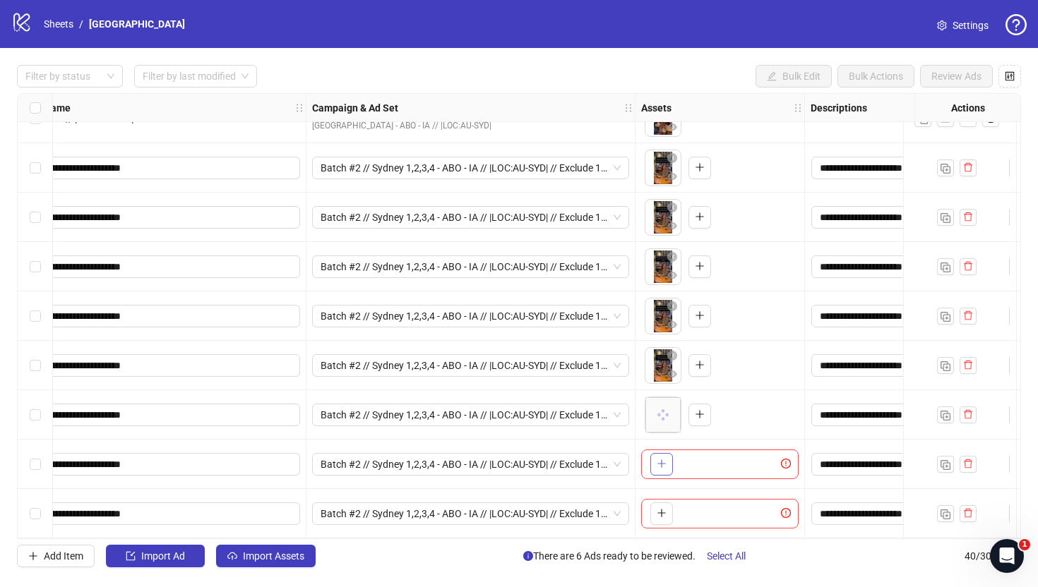
click at [662, 459] on icon "plus" at bounding box center [661, 464] width 10 height 10
click at [664, 508] on icon "plus" at bounding box center [661, 513] width 10 height 10
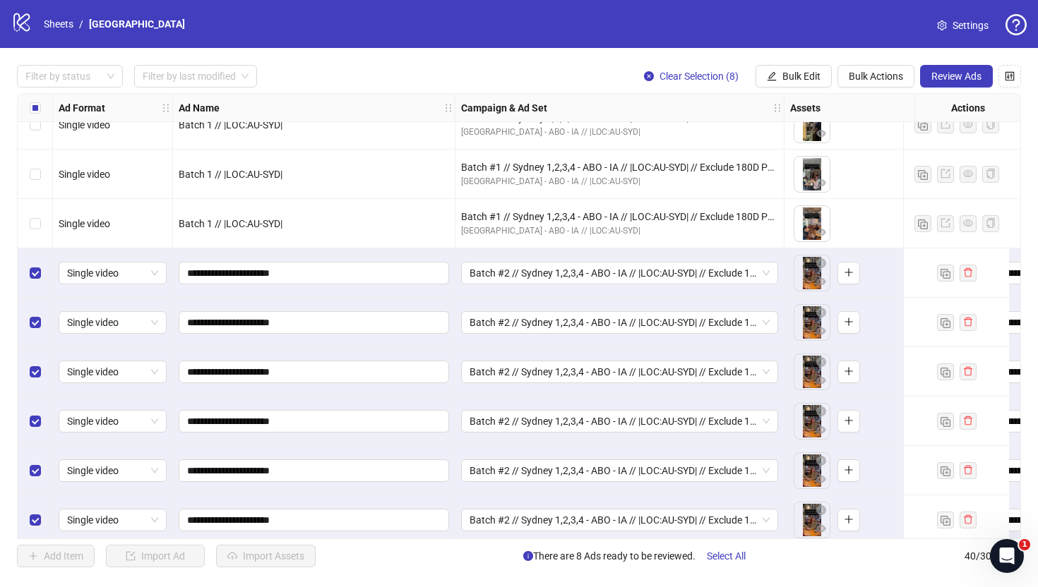
scroll to position [1454, 0]
click at [945, 86] on button "Review Ads" at bounding box center [956, 76] width 73 height 23
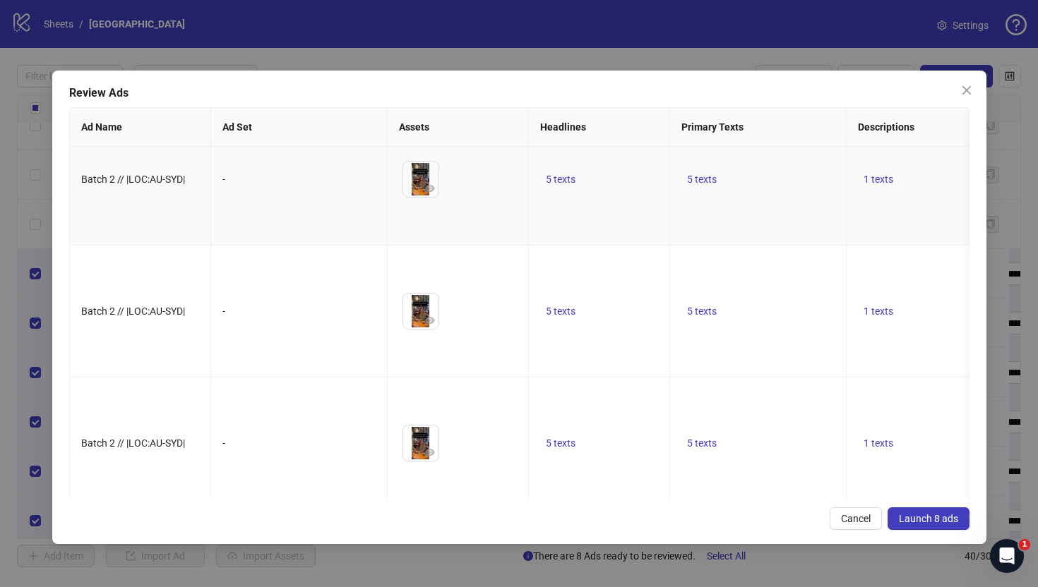
scroll to position [0, 0]
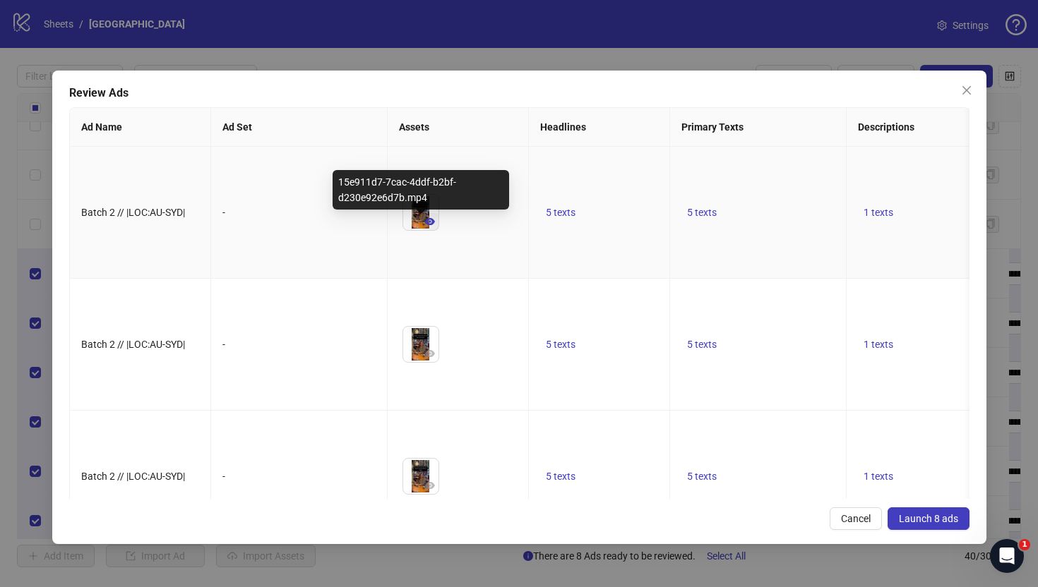
click at [435, 230] on button "button" at bounding box center [429, 221] width 17 height 17
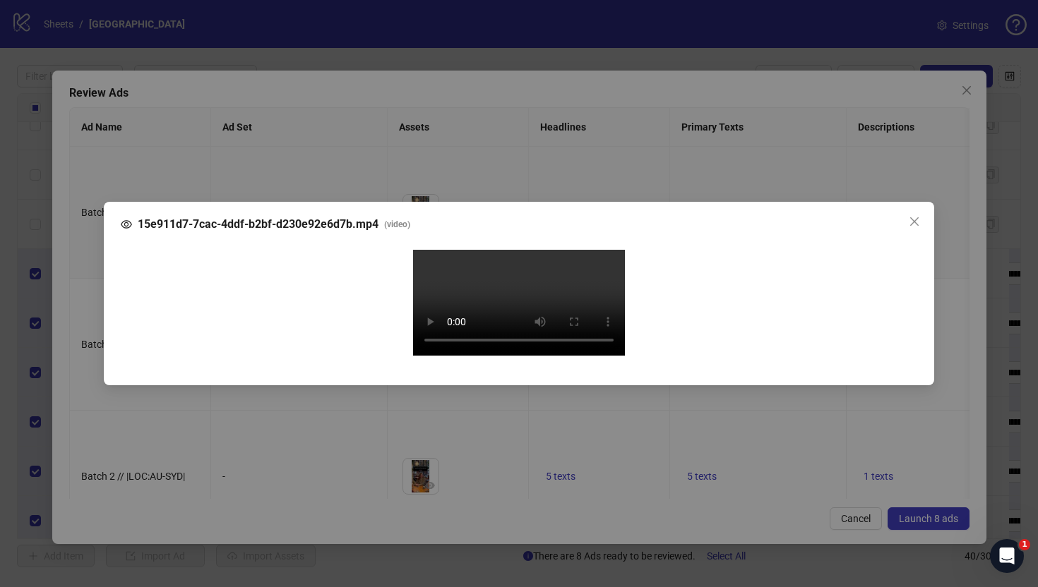
click at [78, 307] on div "15e911d7-7cac-4ddf-b2bf-d230e92e6d7b.mp4 ( video ) Your browser does not suppor…" at bounding box center [519, 293] width 1038 height 587
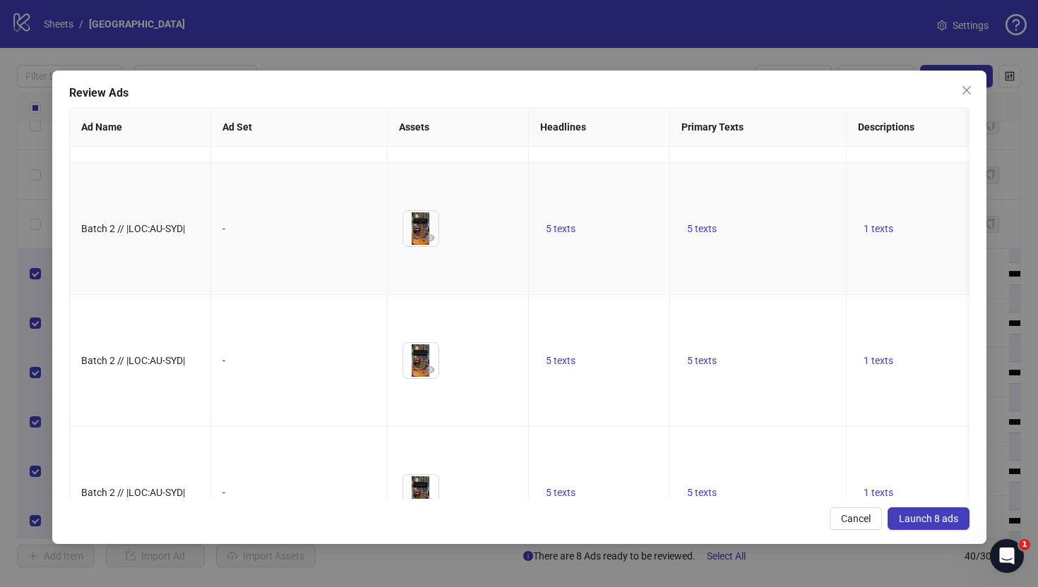
scroll to position [251, 0]
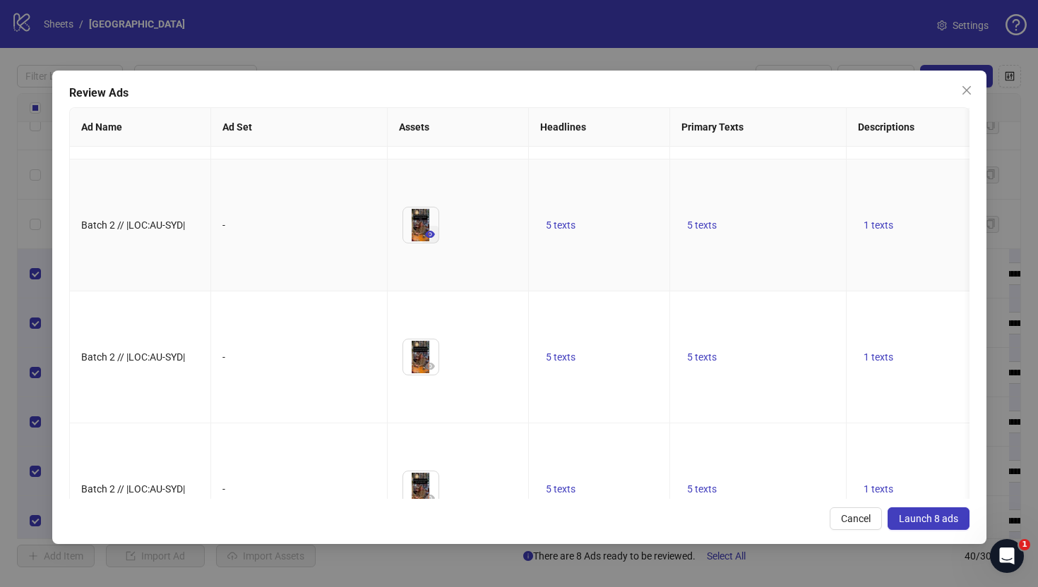
click at [432, 239] on icon "eye" at bounding box center [430, 234] width 10 height 10
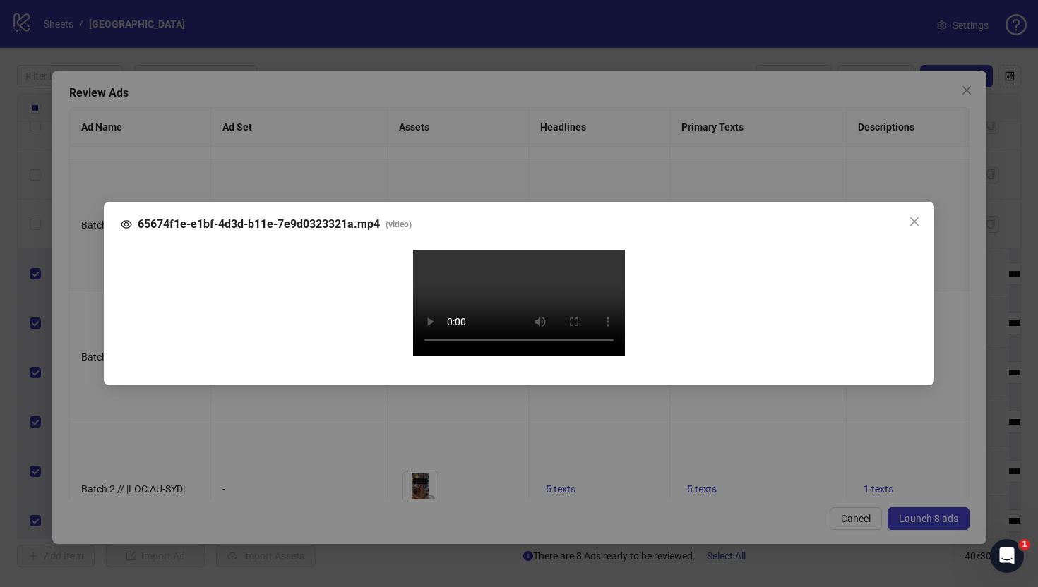
click at [88, 327] on div "65674f1e-e1bf-4d3d-b11e-7e9d0323321a.mp4 ( video ) Your browser does not suppor…" at bounding box center [519, 293] width 1038 height 587
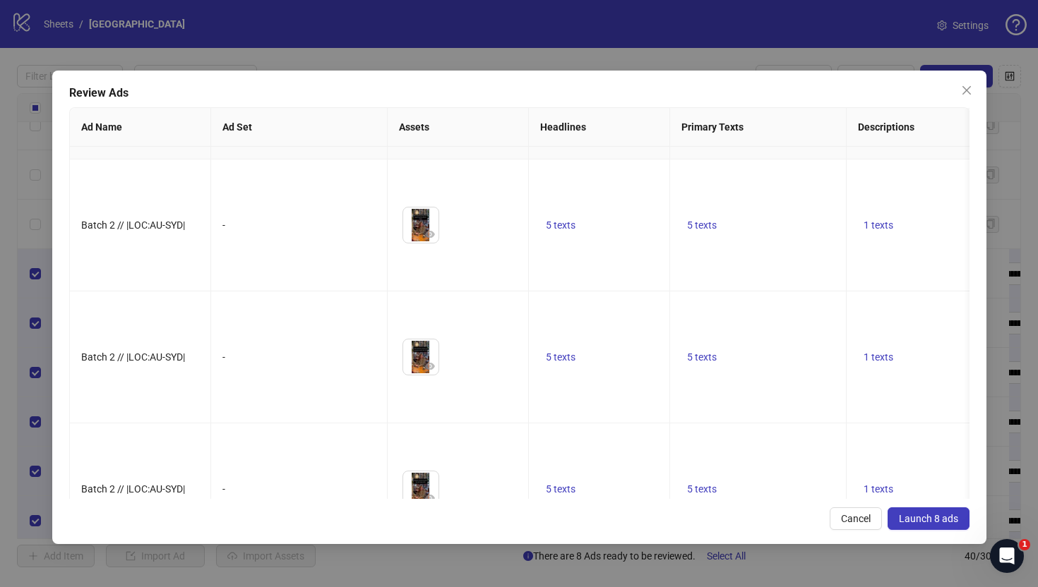
click at [428, 107] on icon "eye" at bounding box center [430, 102] width 10 height 10
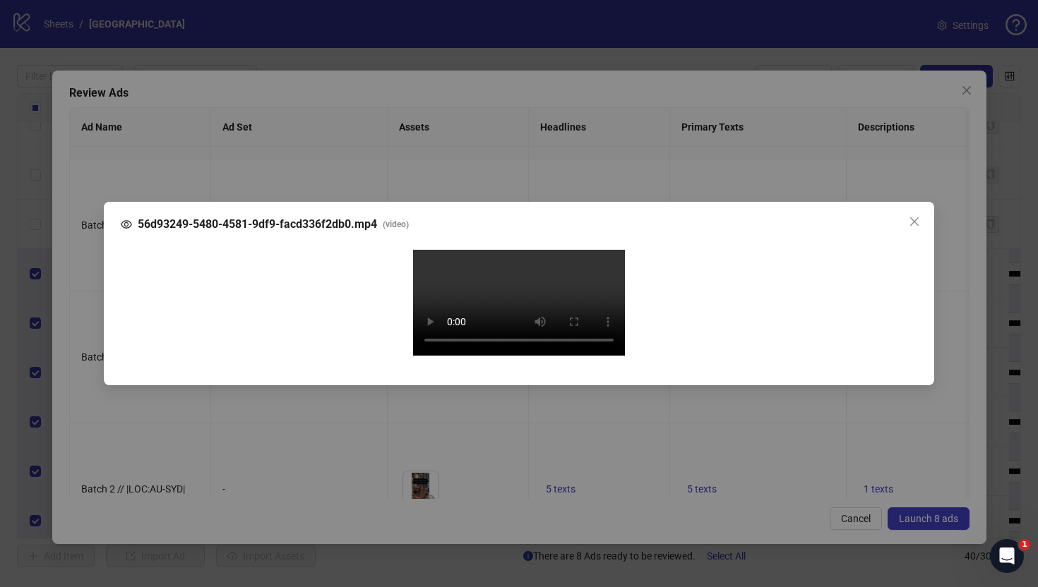
click at [71, 270] on div "56d93249-5480-4581-9df9-facd336f2db0.mp4 ( video ) Your browser does not suppor…" at bounding box center [519, 293] width 1038 height 587
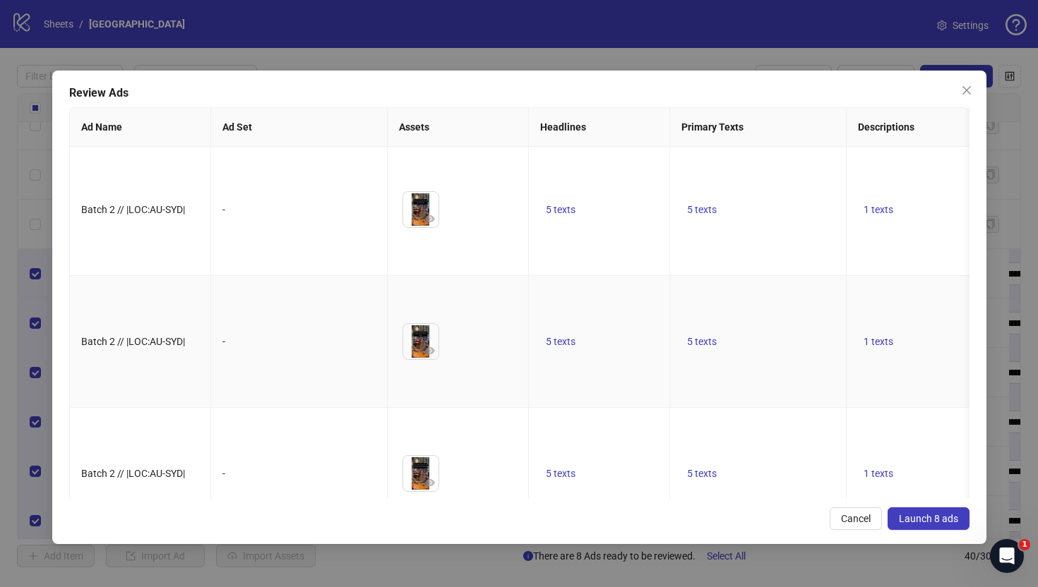
scroll to position [0, 0]
click at [432, 227] on icon "eye" at bounding box center [430, 222] width 10 height 10
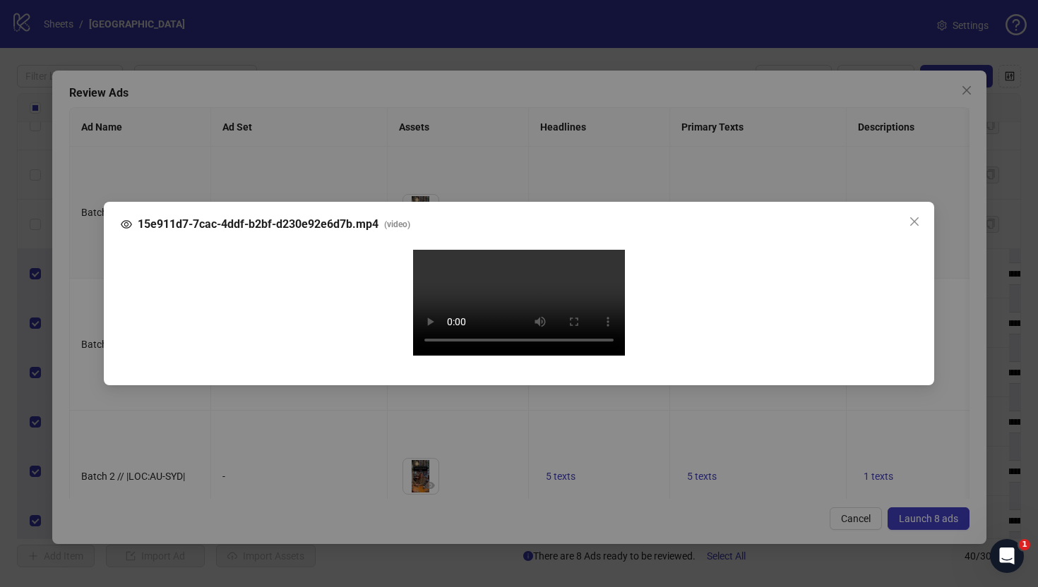
click at [80, 304] on div "15e911d7-7cac-4ddf-b2bf-d230e92e6d7b.mp4 ( video ) Your browser does not suppor…" at bounding box center [519, 293] width 1038 height 587
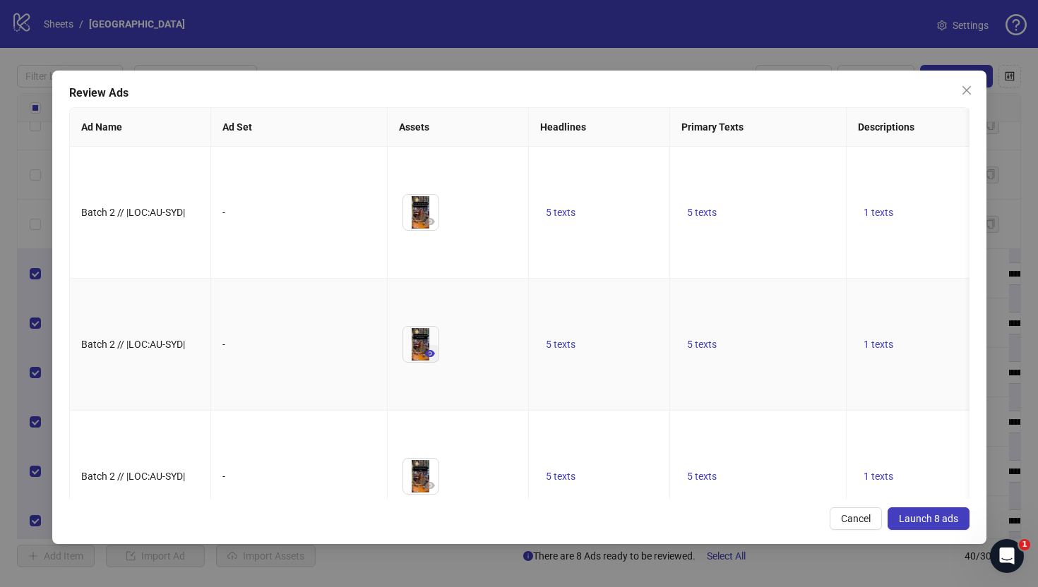
click at [424, 362] on button "button" at bounding box center [429, 353] width 17 height 17
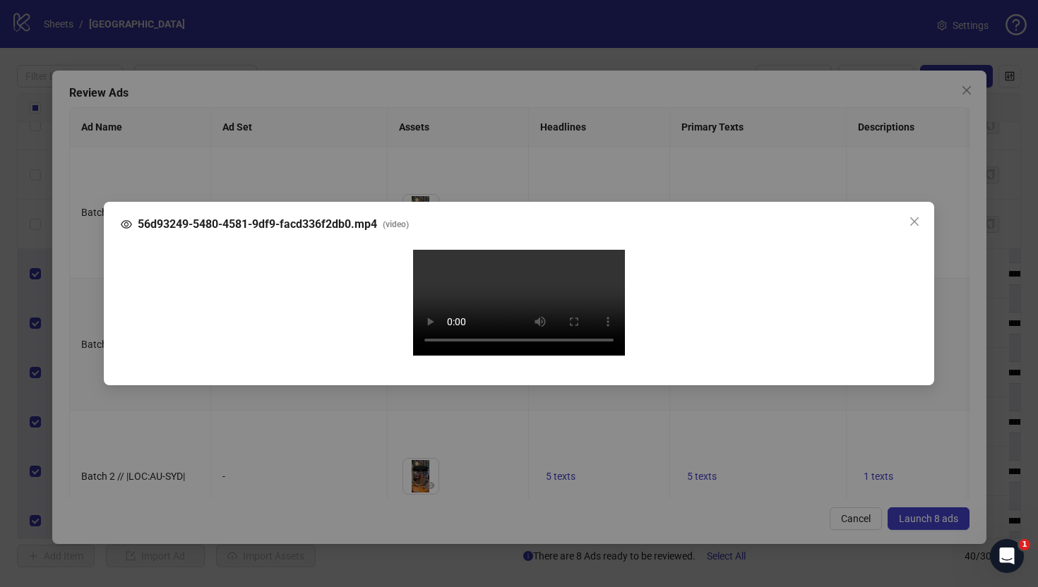
click at [77, 332] on div "56d93249-5480-4581-9df9-facd336f2db0.mp4 ( video ) Your browser does not suppor…" at bounding box center [519, 293] width 1038 height 587
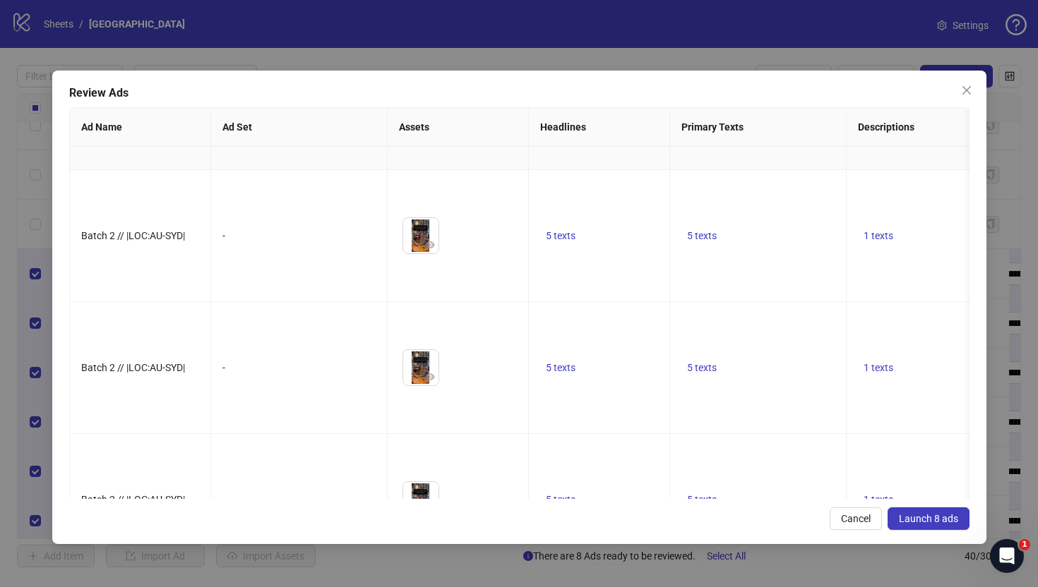
scroll to position [516, 0]
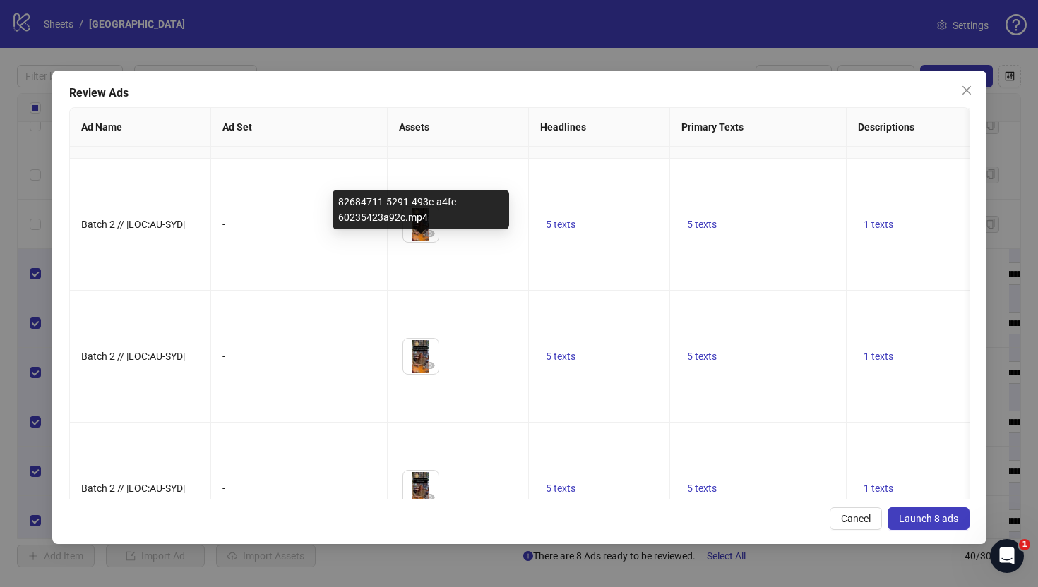
click at [423, 110] on button "button" at bounding box center [429, 101] width 17 height 17
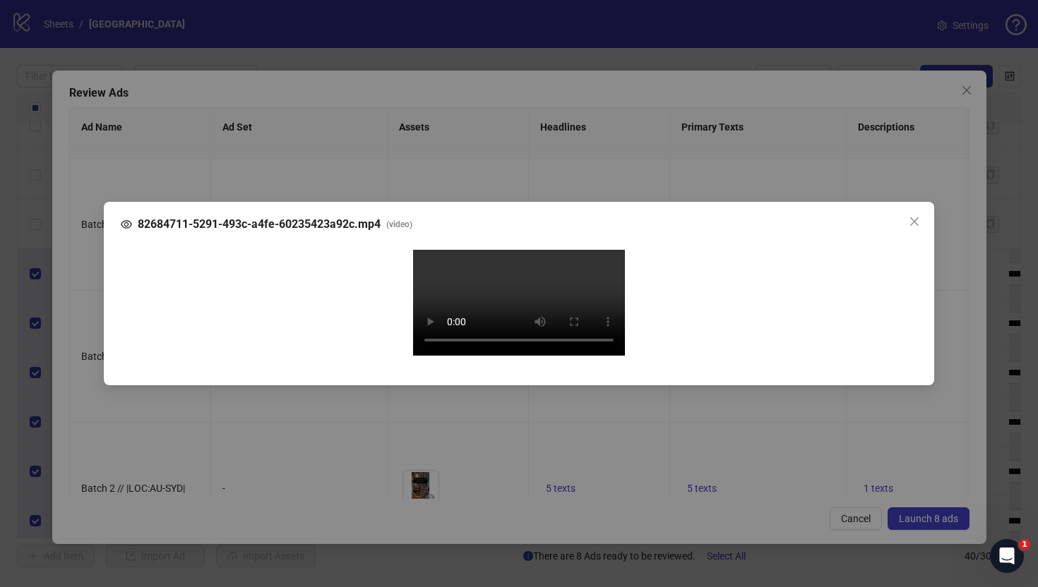
click at [77, 342] on div "82684711-5291-493c-a4fe-60235423a92c.mp4 ( video ) Your browser does not suppor…" at bounding box center [519, 293] width 1038 height 587
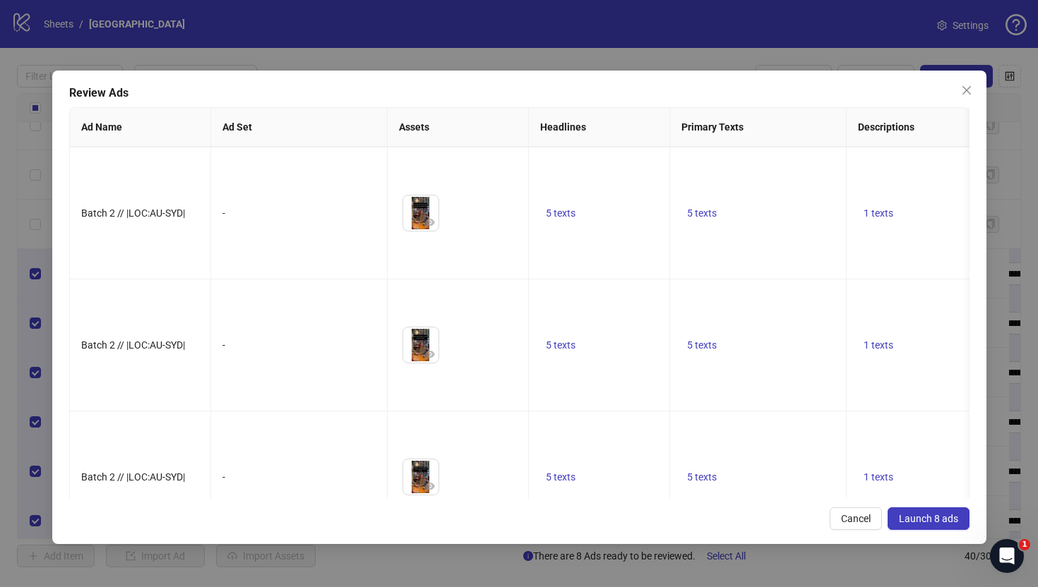
scroll to position [661, 0]
click at [426, 94] on icon "eye" at bounding box center [430, 89] width 10 height 10
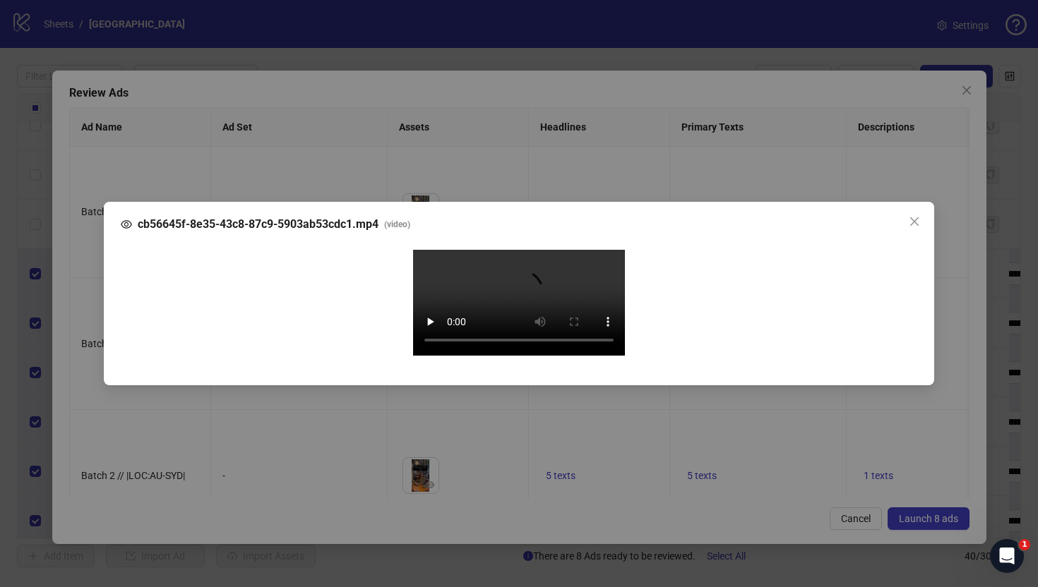
click at [84, 316] on div "cb56645f-8e35-43c8-87c9-5903ab53cdc1.mp4 ( video ) Your browser does not suppor…" at bounding box center [519, 293] width 1038 height 587
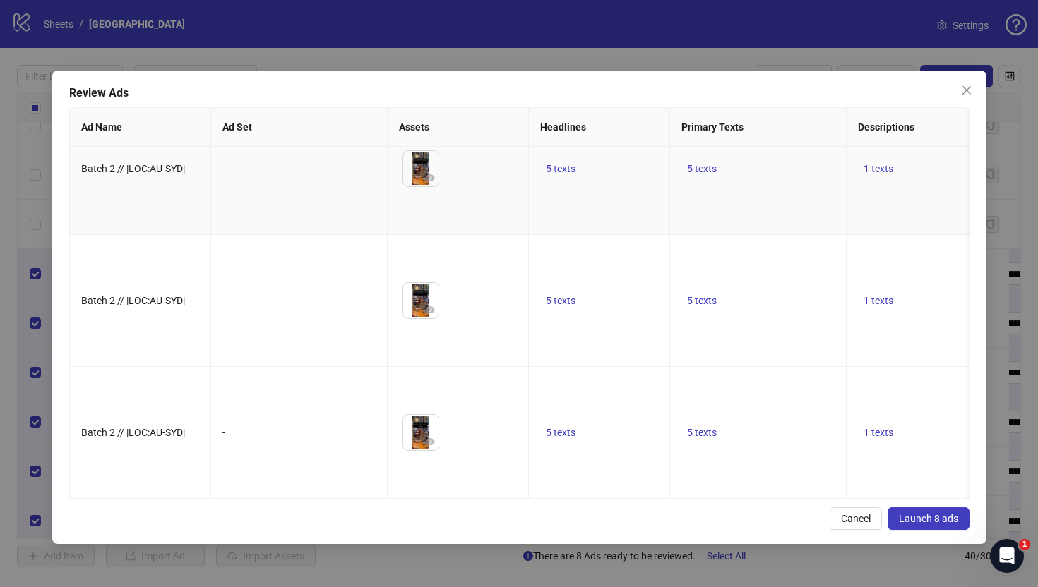
scroll to position [840, 0]
click at [428, 181] on icon "eye" at bounding box center [430, 177] width 10 height 7
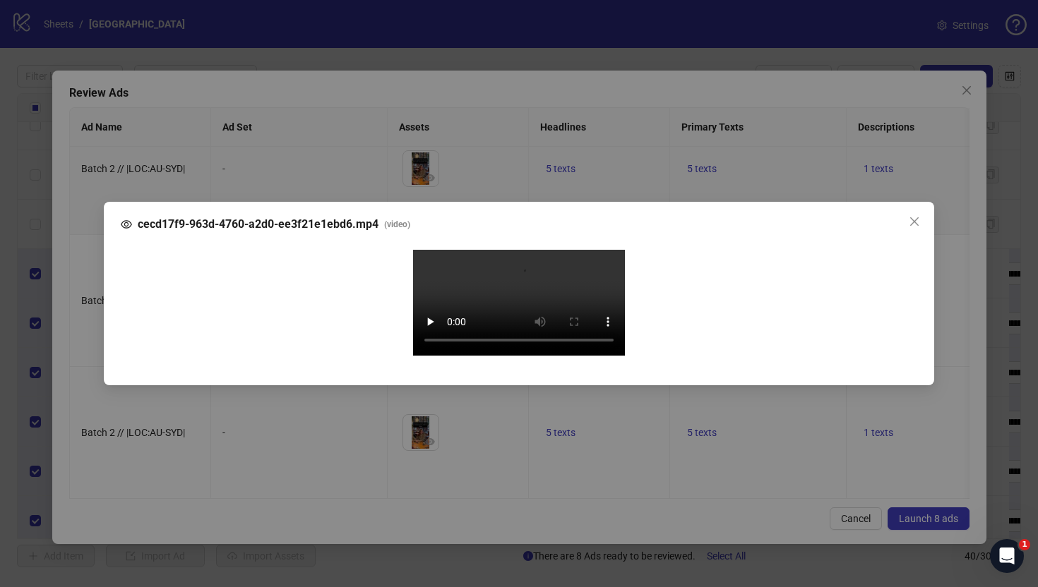
click at [85, 320] on div "cecd17f9-963d-4760-a2d0-ee3f21e1ebd6.mp4 ( video ) Your browser does not suppor…" at bounding box center [519, 293] width 1038 height 587
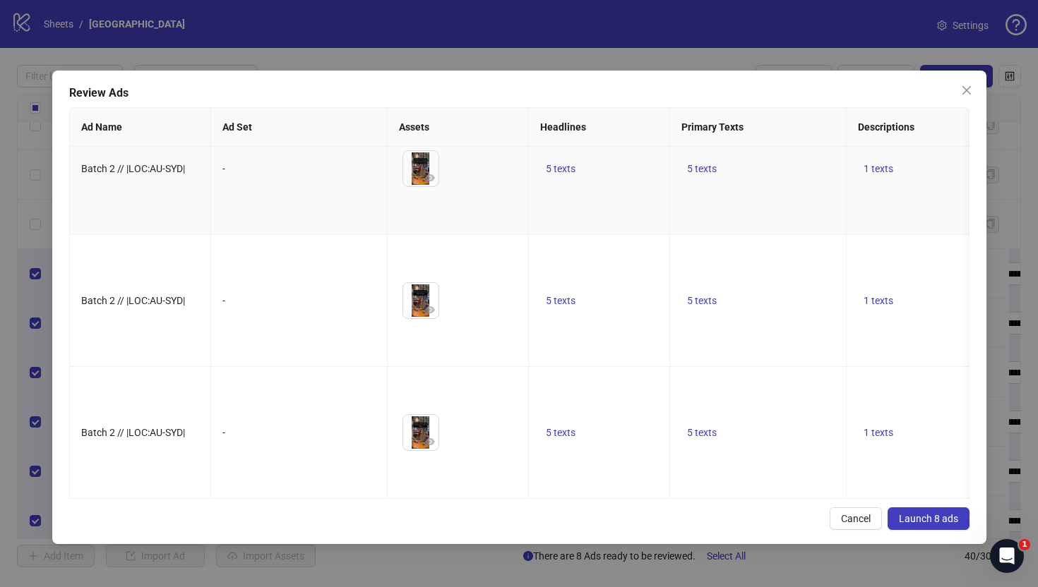
scroll to position [1026, 0]
click at [428, 306] on icon "eye" at bounding box center [430, 309] width 10 height 7
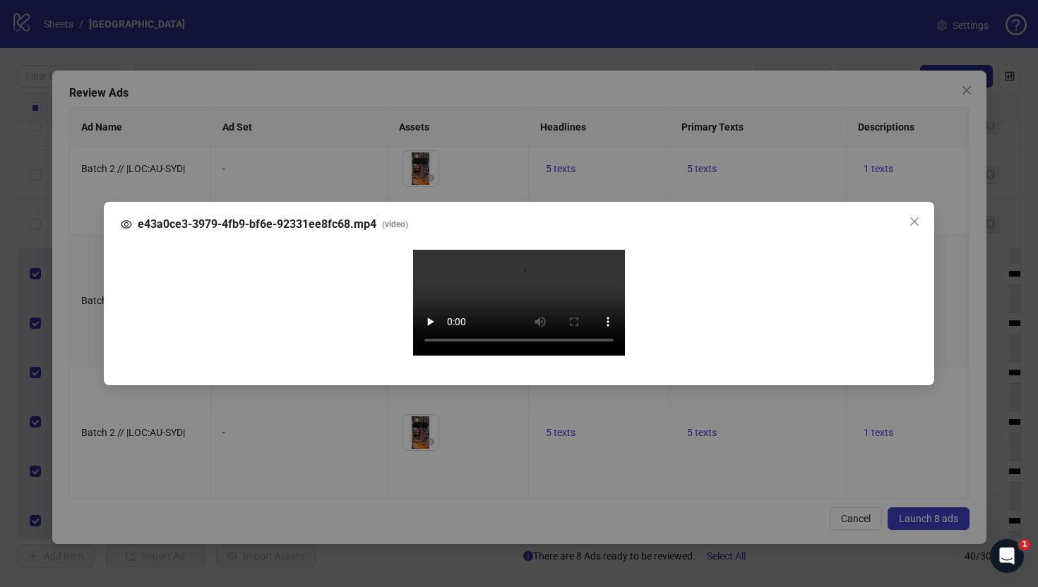
click at [83, 331] on div "e43a0ce3-3979-4fb9-bf6e-92331ee8fc68.mp4 ( video ) Your browser does not suppor…" at bounding box center [519, 293] width 1038 height 587
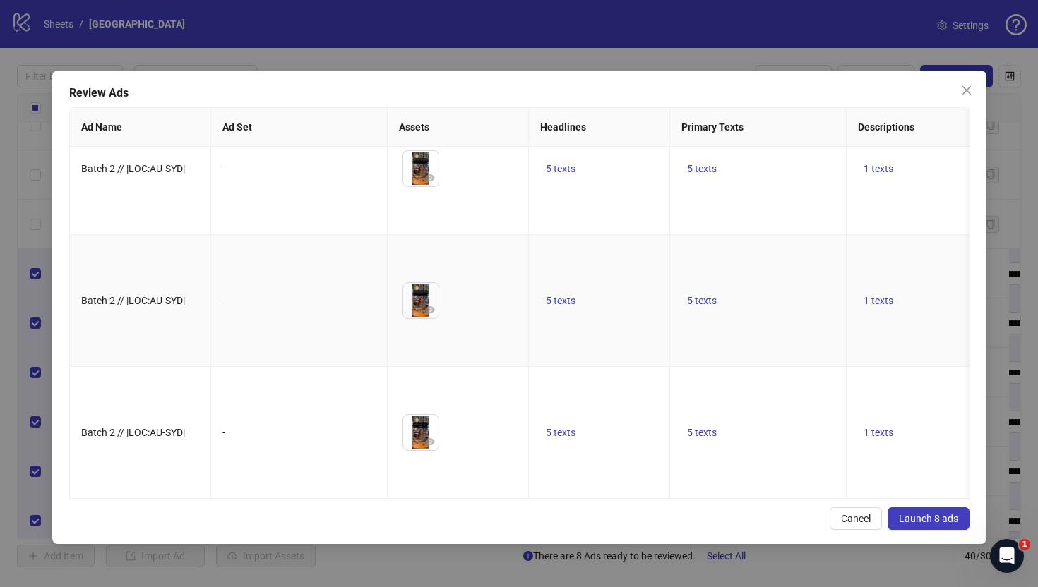
scroll to position [1076, 0]
click at [425, 436] on span "button" at bounding box center [430, 441] width 10 height 11
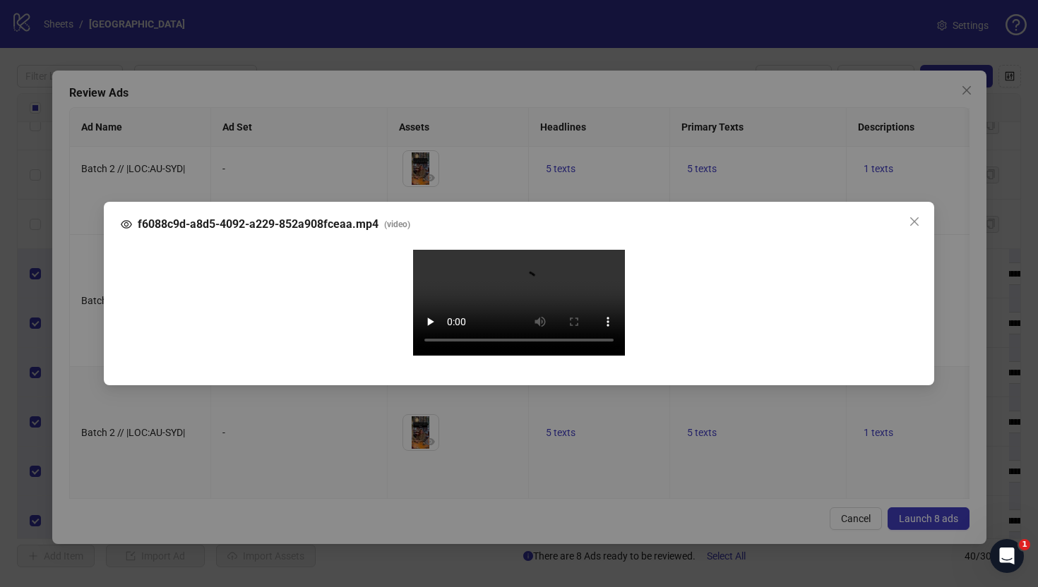
click at [89, 335] on div "f6088c9d-a8d5-4092-a229-852a908fceaa.mp4 ( video ) Your browser does not suppor…" at bounding box center [519, 293] width 1038 height 587
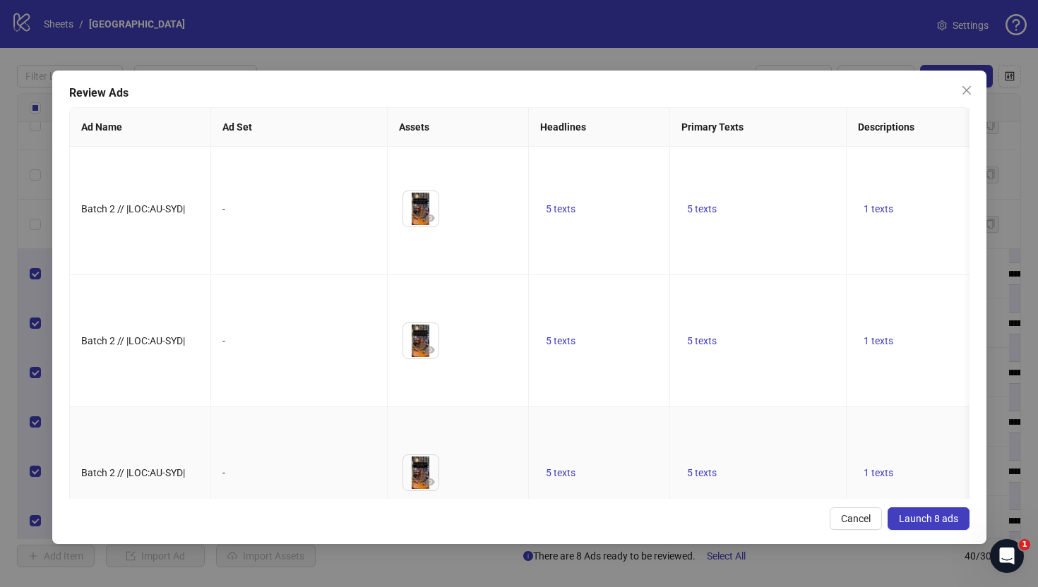
scroll to position [0, 0]
click at [555, 218] on span "5 texts" at bounding box center [561, 212] width 30 height 11
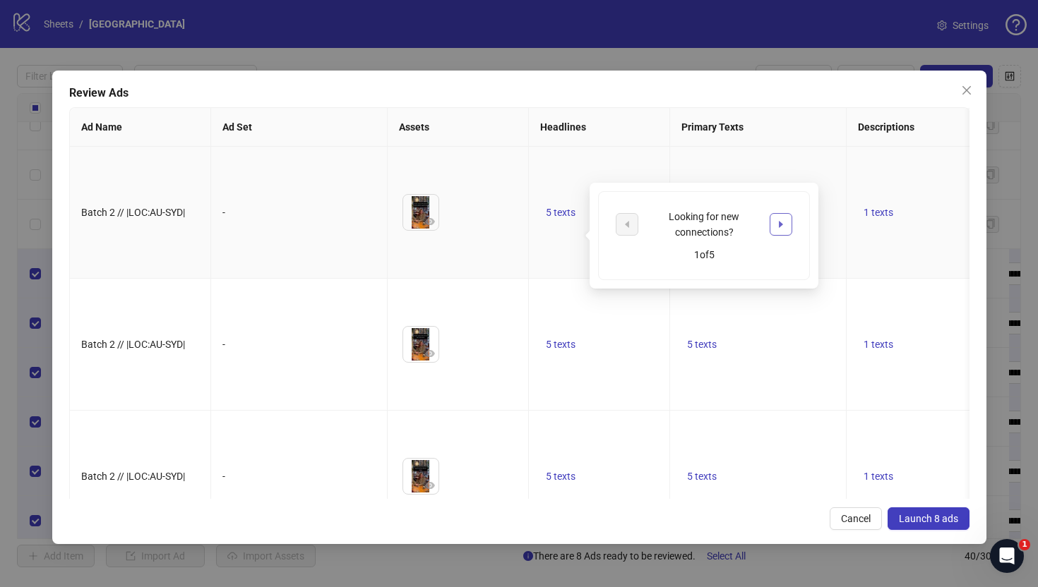
click at [777, 229] on span "button" at bounding box center [781, 224] width 10 height 11
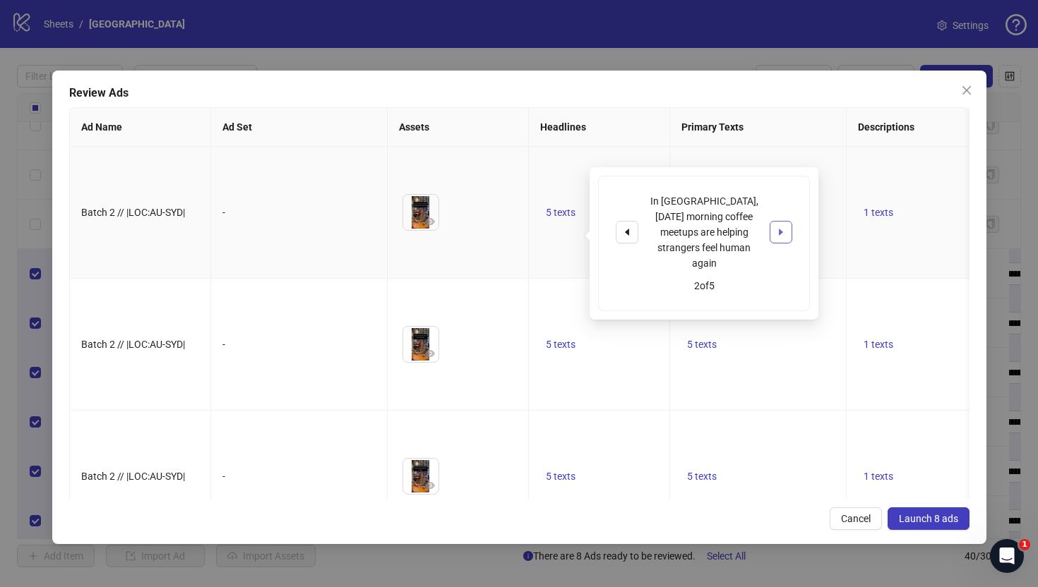
click at [777, 229] on span "button" at bounding box center [781, 232] width 10 height 11
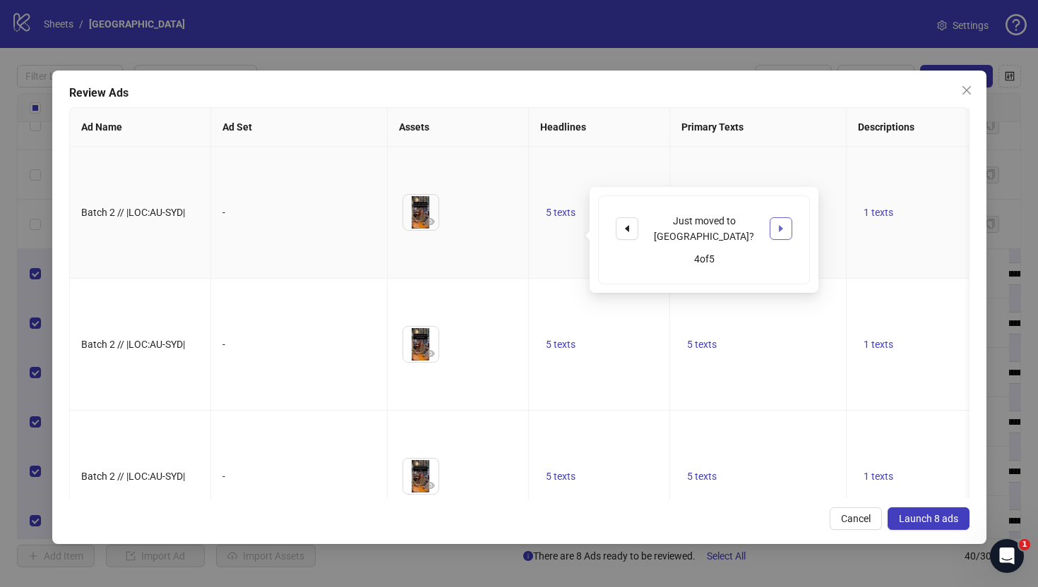
click at [777, 229] on span "button" at bounding box center [781, 228] width 10 height 11
click at [842, 206] on td "5 texts" at bounding box center [758, 213] width 176 height 132
click at [697, 218] on span "5 texts" at bounding box center [702, 212] width 30 height 11
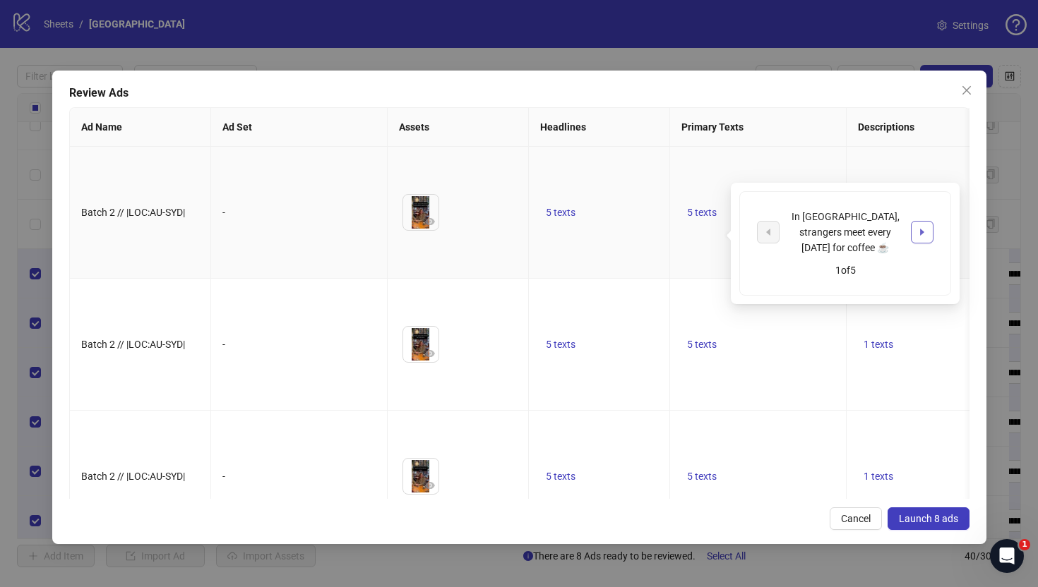
click at [932, 223] on button "button" at bounding box center [922, 232] width 23 height 23
click at [747, 396] on td "5 texts" at bounding box center [758, 345] width 176 height 132
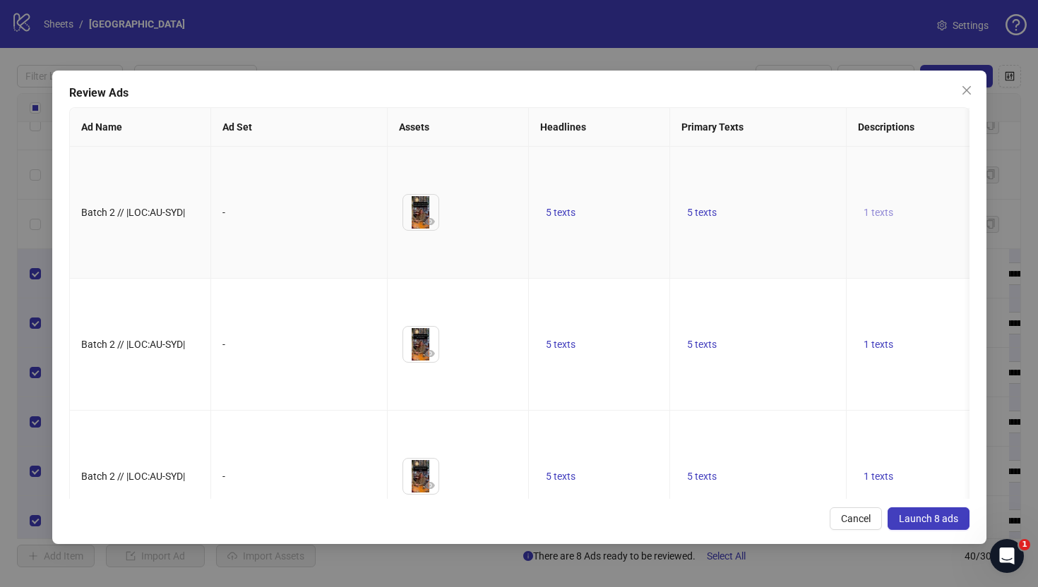
click at [882, 221] on button "1 texts" at bounding box center [878, 212] width 41 height 17
click at [757, 336] on td "5 texts" at bounding box center [758, 345] width 176 height 132
click at [951, 512] on button "Launch 8 ads" at bounding box center [928, 519] width 82 height 23
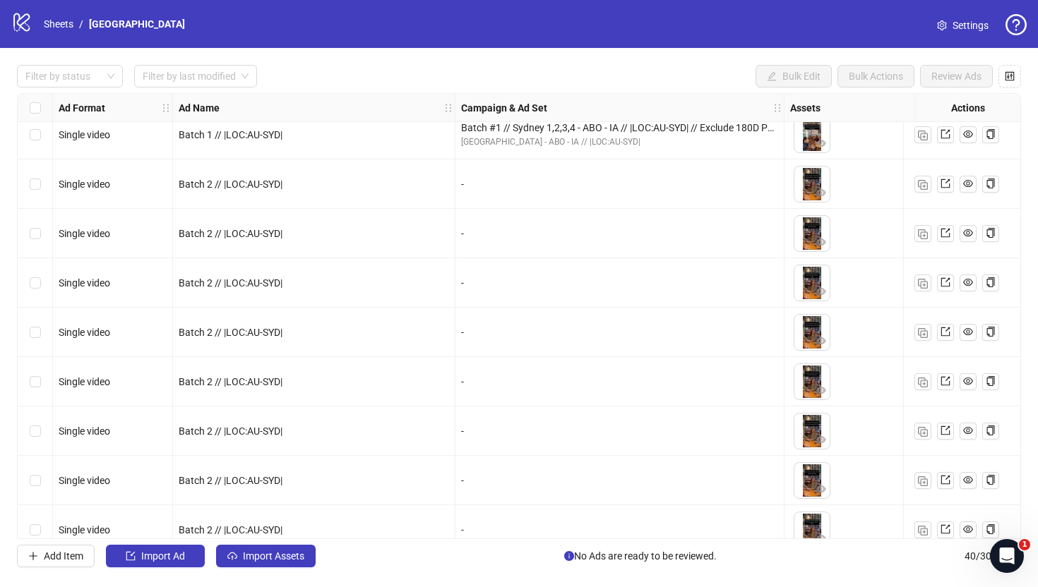
scroll to position [1566, 0]
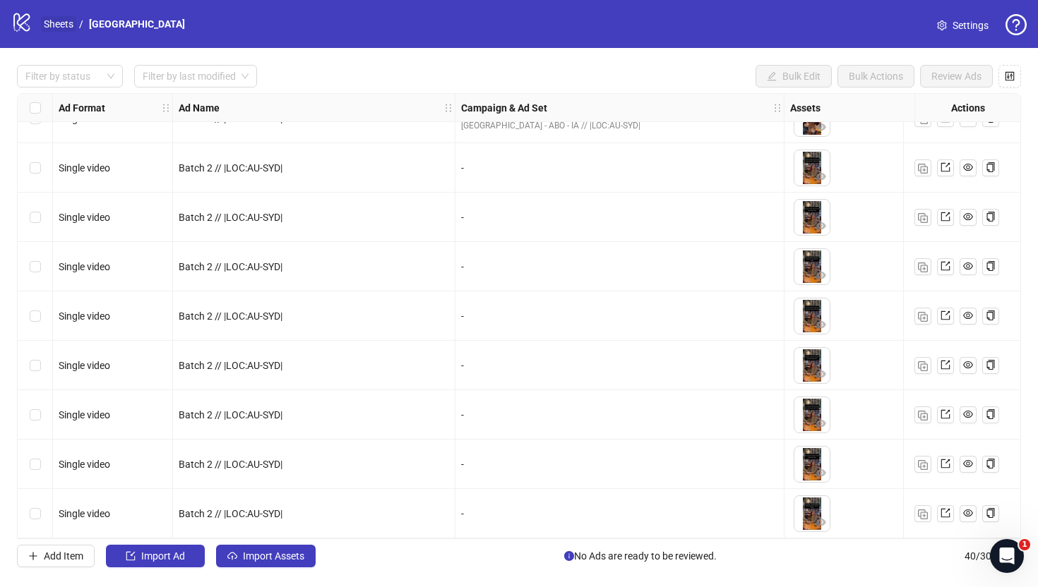
click at [59, 27] on link "Sheets" at bounding box center [58, 24] width 35 height 16
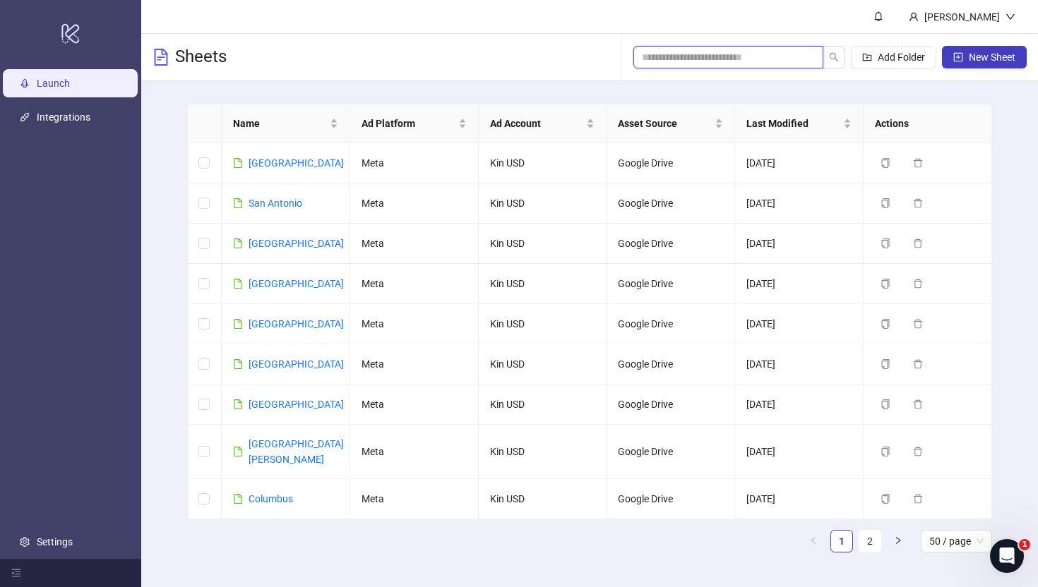
click at [730, 59] on input "search" at bounding box center [723, 57] width 162 height 16
type input "*"
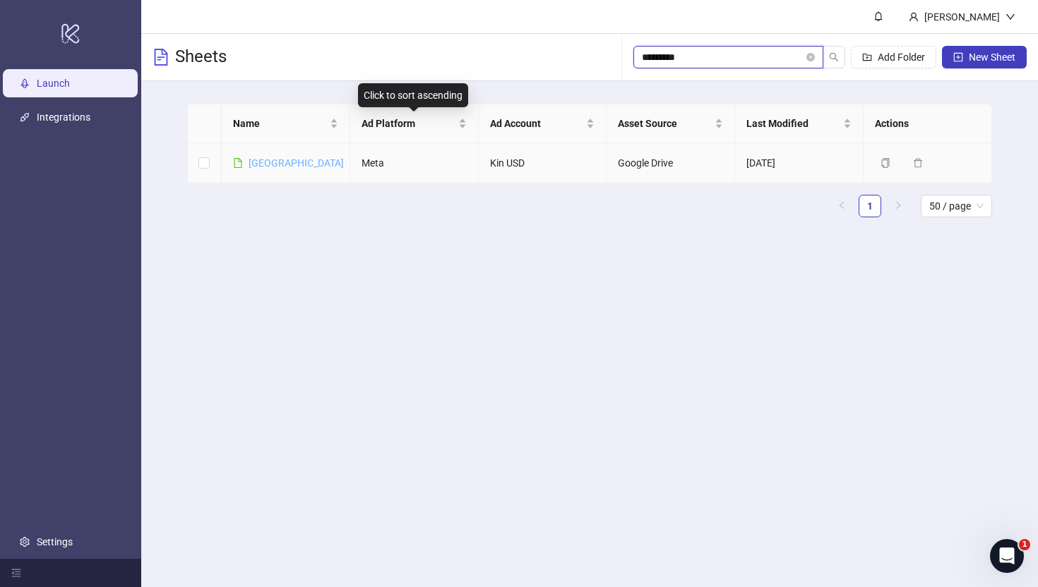
type input "*********"
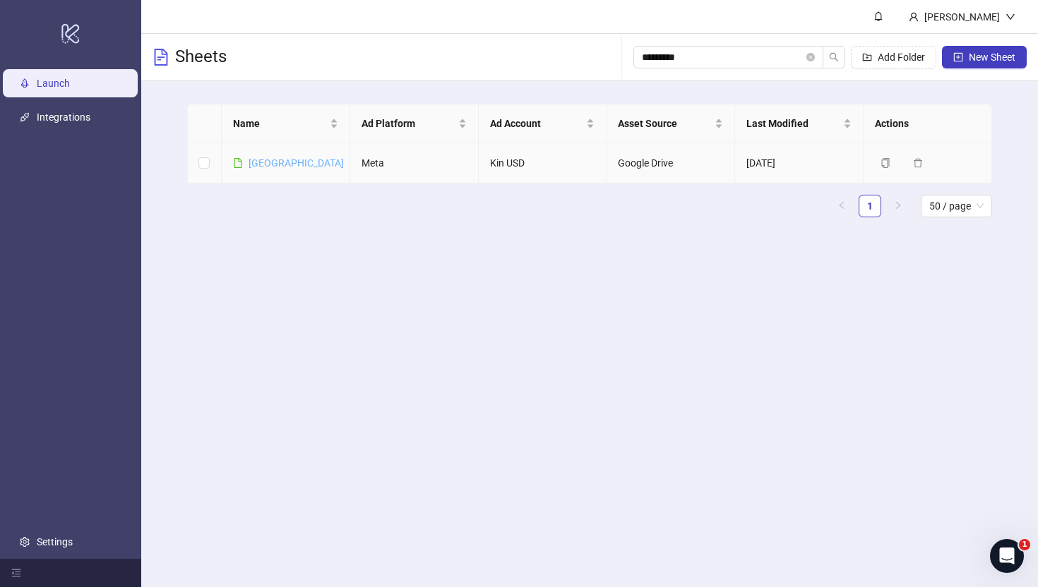
click at [265, 160] on link "[GEOGRAPHIC_DATA]" at bounding box center [295, 162] width 95 height 11
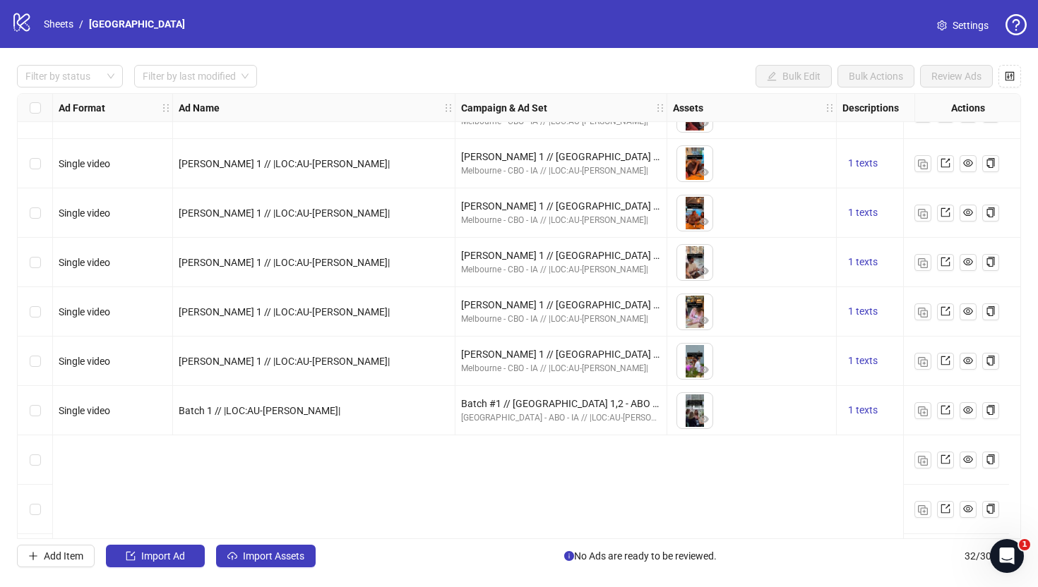
scroll to position [1170, 0]
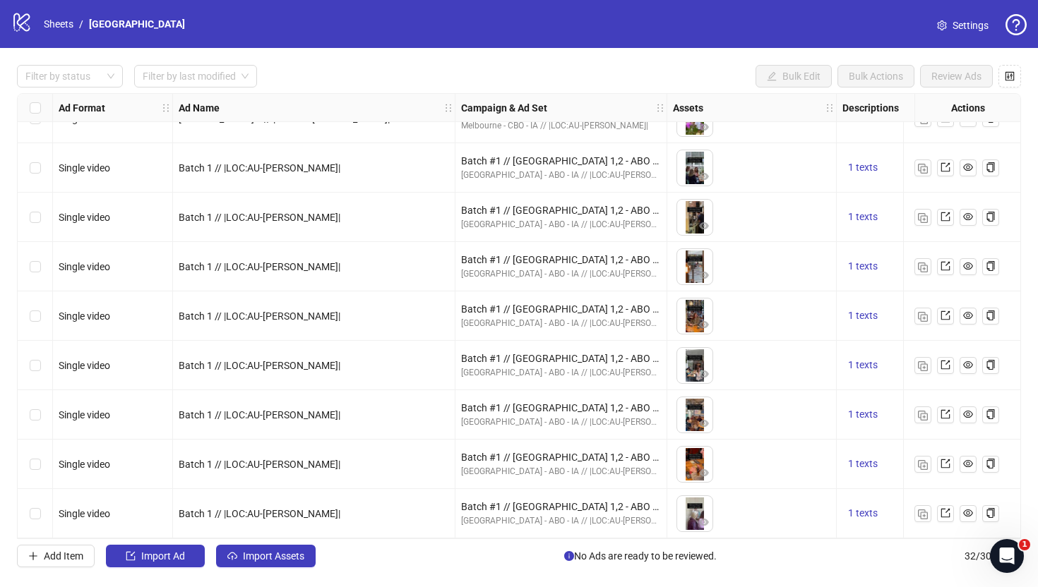
click at [28, 505] on div "Select row 32" at bounding box center [35, 513] width 35 height 49
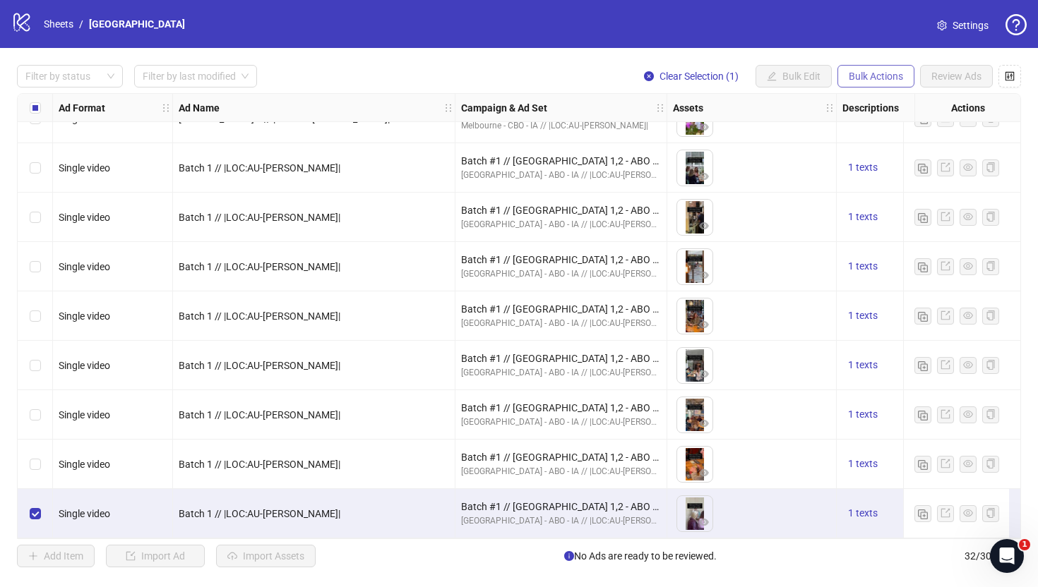
click at [880, 82] on button "Bulk Actions" at bounding box center [875, 76] width 77 height 23
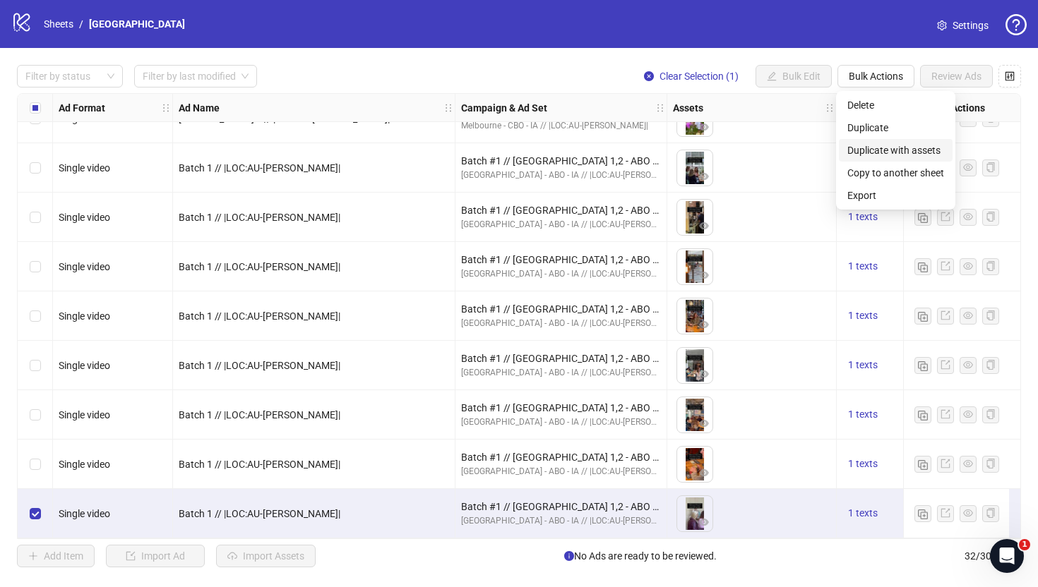
click at [881, 155] on span "Duplicate with assets" at bounding box center [895, 151] width 97 height 16
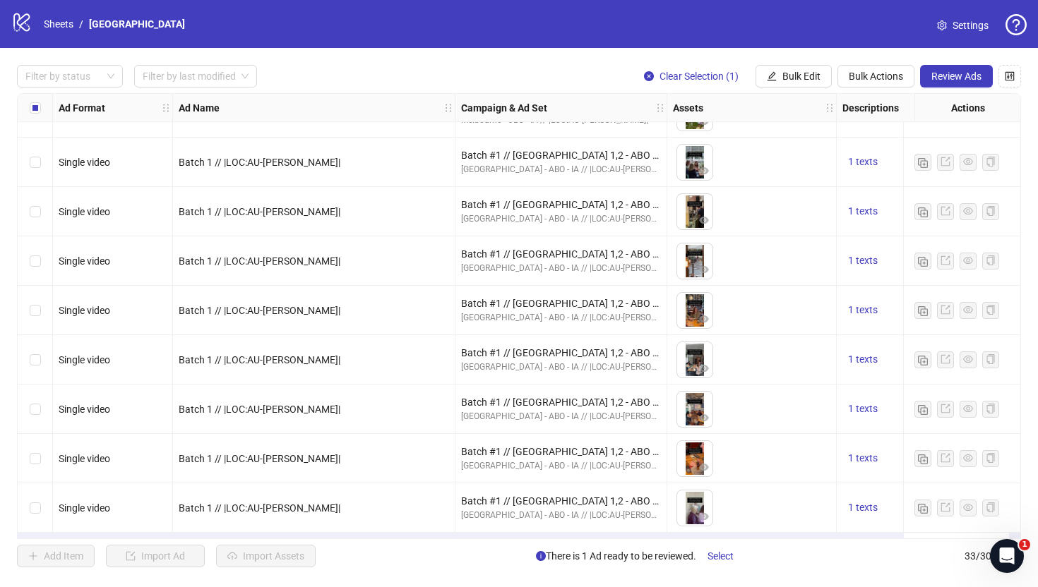
scroll to position [1220, 0]
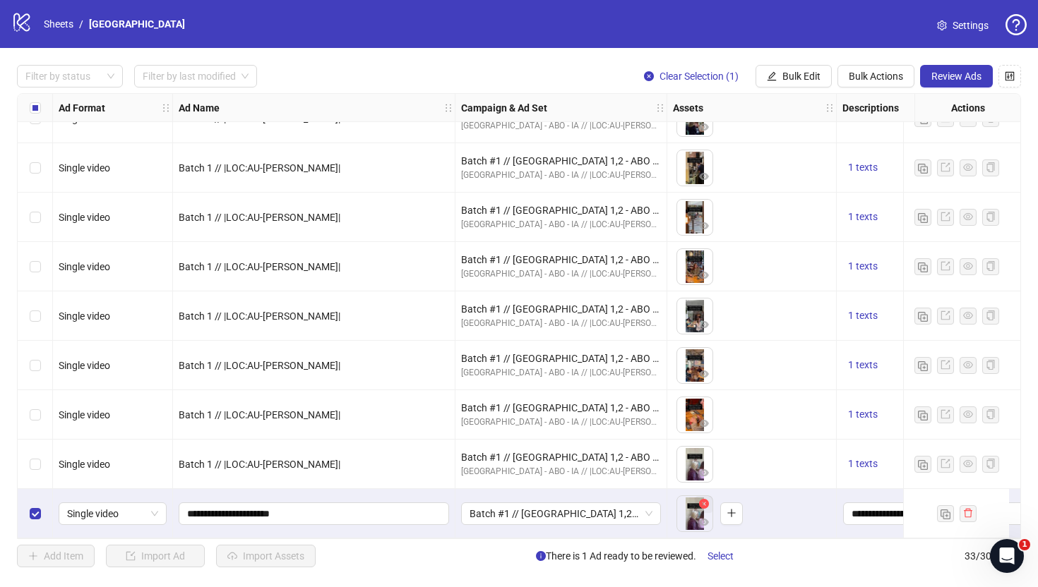
click at [705, 502] on icon "close-circle" at bounding box center [704, 504] width 10 height 10
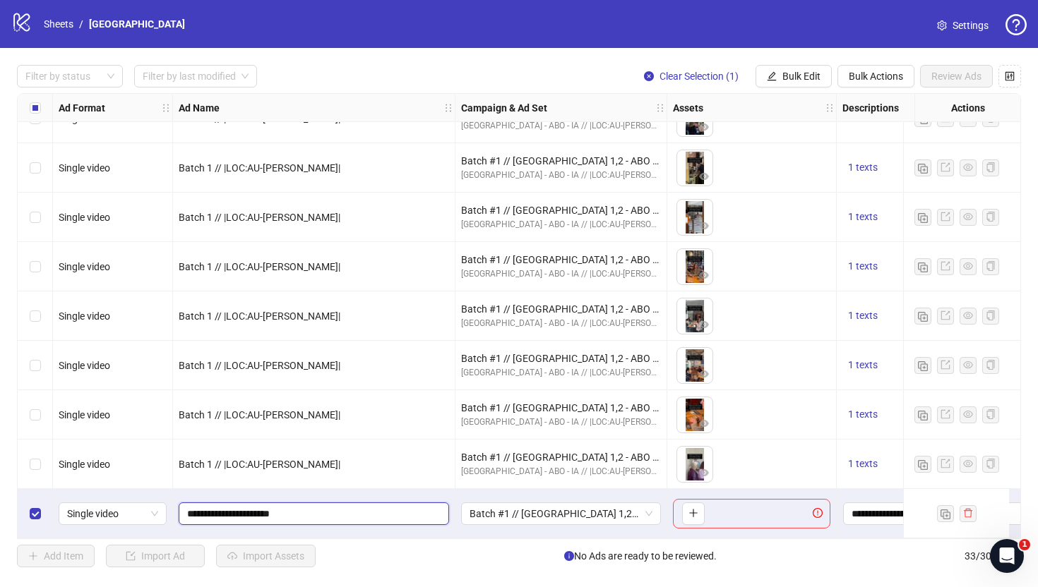
click at [219, 510] on input "**********" at bounding box center [312, 514] width 251 height 16
type input "**********"
click at [530, 513] on span "Batch #1 // Melbourne 1,2 - ABO - IA // |LOC:AU-MEL| // Exclude 180D PUR" at bounding box center [560, 513] width 183 height 21
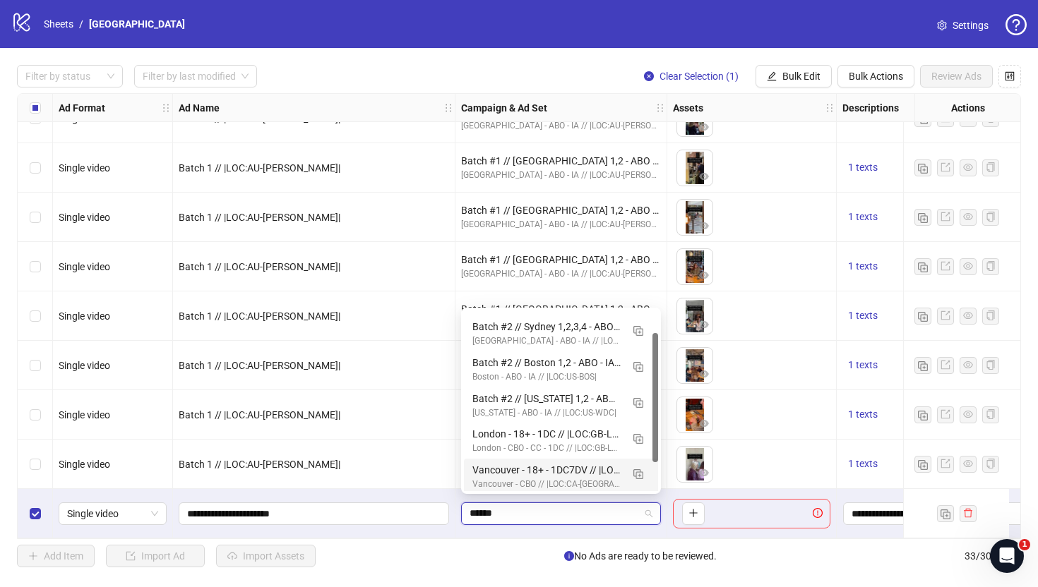
scroll to position [820, 0]
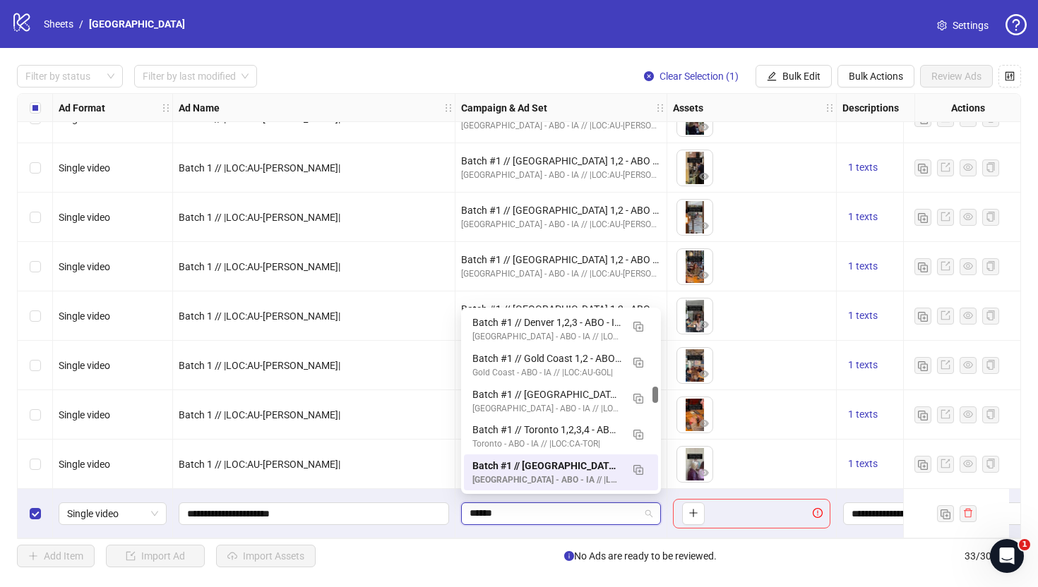
type input "*****"
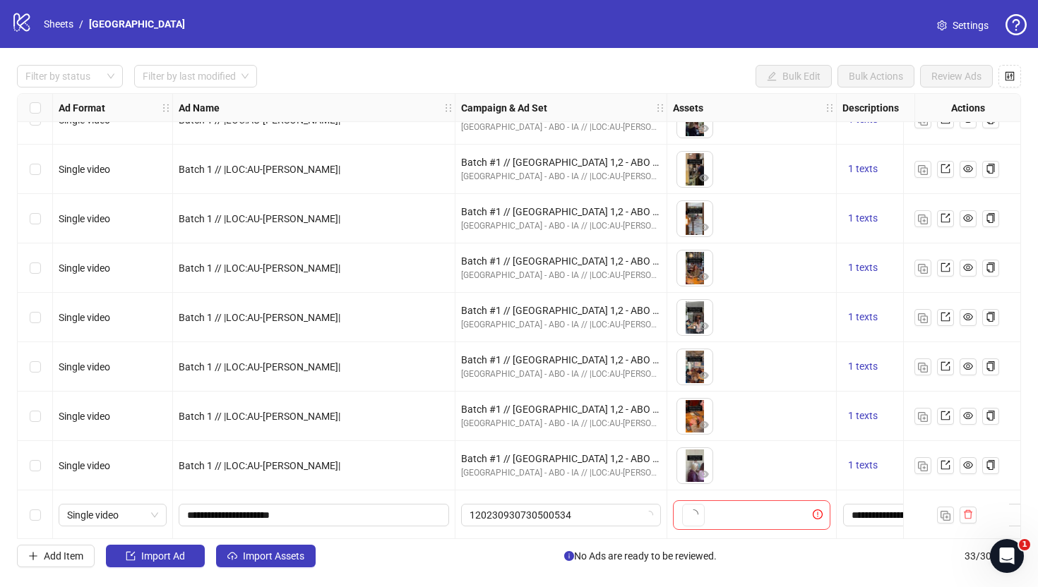
scroll to position [1220, 0]
click at [544, 505] on span "Batch #1 // [GEOGRAPHIC_DATA] 1,2 - ABO - IA // |LOC:AU-[PERSON_NAME]| // Exclu…" at bounding box center [560, 513] width 183 height 21
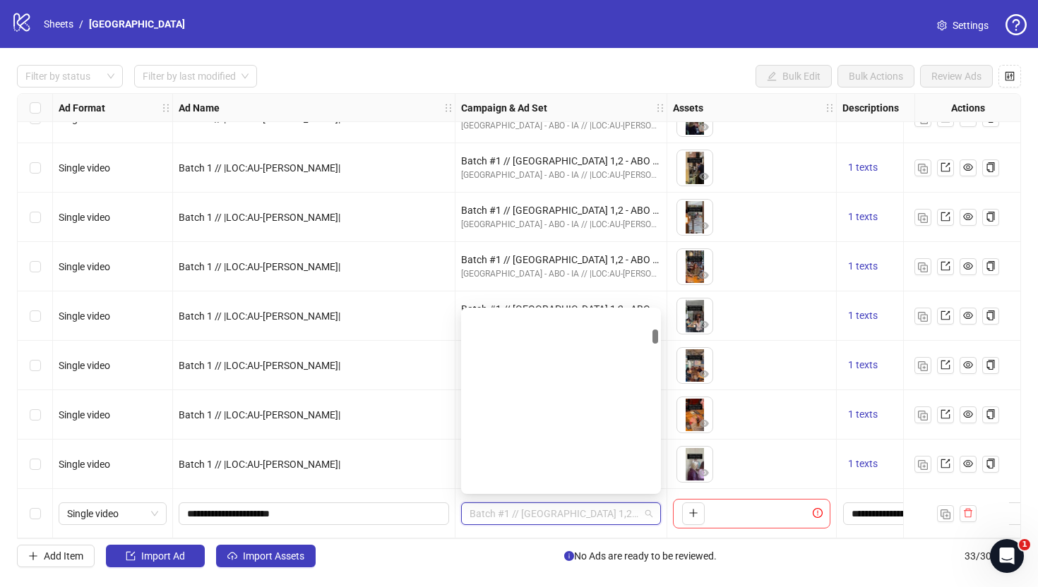
scroll to position [820, 0]
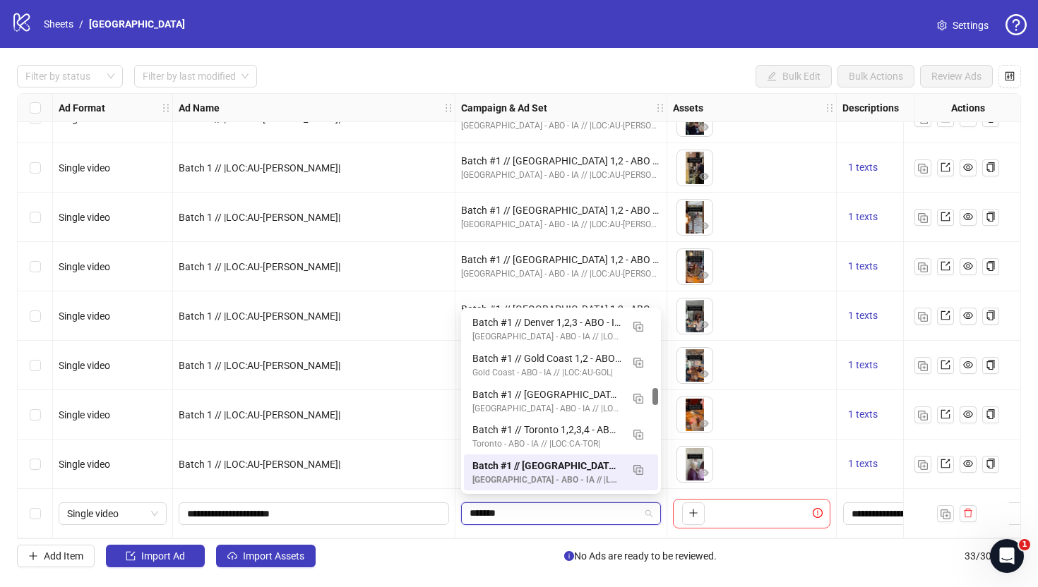
type input "********"
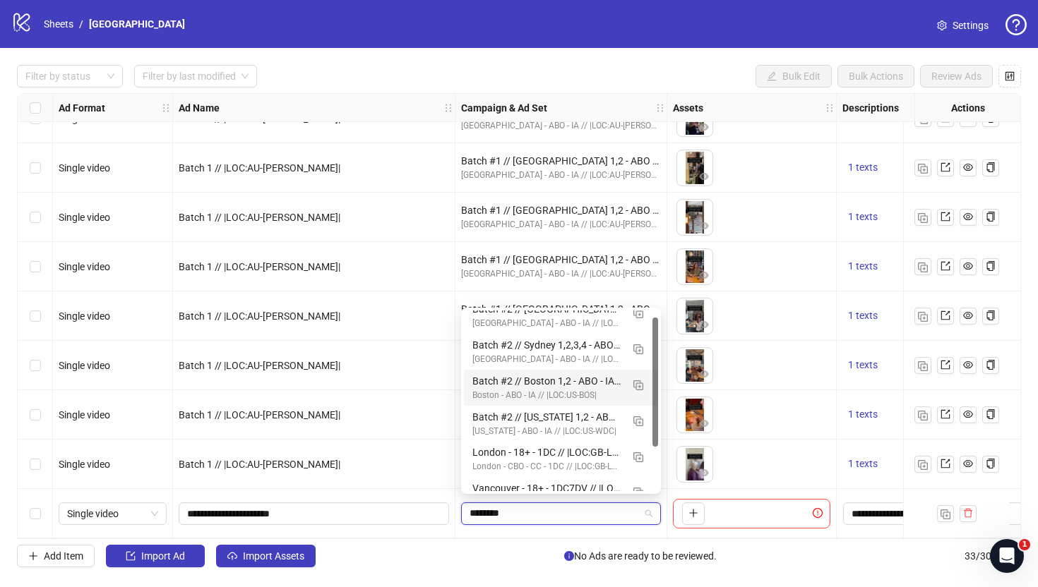
scroll to position [0, 0]
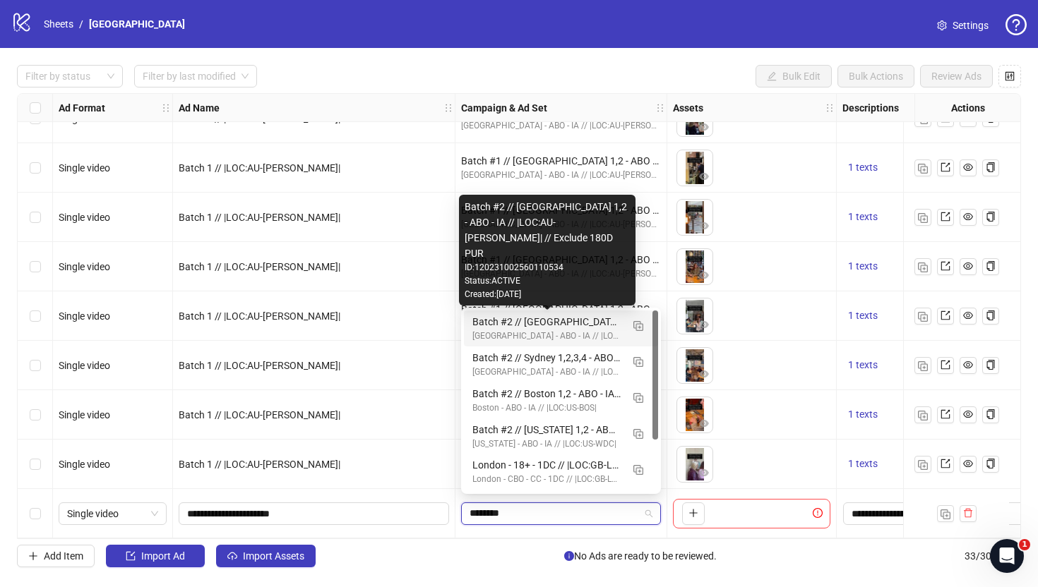
click at [549, 327] on div "Batch #2 // [GEOGRAPHIC_DATA] 1,2 - ABO - IA // |LOC:AU-[PERSON_NAME]| // Exclu…" at bounding box center [546, 322] width 149 height 16
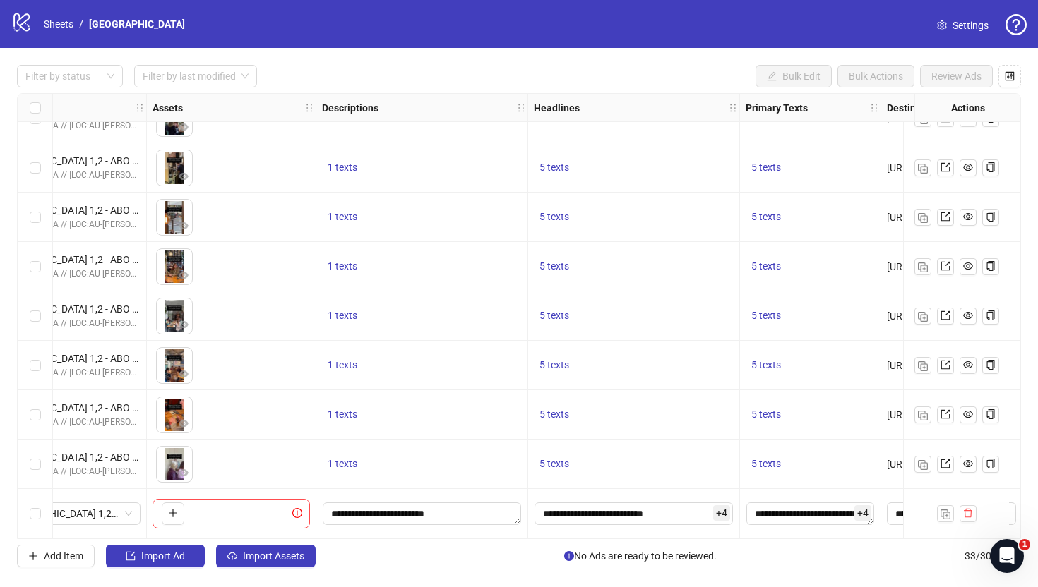
scroll to position [1220, 537]
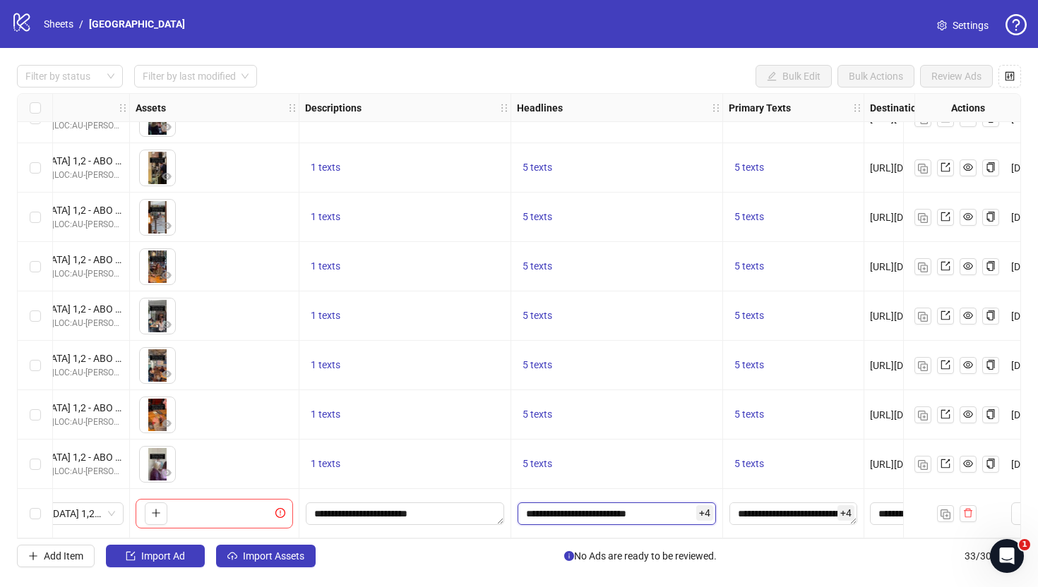
click at [598, 510] on input "**********" at bounding box center [616, 514] width 198 height 23
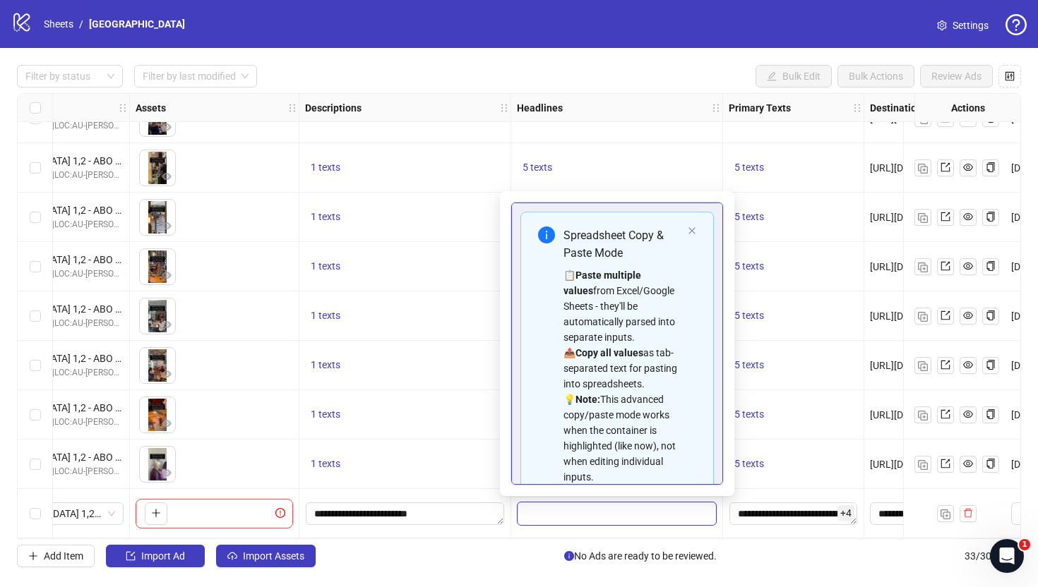
scroll to position [188, 0]
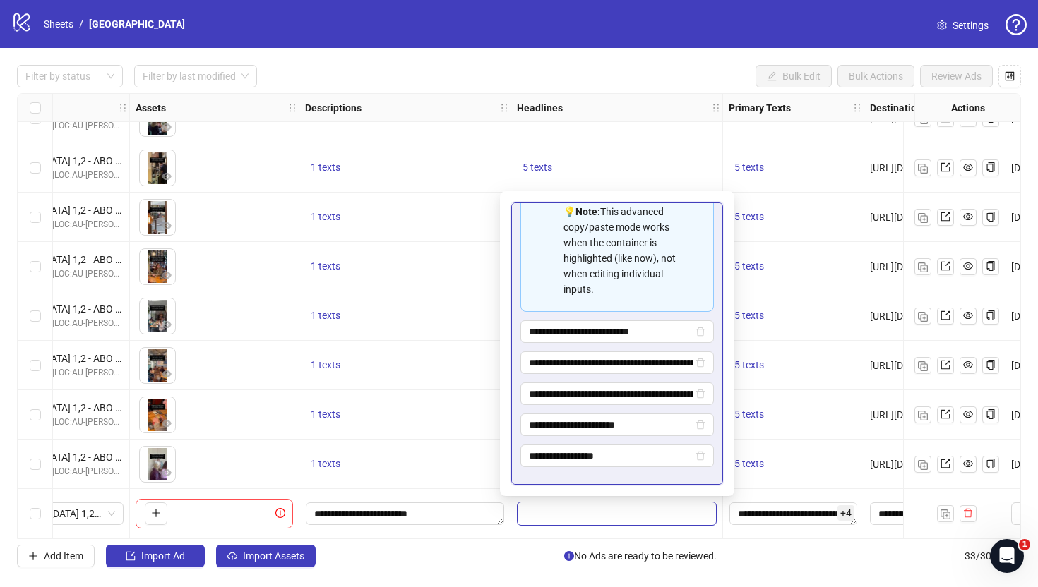
click at [398, 371] on div "1 texts" at bounding box center [405, 365] width 212 height 49
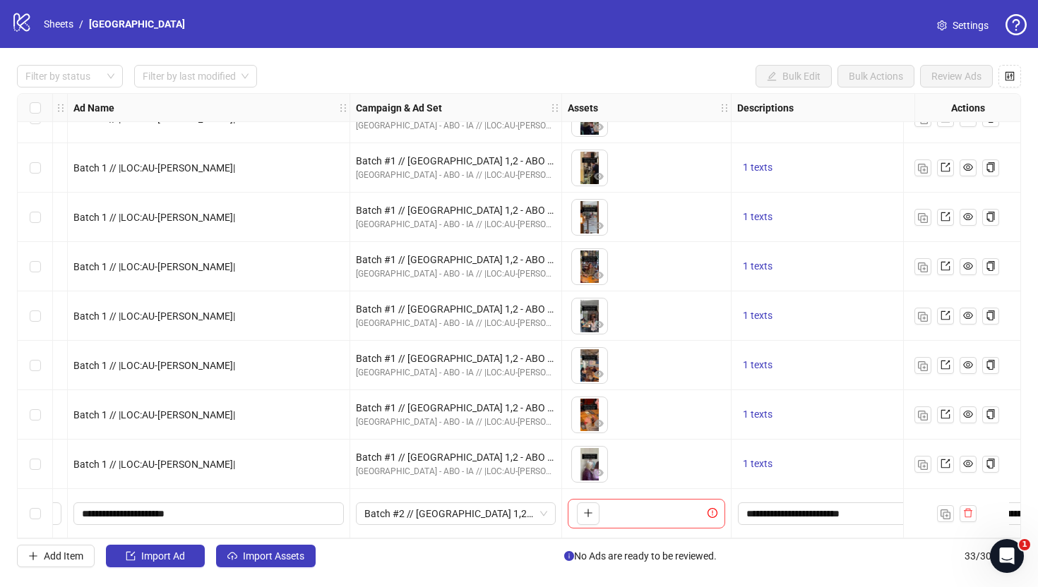
scroll to position [1220, 0]
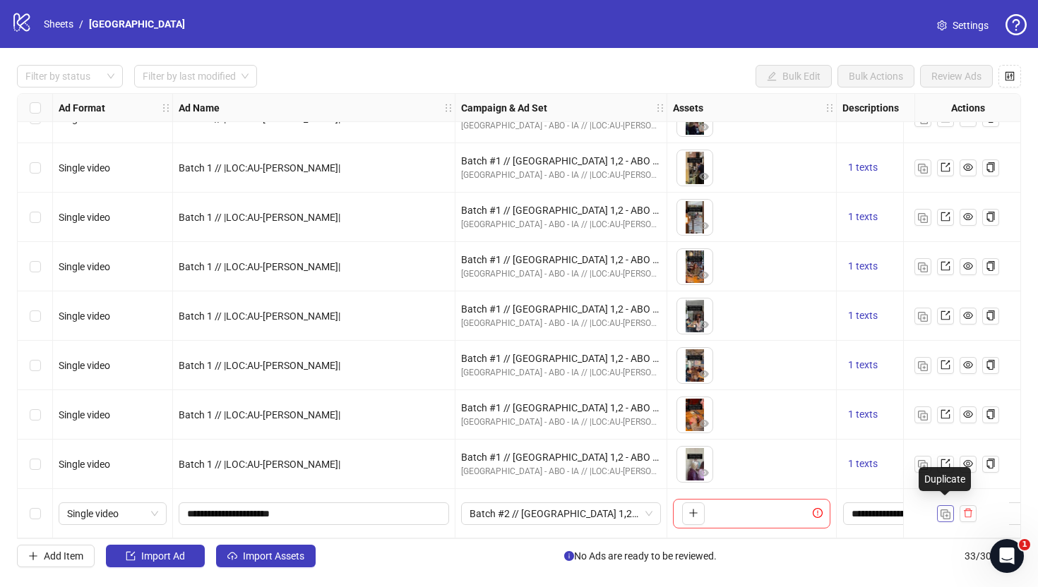
click at [947, 511] on img "button" at bounding box center [945, 515] width 10 height 10
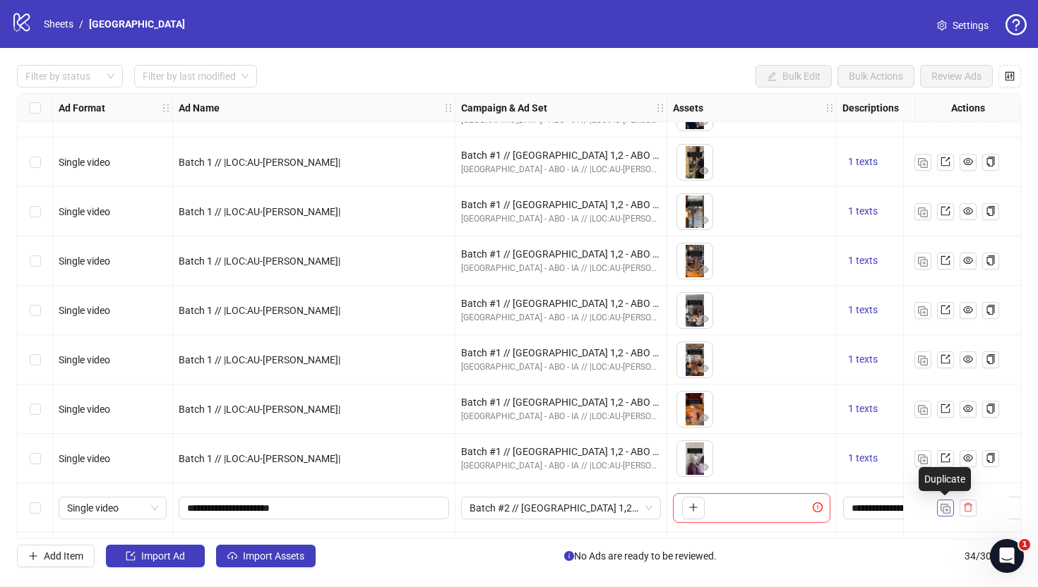
click at [947, 511] on img "button" at bounding box center [945, 509] width 10 height 10
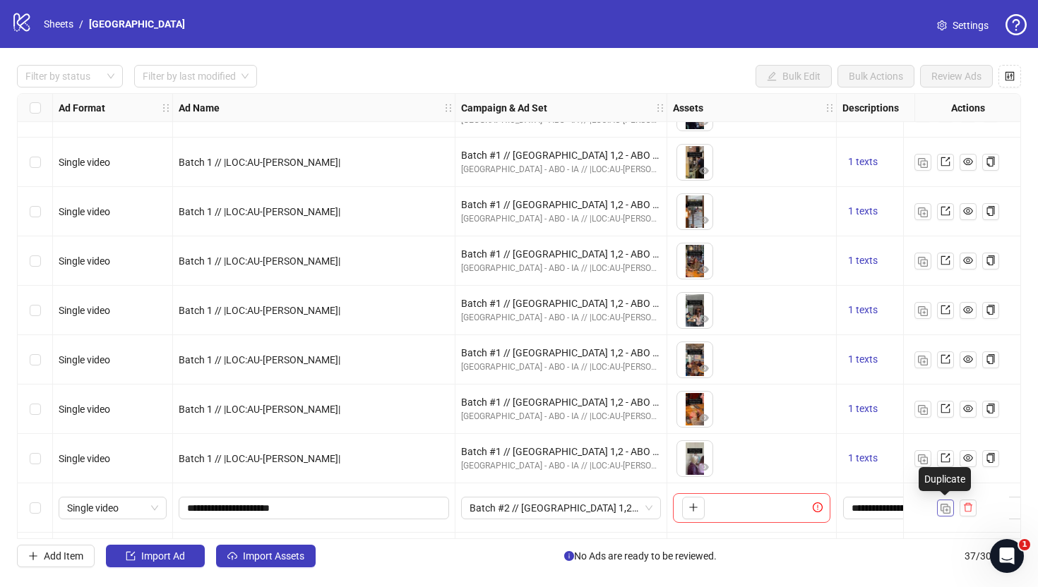
click at [947, 511] on img "button" at bounding box center [945, 509] width 10 height 10
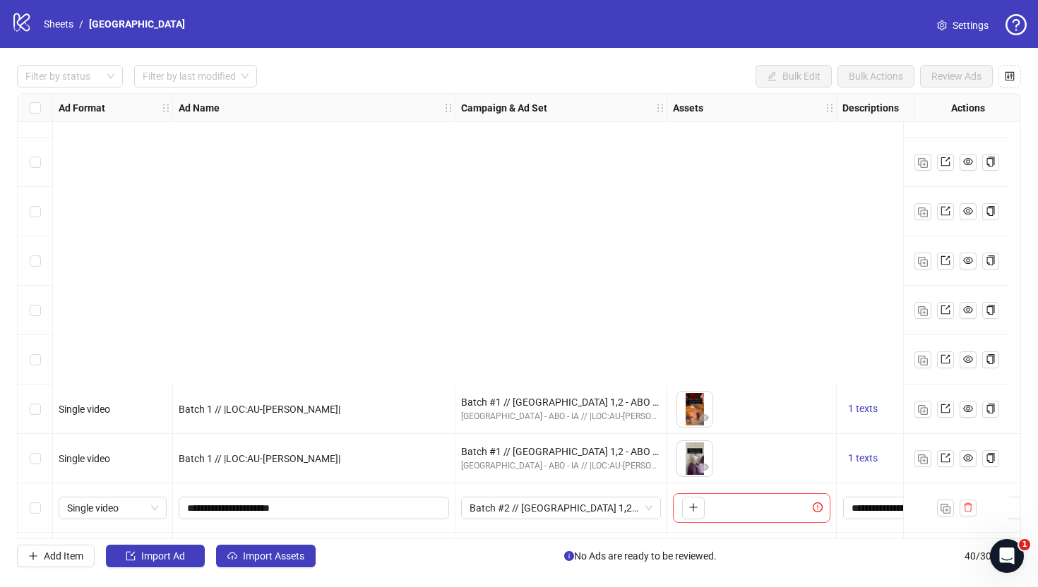
scroll to position [1566, 0]
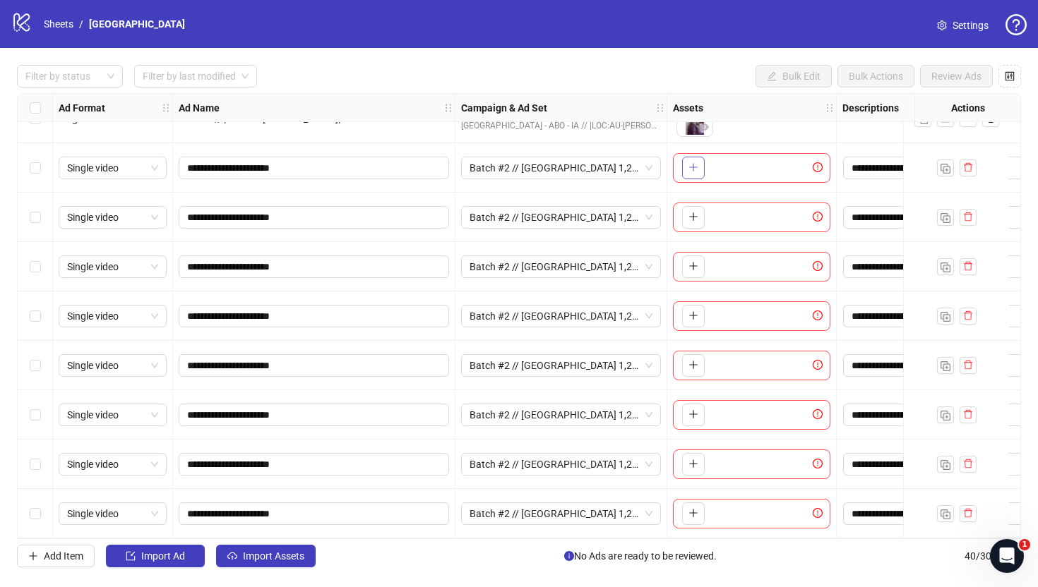
click at [697, 165] on icon "plus" at bounding box center [693, 167] width 10 height 10
click at [690, 212] on icon "plus" at bounding box center [693, 217] width 10 height 10
click at [692, 266] on icon "plus" at bounding box center [693, 266] width 8 height 1
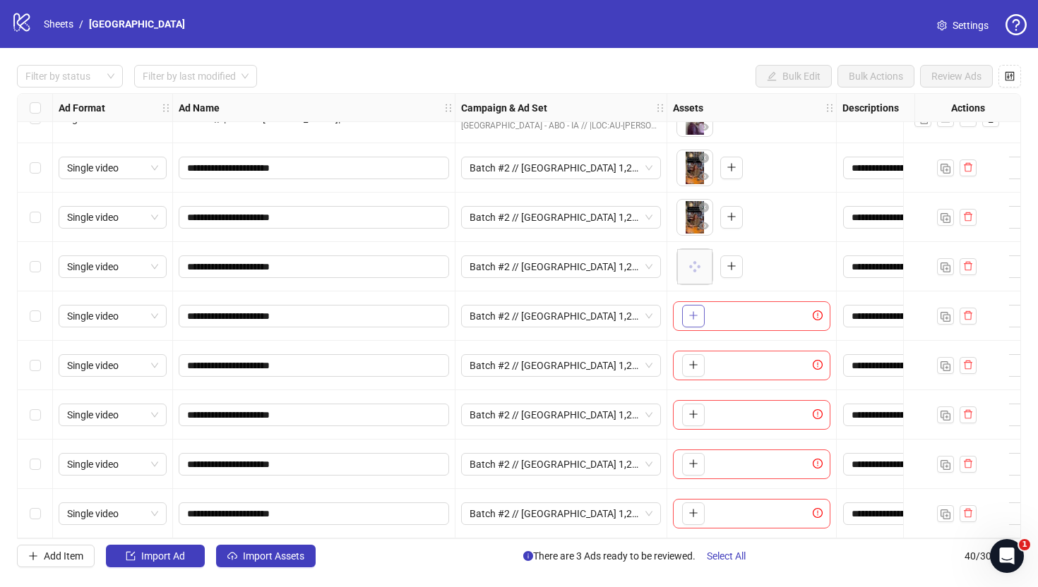
click at [692, 316] on icon "plus" at bounding box center [693, 316] width 8 height 1
click at [695, 361] on icon "plus" at bounding box center [693, 365] width 10 height 10
click at [697, 414] on span "button" at bounding box center [693, 414] width 10 height 11
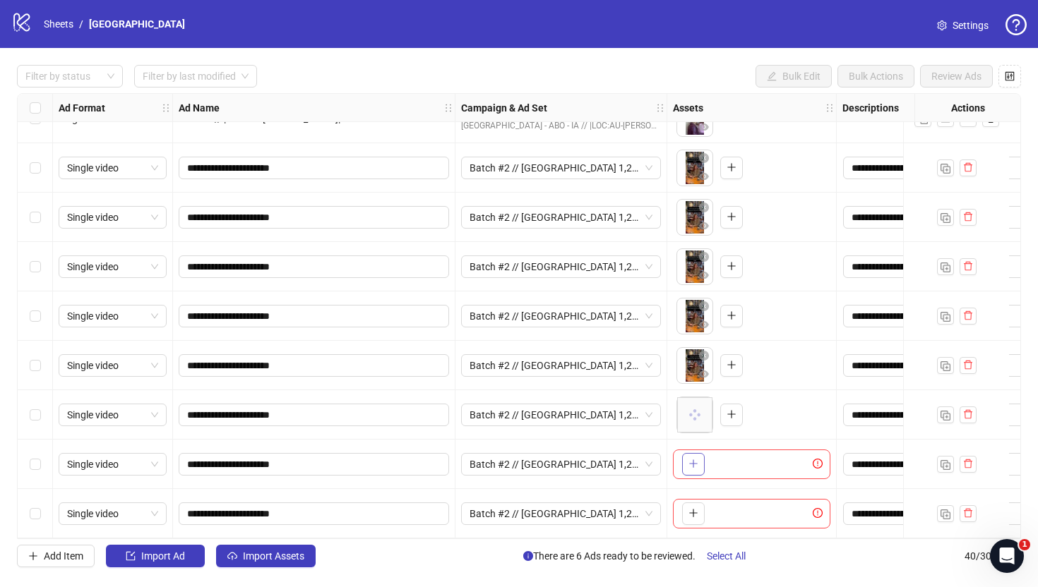
click at [690, 453] on button "button" at bounding box center [693, 464] width 23 height 23
click at [696, 510] on icon "plus" at bounding box center [693, 513] width 10 height 10
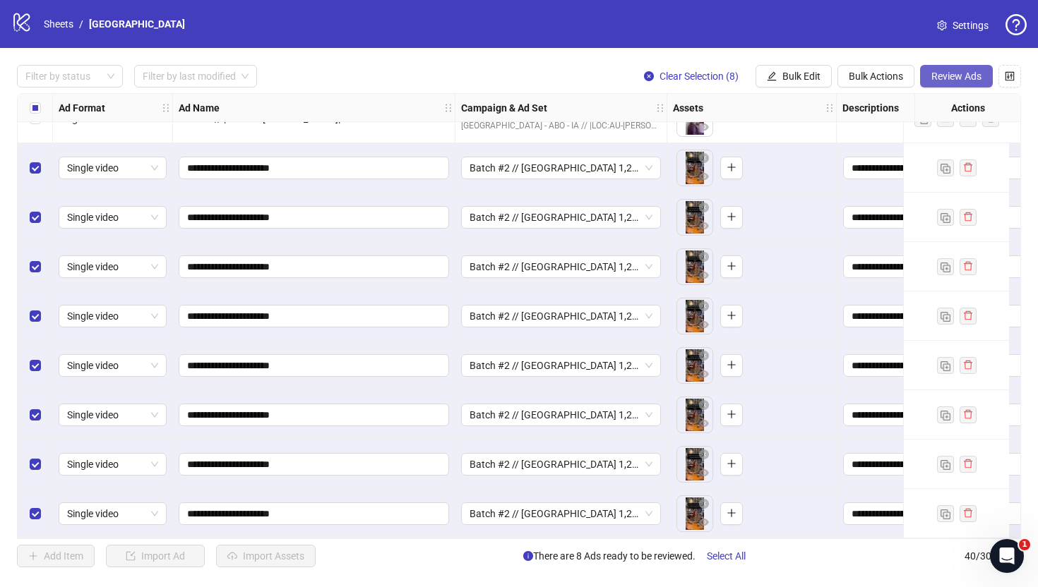
click at [954, 68] on button "Review Ads" at bounding box center [956, 76] width 73 height 23
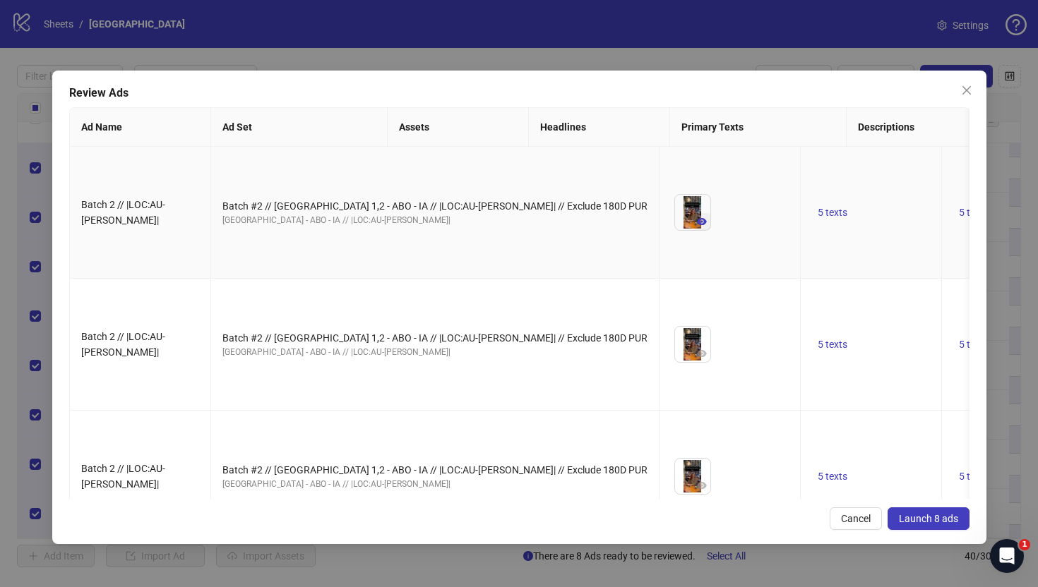
click at [693, 230] on button "button" at bounding box center [701, 221] width 17 height 17
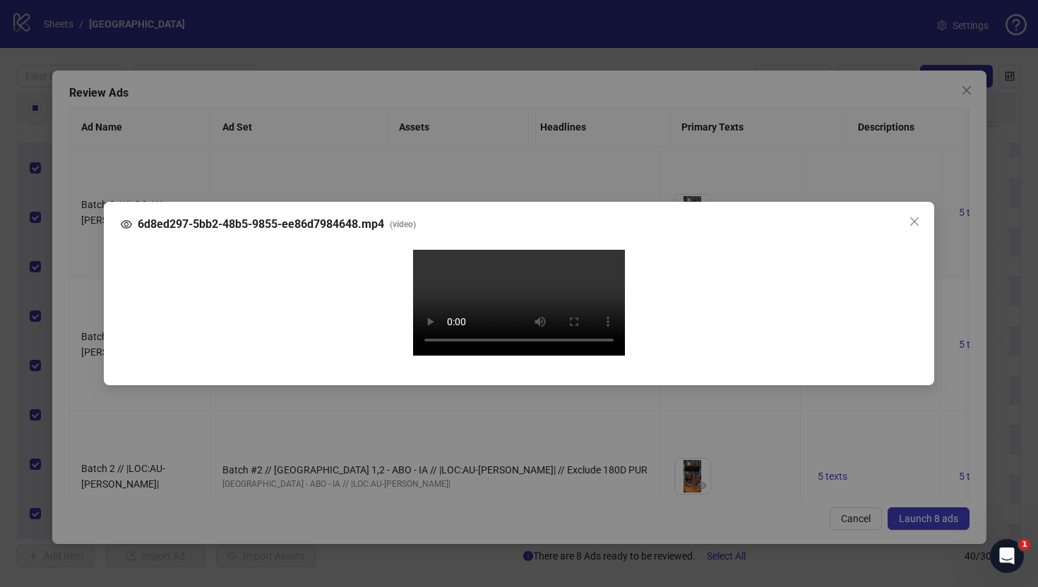
click at [93, 275] on div "6d8ed297-5bb2-48b5-9855-ee86d7984648.mp4 ( video ) Your browser does not suppor…" at bounding box center [519, 293] width 1038 height 587
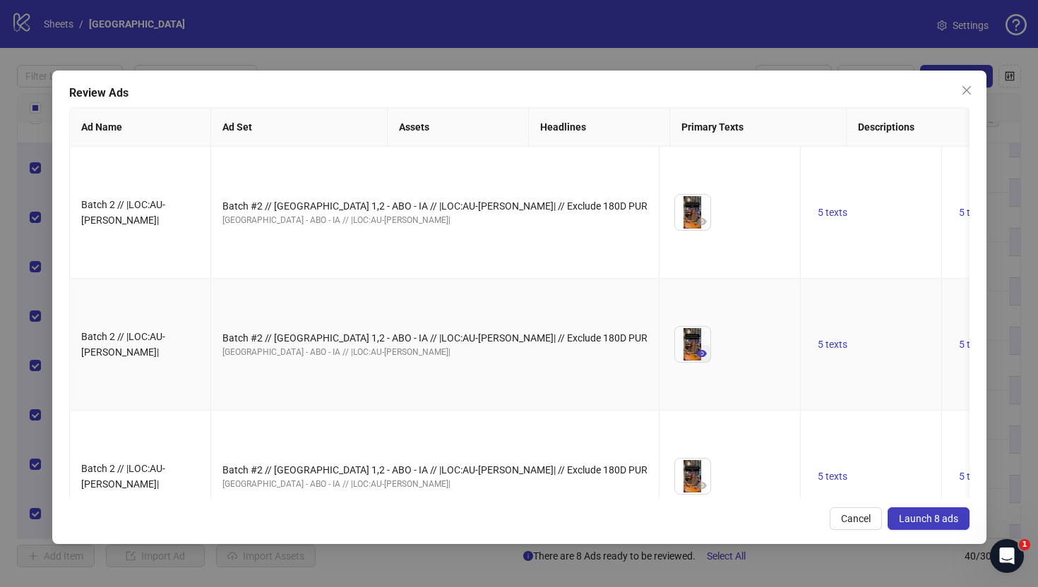
click at [697, 357] on icon "eye" at bounding box center [702, 353] width 10 height 7
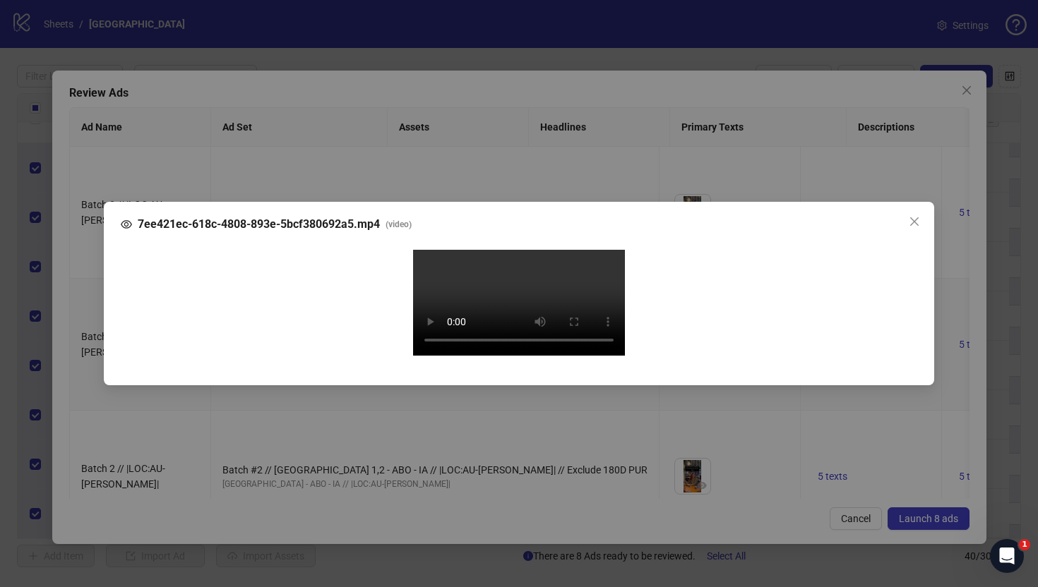
click at [84, 311] on div "7ee421ec-618c-4808-893e-5bcf380692a5.mp4 ( video ) Your browser does not suppor…" at bounding box center [519, 293] width 1038 height 587
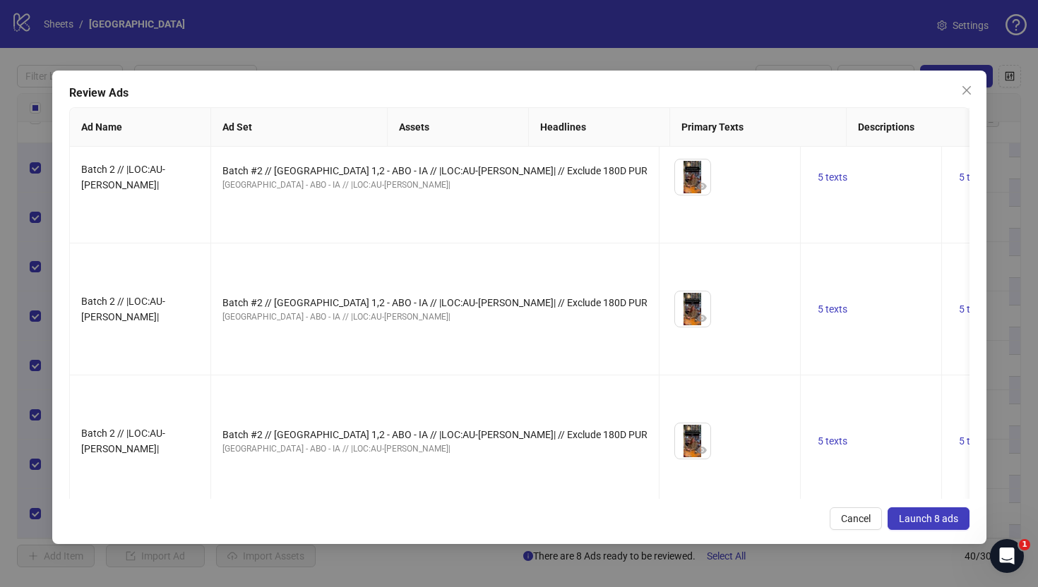
scroll to position [183, 0]
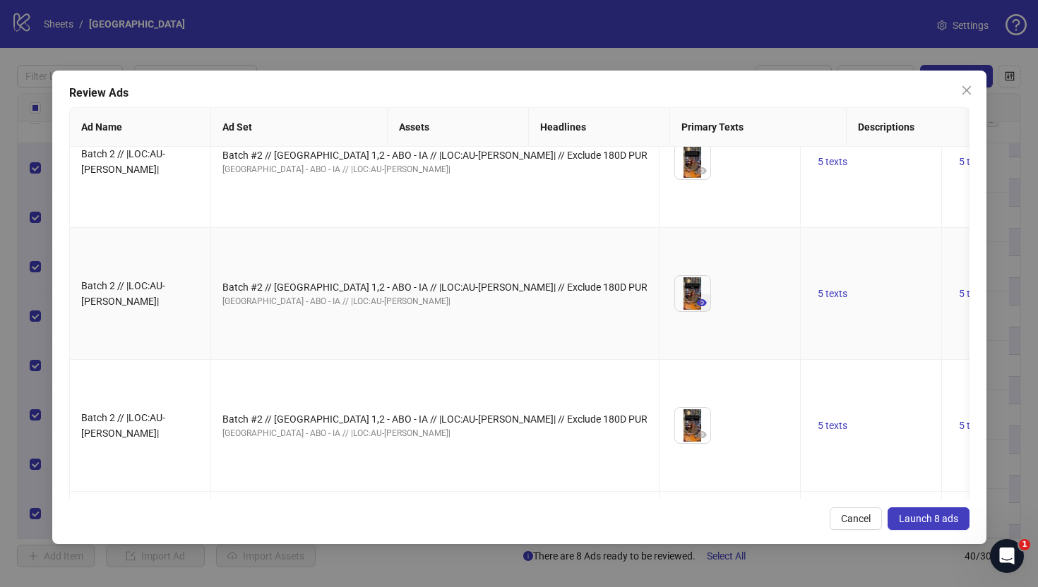
click at [697, 306] on icon "eye" at bounding box center [702, 302] width 10 height 7
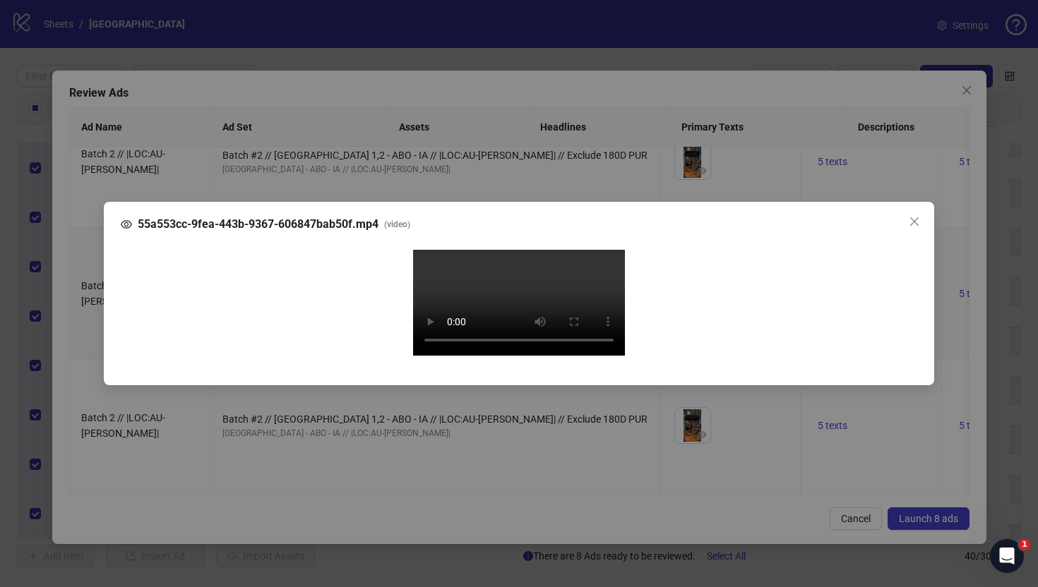
click at [84, 337] on div "55a553cc-9fea-443b-9367-606847bab50f.mp4 ( video ) Your browser does not suppor…" at bounding box center [519, 293] width 1038 height 587
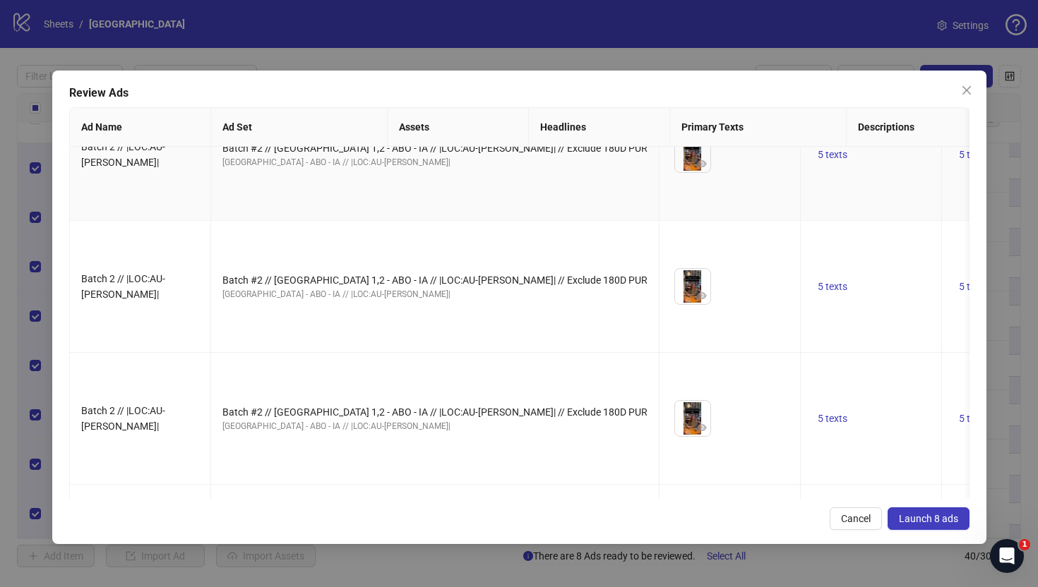
scroll to position [467, 0]
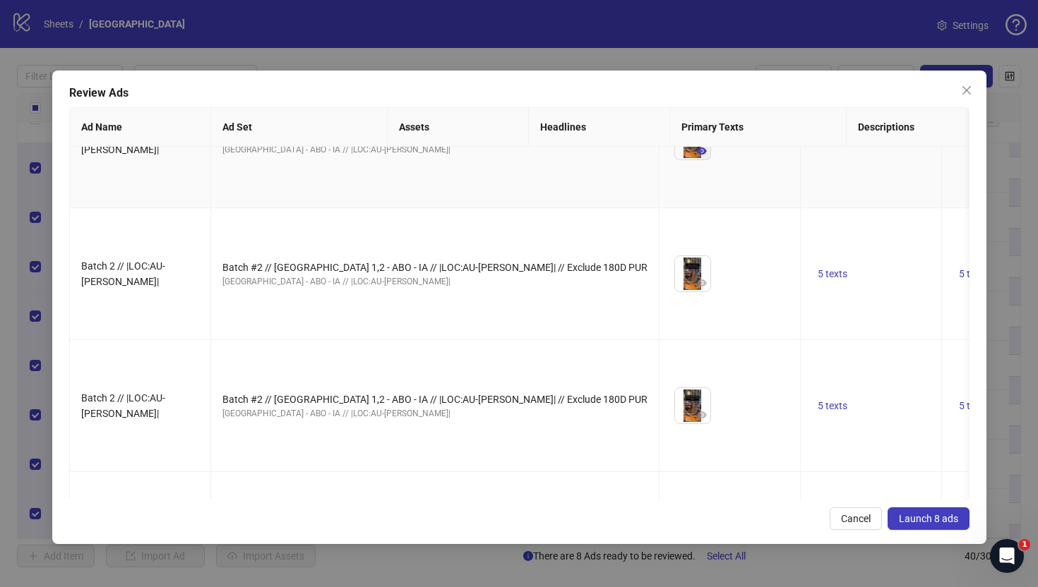
click at [697, 156] on icon "eye" at bounding box center [702, 151] width 10 height 10
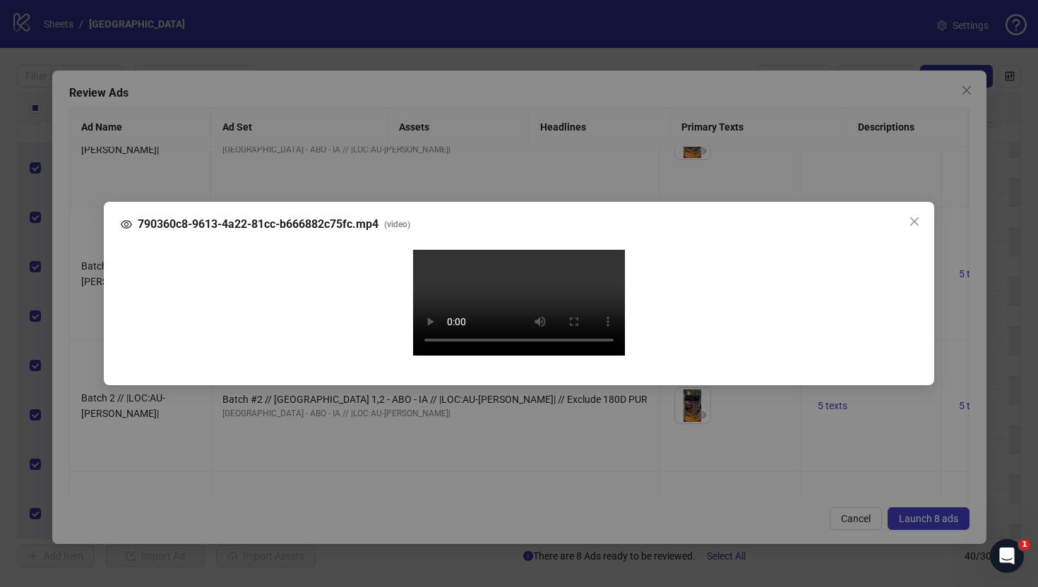
click at [83, 337] on div "790360c8-9613-4a22-81cc-b666882c75fc.mp4 ( video ) Your browser does not suppor…" at bounding box center [519, 293] width 1038 height 587
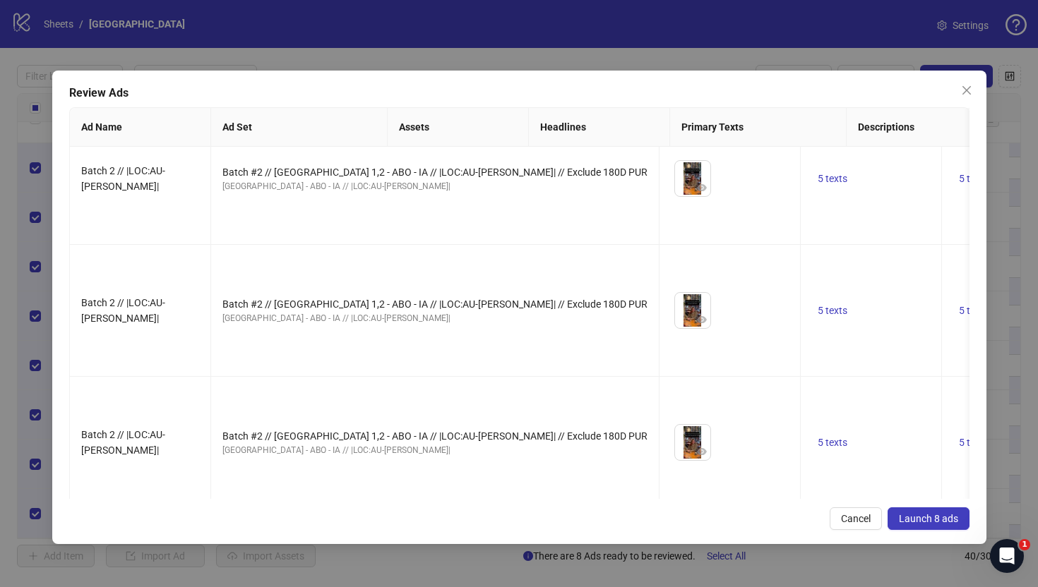
scroll to position [721, 0]
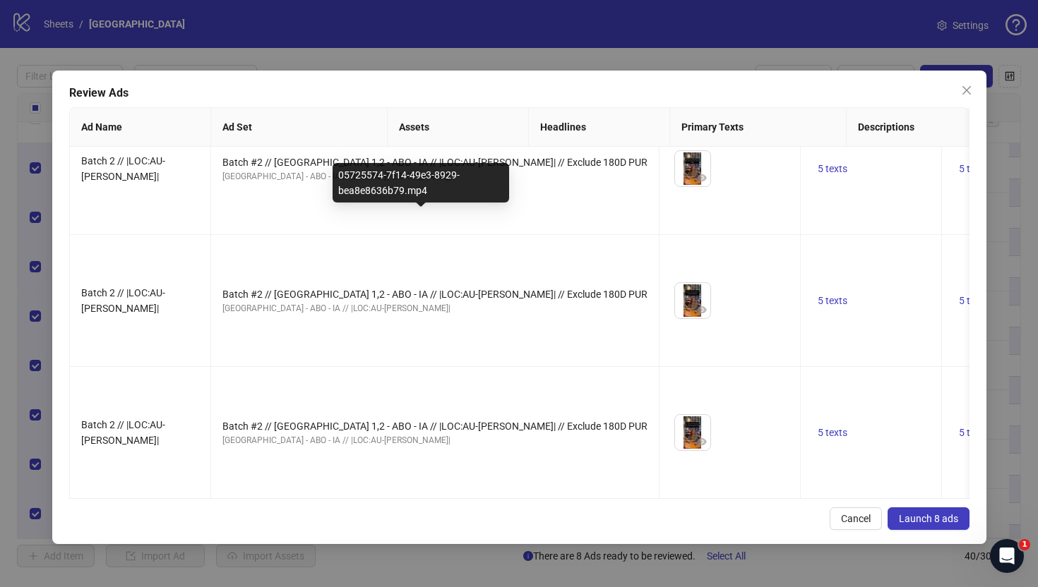
click at [697, 51] on icon "eye" at bounding box center [702, 46] width 10 height 10
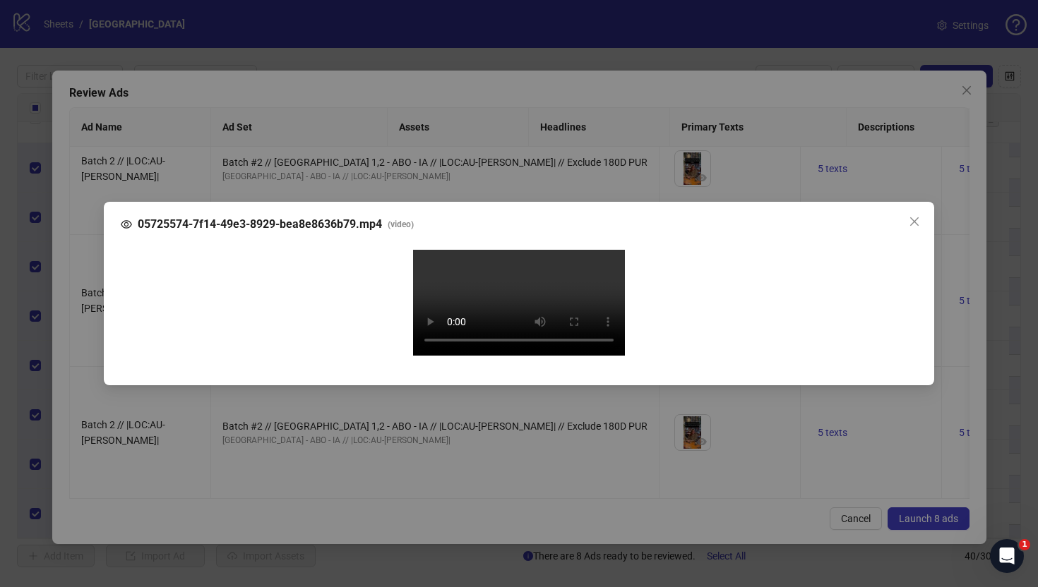
click at [90, 291] on div "05725574-7f14-49e3-8929-bea8e8636b79.mp4 ( video ) Your browser does not suppor…" at bounding box center [519, 293] width 1038 height 587
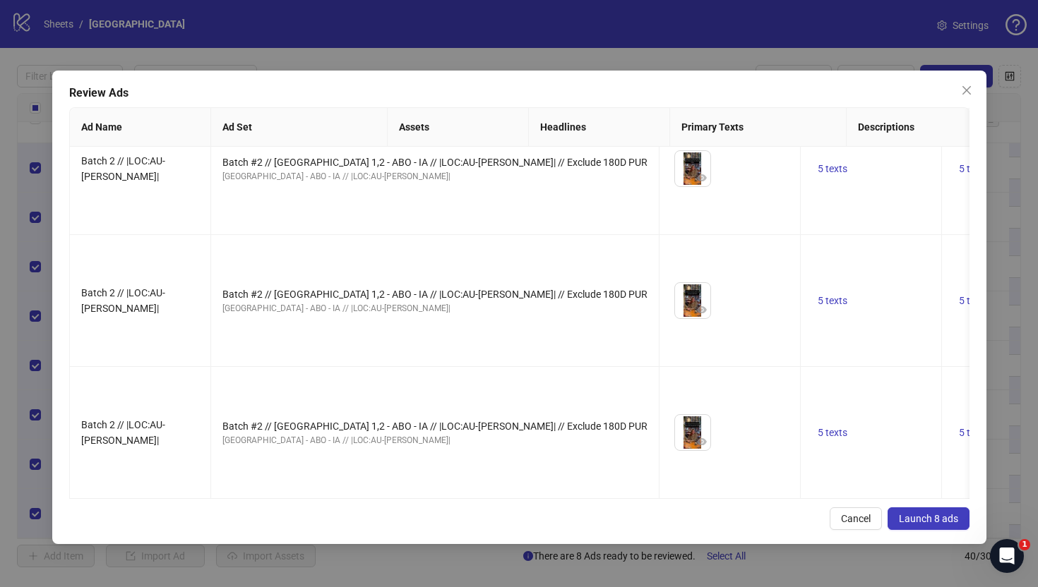
scroll to position [853, 0]
click at [697, 183] on icon "eye" at bounding box center [702, 178] width 10 height 10
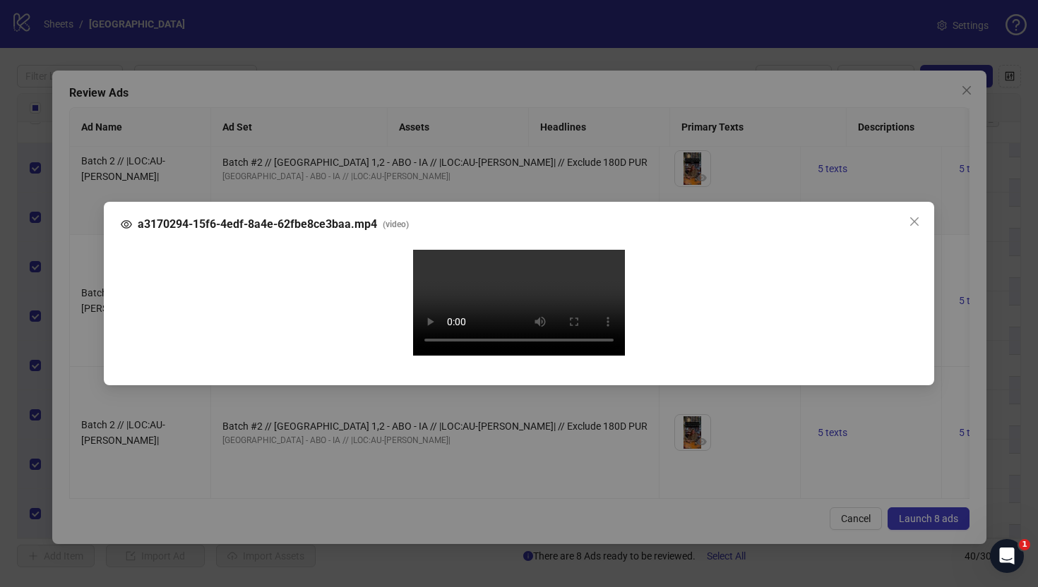
click at [76, 292] on div "a3170294-15f6-4edf-8a4e-62fbe8ce3baa.mp4 ( video ) Your browser does not suppor…" at bounding box center [519, 293] width 1038 height 587
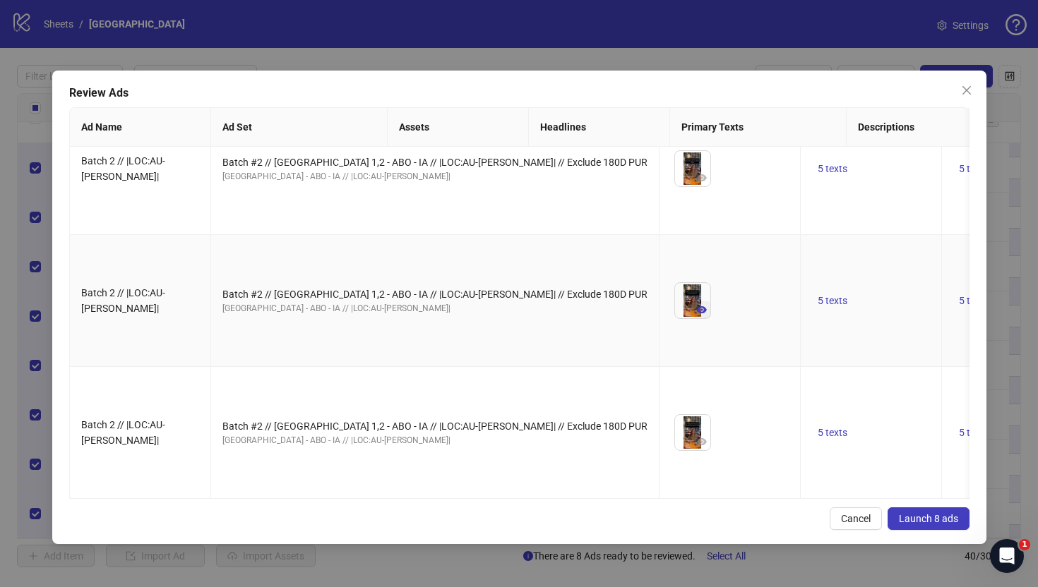
click at [697, 315] on icon "eye" at bounding box center [702, 310] width 10 height 10
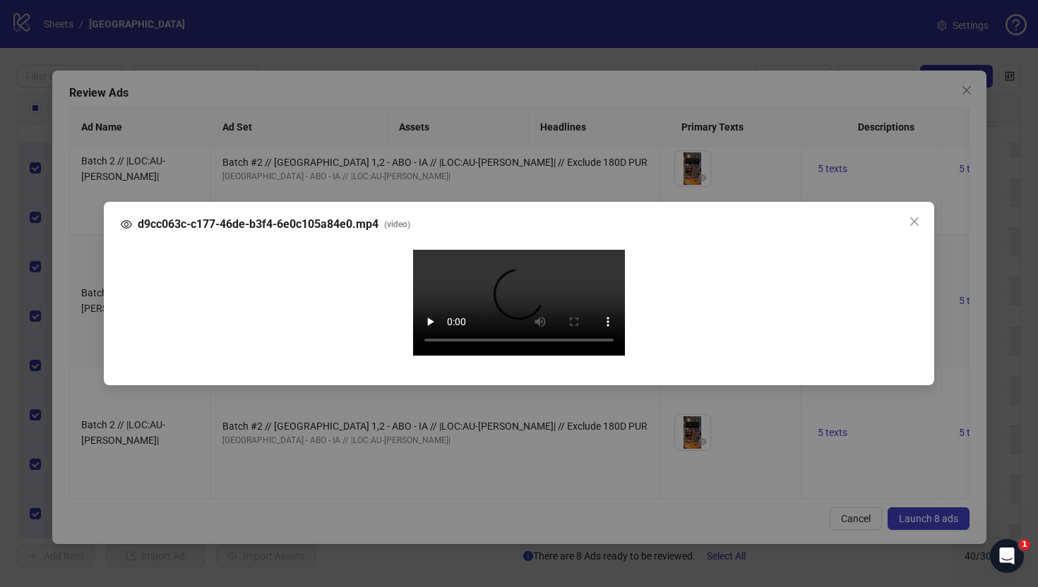
click at [74, 333] on div "d9cc063c-c177-46de-b3f4-6e0c105a84e0.mp4 ( video ) Your browser does not suppor…" at bounding box center [519, 293] width 1038 height 587
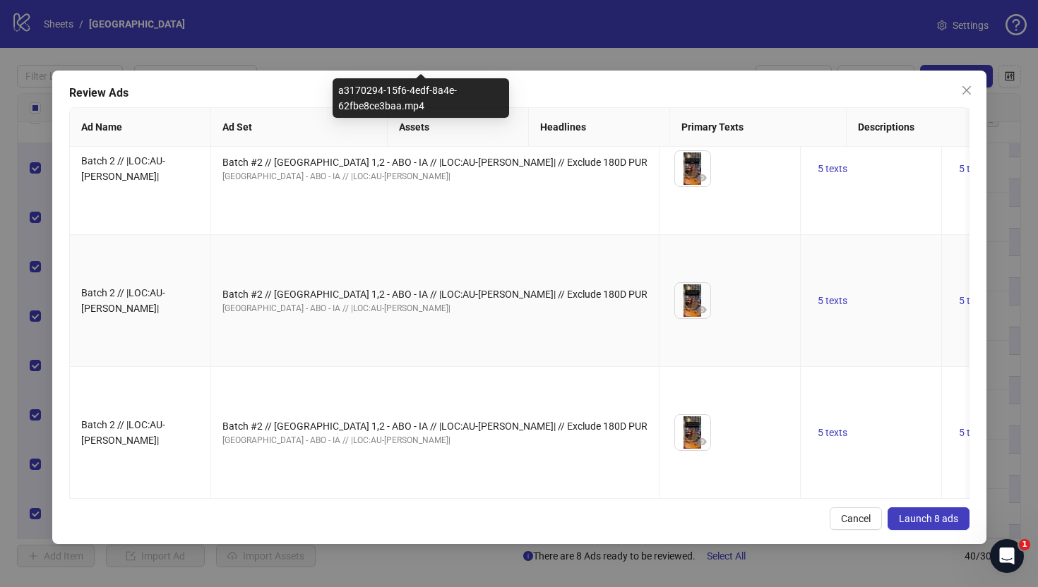
scroll to position [1076, 0]
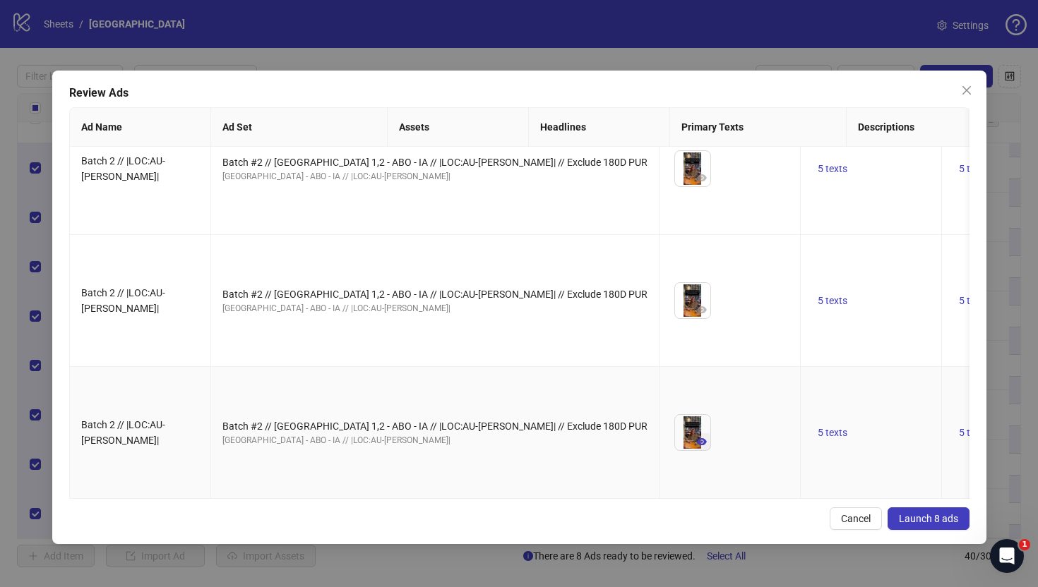
click at [697, 436] on span "button" at bounding box center [702, 441] width 10 height 11
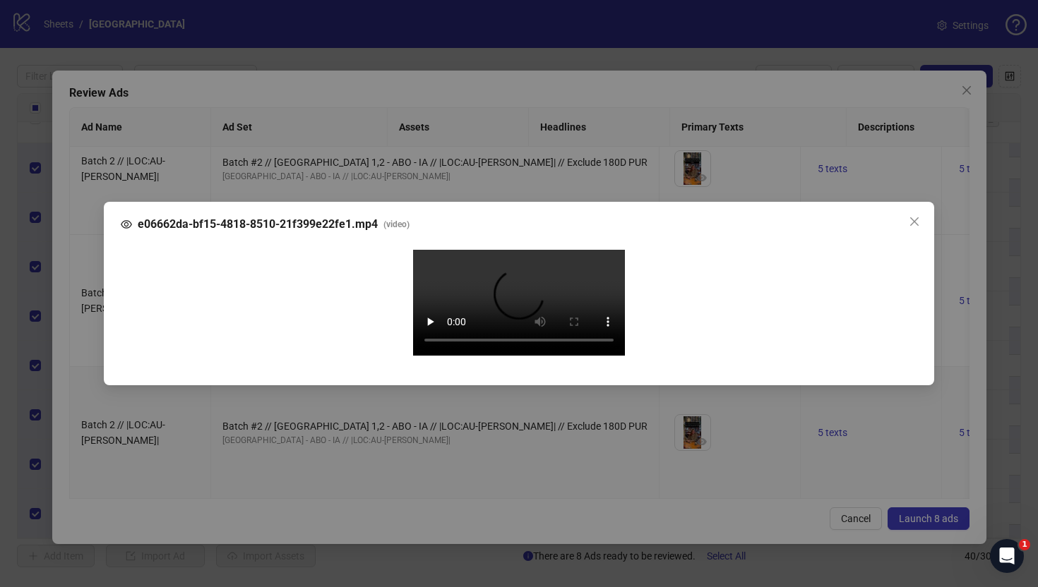
click at [73, 317] on div "e06662da-bf15-4818-8510-21f399e22fe1.mp4 ( video ) Your browser does not suppor…" at bounding box center [519, 293] width 1038 height 587
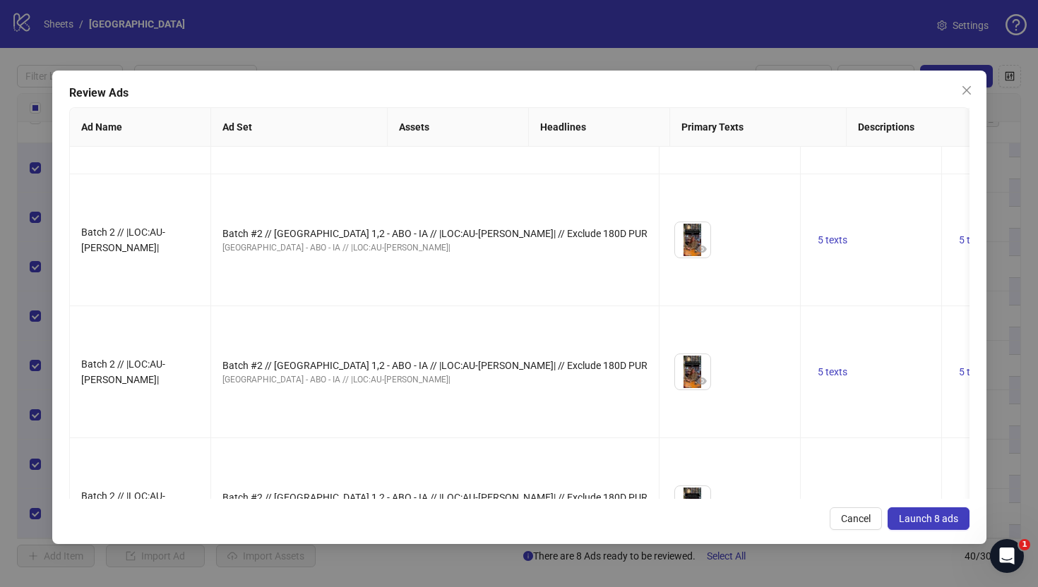
scroll to position [0, 0]
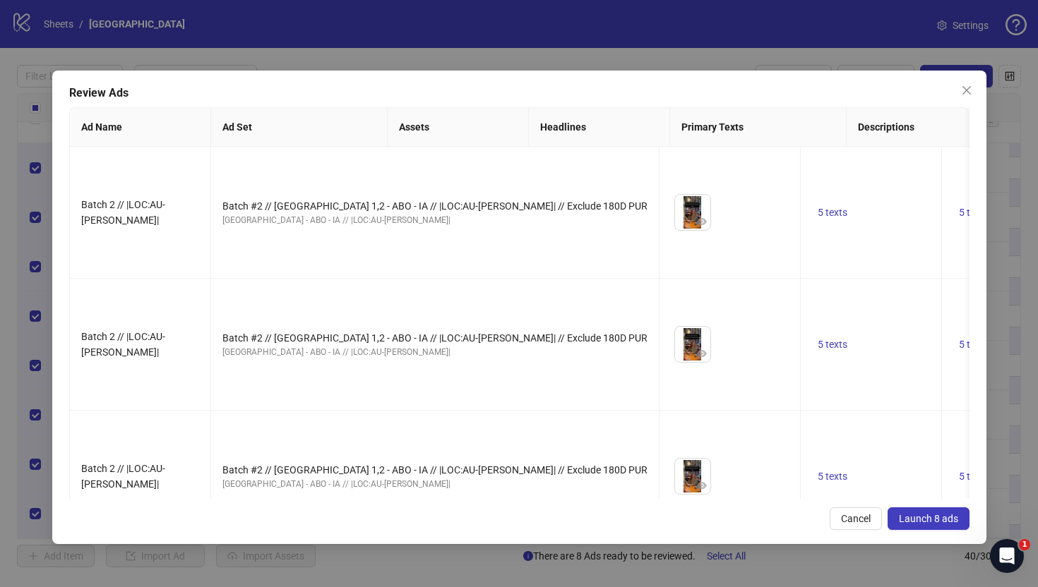
click at [913, 516] on span "Launch 8 ads" at bounding box center [928, 518] width 59 height 11
